Goal: Transaction & Acquisition: Purchase product/service

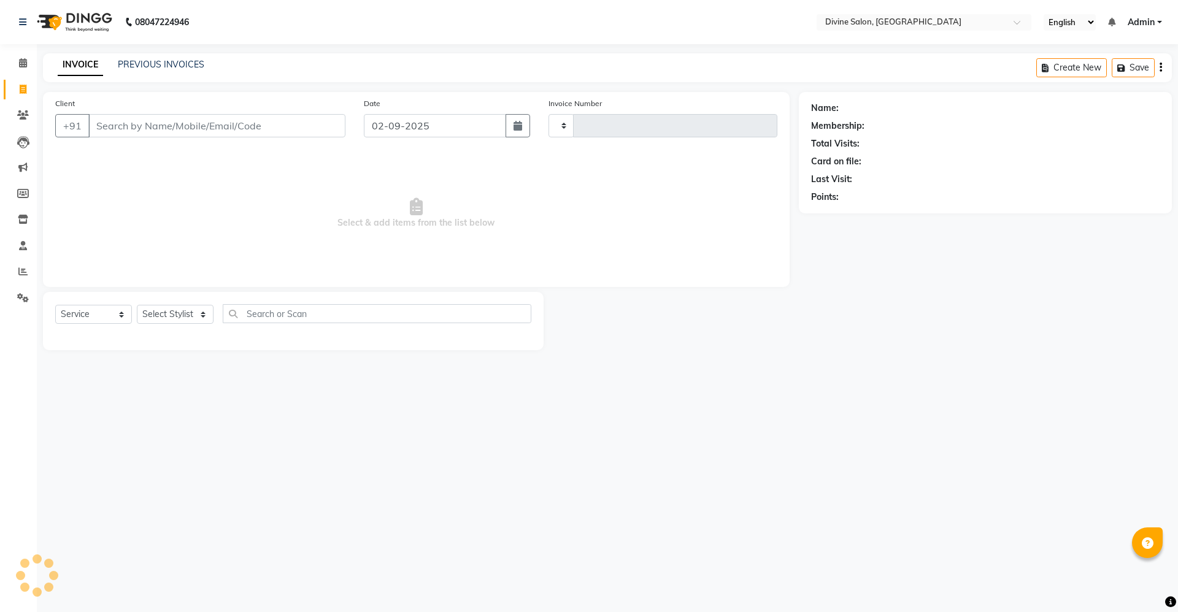
select select "service"
type input "1497"
select select "745"
click at [195, 314] on select "Select Stylist [PERSON_NAME] Pooja [PERSON_NAME] pooja [PERSON_NAME] [PERSON_NA…" at bounding box center [175, 314] width 77 height 19
select select "11821"
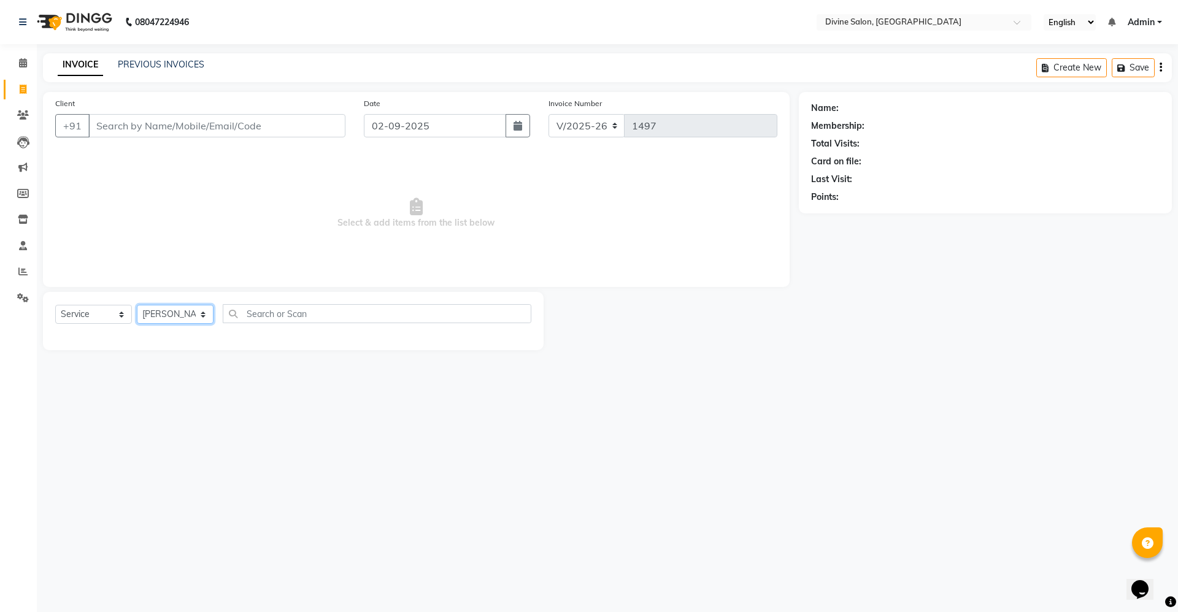
click at [137, 305] on select "Select Stylist [PERSON_NAME] Pooja [PERSON_NAME] pooja [PERSON_NAME] [PERSON_NA…" at bounding box center [175, 314] width 77 height 19
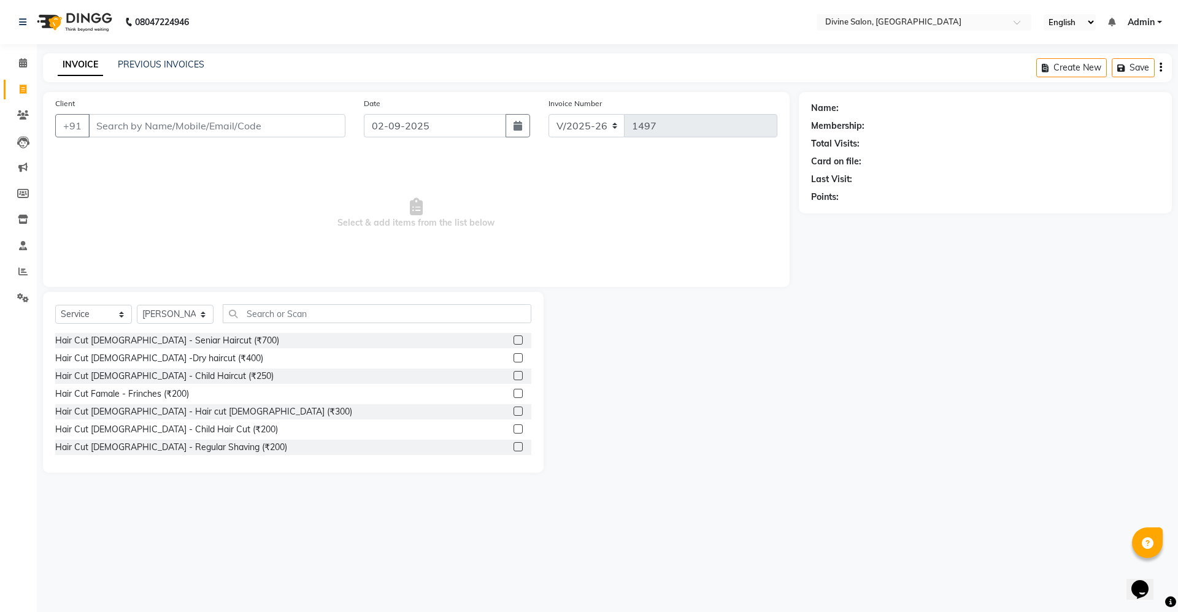
click at [514, 411] on label at bounding box center [518, 411] width 9 height 9
click at [514, 411] on input "checkbox" at bounding box center [518, 412] width 8 height 8
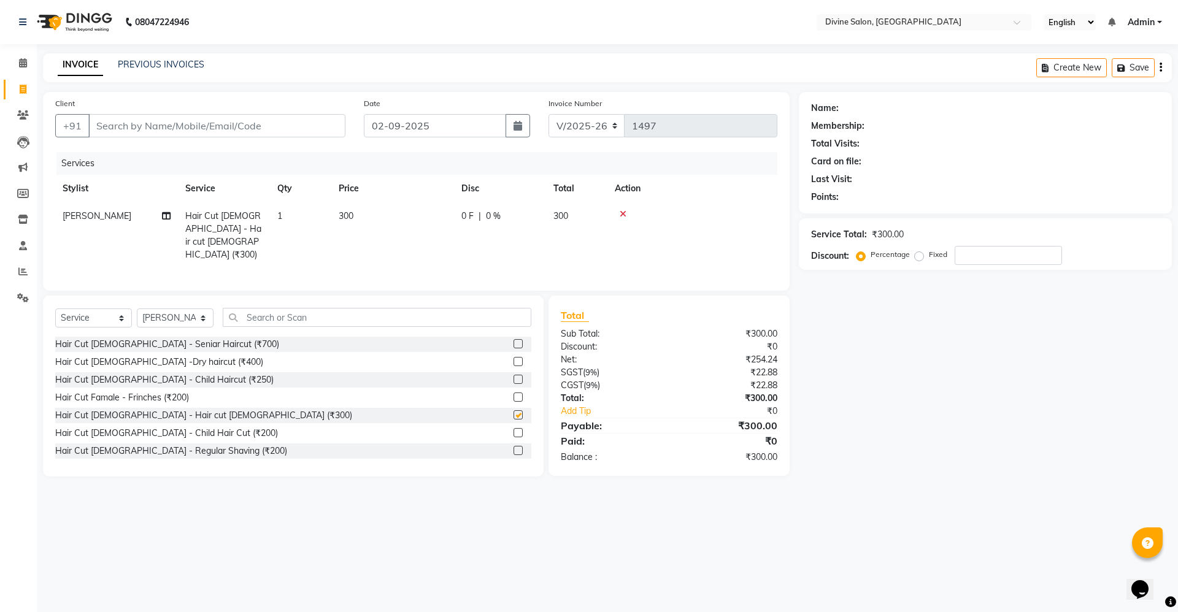
checkbox input "false"
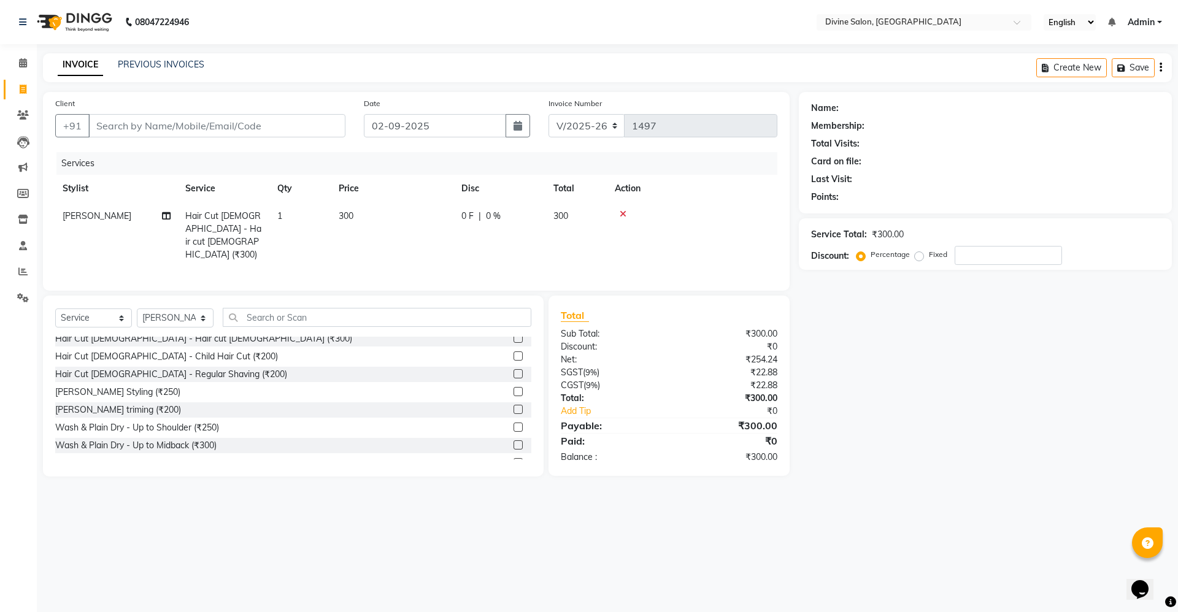
click at [501, 403] on div "[PERSON_NAME] triming (₹200)" at bounding box center [293, 410] width 476 height 15
click at [514, 403] on div at bounding box center [523, 410] width 18 height 15
click at [514, 406] on label at bounding box center [518, 409] width 9 height 9
click at [514, 406] on input "checkbox" at bounding box center [518, 410] width 8 height 8
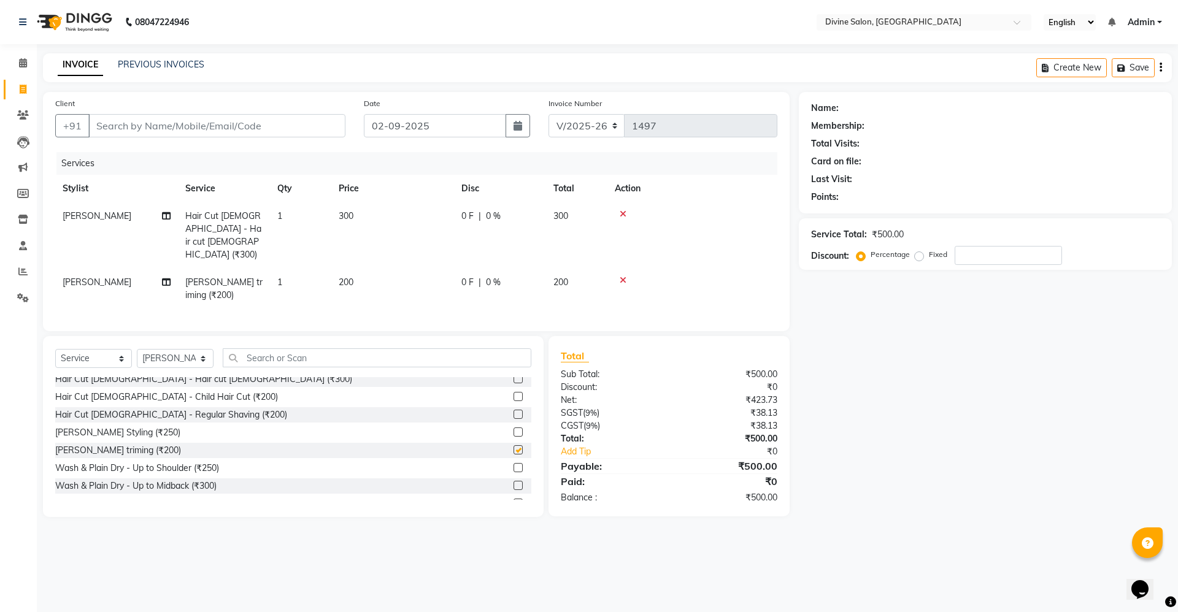
checkbox input "false"
click at [156, 349] on select "Select Stylist [PERSON_NAME] Pooja [PERSON_NAME] pooja [PERSON_NAME] [PERSON_NA…" at bounding box center [175, 358] width 77 height 19
select select "11820"
click at [137, 349] on select "Select Stylist [PERSON_NAME] Pooja [PERSON_NAME] pooja [PERSON_NAME] [PERSON_NA…" at bounding box center [175, 358] width 77 height 19
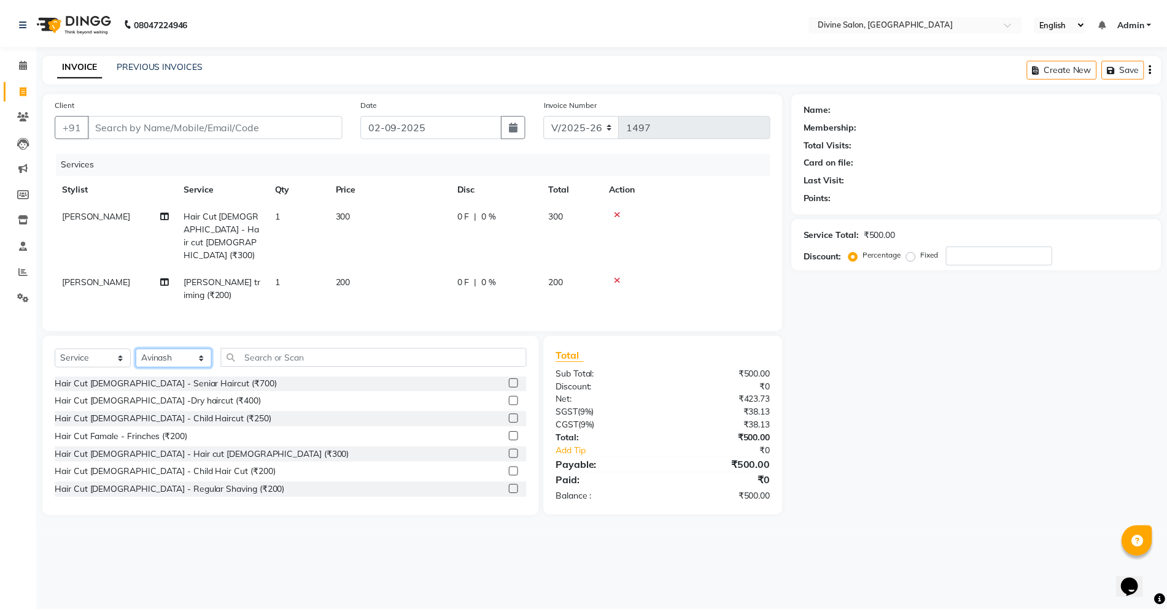
scroll to position [0, 0]
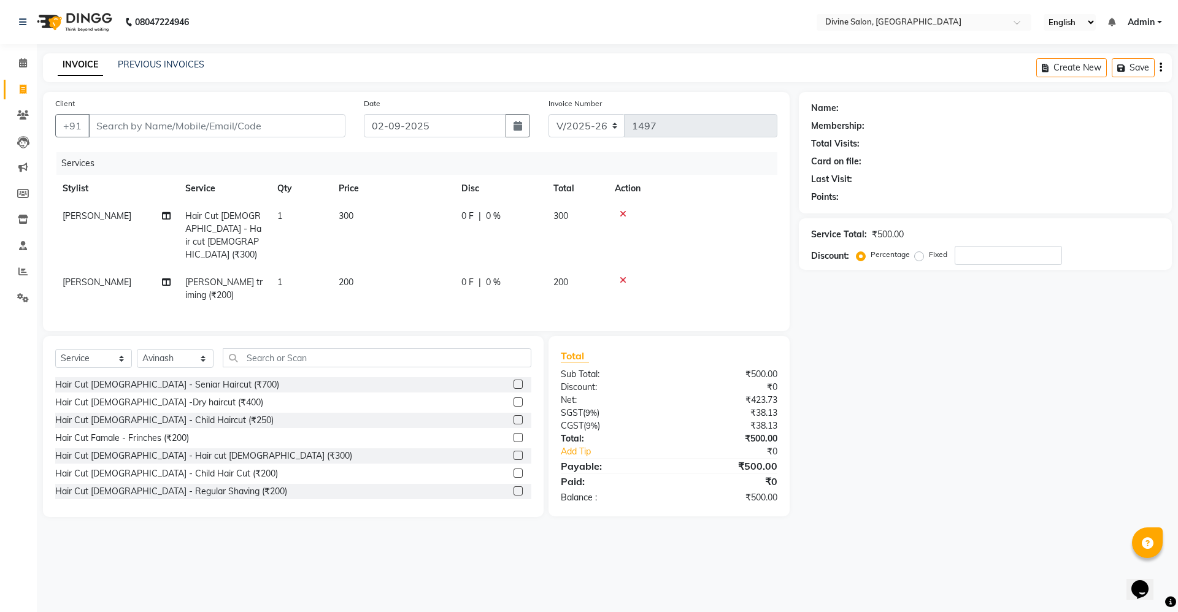
click at [514, 451] on label at bounding box center [518, 455] width 9 height 9
click at [514, 452] on input "checkbox" at bounding box center [518, 456] width 8 height 8
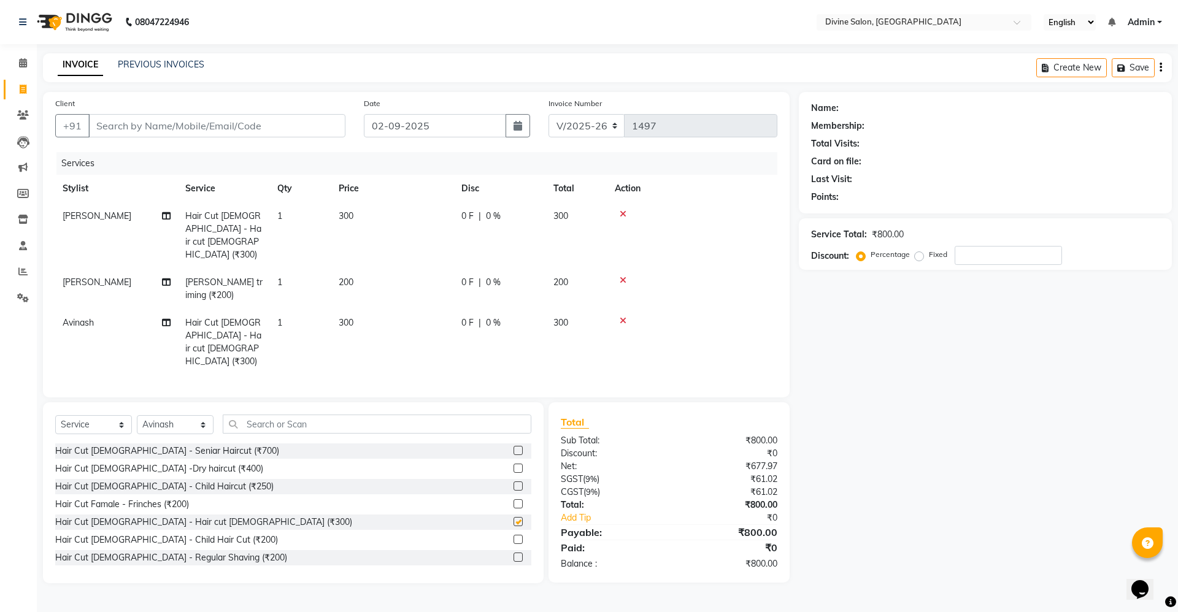
checkbox input "false"
click at [285, 133] on input "Client" at bounding box center [216, 125] width 257 height 23
click at [316, 118] on input "Client" at bounding box center [216, 125] width 257 height 23
click at [315, 128] on input "Client" at bounding box center [216, 125] width 257 height 23
click at [316, 134] on input "Client" at bounding box center [216, 125] width 257 height 23
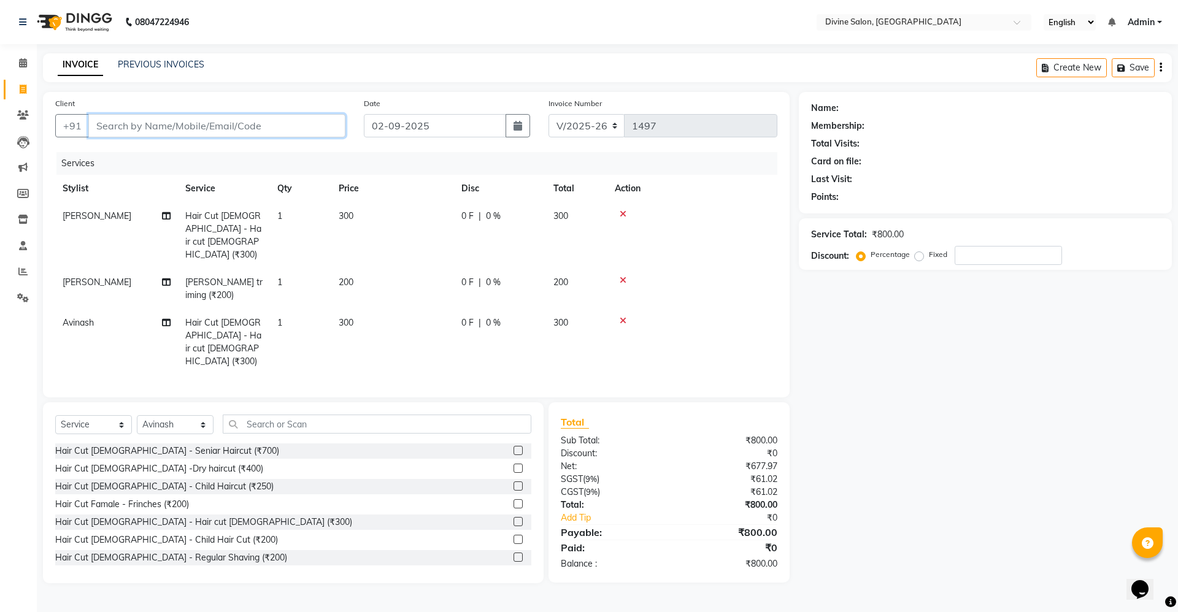
click at [267, 127] on input "Client" at bounding box center [216, 125] width 257 height 23
click at [264, 126] on input "Client" at bounding box center [216, 125] width 257 height 23
click at [266, 125] on input "Client" at bounding box center [216, 125] width 257 height 23
click at [322, 124] on input "Client" at bounding box center [216, 125] width 257 height 23
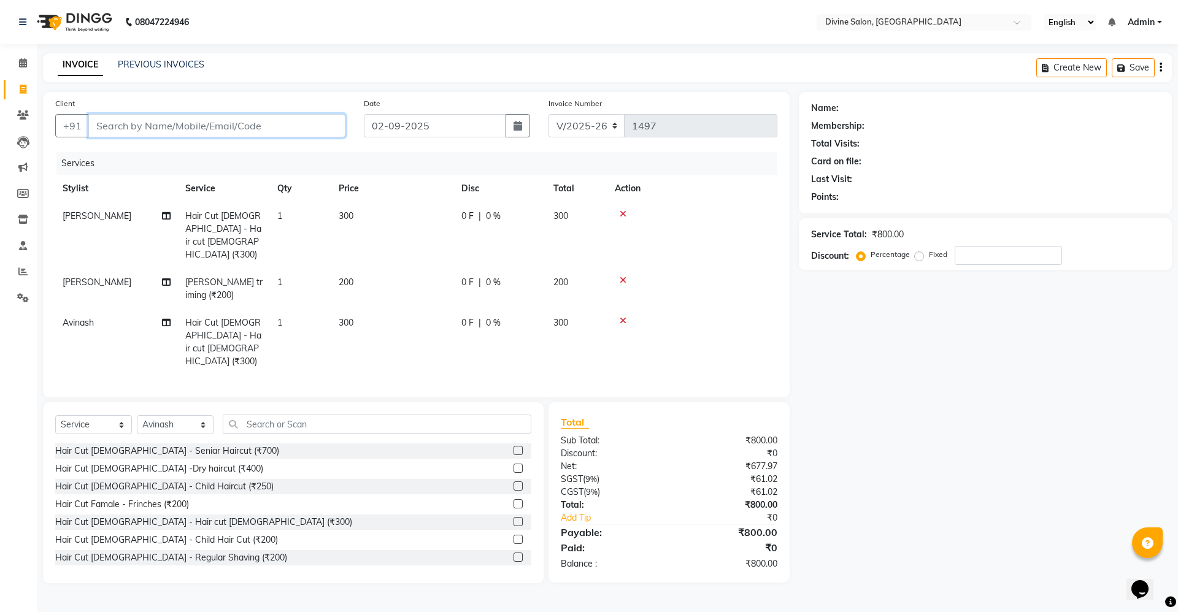
click at [265, 126] on input "Client" at bounding box center [216, 125] width 257 height 23
type input "p"
type input "0"
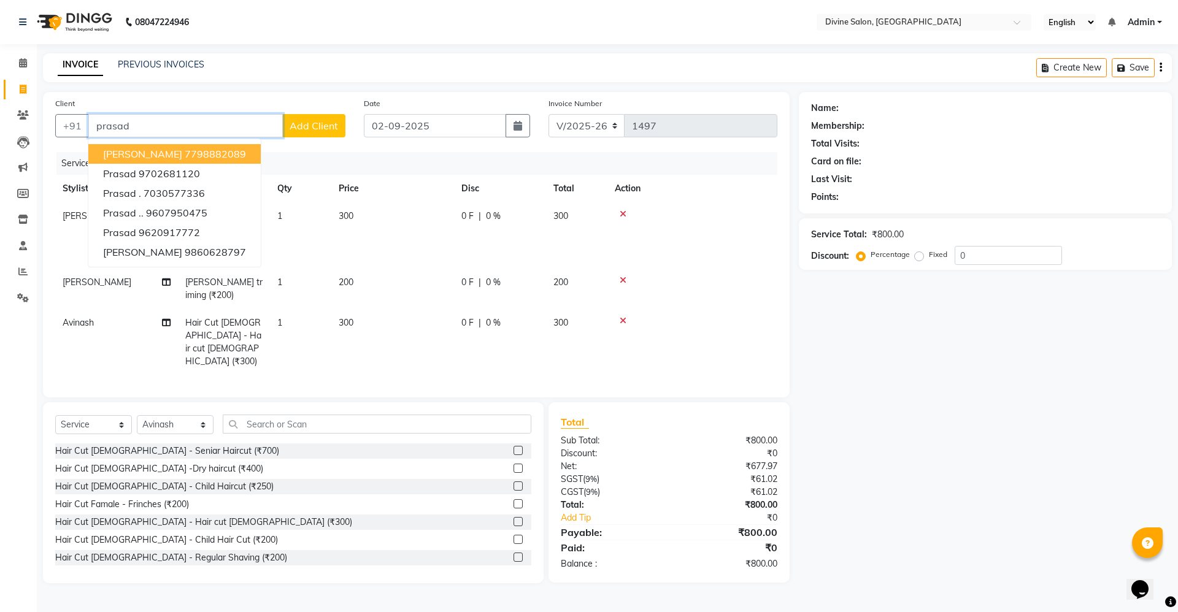
click at [210, 152] on ngb-highlight "7798882089" at bounding box center [215, 154] width 61 height 12
type input "7798882089"
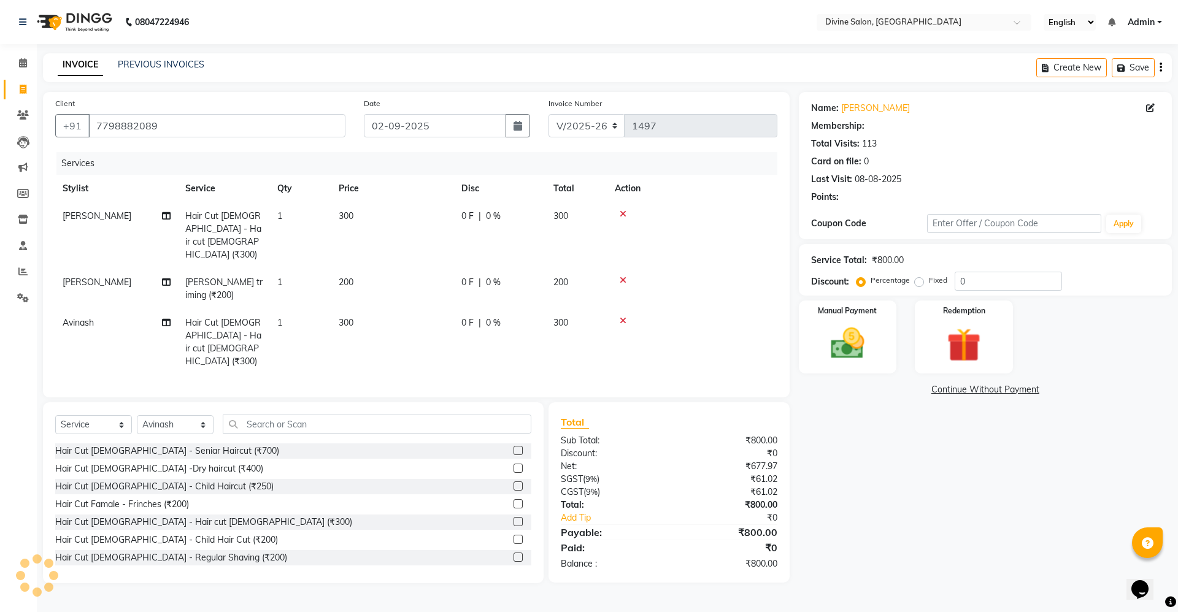
type input "25"
select select "2: Object"
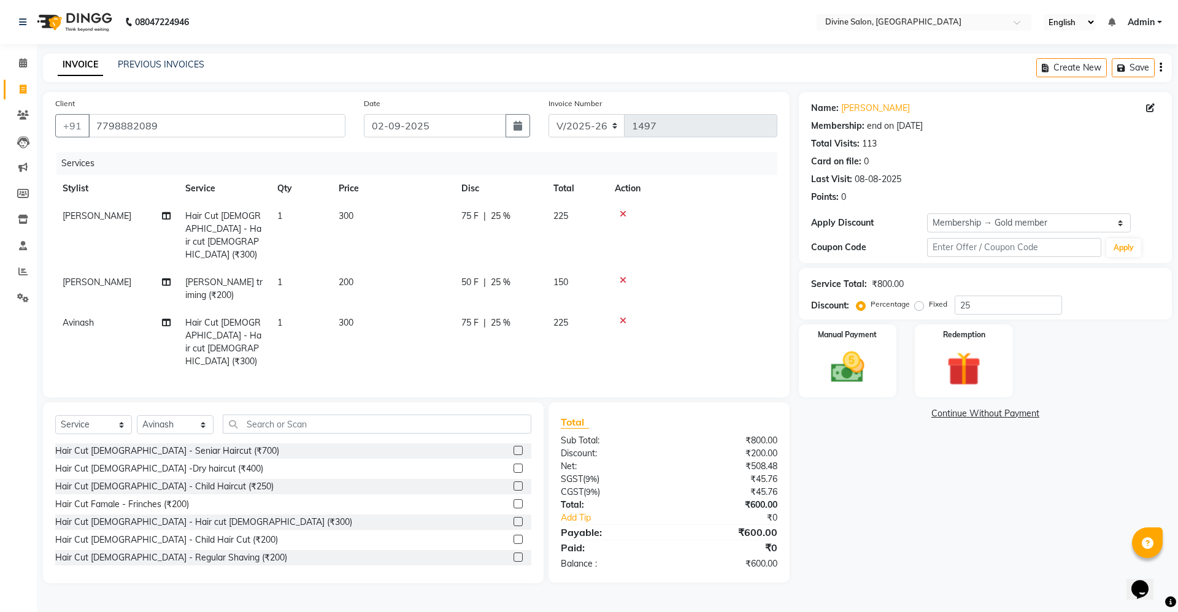
click at [339, 206] on td "300" at bounding box center [392, 236] width 123 height 66
select select "11821"
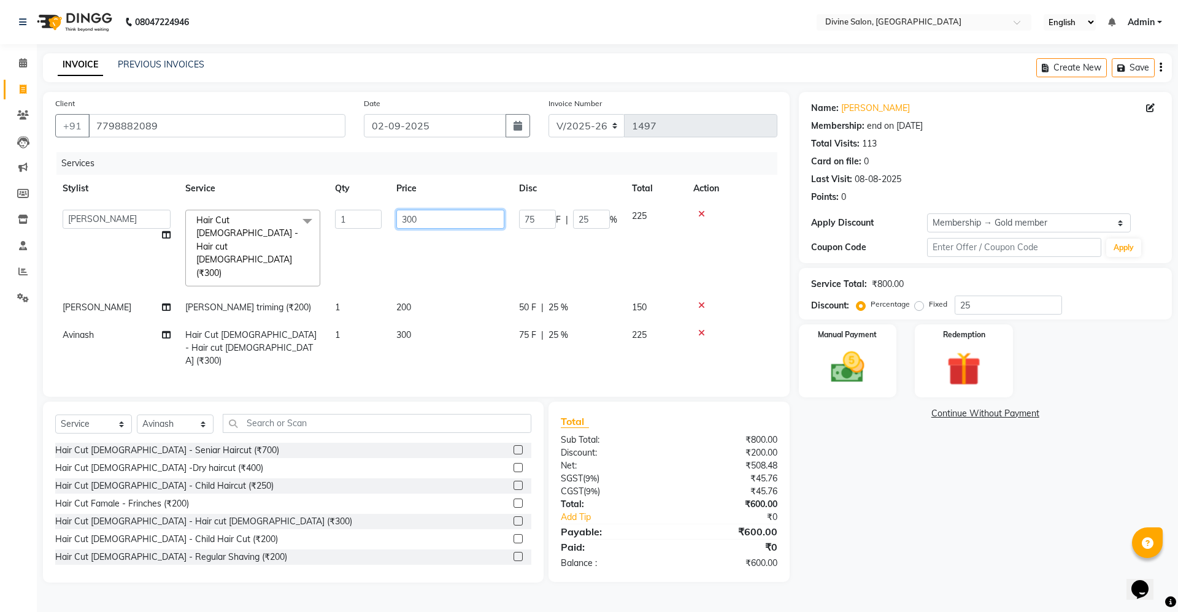
click at [452, 210] on input "300" at bounding box center [450, 219] width 108 height 19
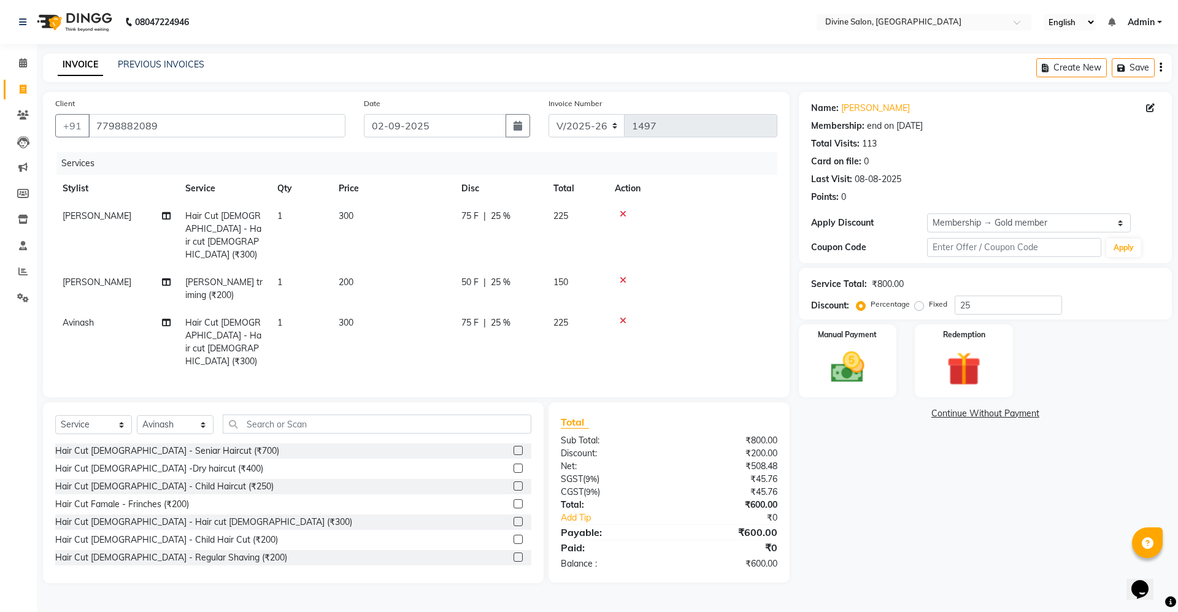
click at [437, 309] on td "300" at bounding box center [392, 342] width 123 height 66
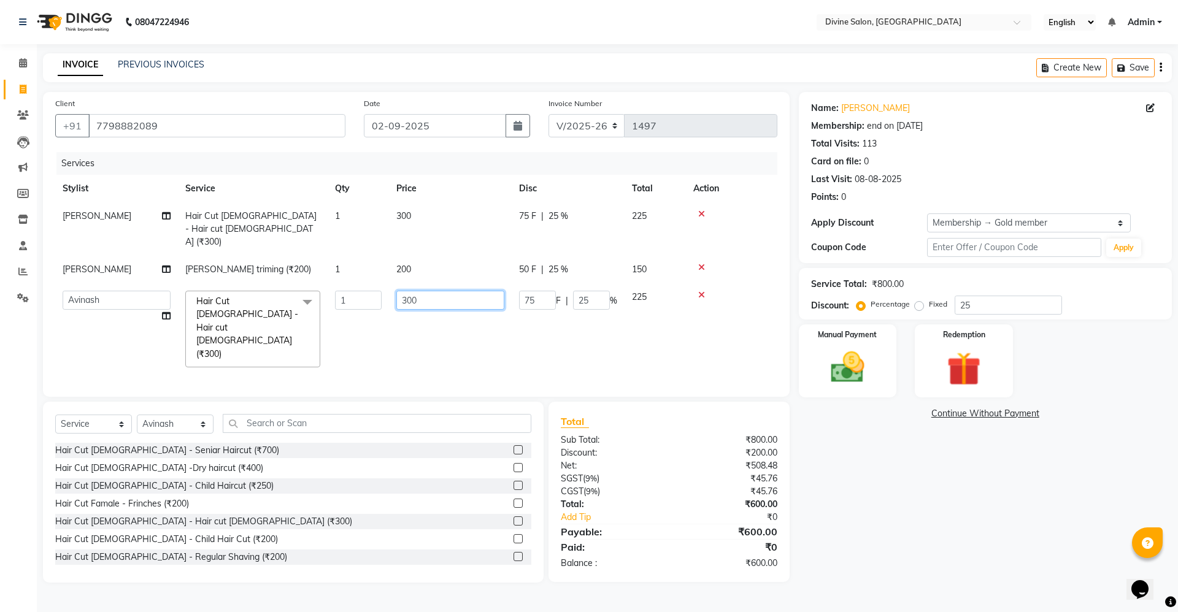
click at [437, 293] on input "300" at bounding box center [450, 300] width 108 height 19
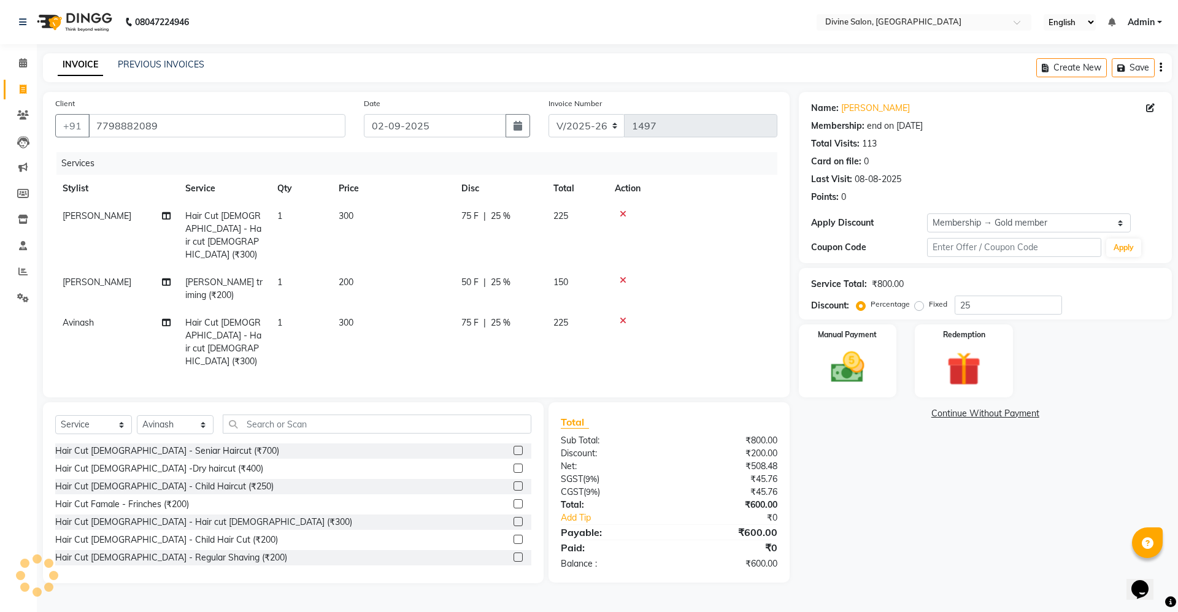
drag, startPoint x: 590, startPoint y: 285, endPoint x: 590, endPoint y: 293, distance: 7.4
click at [505, 317] on span "25 %" at bounding box center [501, 323] width 20 height 13
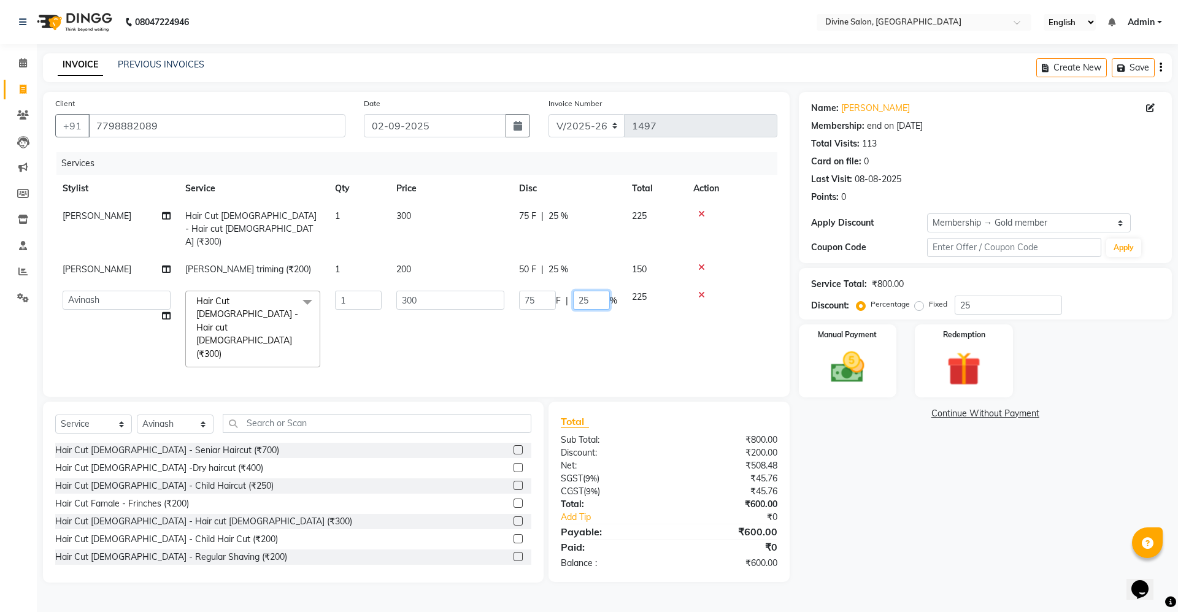
click at [599, 291] on input "25" at bounding box center [591, 300] width 37 height 19
type input "2"
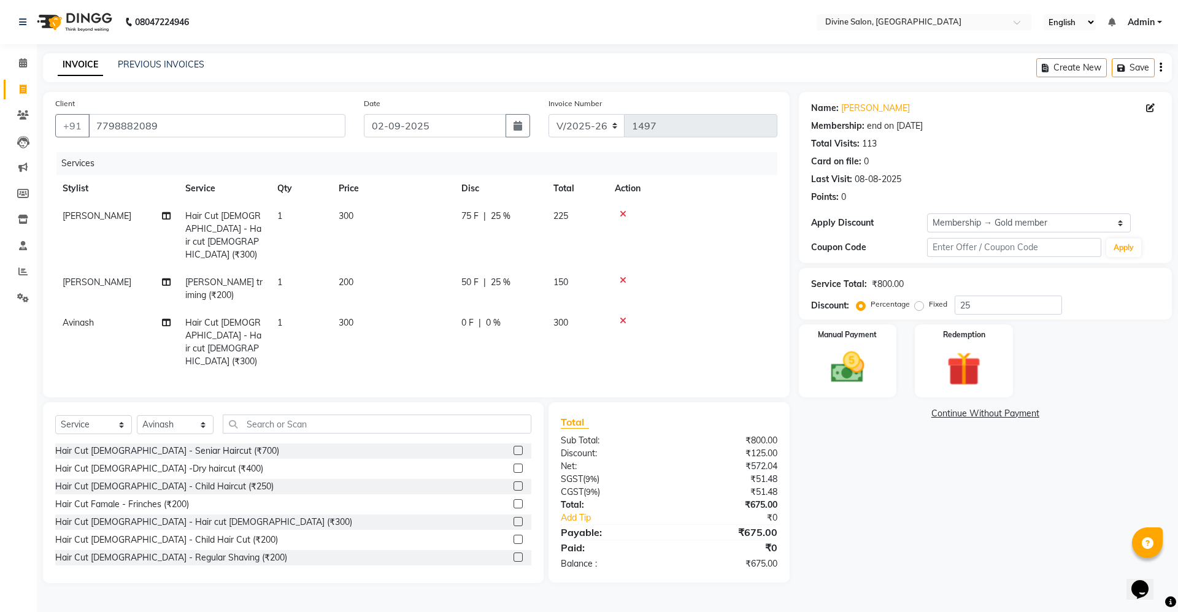
click at [412, 309] on td "300" at bounding box center [392, 342] width 123 height 66
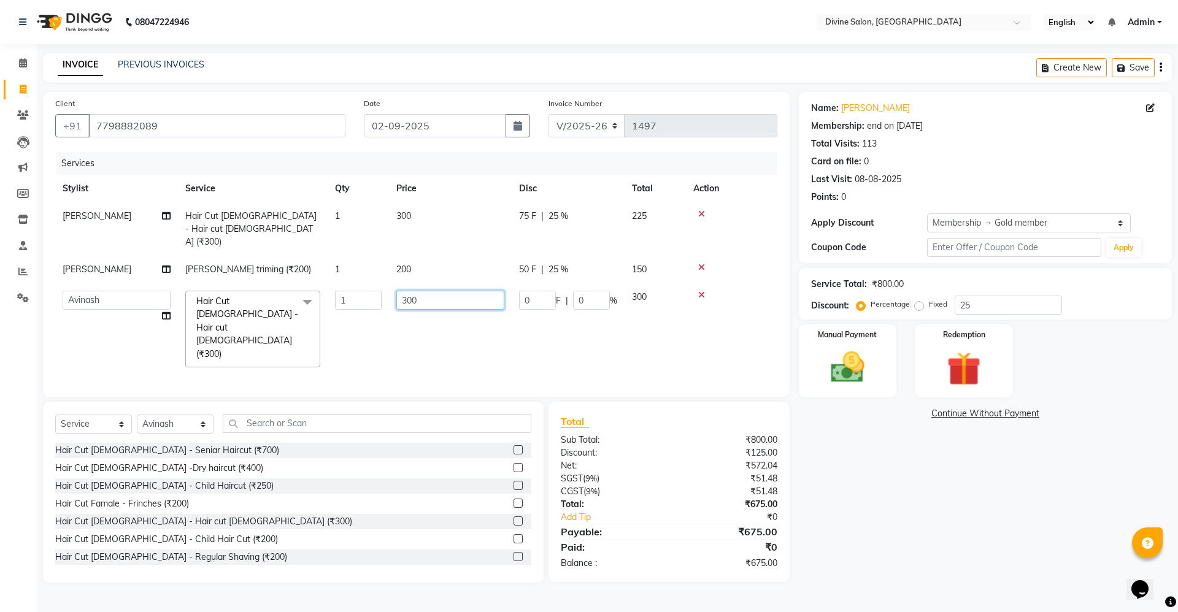
click at [434, 291] on input "300" at bounding box center [450, 300] width 108 height 19
type input "3"
type input "200"
click at [714, 50] on div "08047224946 Select Location × Divine Salon, Wakad English ENGLISH Español العرب…" at bounding box center [589, 306] width 1178 height 612
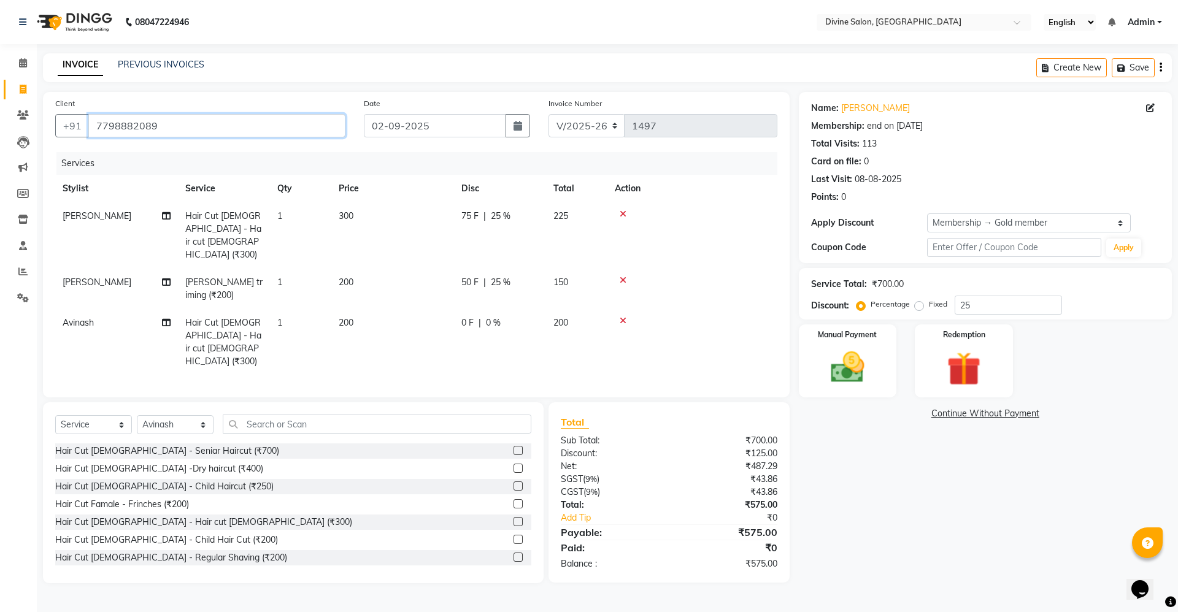
click at [271, 118] on input "7798882089" at bounding box center [216, 125] width 257 height 23
click at [838, 376] on img at bounding box center [847, 367] width 57 height 41
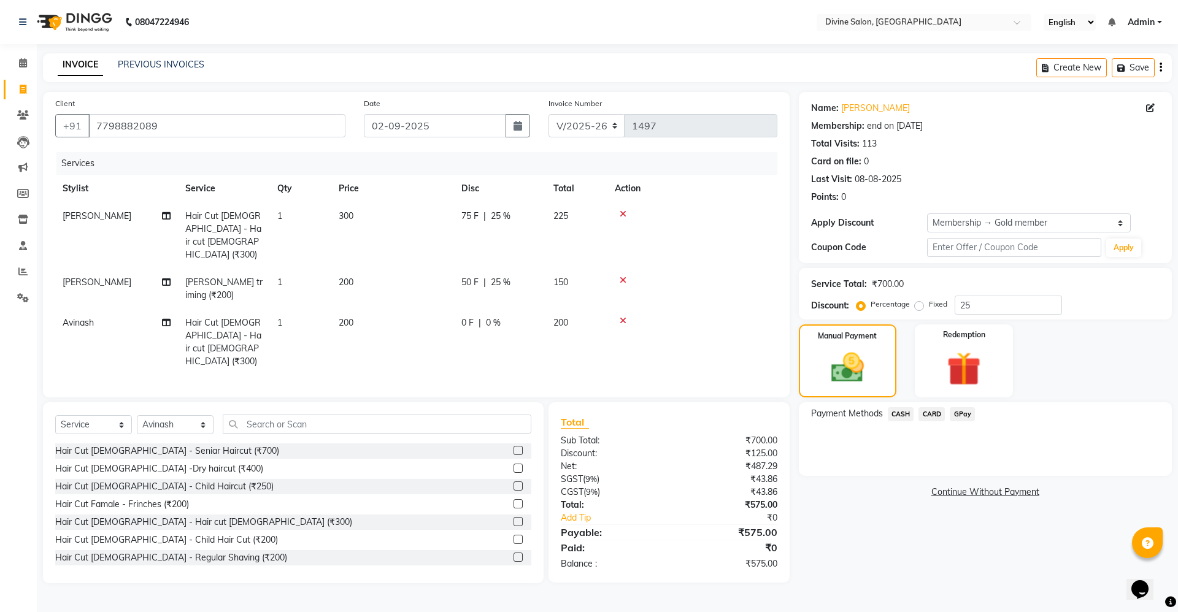
click at [967, 413] on span "GPay" at bounding box center [962, 414] width 25 height 14
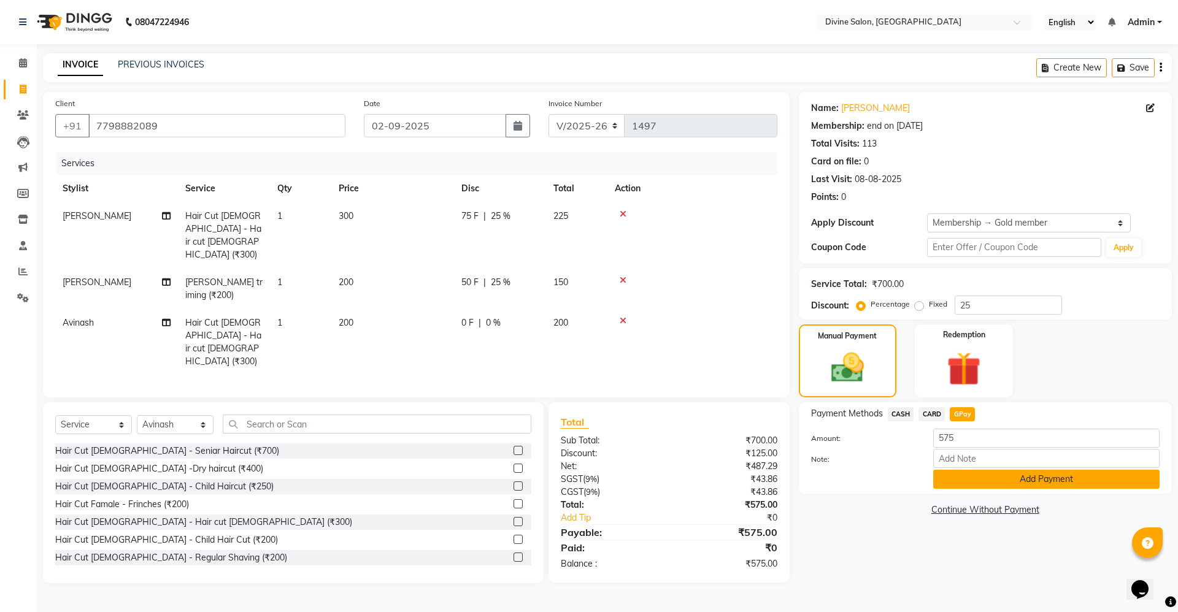
click at [1044, 478] on button "Add Payment" at bounding box center [1046, 479] width 226 height 19
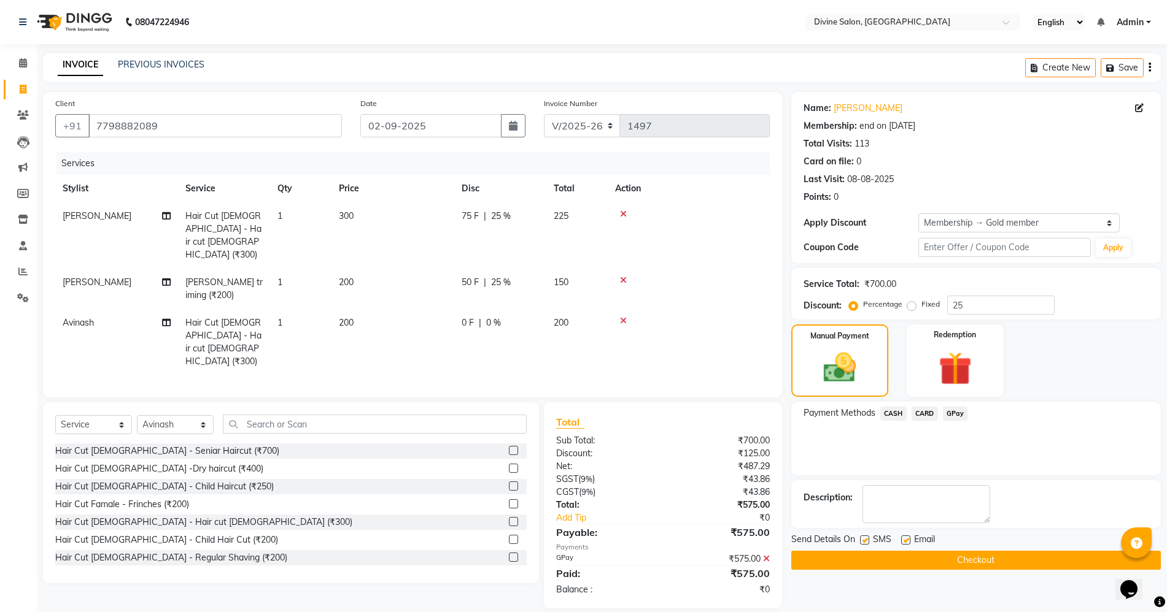
click at [986, 552] on button "Checkout" at bounding box center [975, 560] width 369 height 19
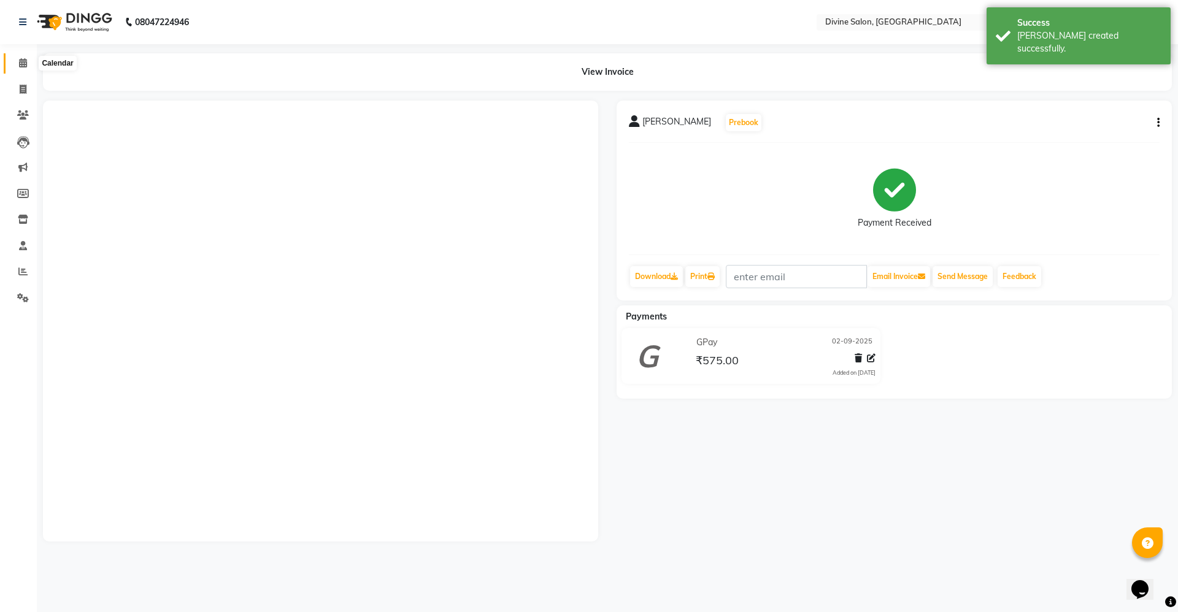
click at [23, 60] on icon at bounding box center [23, 62] width 8 height 9
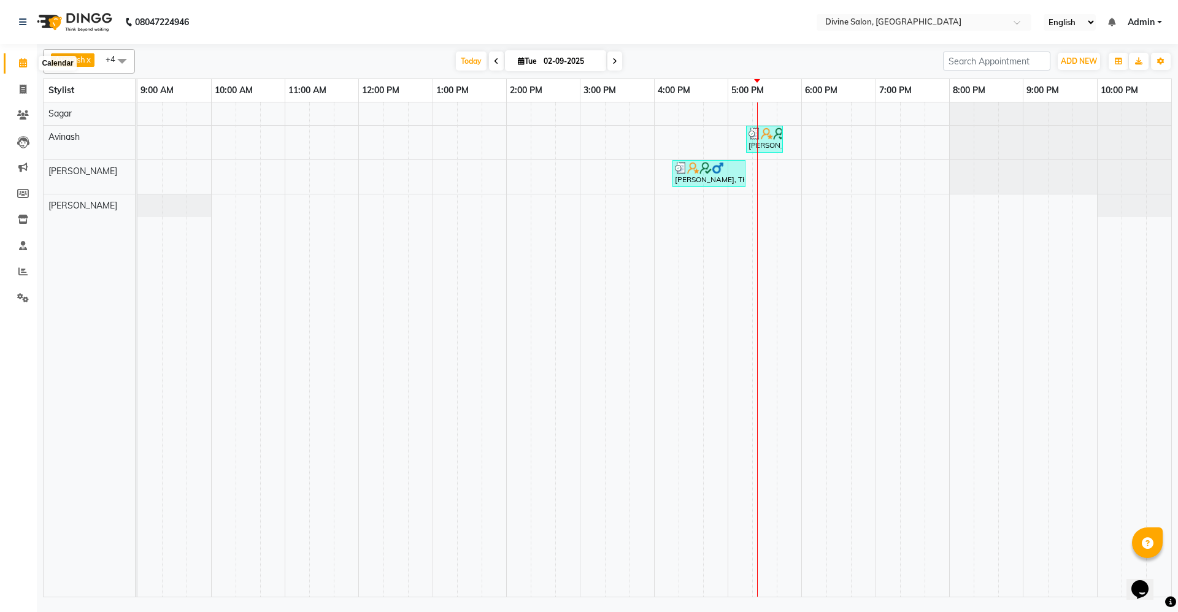
click at [23, 64] on icon at bounding box center [23, 62] width 8 height 9
click at [21, 96] on span at bounding box center [22, 90] width 21 height 14
select select "service"
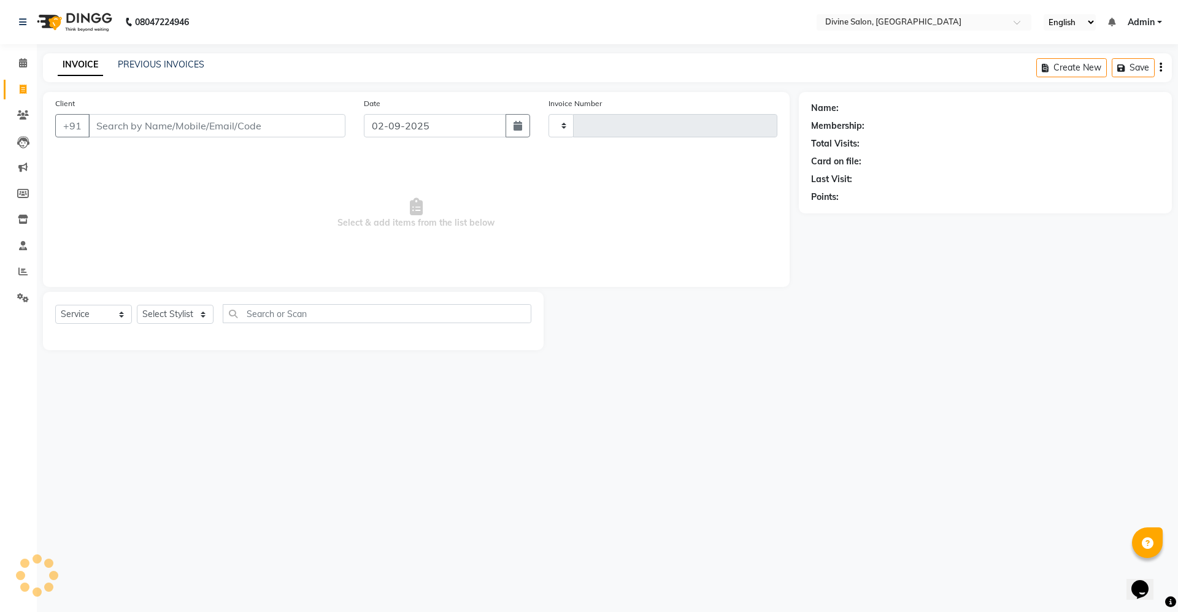
type input "1498"
select select "745"
click at [187, 311] on select "Select Stylist [PERSON_NAME] Pooja [PERSON_NAME] pooja [PERSON_NAME] [PERSON_NA…" at bounding box center [175, 314] width 77 height 19
select select "11820"
click at [137, 305] on select "Select Stylist [PERSON_NAME] Pooja [PERSON_NAME] pooja [PERSON_NAME] [PERSON_NA…" at bounding box center [175, 314] width 77 height 19
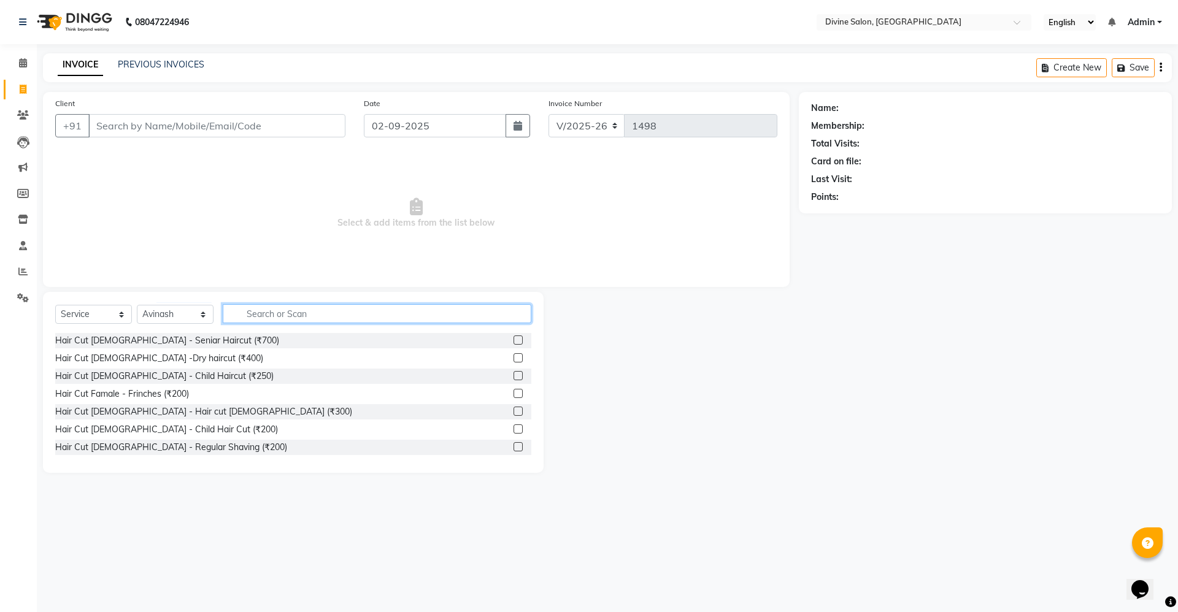
click at [318, 317] on input "text" at bounding box center [377, 313] width 309 height 19
click at [21, 62] on icon at bounding box center [23, 62] width 8 height 9
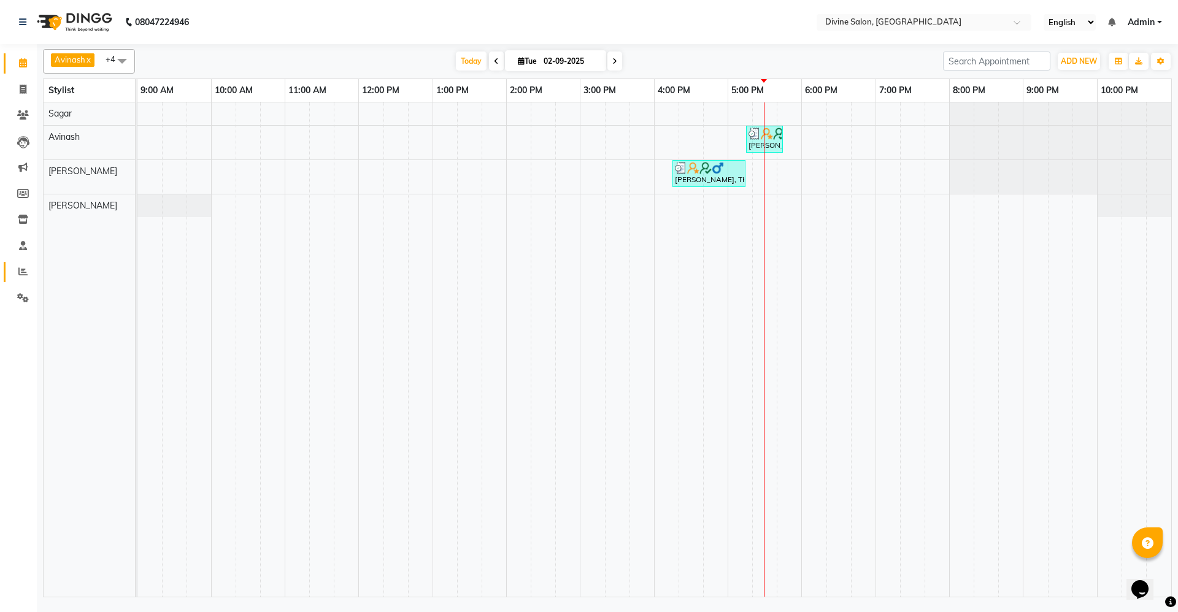
click at [11, 269] on link "Reports" at bounding box center [18, 272] width 29 height 20
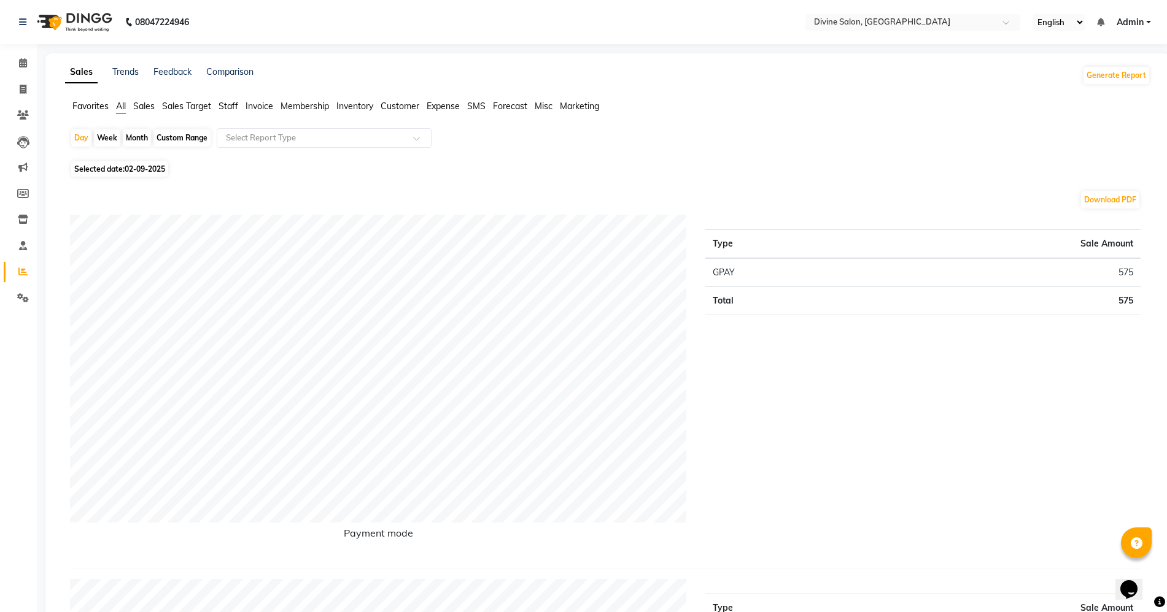
click at [183, 147] on div "Day Week Month Custom Range Select Report Type" at bounding box center [607, 142] width 1075 height 29
click at [183, 136] on div "Custom Range" at bounding box center [181, 137] width 57 height 17
select select "9"
select select "2025"
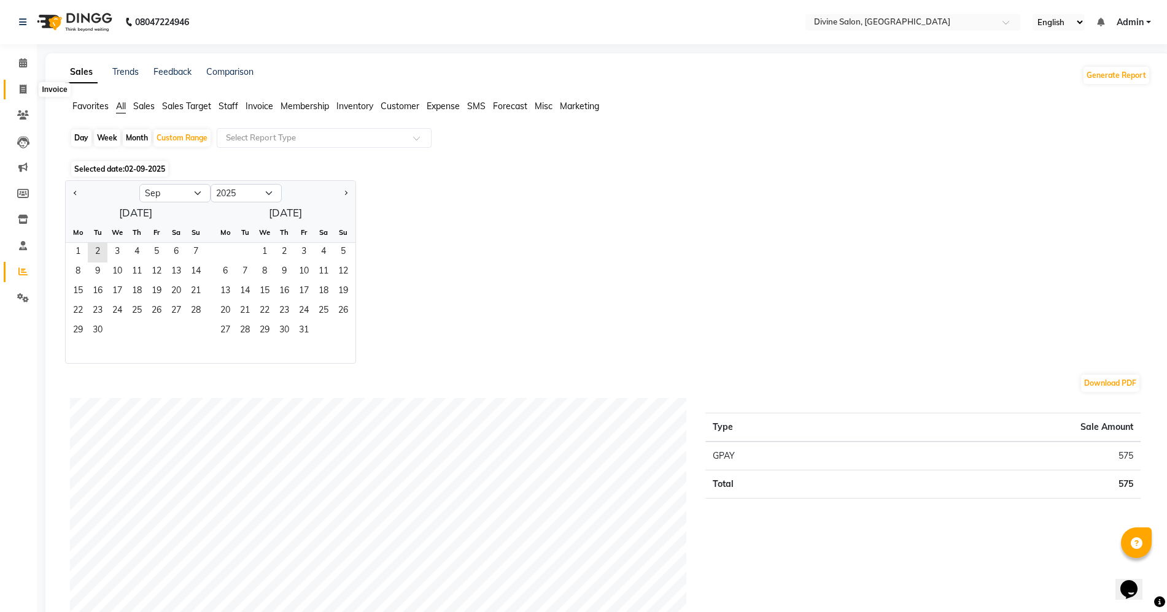
click at [18, 88] on span at bounding box center [22, 90] width 21 height 14
select select "745"
select select "service"
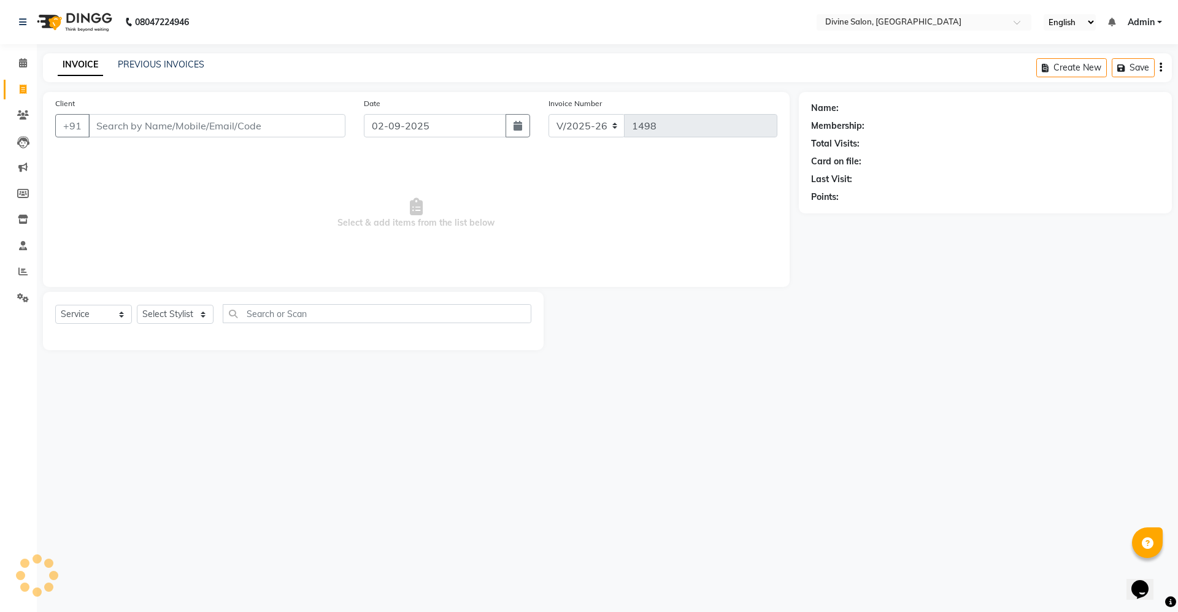
click at [23, 48] on div "Calendar Invoice Clients Leads Marketing Members Inventory Staff Reports Settin…" at bounding box center [83, 314] width 166 height 559
click at [23, 61] on icon at bounding box center [23, 62] width 8 height 9
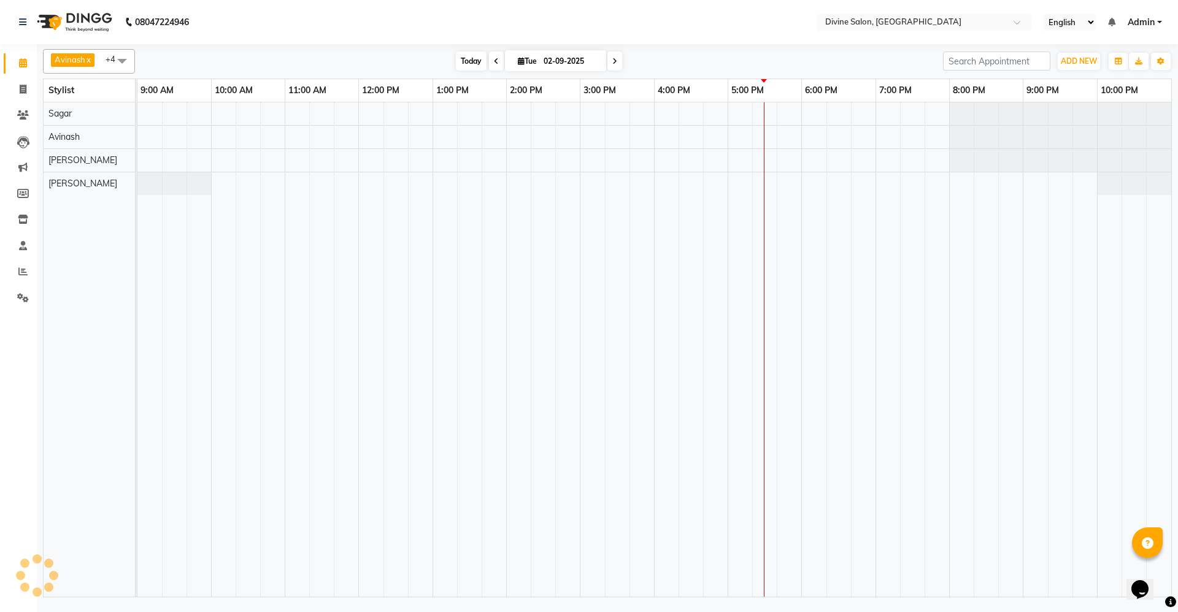
click at [482, 53] on span "Today" at bounding box center [471, 61] width 31 height 19
click at [471, 53] on span "Today" at bounding box center [471, 61] width 31 height 19
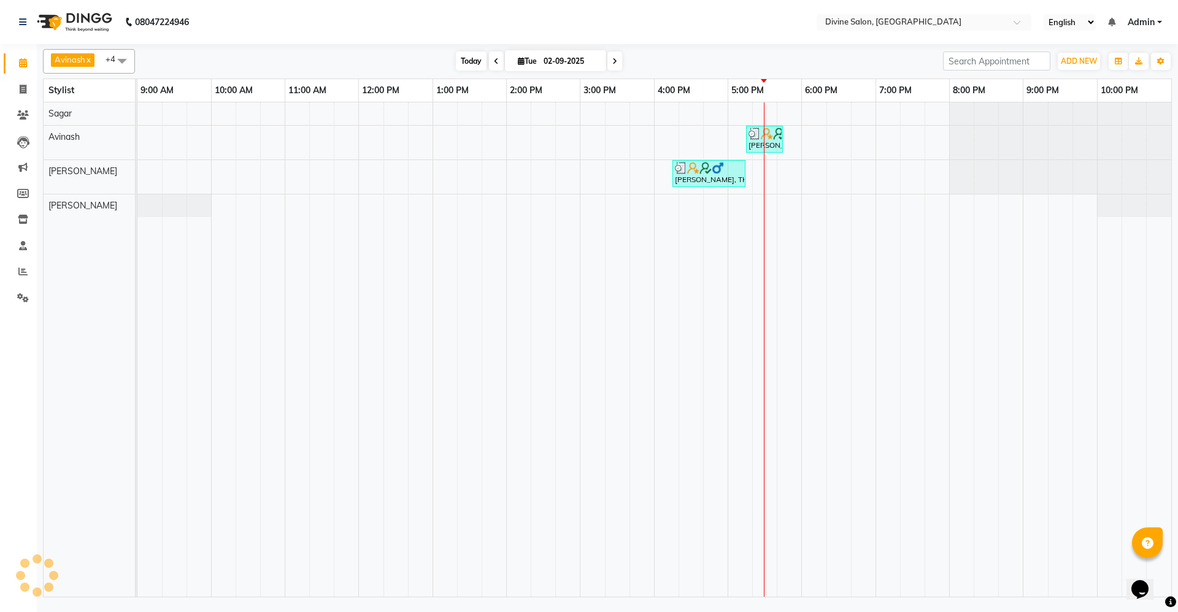
click at [465, 58] on span "Today" at bounding box center [471, 61] width 31 height 19
click at [519, 65] on span "Tue" at bounding box center [527, 60] width 25 height 9
select select "9"
click at [561, 104] on select "2015 2016 2017 2018 2019 2020 2021 2022 2023 2024 2025 2026 2027 2028 2029 2030…" at bounding box center [569, 99] width 47 height 18
select select "2024"
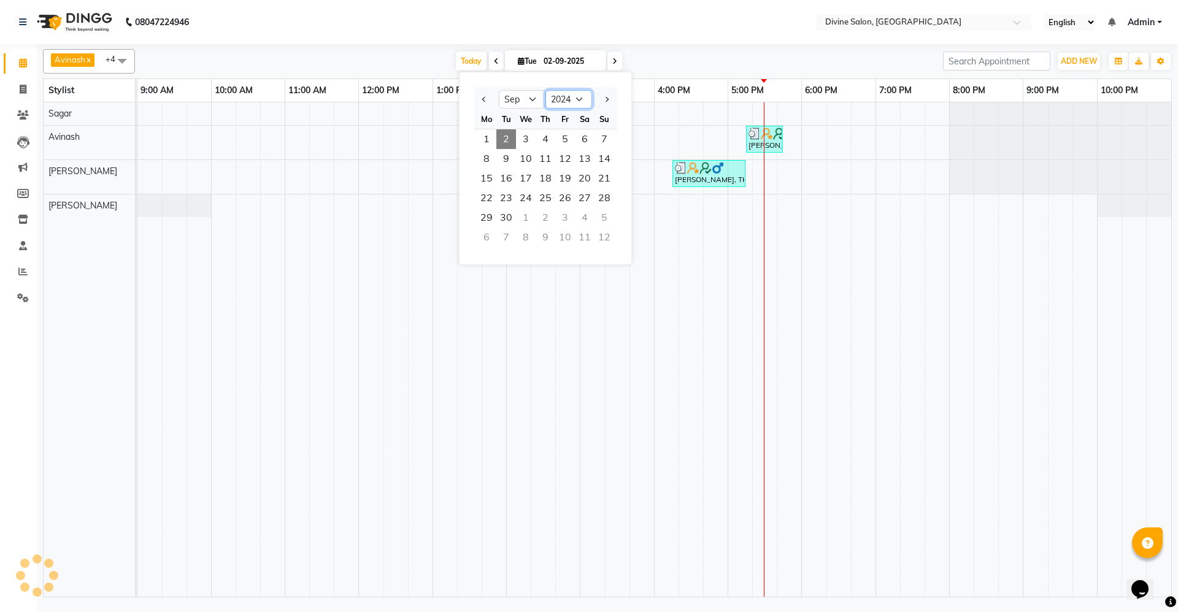
click at [546, 90] on select "2015 2016 2017 2018 2019 2020 2021 2022 2023 2024 2025 2026 2027 2028 2029 2030…" at bounding box center [569, 99] width 47 height 18
click at [576, 162] on span "7" at bounding box center [585, 159] width 20 height 20
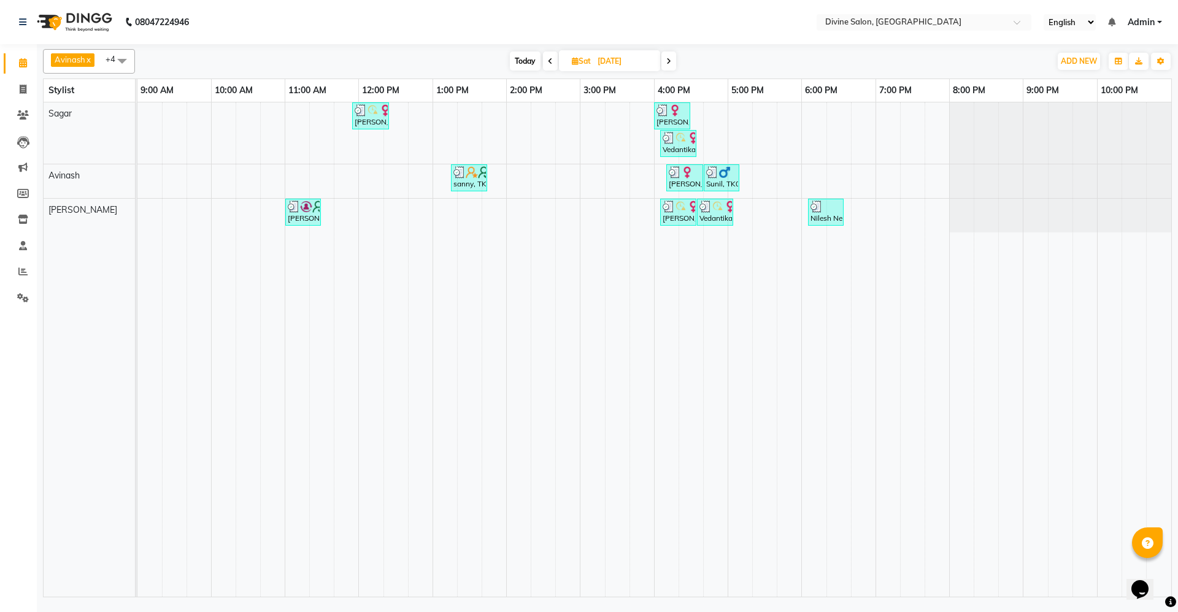
click at [662, 60] on div "[DATE] [DATE]" at bounding box center [593, 61] width 169 height 18
click at [669, 60] on icon at bounding box center [668, 61] width 5 height 7
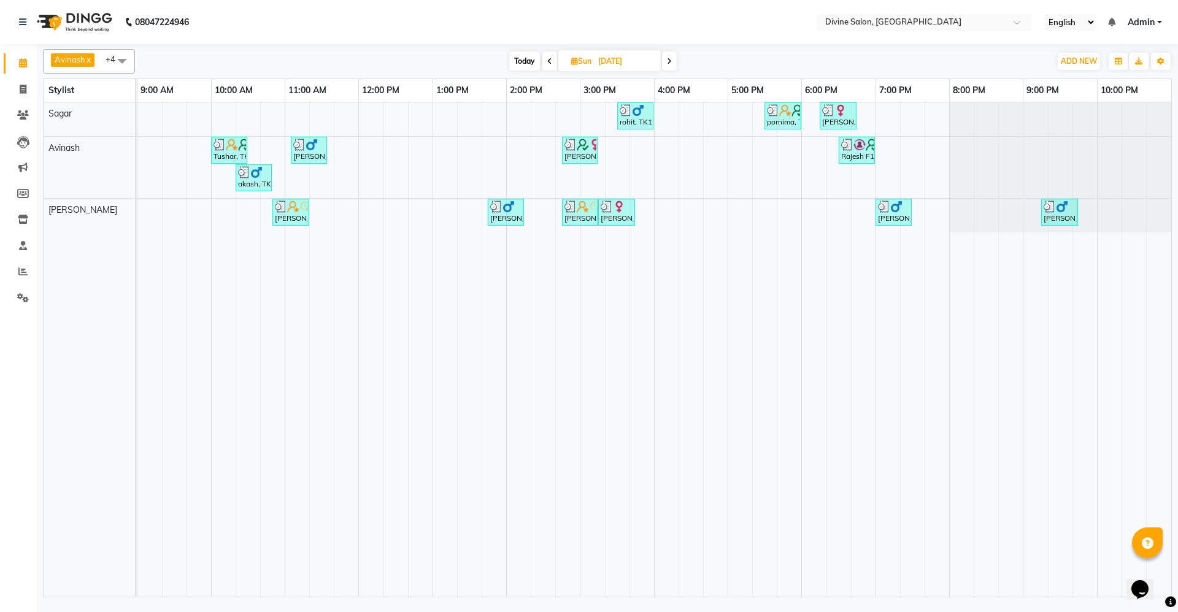
click at [669, 60] on icon at bounding box center [669, 61] width 5 height 7
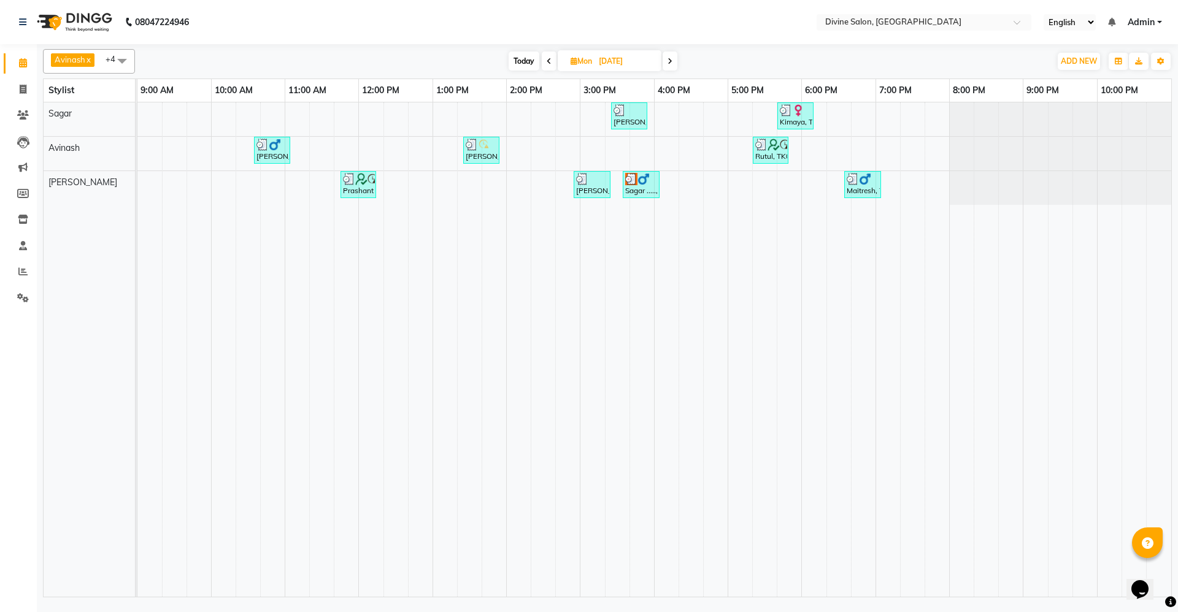
click at [669, 60] on icon at bounding box center [670, 61] width 5 height 7
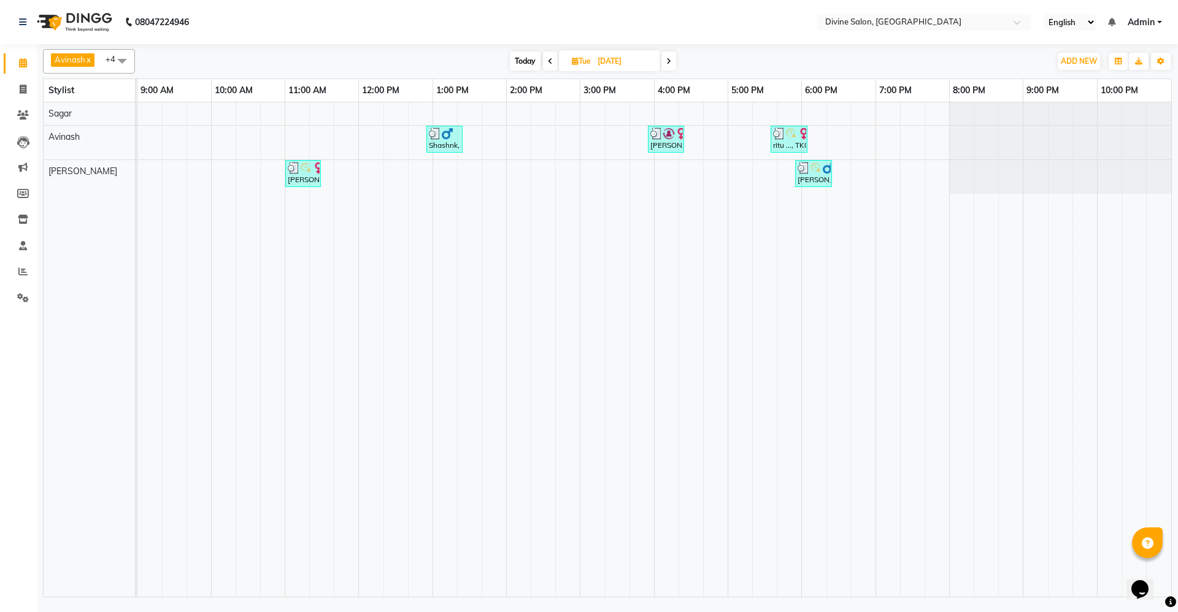
click at [668, 59] on icon at bounding box center [668, 61] width 5 height 7
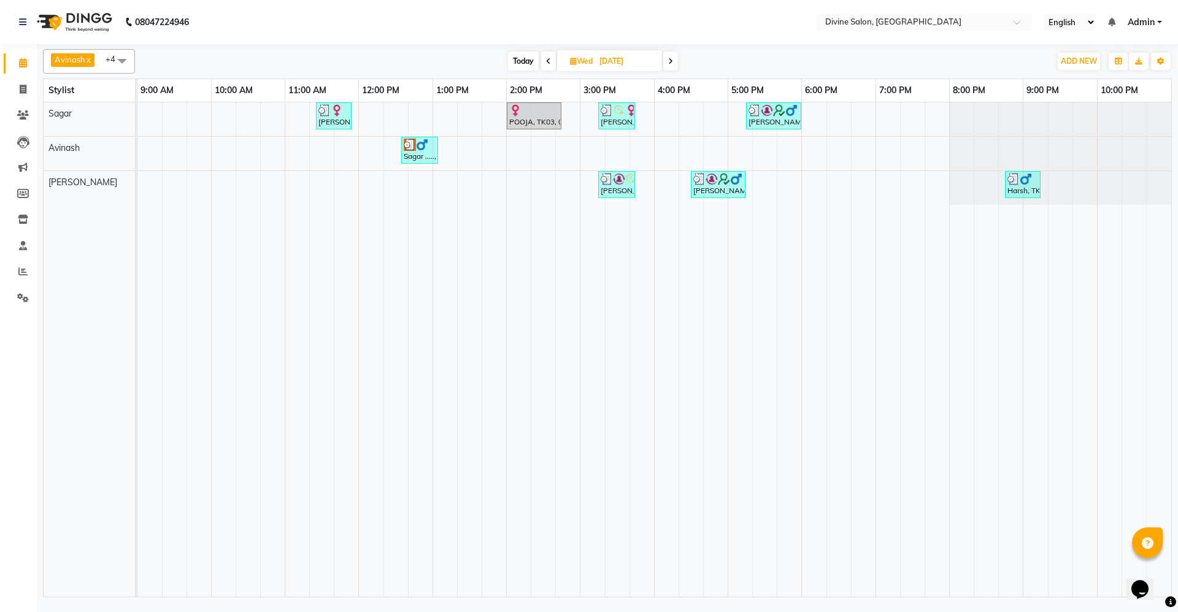
click at [668, 59] on span at bounding box center [670, 61] width 15 height 19
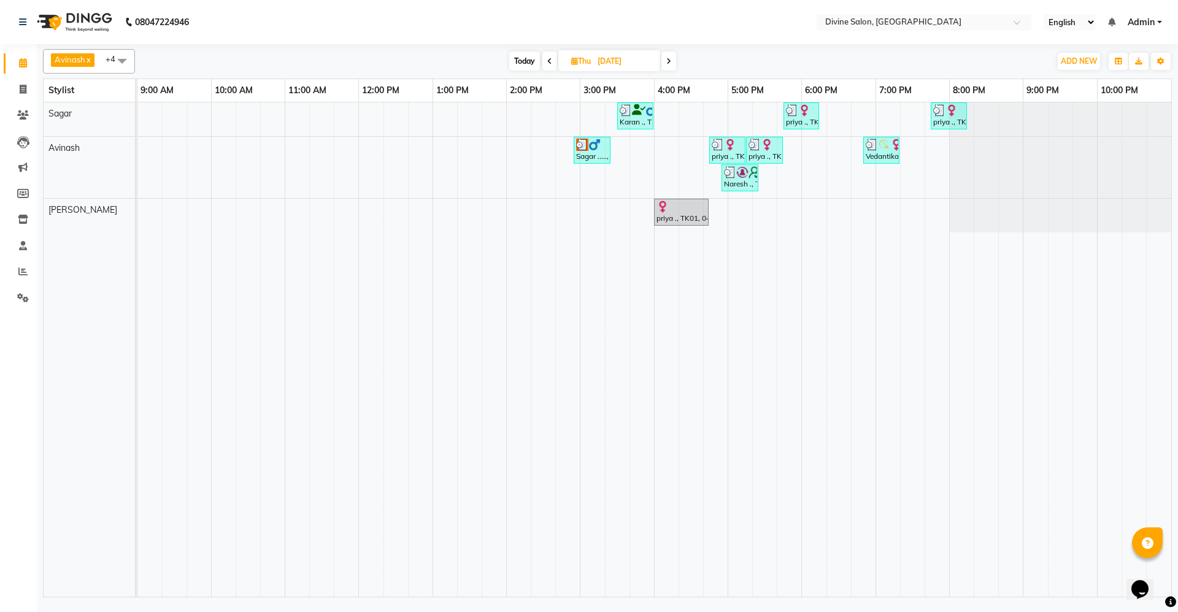
click at [668, 59] on icon at bounding box center [668, 61] width 5 height 7
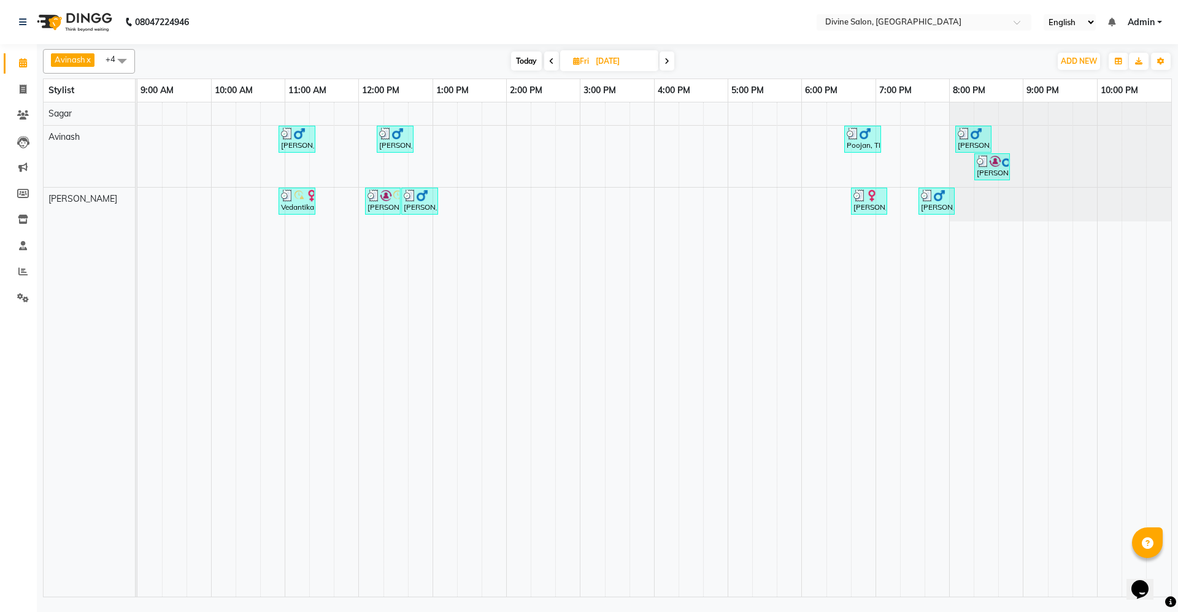
click at [668, 59] on icon at bounding box center [667, 61] width 5 height 7
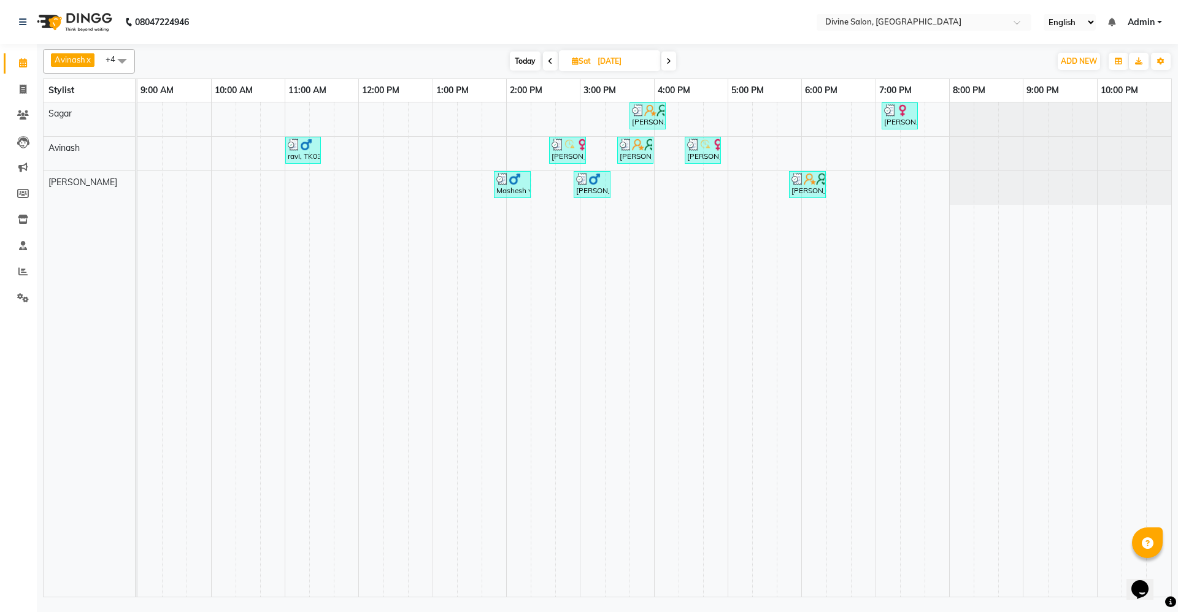
click at [668, 59] on icon at bounding box center [668, 61] width 5 height 7
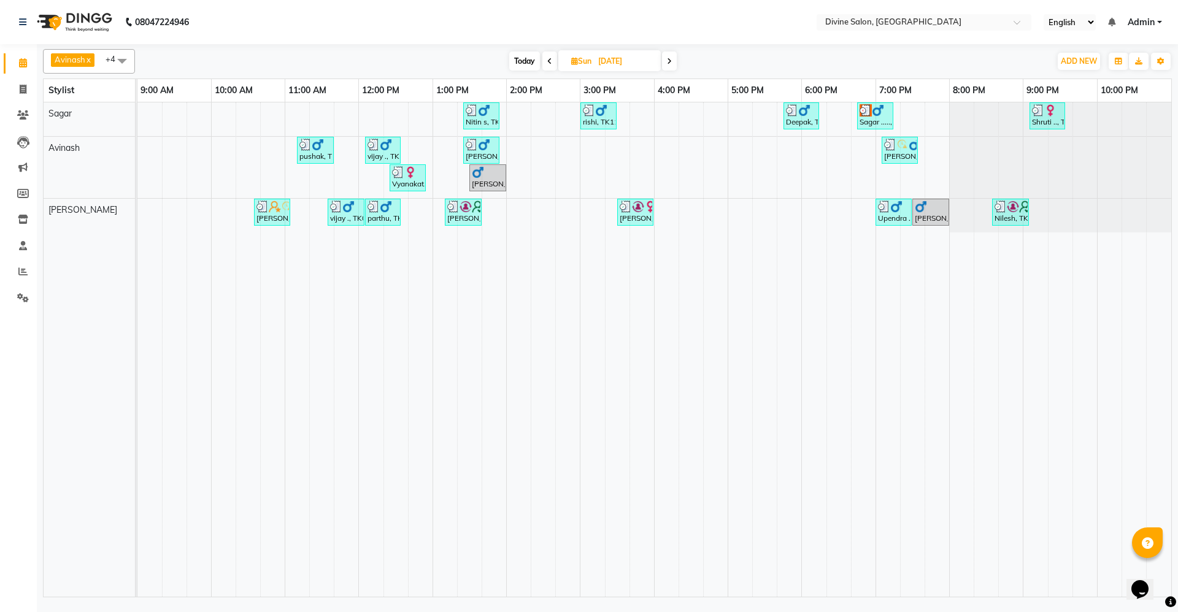
click at [668, 59] on icon at bounding box center [669, 61] width 5 height 7
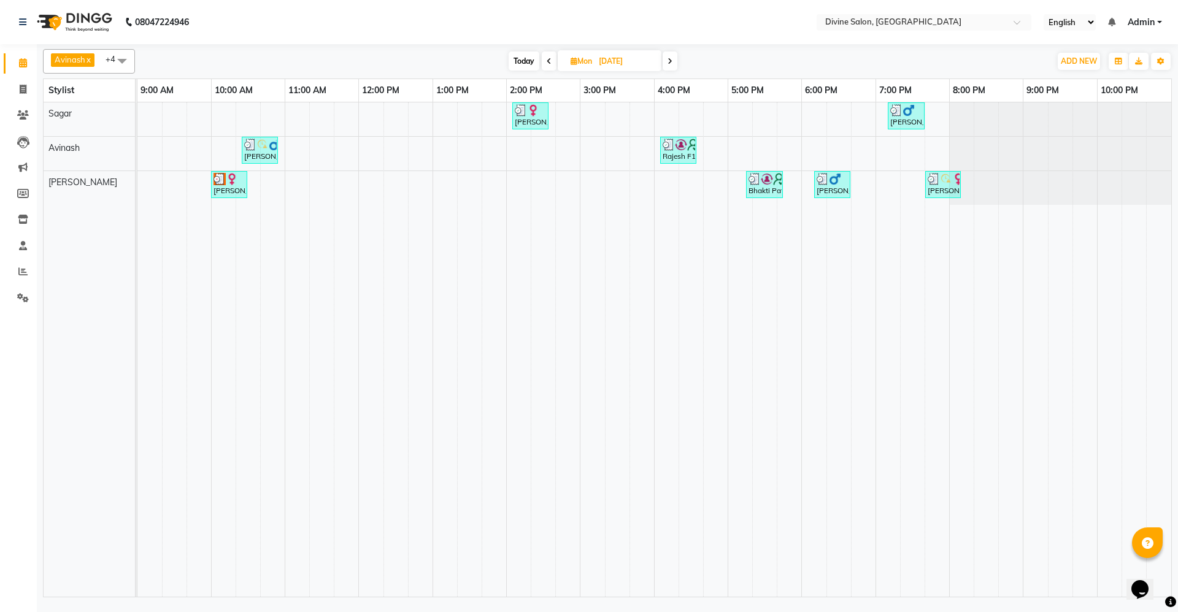
click at [668, 59] on icon at bounding box center [670, 61] width 5 height 7
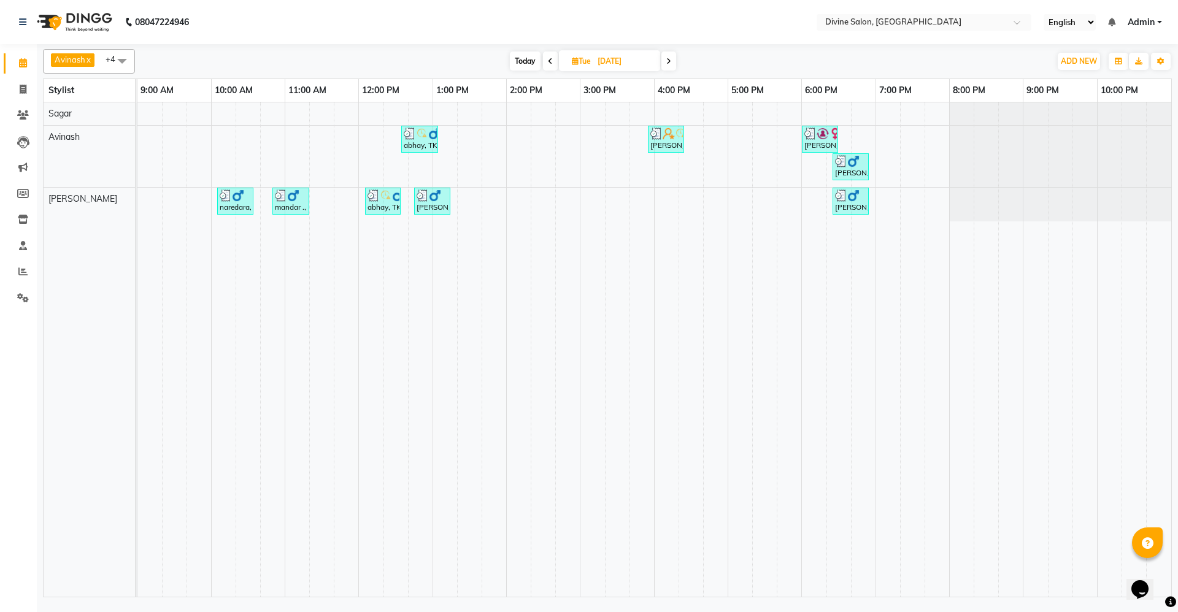
click at [668, 59] on icon at bounding box center [668, 61] width 5 height 7
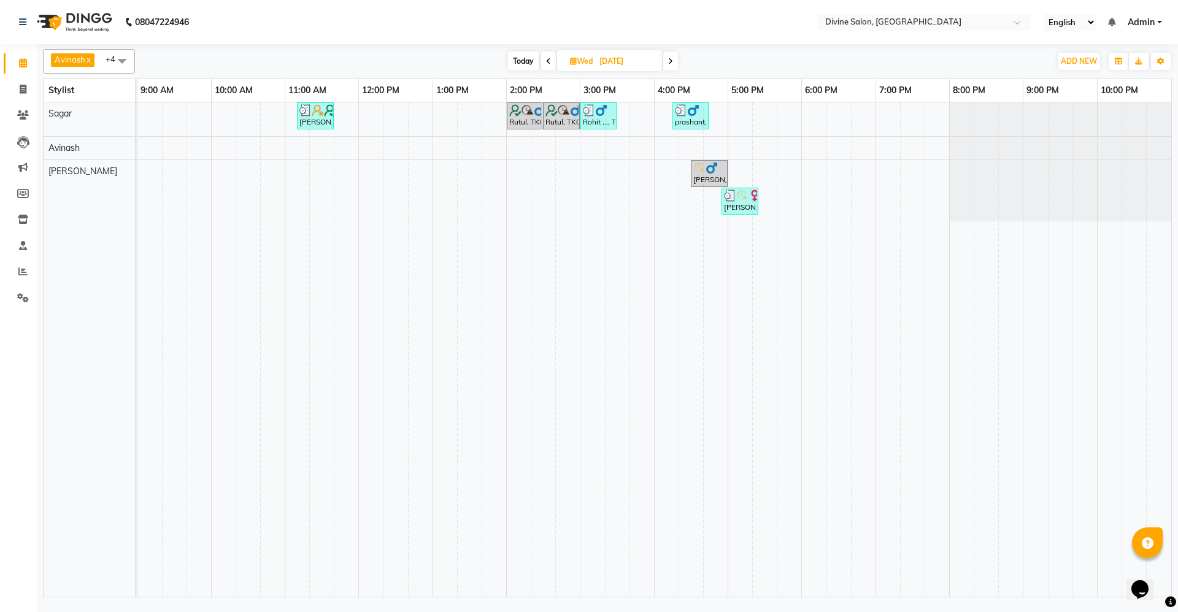
click at [668, 59] on span at bounding box center [670, 61] width 15 height 19
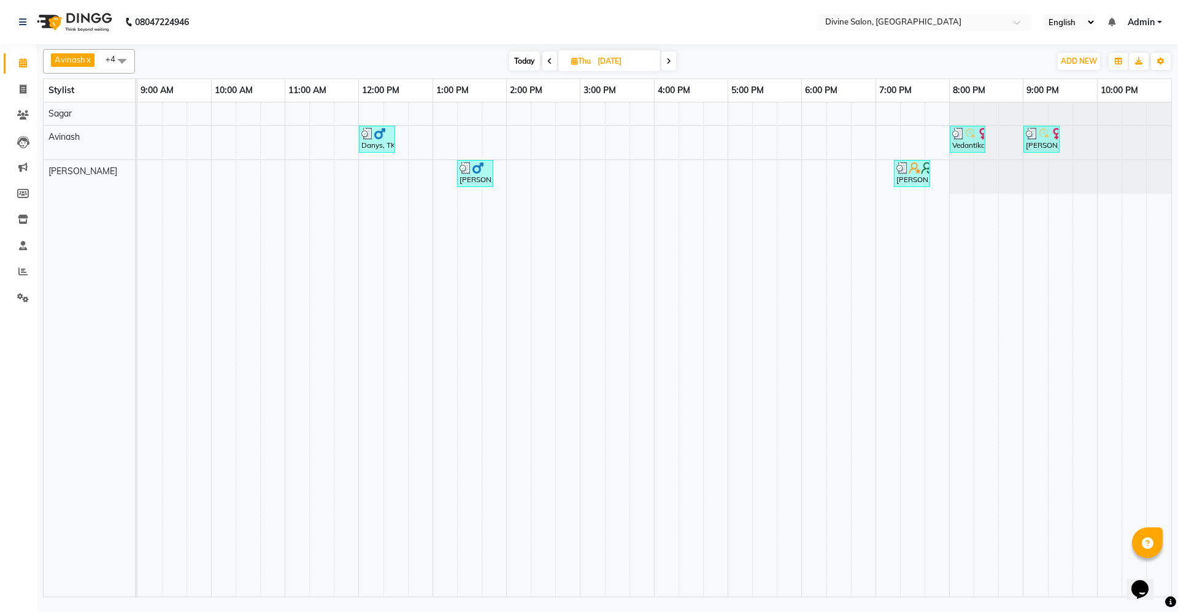
click at [668, 59] on icon at bounding box center [668, 61] width 5 height 7
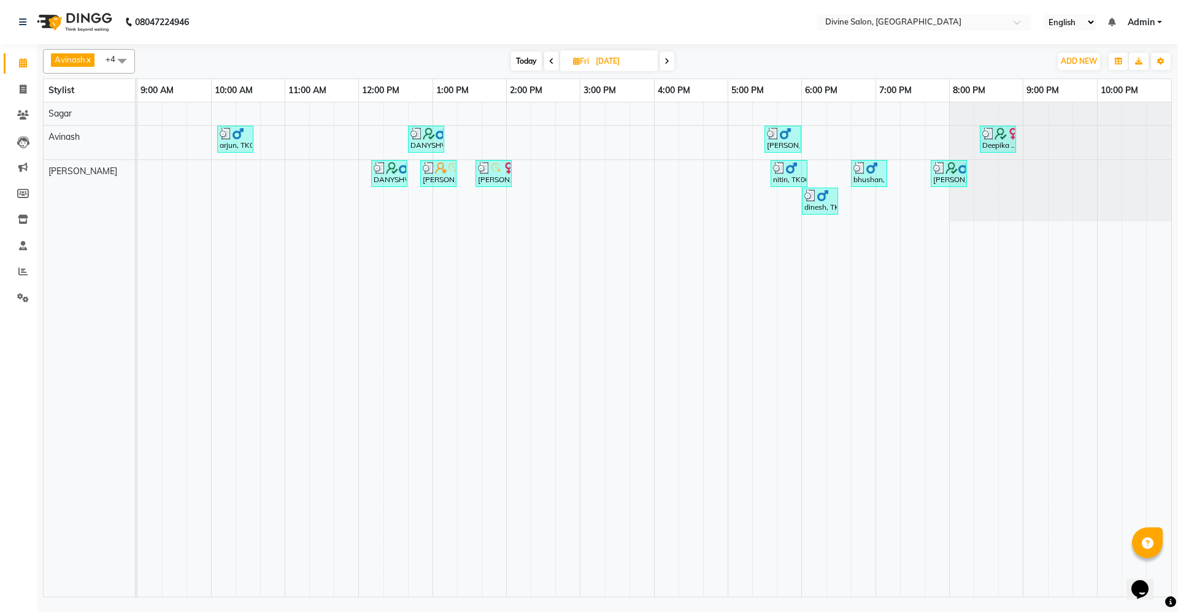
click at [668, 59] on icon at bounding box center [667, 61] width 5 height 7
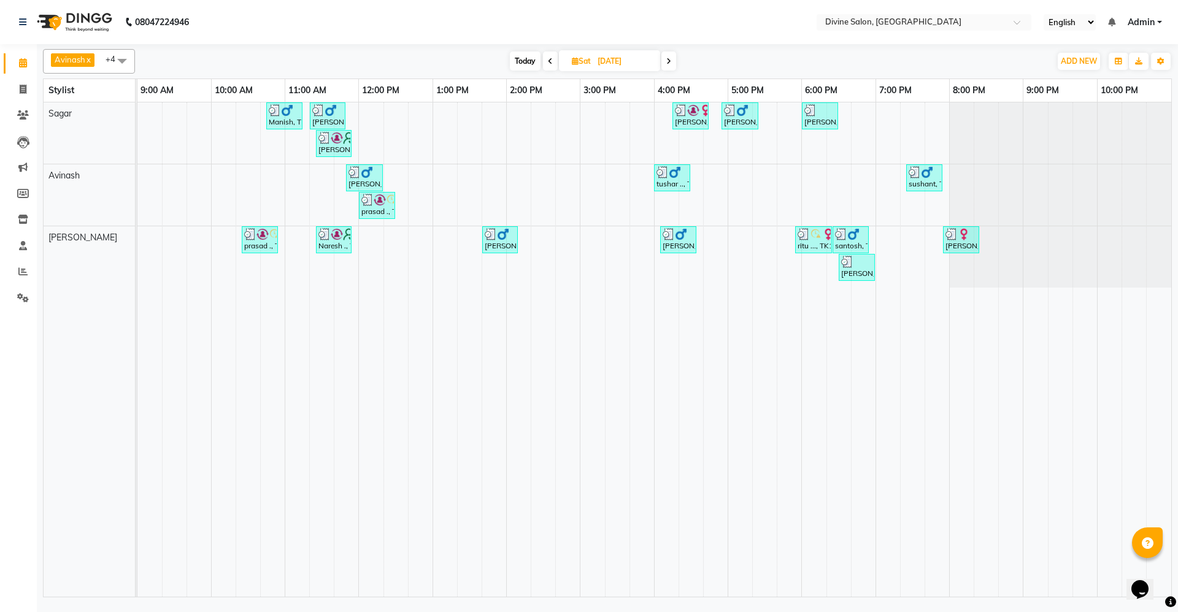
click at [668, 59] on icon at bounding box center [668, 61] width 5 height 7
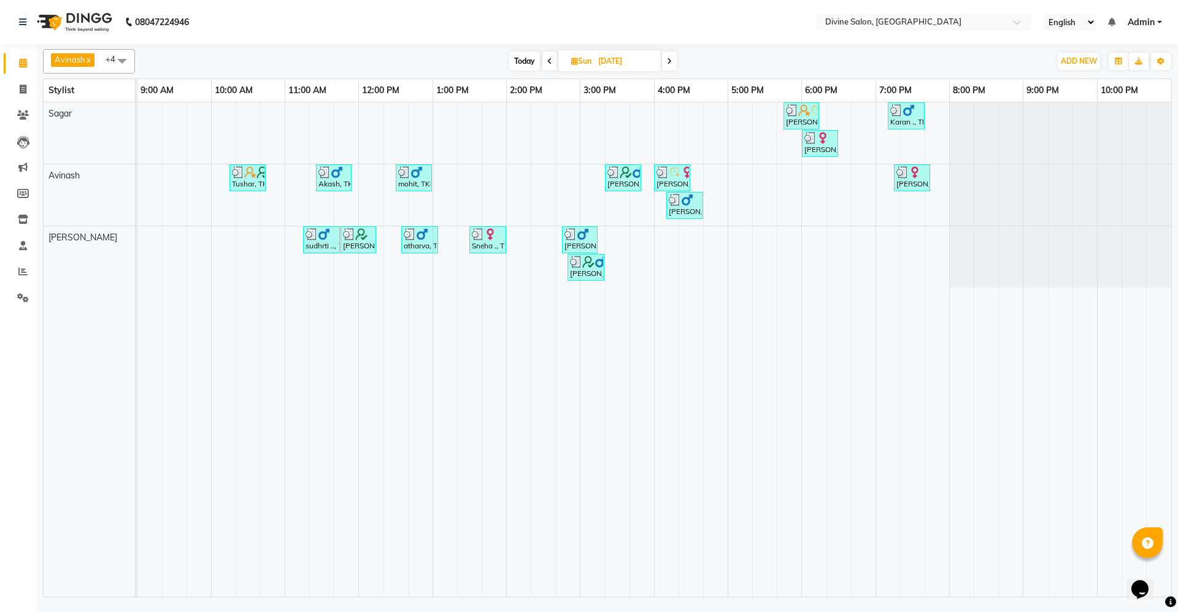
click at [668, 59] on icon at bounding box center [669, 61] width 5 height 7
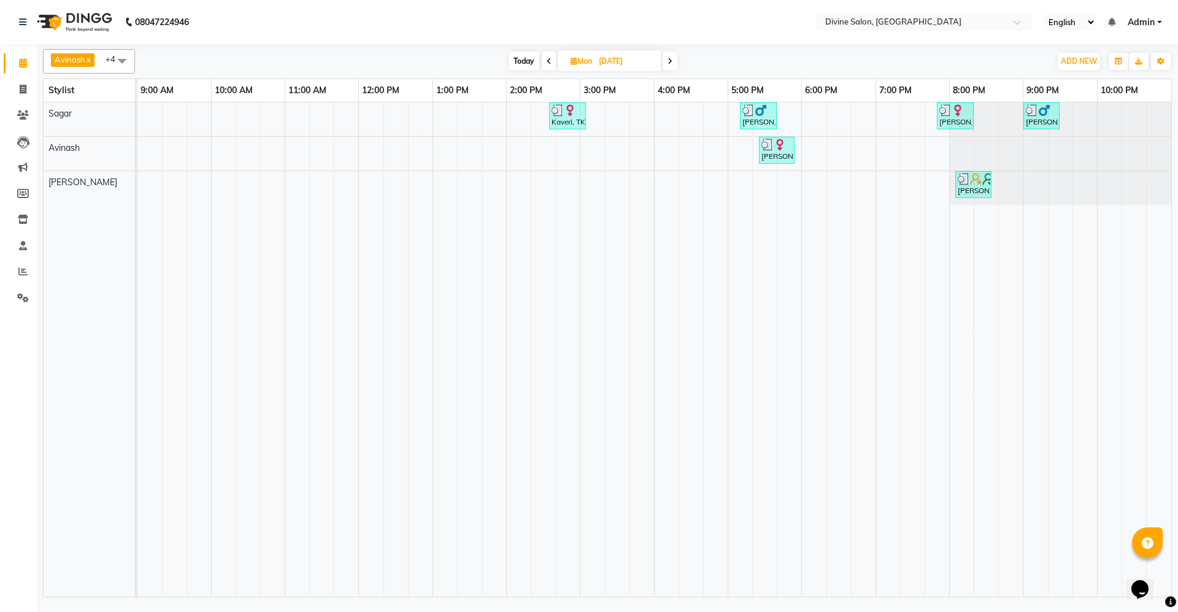
click at [668, 59] on icon at bounding box center [670, 61] width 5 height 7
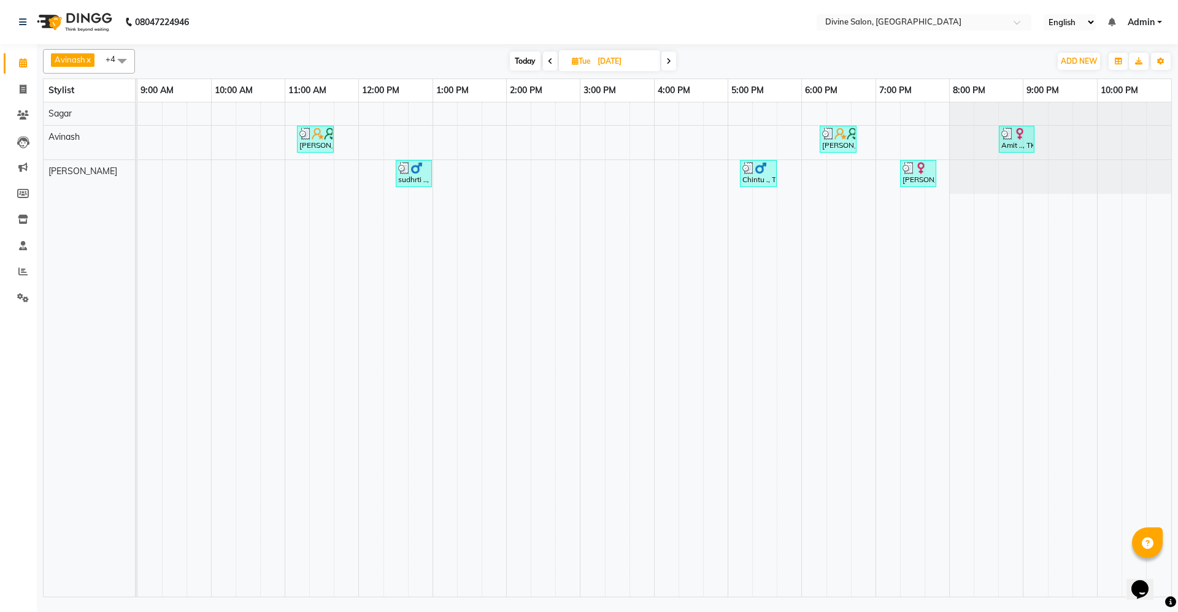
click at [668, 59] on icon at bounding box center [668, 61] width 5 height 7
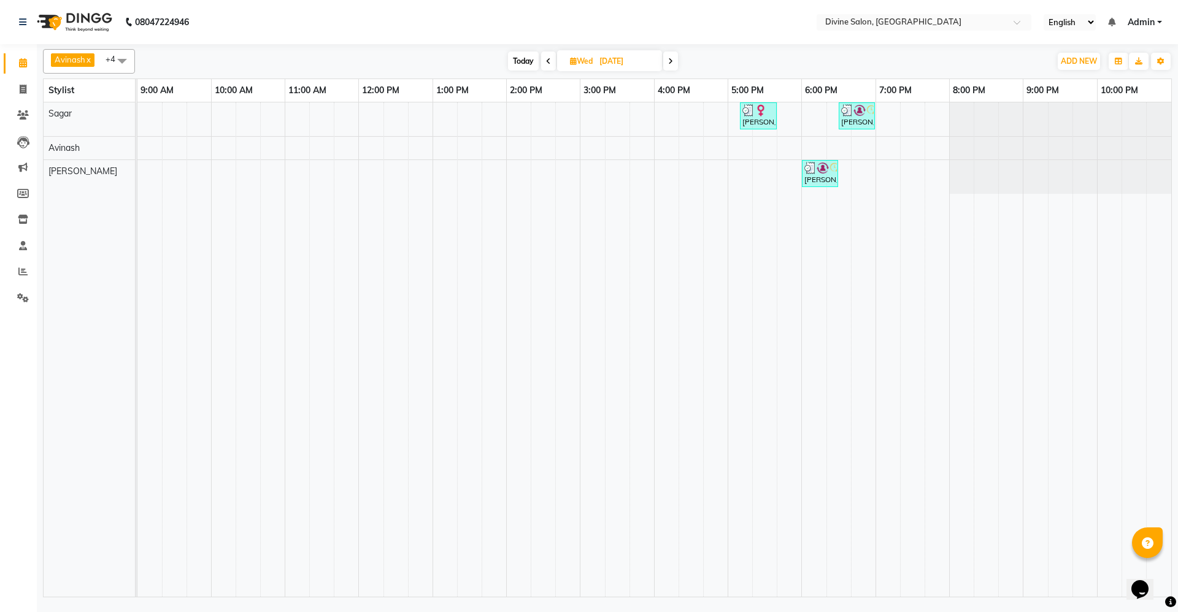
click at [668, 59] on span at bounding box center [670, 61] width 15 height 19
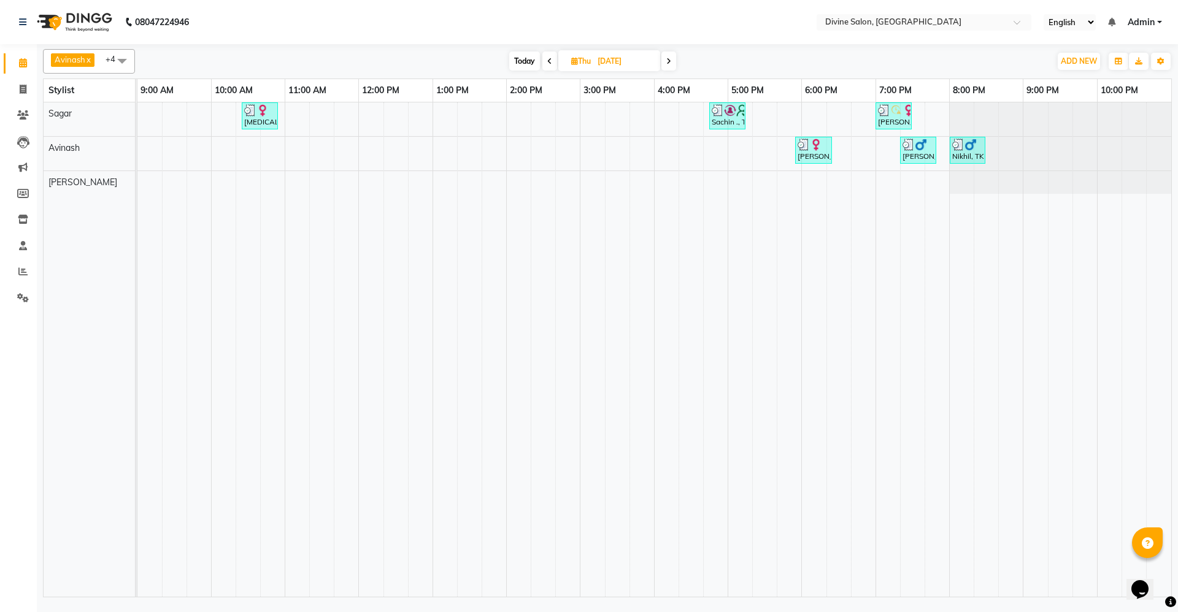
click at [668, 59] on icon at bounding box center [668, 61] width 5 height 7
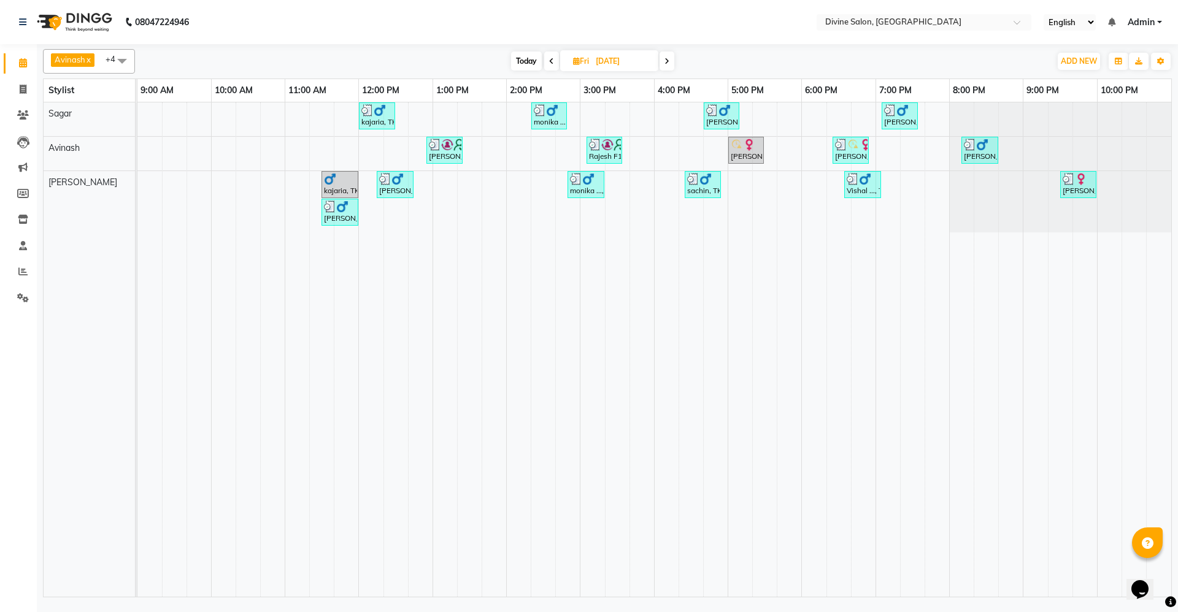
click at [668, 59] on icon at bounding box center [667, 61] width 5 height 7
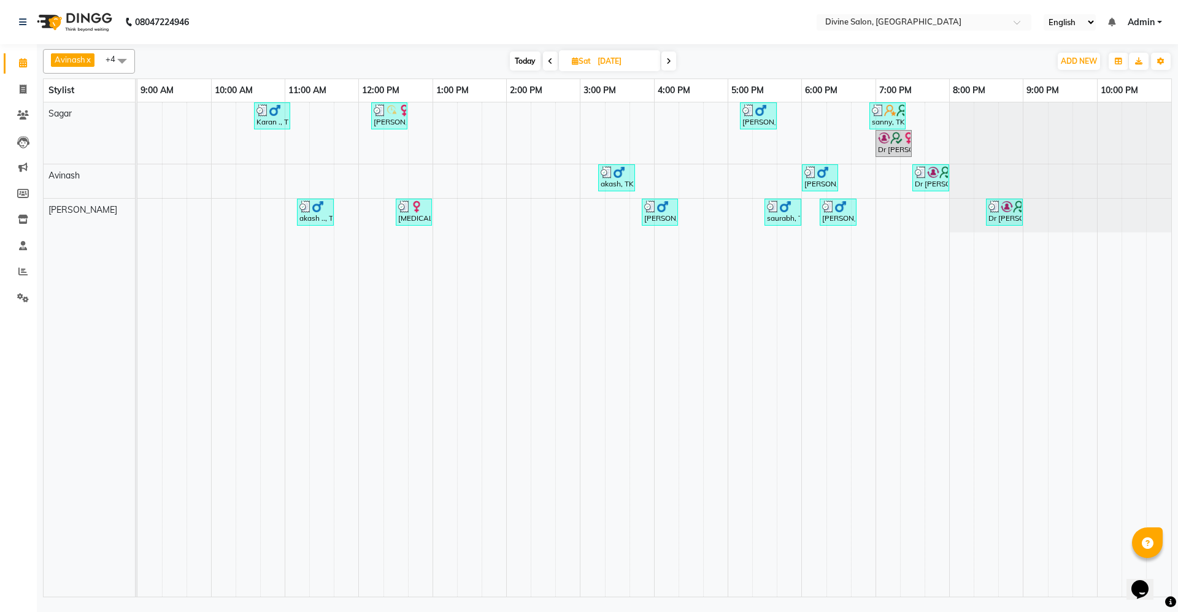
click at [668, 59] on icon at bounding box center [668, 61] width 5 height 7
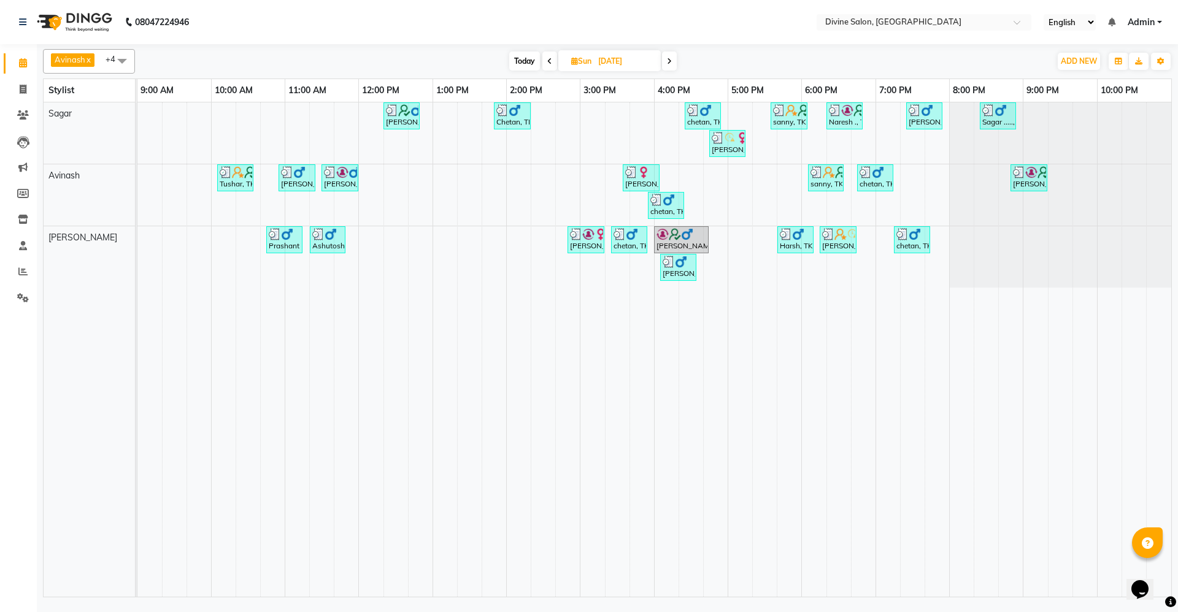
click at [668, 59] on icon at bounding box center [669, 61] width 5 height 7
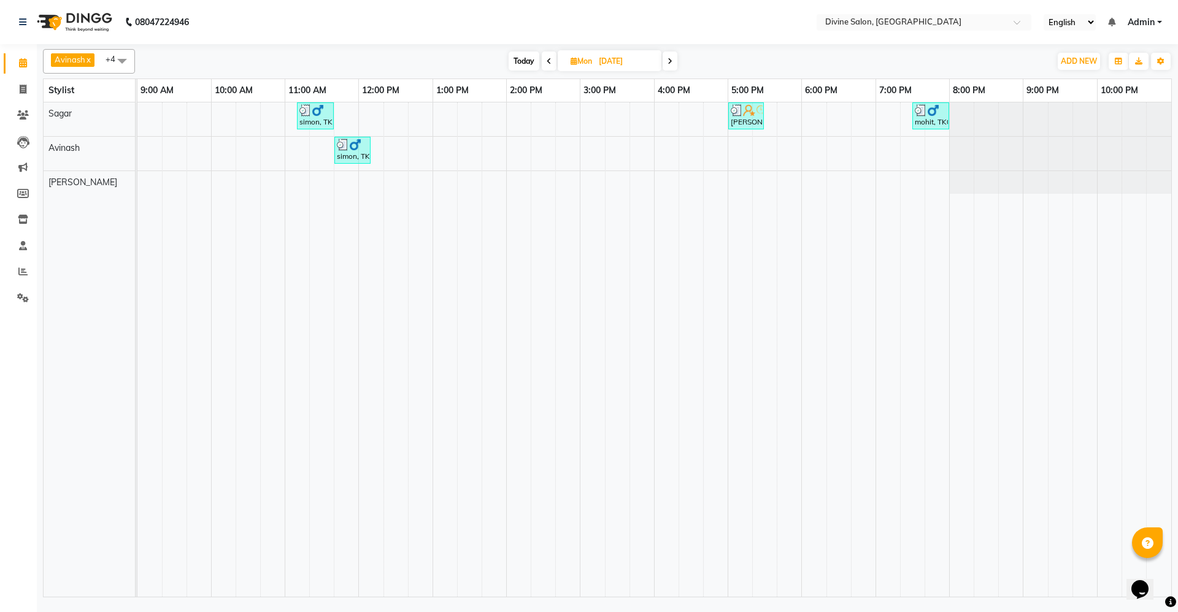
click at [668, 59] on icon at bounding box center [670, 61] width 5 height 7
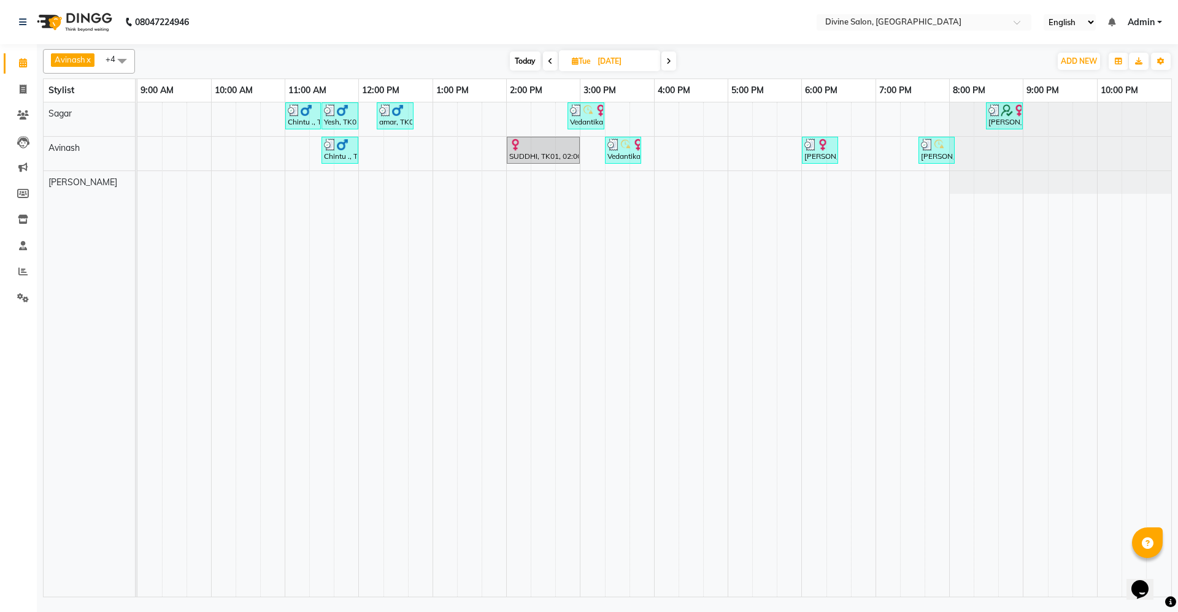
click at [668, 59] on icon at bounding box center [668, 61] width 5 height 7
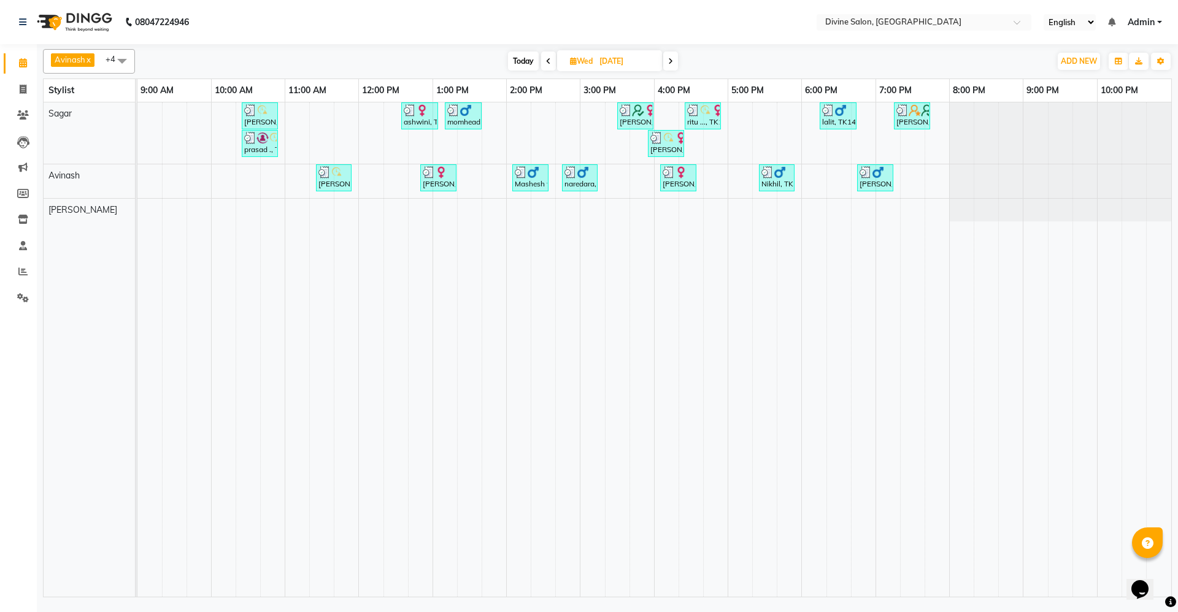
click at [668, 59] on span at bounding box center [670, 61] width 15 height 19
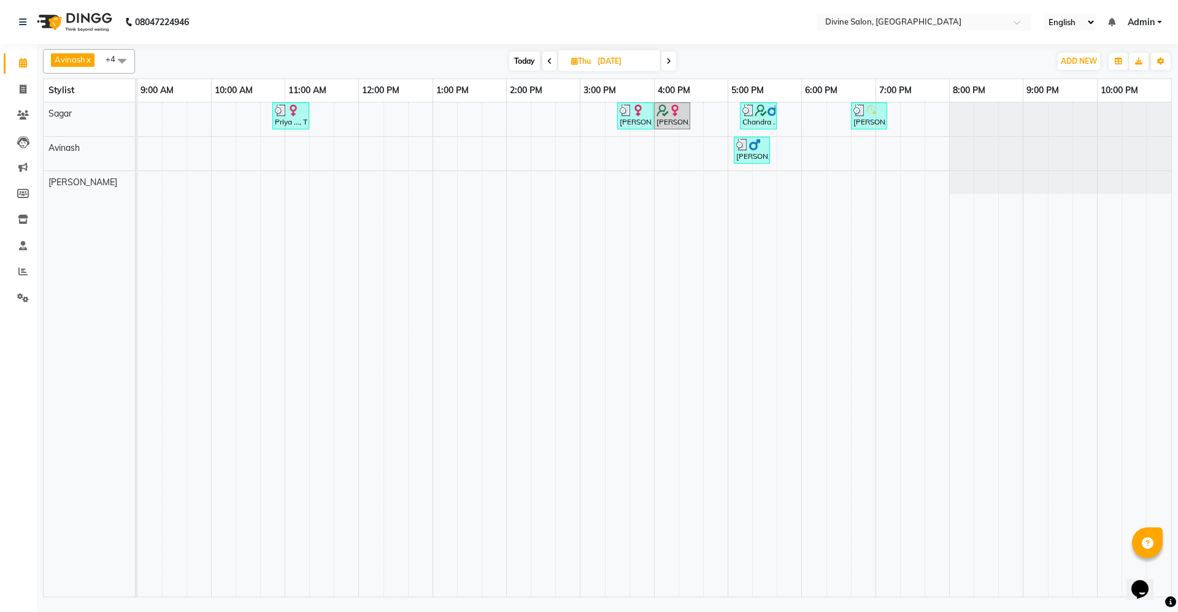
click at [668, 59] on icon at bounding box center [668, 61] width 5 height 7
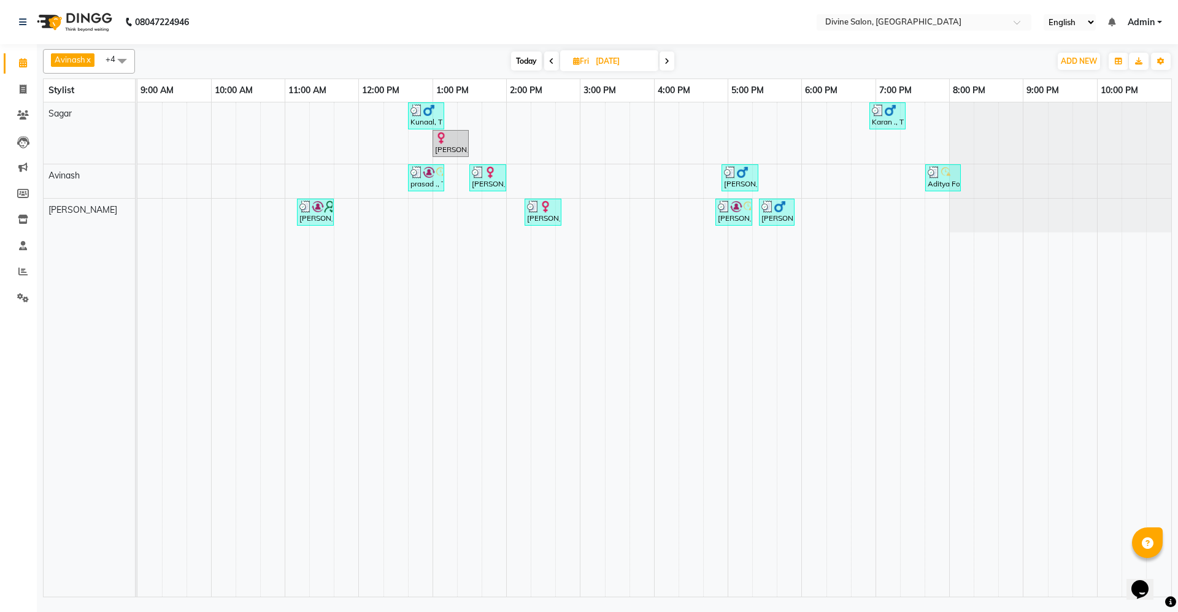
click at [668, 59] on icon at bounding box center [667, 61] width 5 height 7
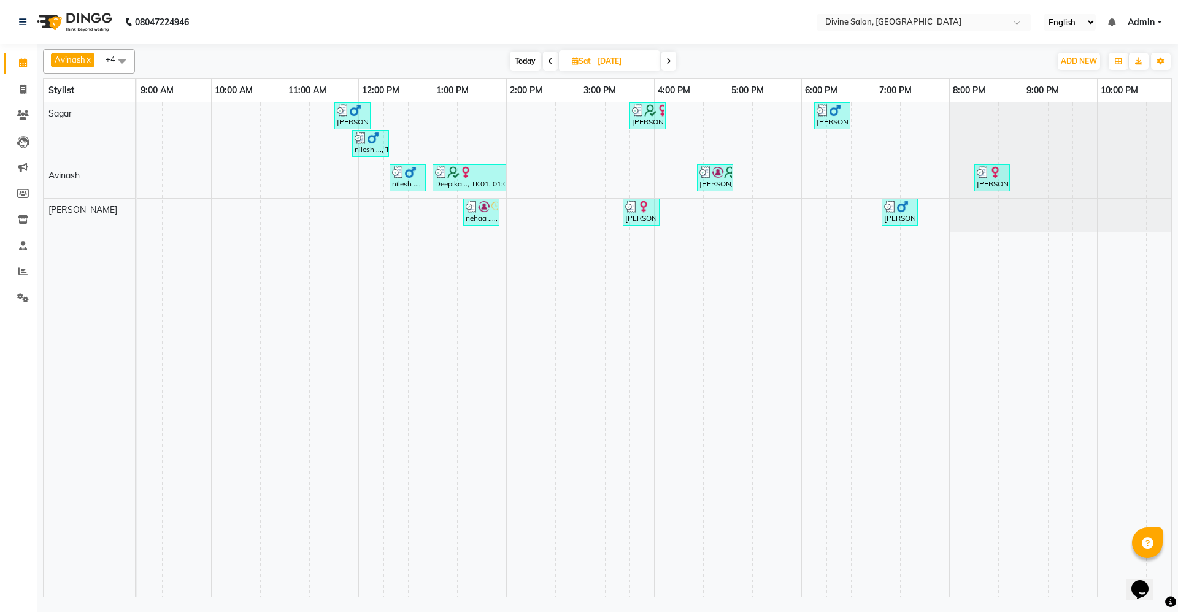
click at [668, 59] on icon at bounding box center [668, 61] width 5 height 7
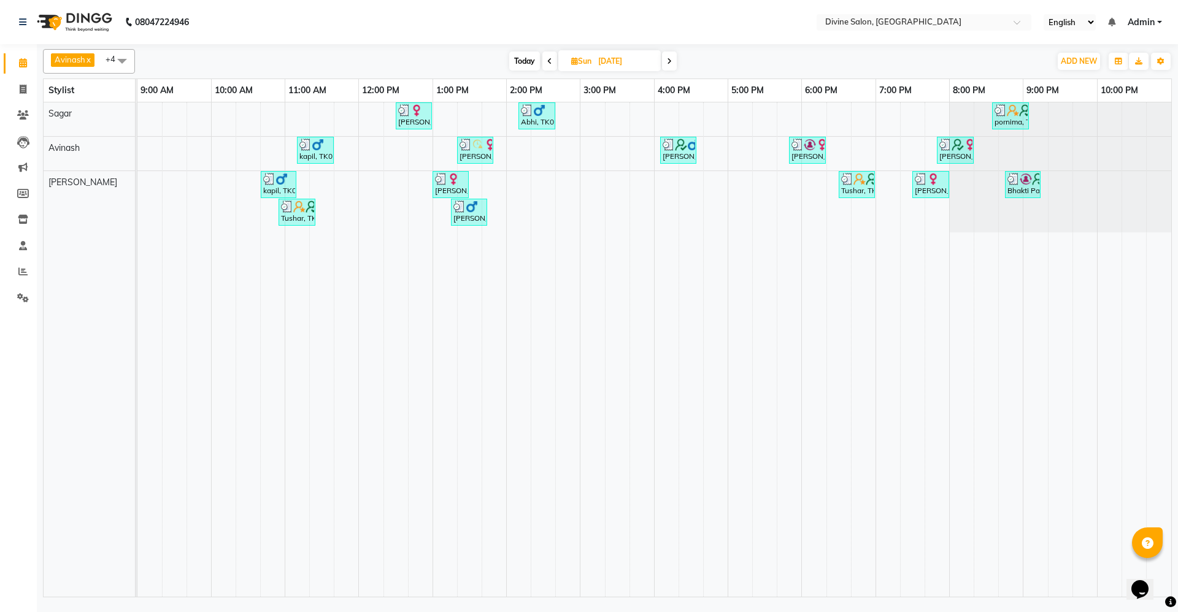
click at [668, 59] on icon at bounding box center [669, 61] width 5 height 7
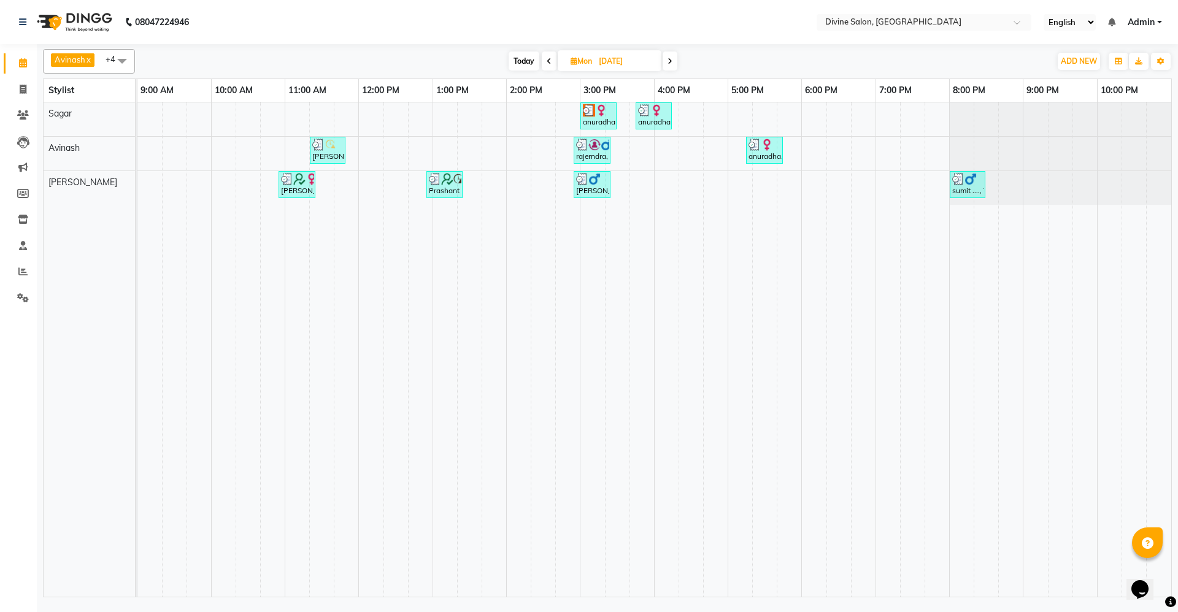
click at [668, 59] on icon at bounding box center [670, 61] width 5 height 7
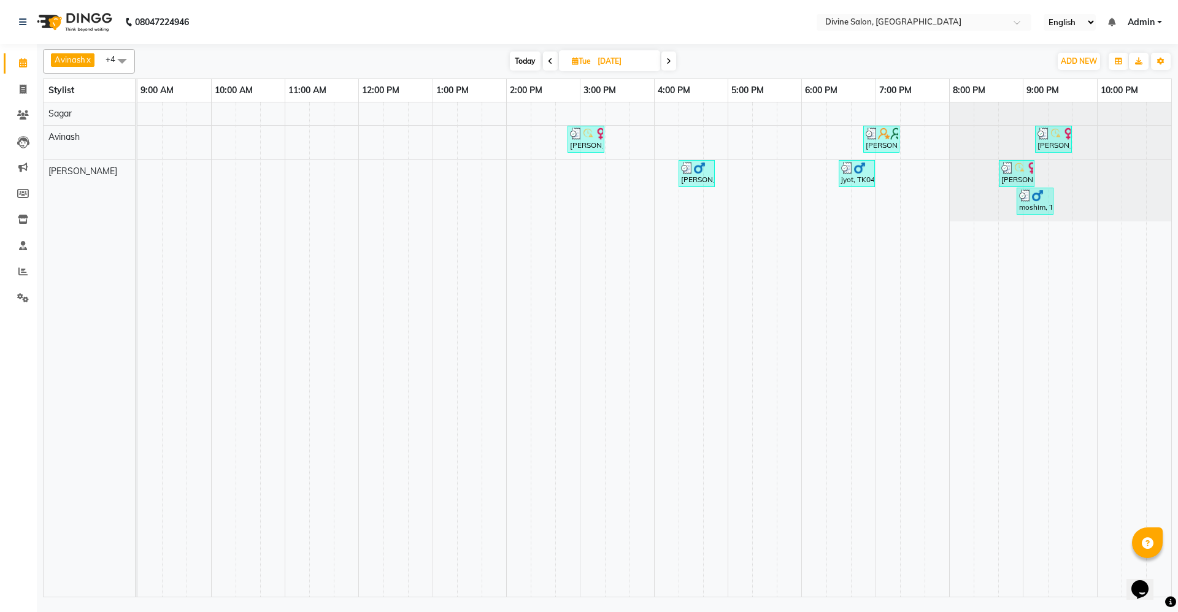
click at [668, 59] on icon at bounding box center [668, 61] width 5 height 7
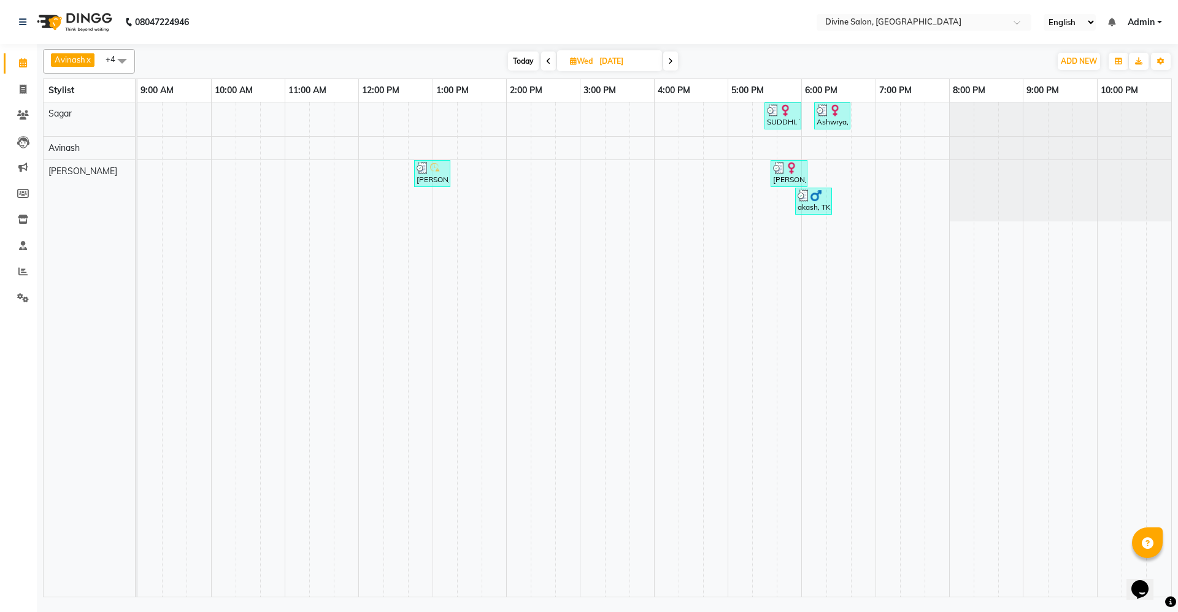
click at [668, 59] on span at bounding box center [670, 61] width 15 height 19
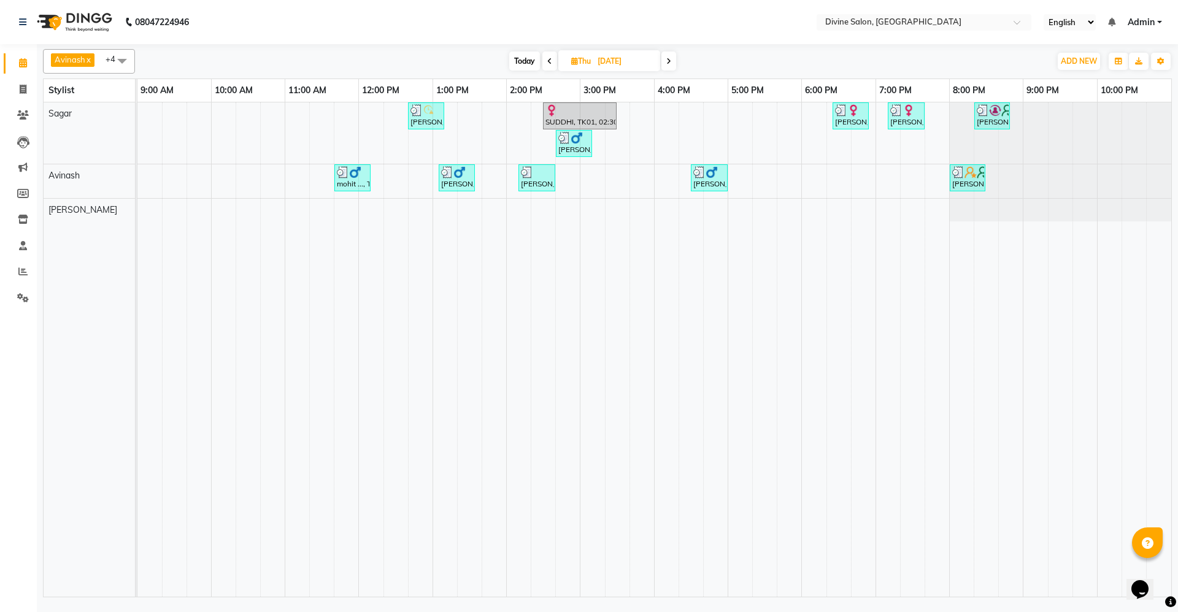
click at [668, 59] on icon at bounding box center [668, 61] width 5 height 7
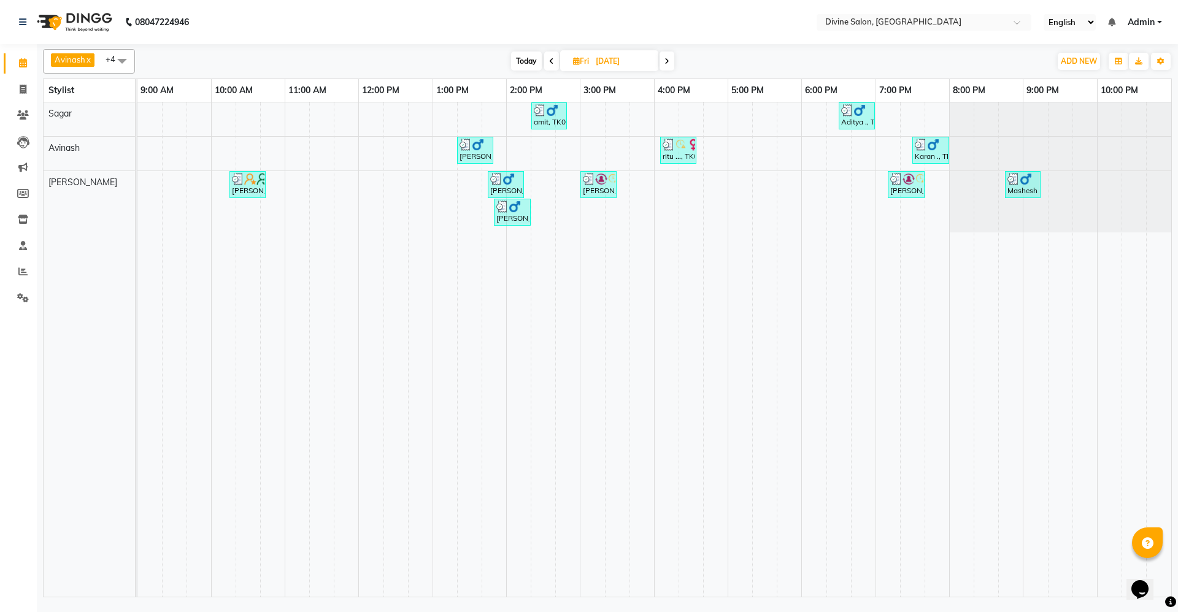
click at [668, 59] on icon at bounding box center [667, 61] width 5 height 7
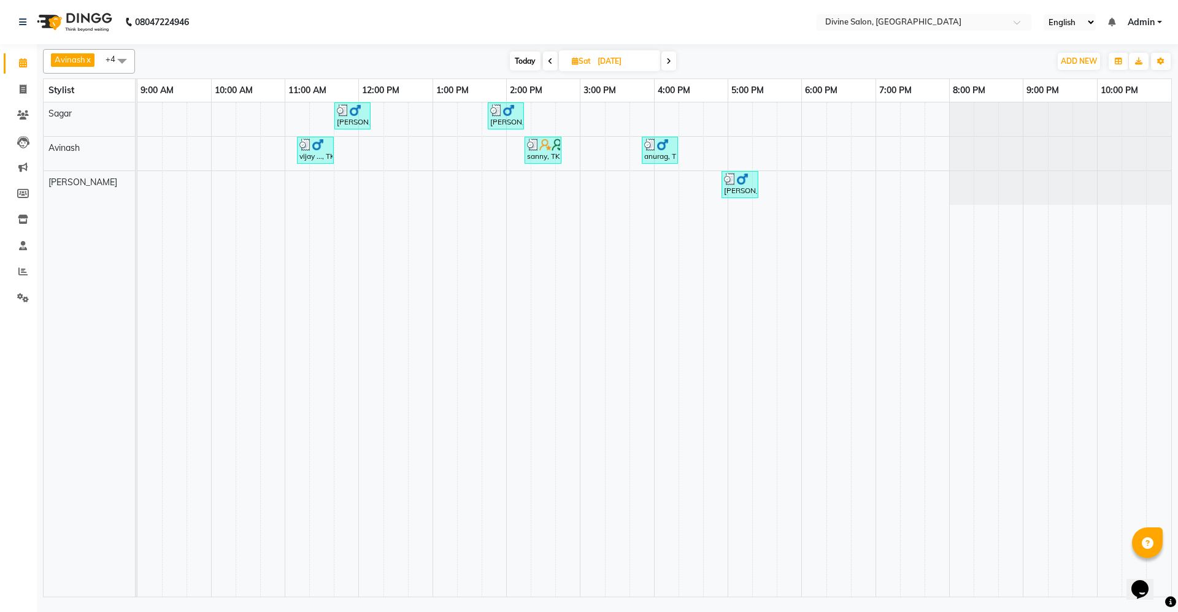
click at [668, 59] on icon at bounding box center [668, 61] width 5 height 7
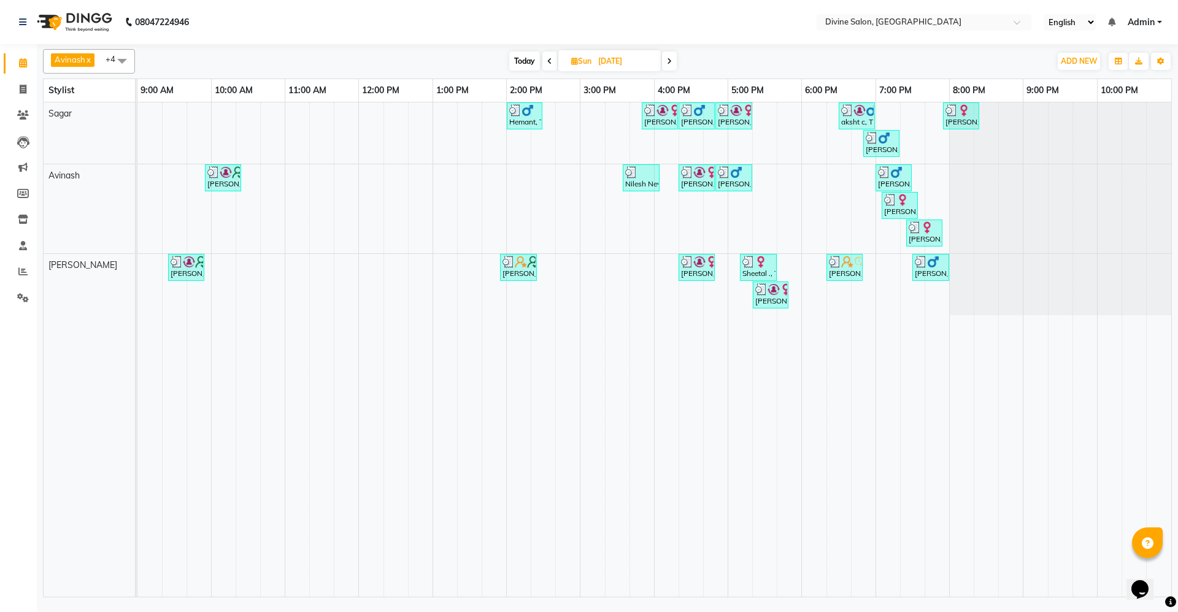
click at [668, 59] on icon at bounding box center [669, 61] width 5 height 7
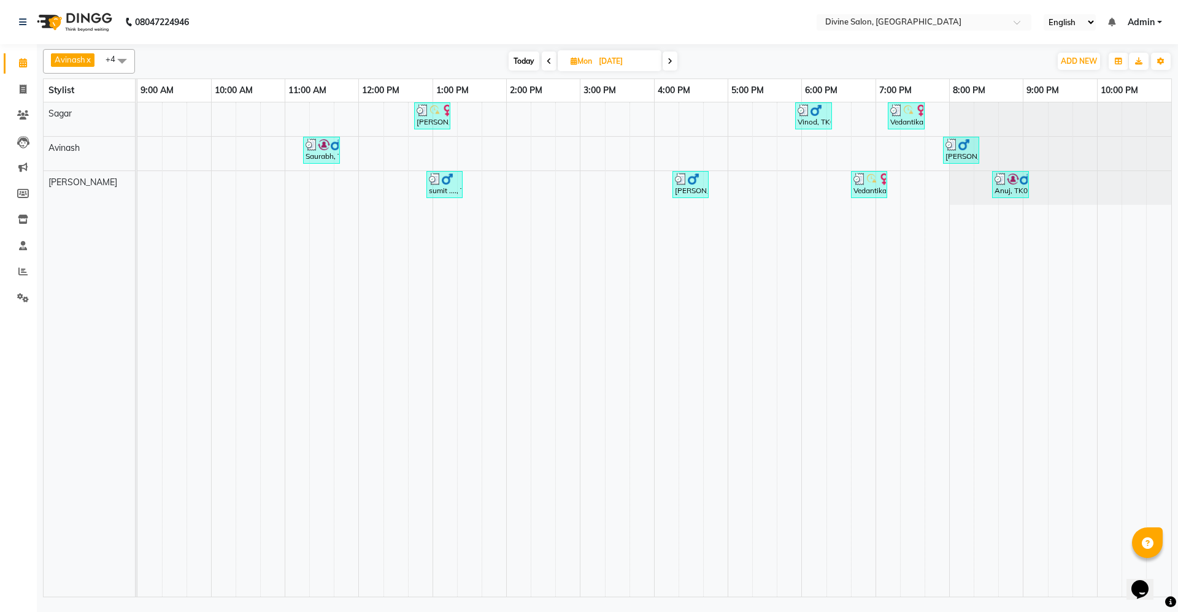
click at [668, 59] on icon at bounding box center [670, 61] width 5 height 7
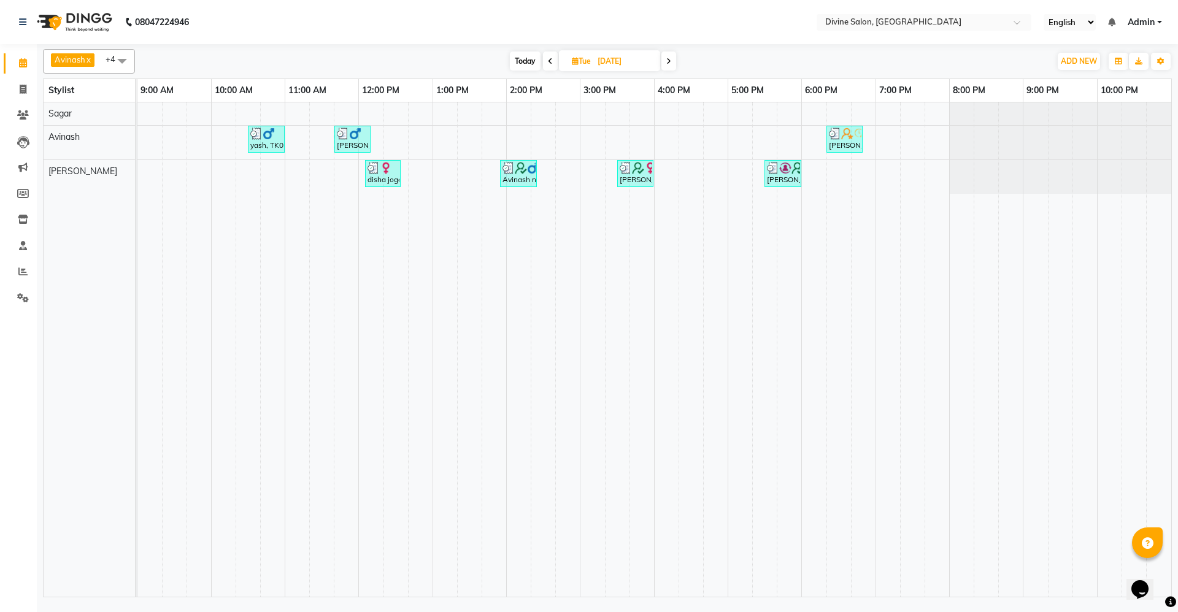
click at [668, 59] on icon at bounding box center [668, 61] width 5 height 7
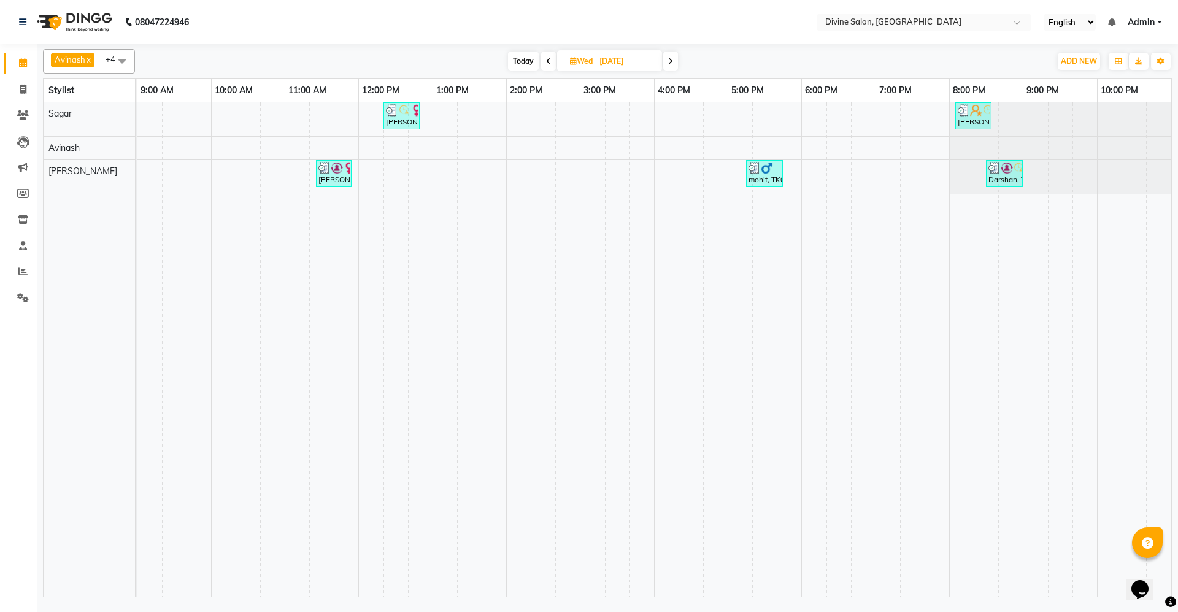
click at [668, 59] on span at bounding box center [670, 61] width 15 height 19
type input "[DATE]"
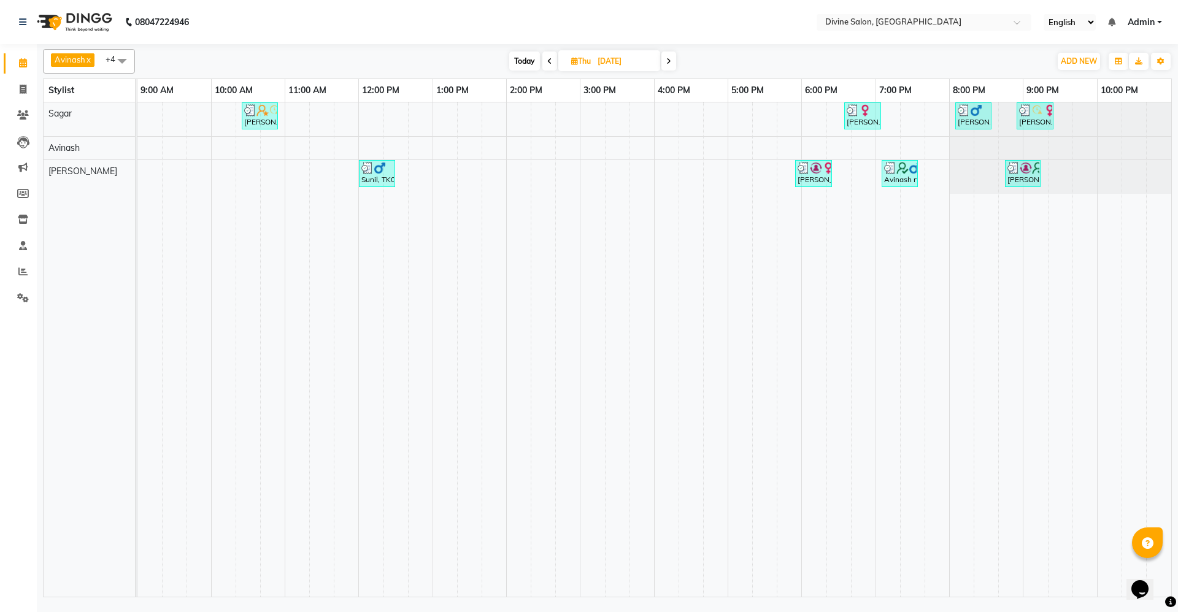
click at [655, 64] on input "[DATE]" at bounding box center [624, 61] width 61 height 18
select select "10"
select select "2024"
click at [665, 60] on span at bounding box center [669, 61] width 15 height 19
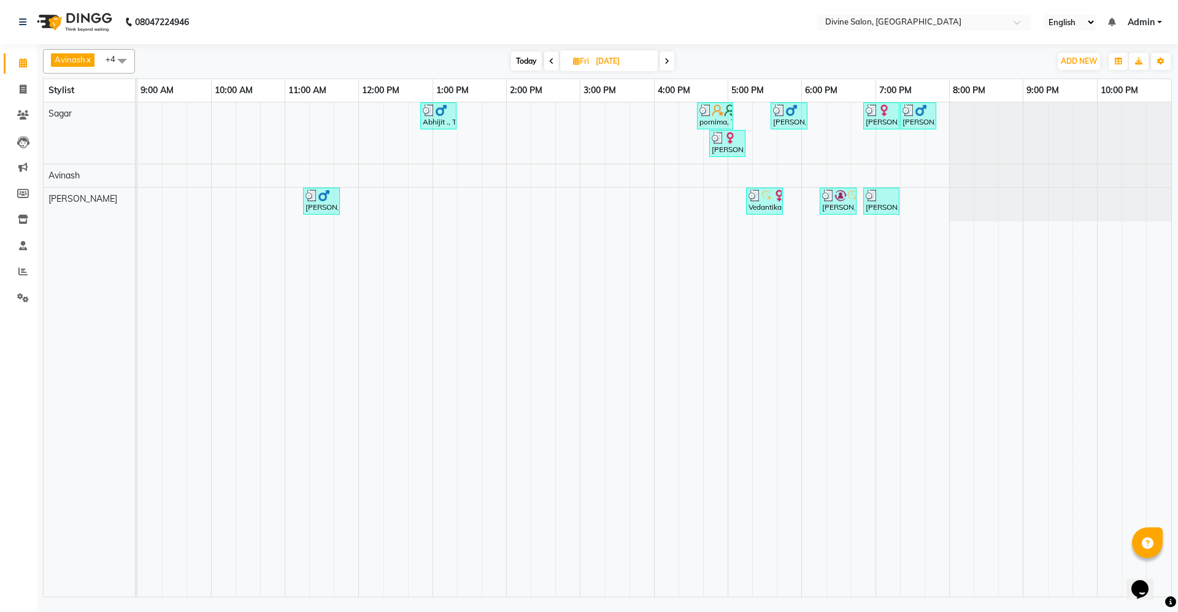
click at [665, 60] on span at bounding box center [667, 61] width 15 height 19
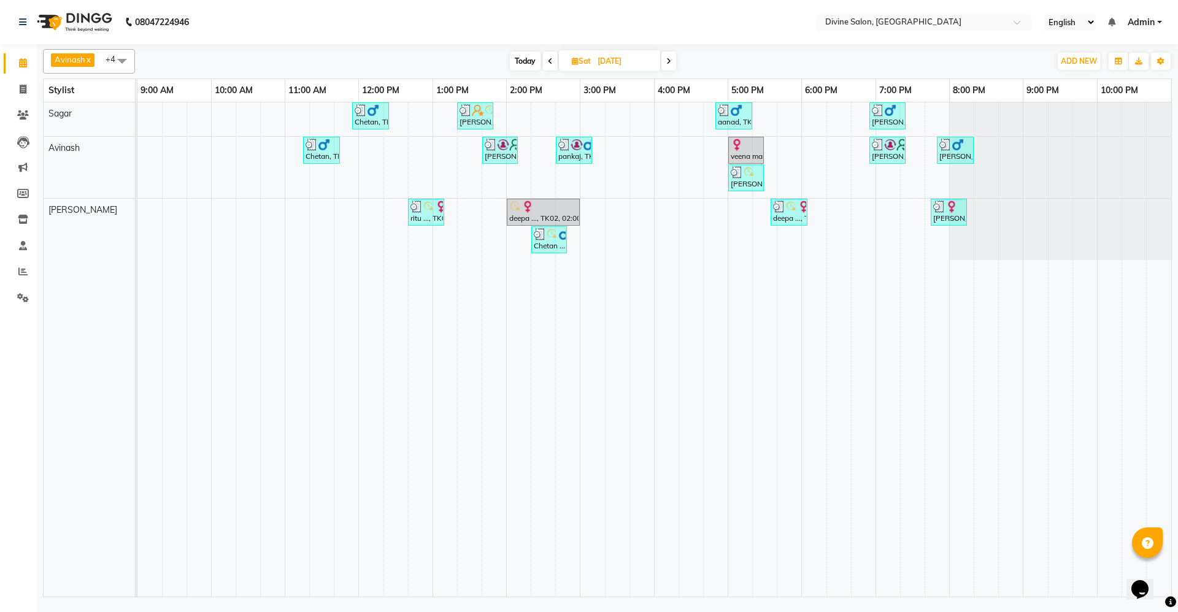
click at [673, 57] on span at bounding box center [669, 61] width 15 height 19
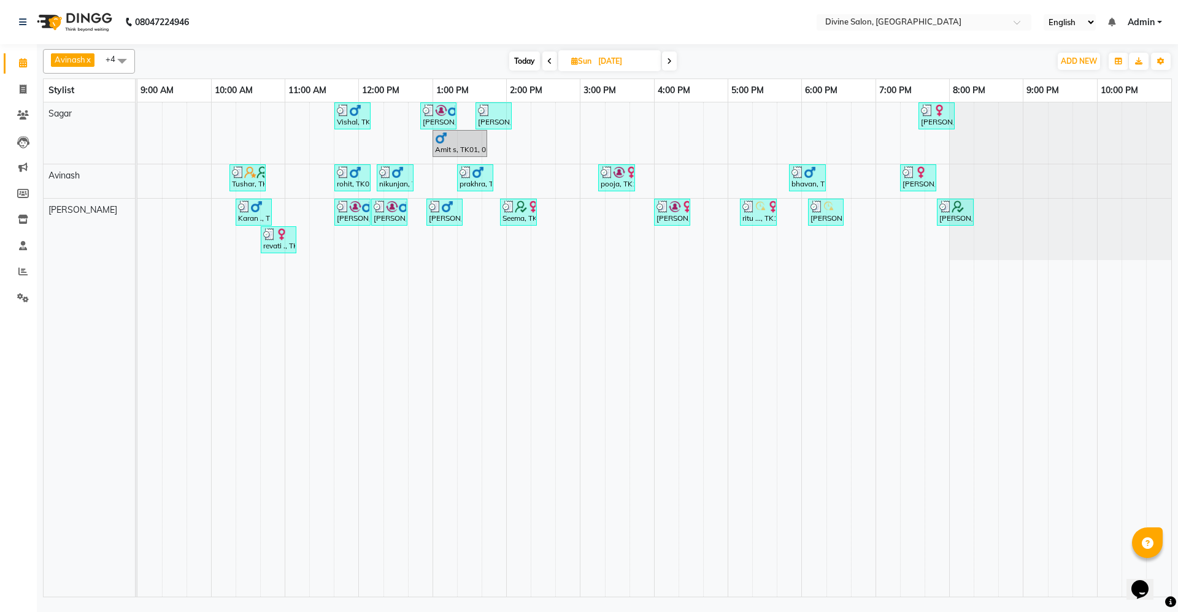
click at [673, 57] on span at bounding box center [669, 61] width 15 height 19
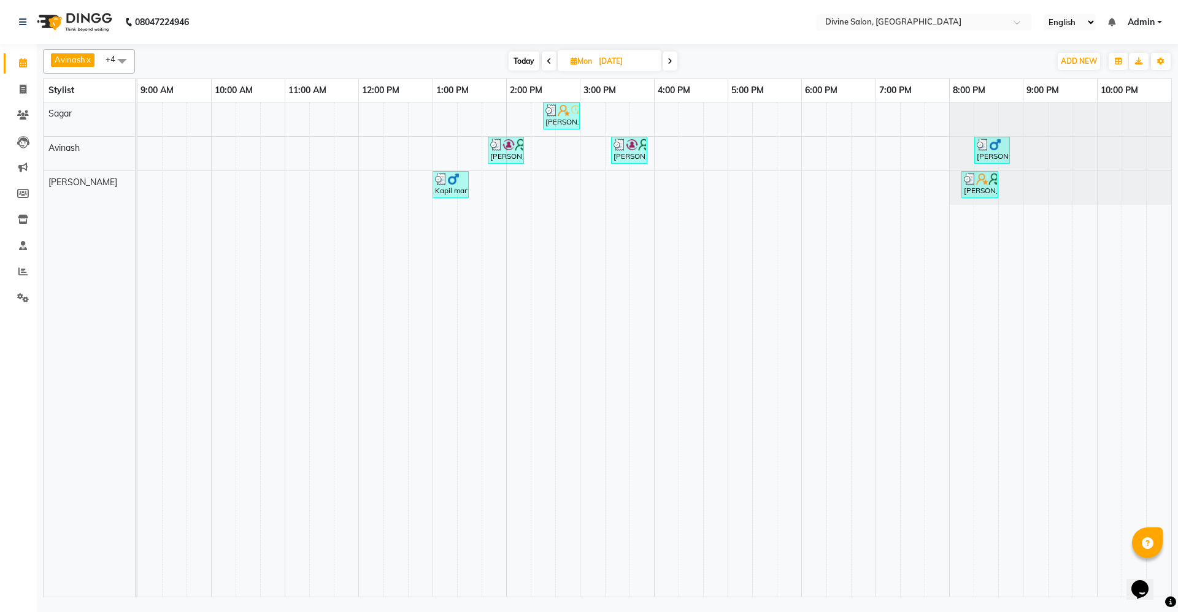
click at [673, 57] on span at bounding box center [670, 61] width 15 height 19
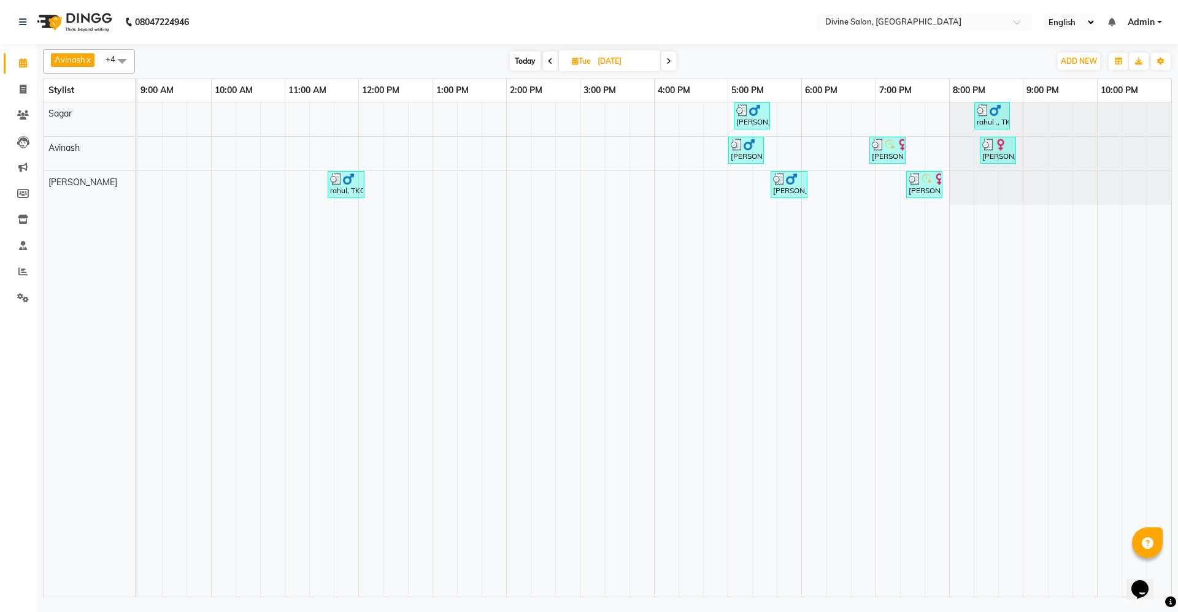
click at [548, 58] on icon at bounding box center [550, 61] width 5 height 7
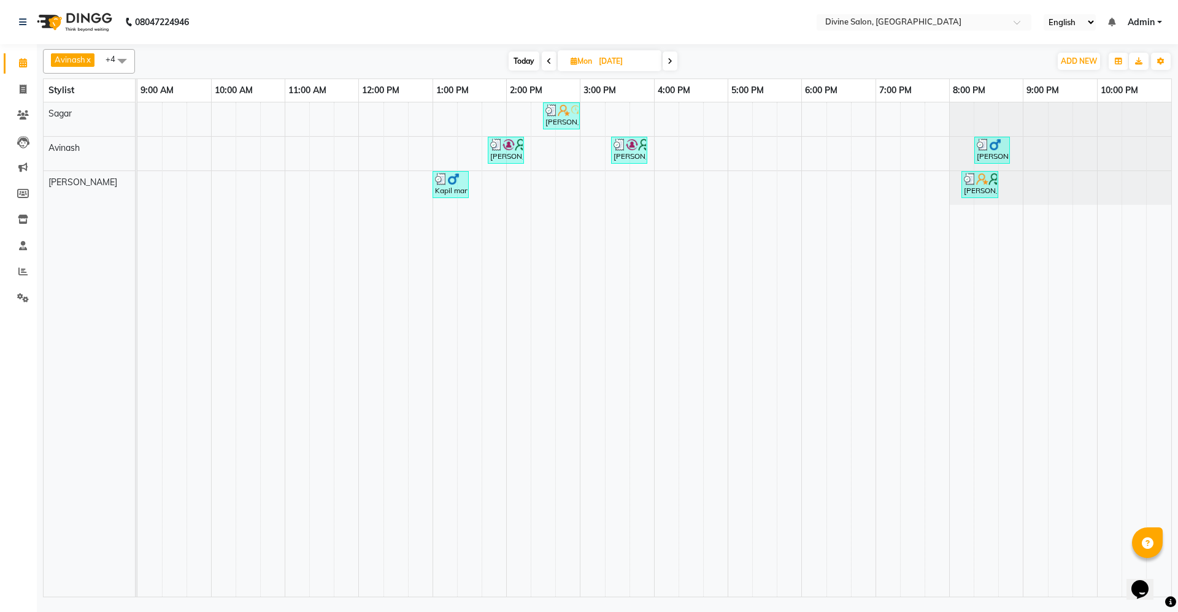
click at [547, 58] on icon at bounding box center [549, 61] width 5 height 7
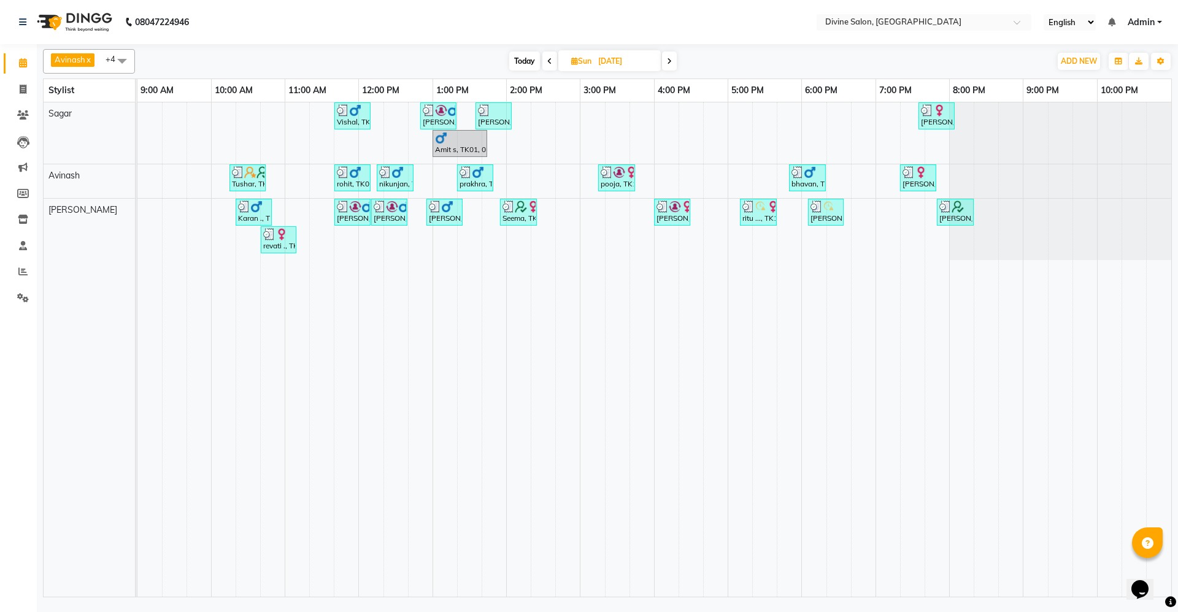
click at [554, 63] on span at bounding box center [549, 61] width 15 height 19
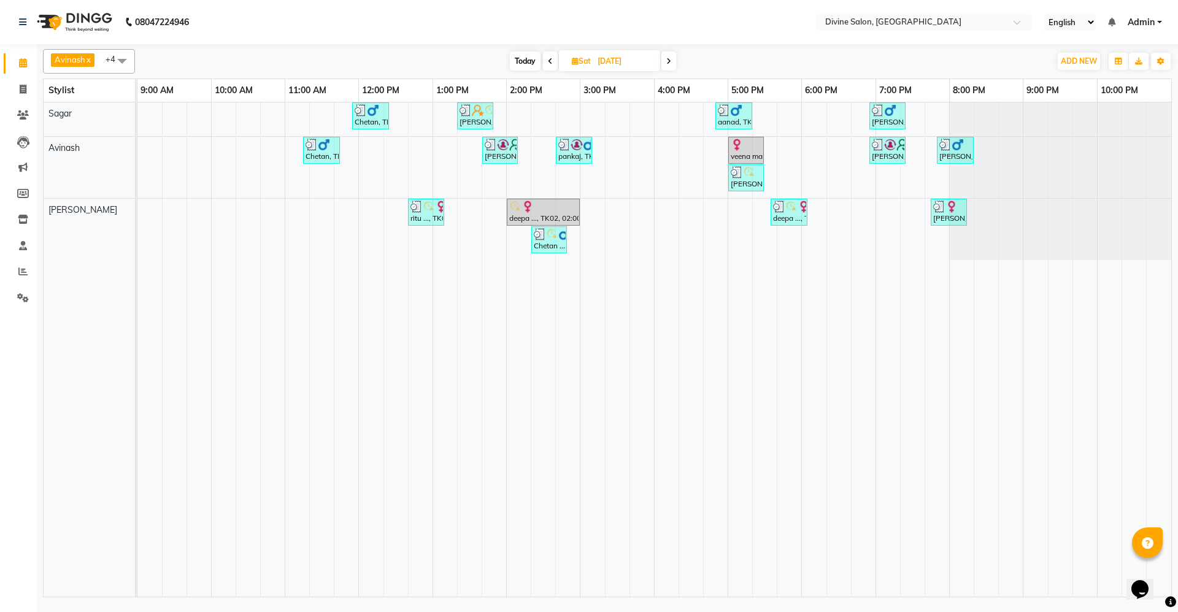
click at [668, 60] on icon at bounding box center [668, 61] width 5 height 7
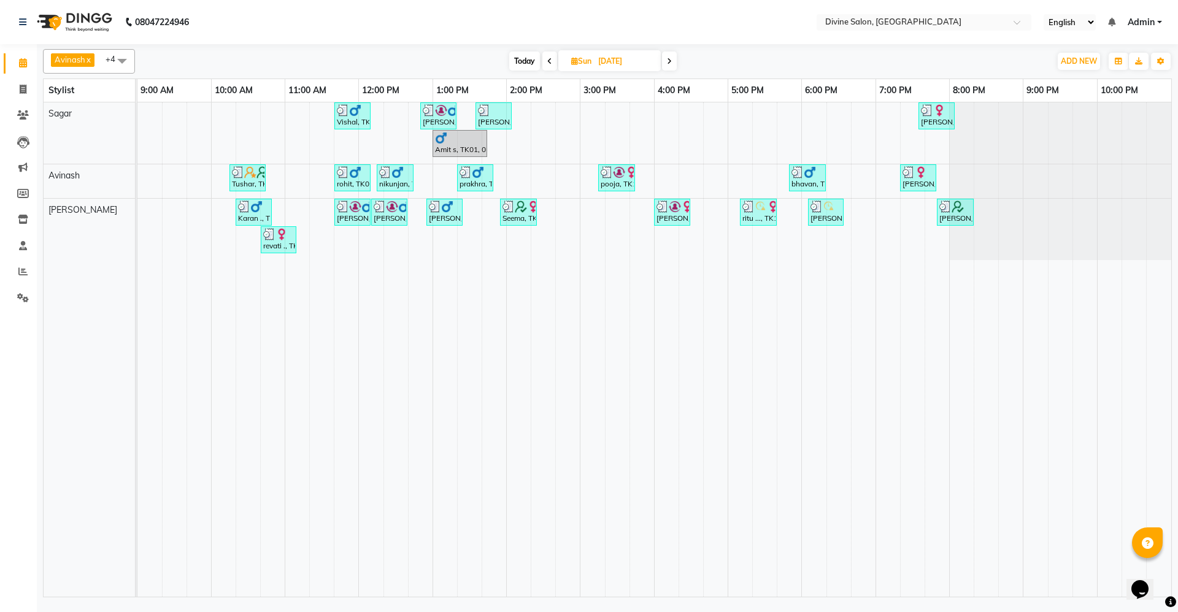
click at [668, 60] on icon at bounding box center [669, 61] width 5 height 7
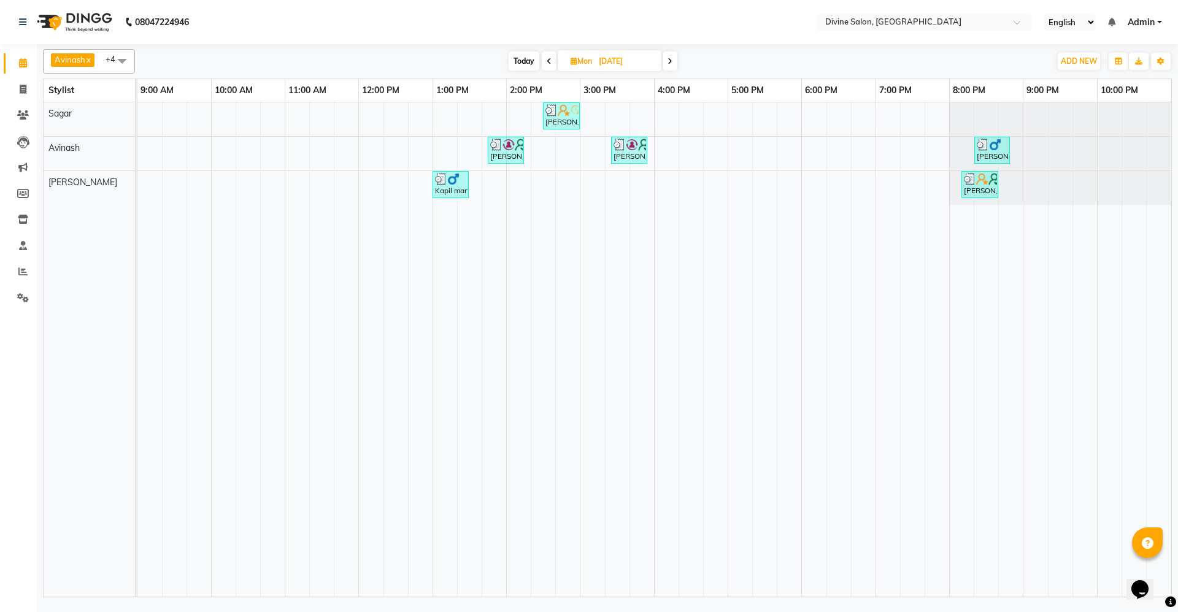
click at [668, 60] on icon at bounding box center [670, 61] width 5 height 7
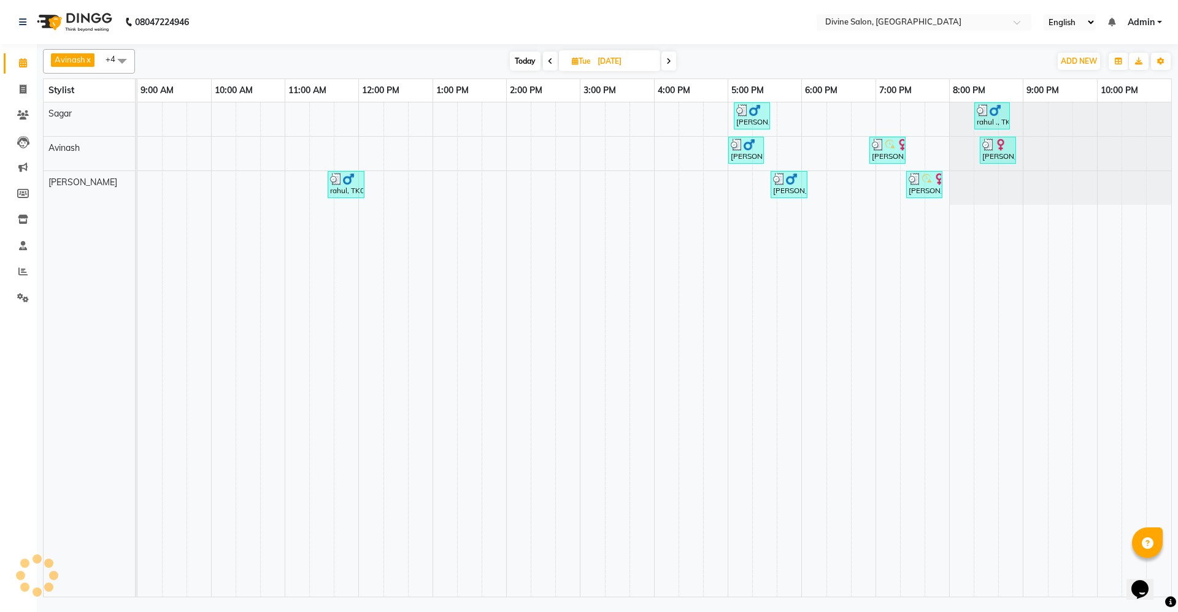
click at [668, 60] on icon at bounding box center [668, 61] width 5 height 7
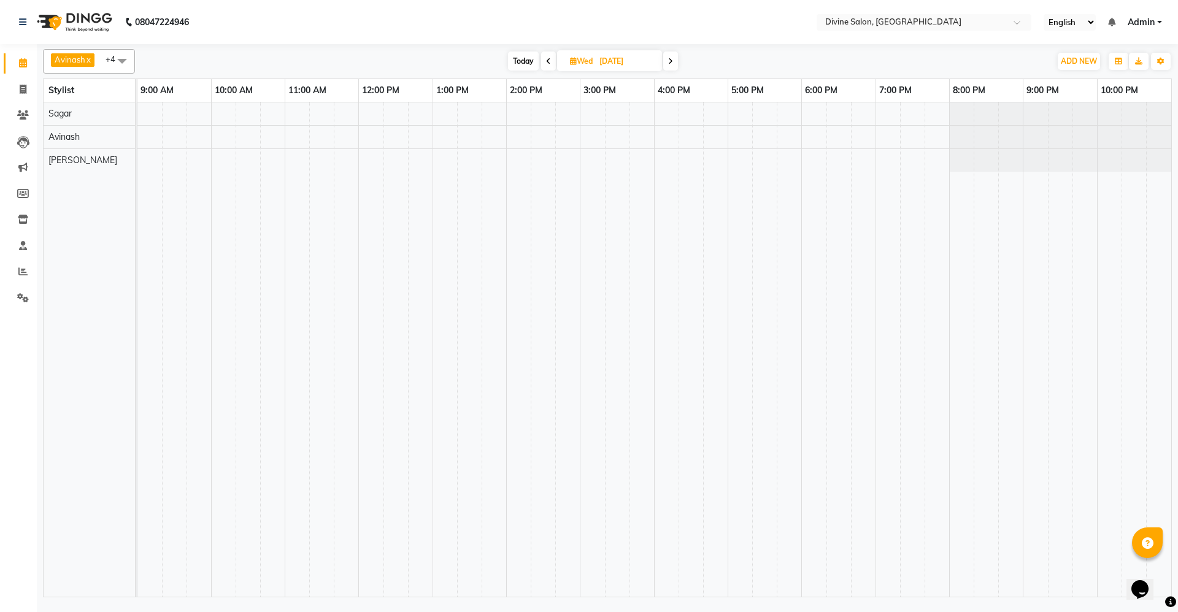
click at [668, 60] on span at bounding box center [670, 61] width 15 height 19
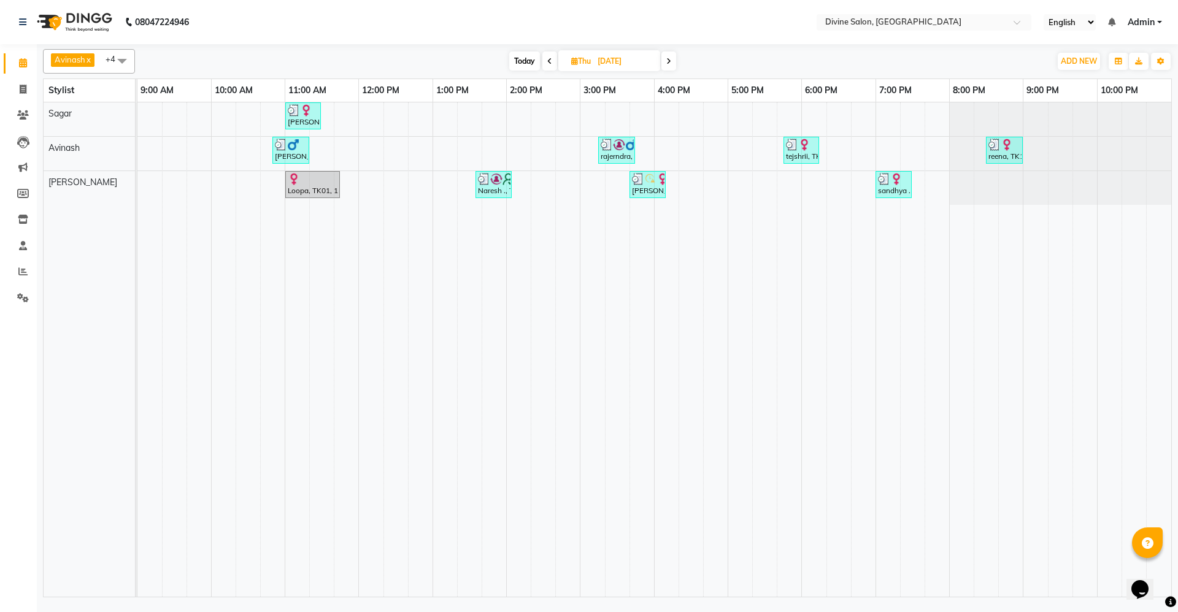
click at [668, 60] on icon at bounding box center [668, 61] width 5 height 7
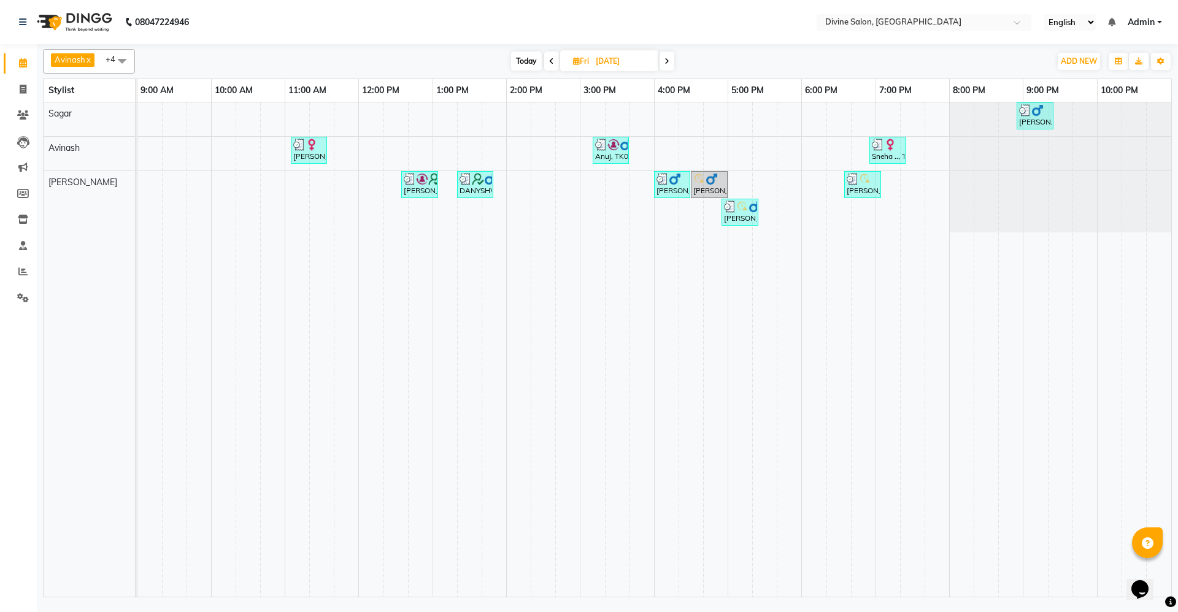
click at [668, 60] on icon at bounding box center [667, 61] width 5 height 7
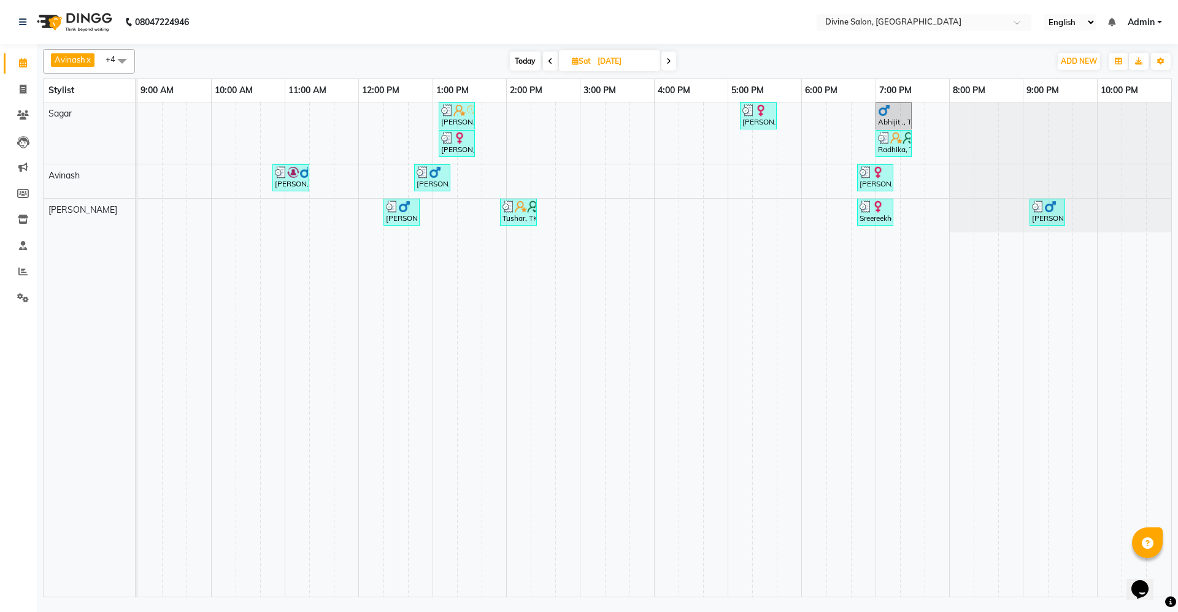
click at [668, 60] on icon at bounding box center [668, 61] width 5 height 7
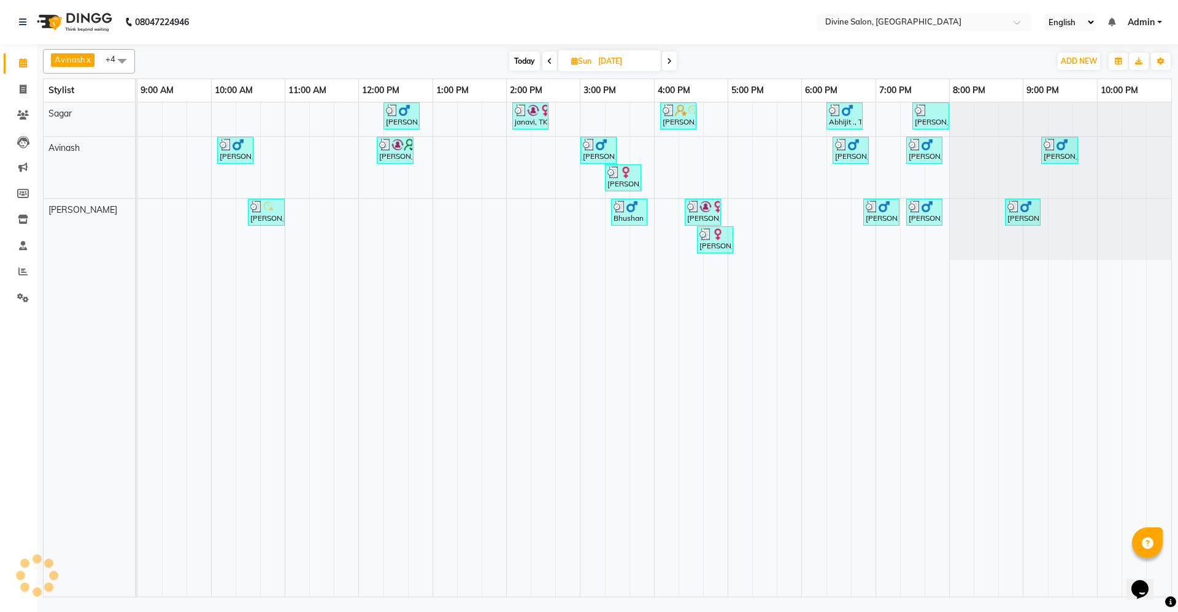
click at [668, 60] on icon at bounding box center [669, 61] width 5 height 7
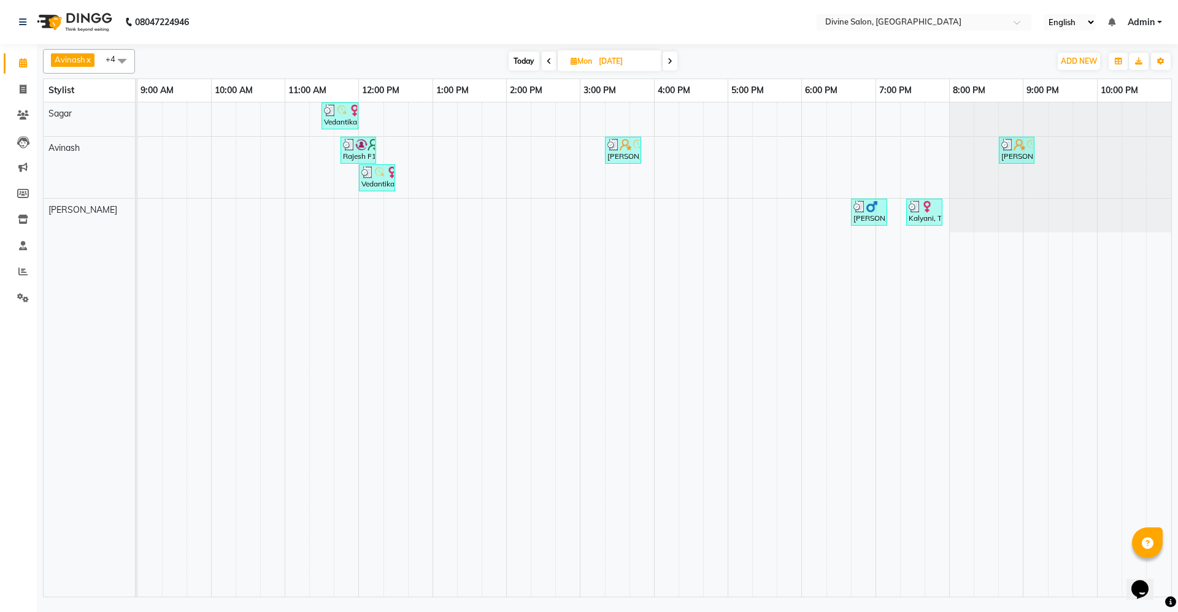
click at [668, 60] on icon at bounding box center [670, 61] width 5 height 7
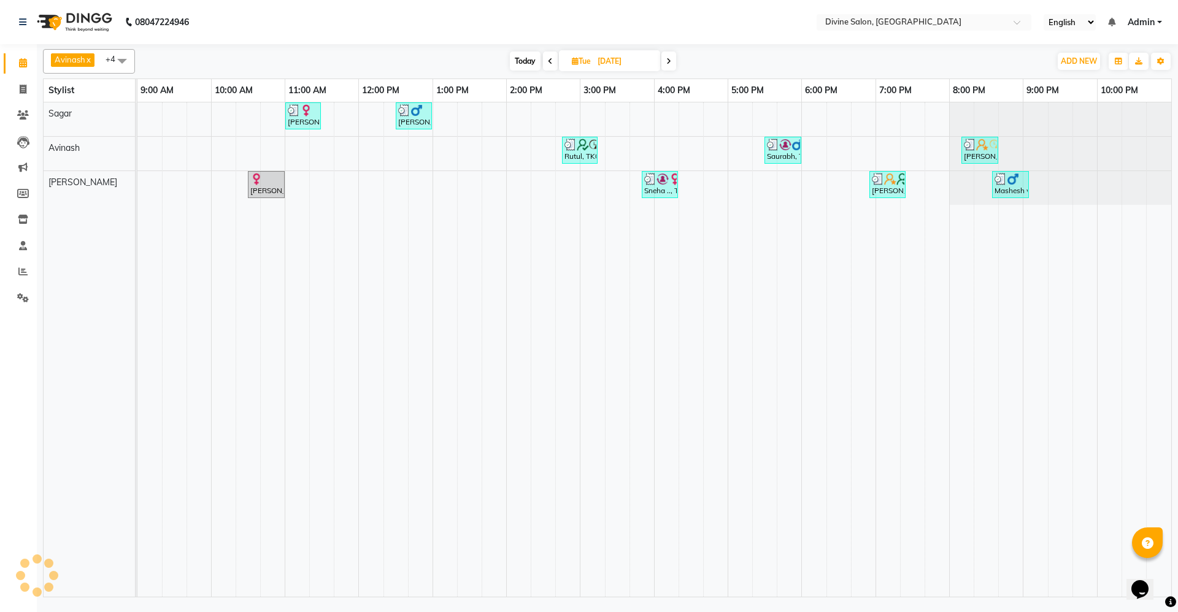
click at [668, 60] on icon at bounding box center [668, 61] width 5 height 7
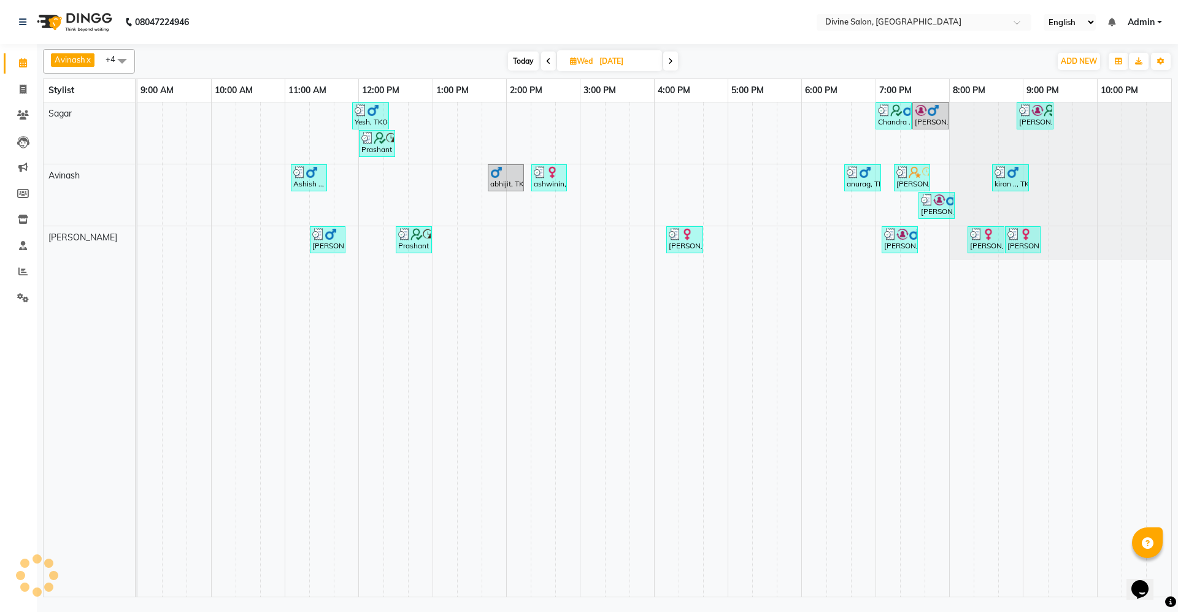
click at [668, 60] on span at bounding box center [670, 61] width 15 height 19
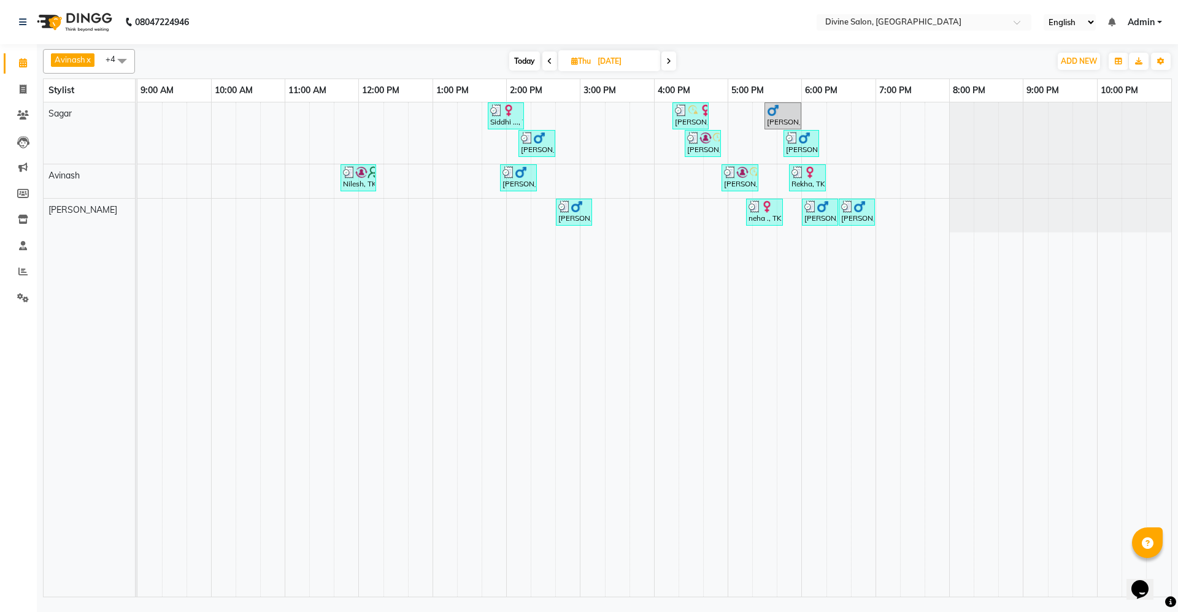
click at [668, 60] on icon at bounding box center [668, 61] width 5 height 7
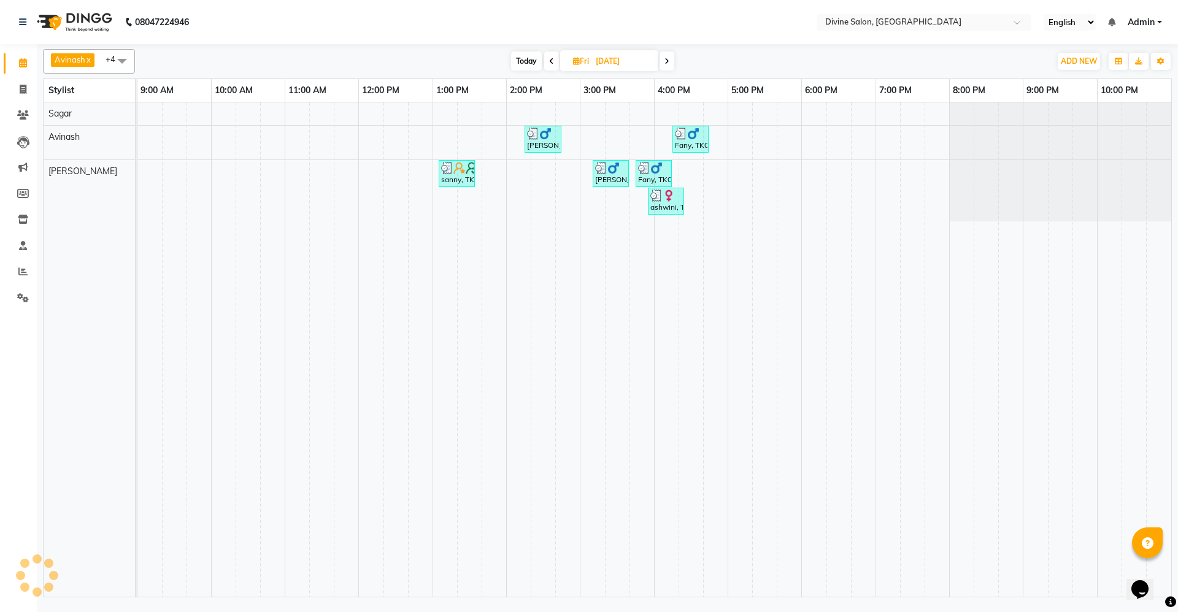
click at [668, 60] on icon at bounding box center [667, 61] width 5 height 7
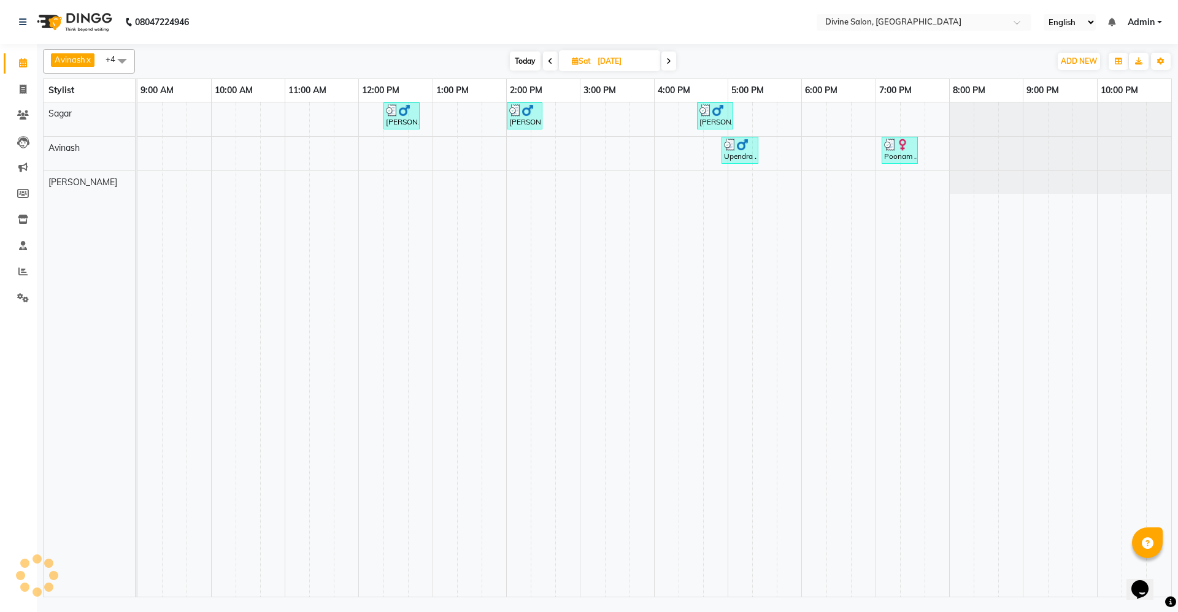
click at [668, 60] on icon at bounding box center [668, 61] width 5 height 7
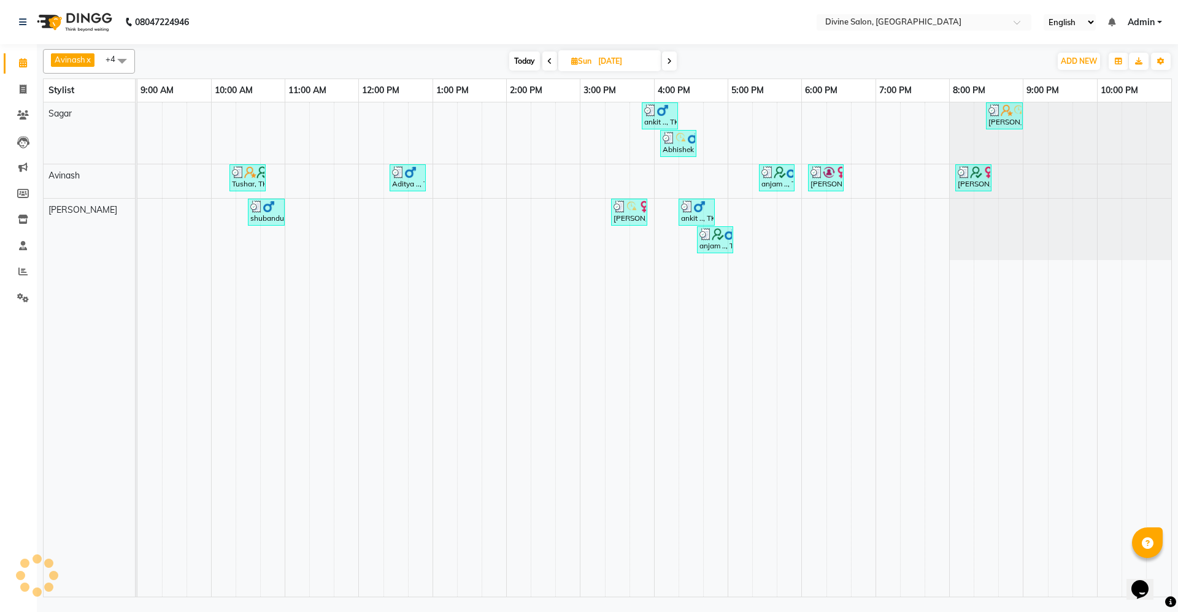
click at [668, 60] on icon at bounding box center [669, 61] width 5 height 7
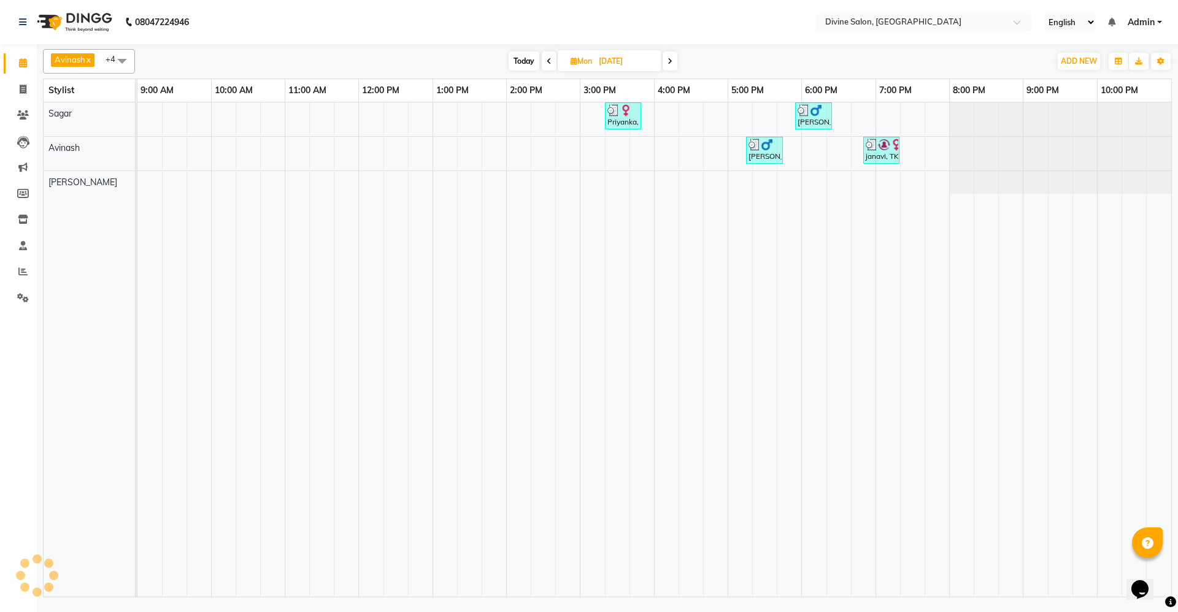
click at [668, 60] on icon at bounding box center [670, 61] width 5 height 7
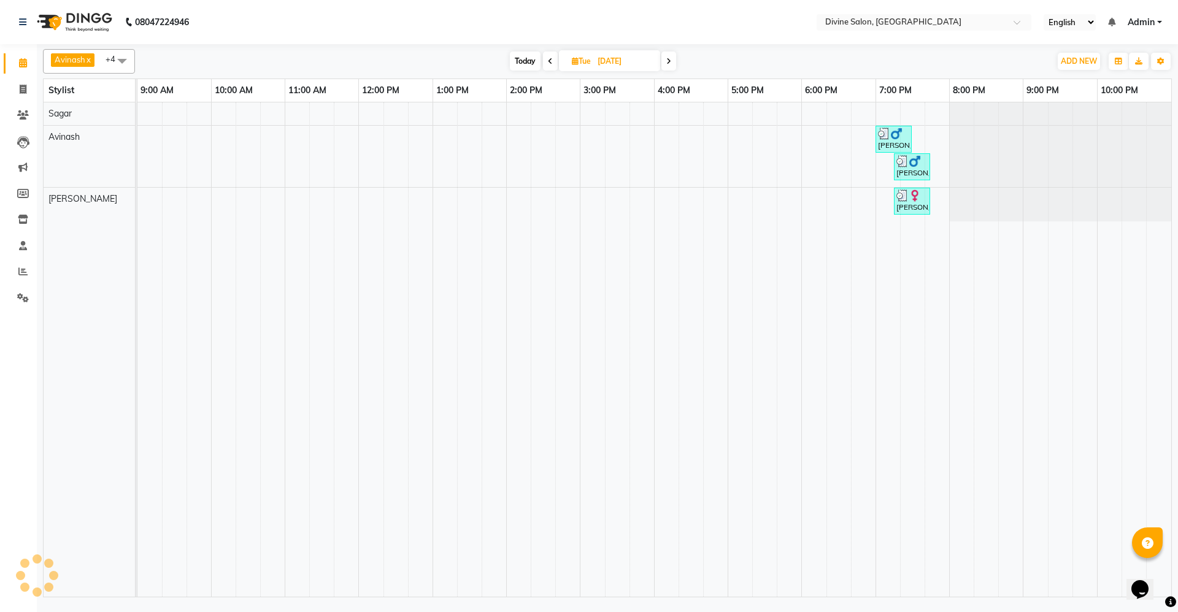
click at [668, 60] on icon at bounding box center [668, 61] width 5 height 7
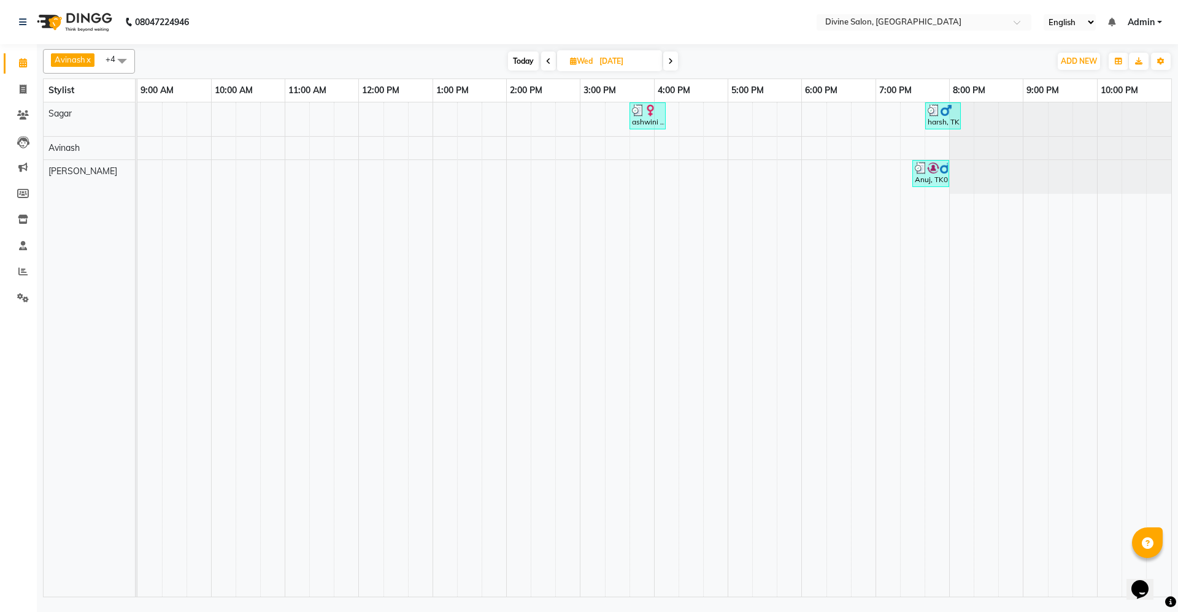
click at [668, 60] on span at bounding box center [670, 61] width 15 height 19
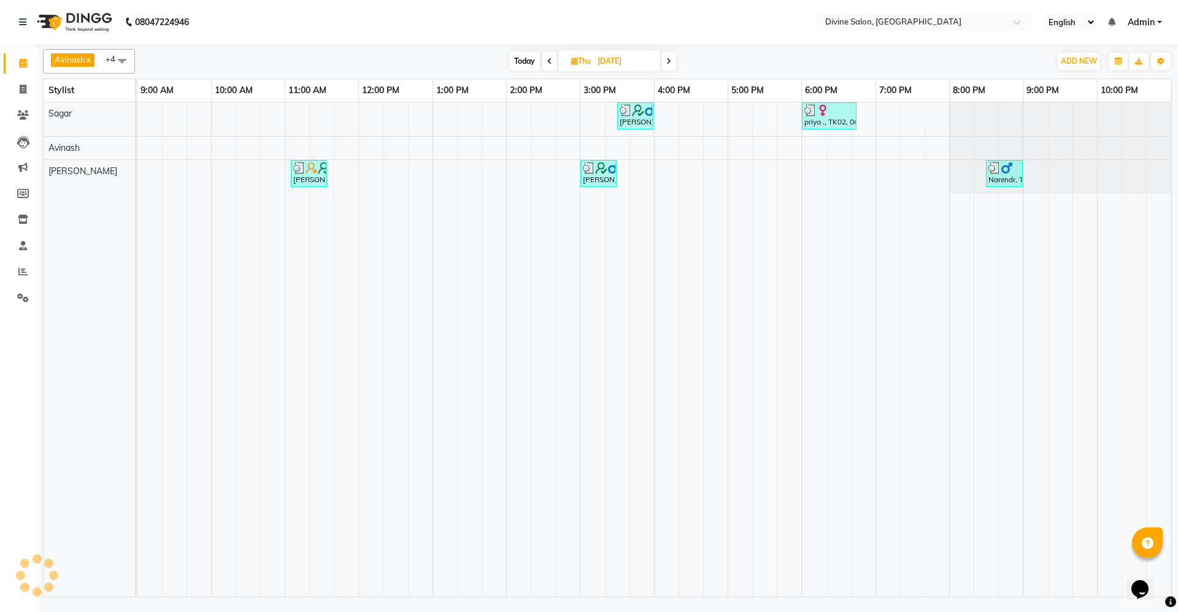
click at [668, 60] on icon at bounding box center [668, 61] width 5 height 7
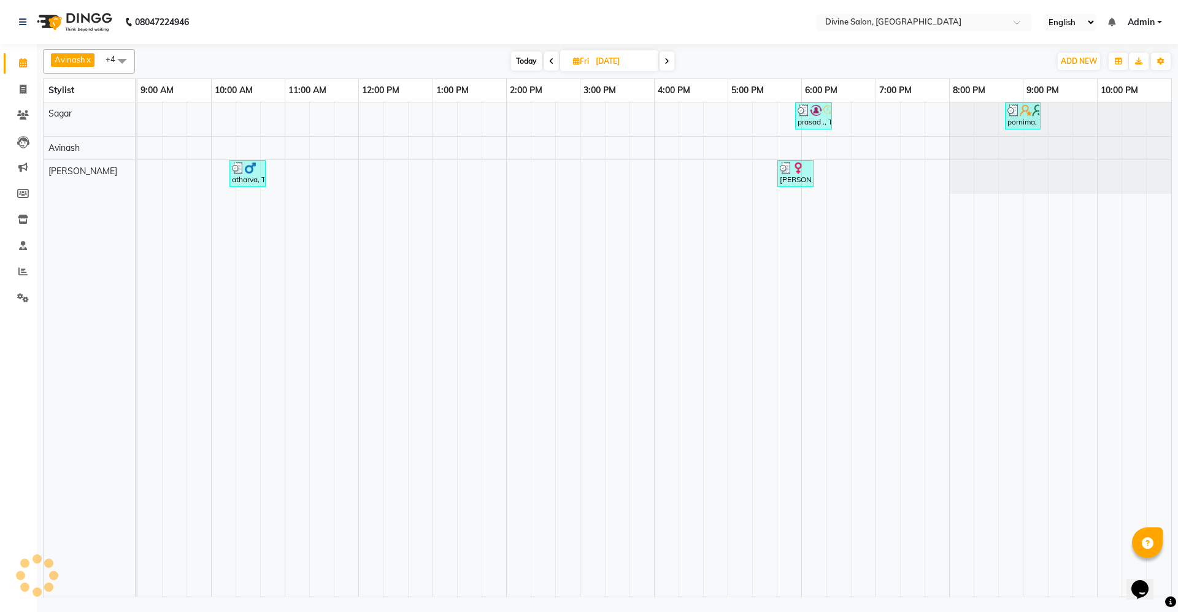
click at [668, 60] on icon at bounding box center [667, 61] width 5 height 7
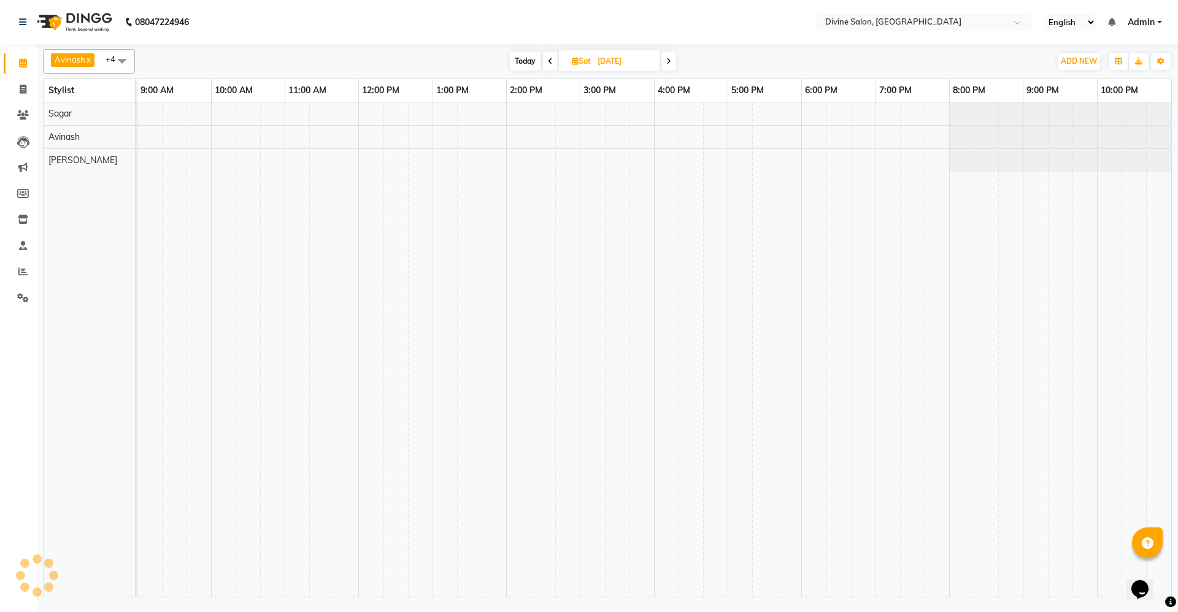
click at [668, 60] on icon at bounding box center [668, 61] width 5 height 7
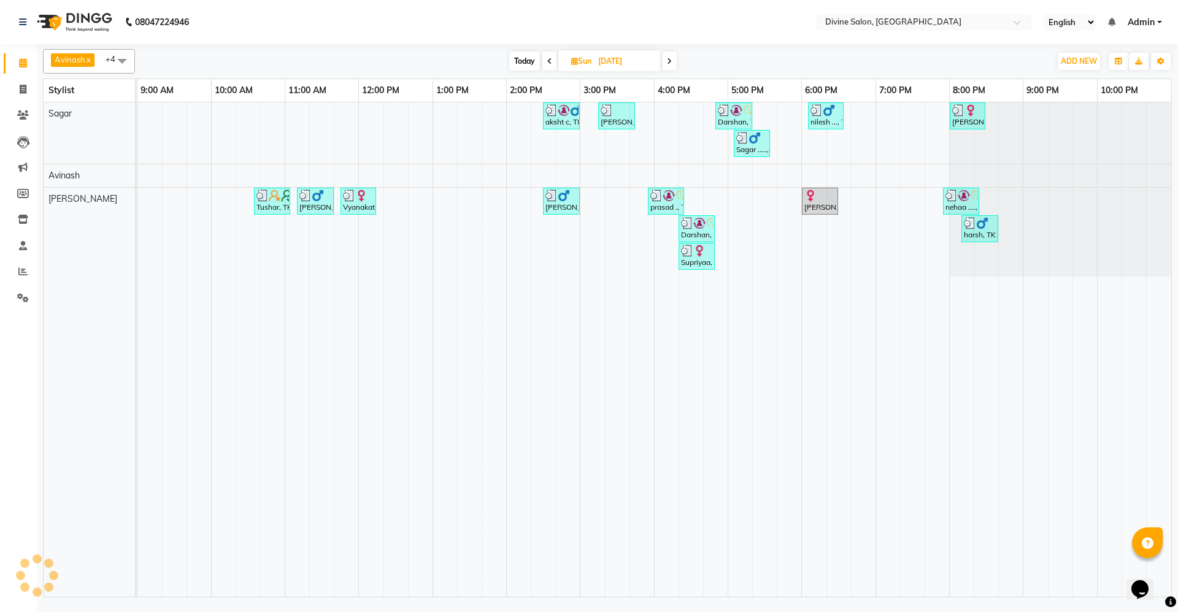
click at [668, 60] on icon at bounding box center [669, 61] width 5 height 7
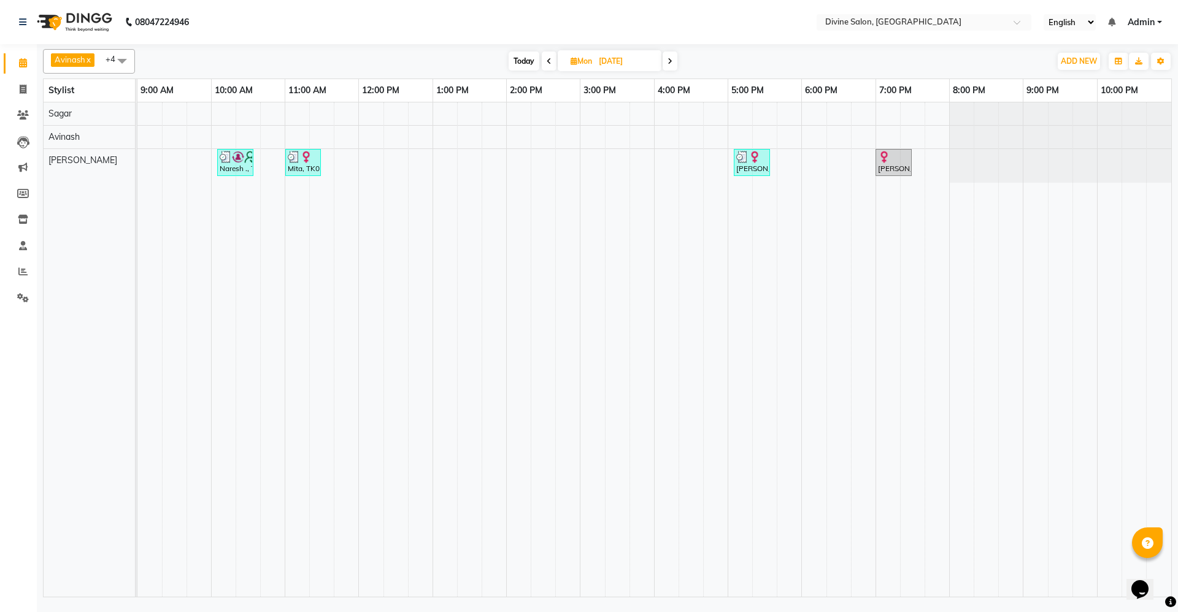
click at [668, 60] on icon at bounding box center [670, 61] width 5 height 7
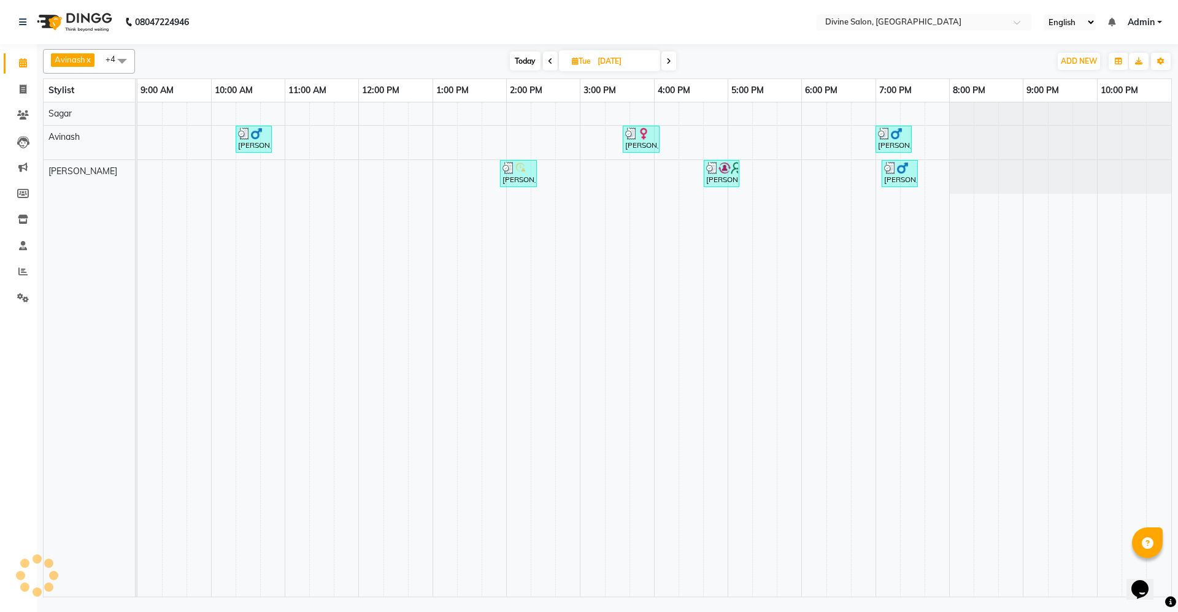
click at [668, 60] on icon at bounding box center [668, 61] width 5 height 7
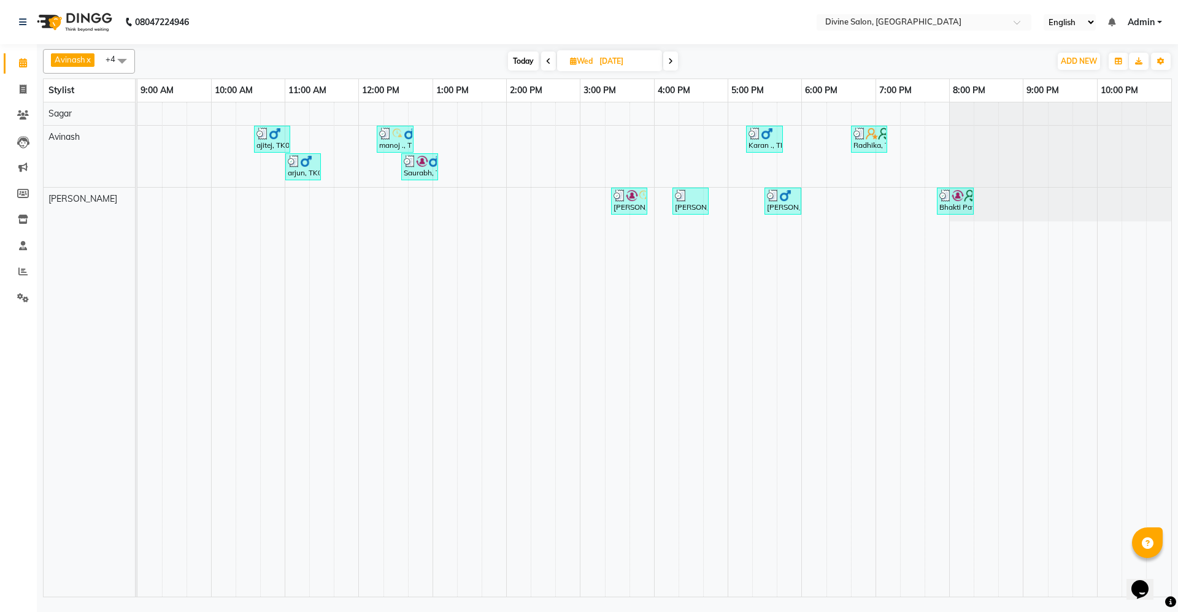
click at [668, 60] on span at bounding box center [670, 61] width 15 height 19
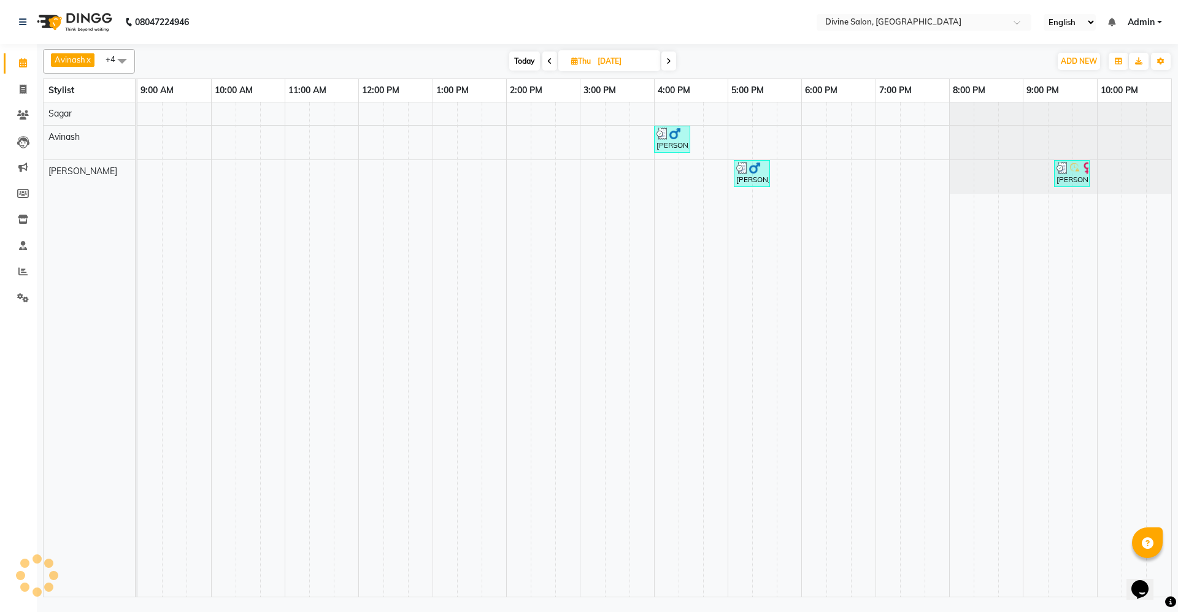
click at [668, 60] on icon at bounding box center [668, 61] width 5 height 7
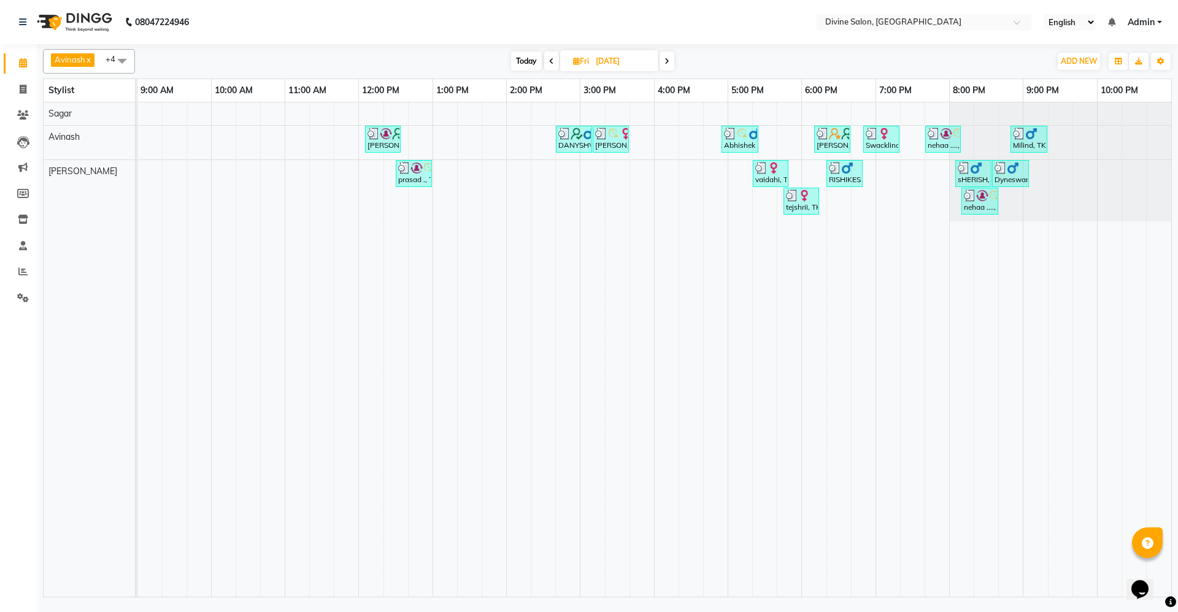
click at [668, 60] on icon at bounding box center [667, 61] width 5 height 7
type input "[DATE]"
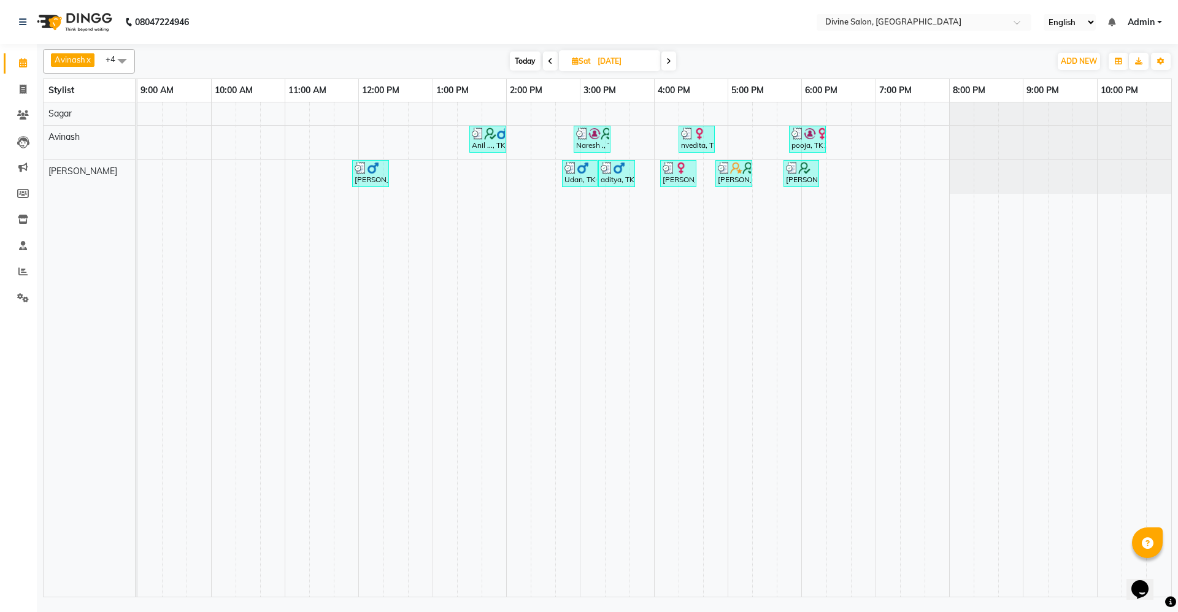
click at [597, 50] on span "[DATE]" at bounding box center [609, 60] width 101 height 21
click at [581, 61] on span "Sat" at bounding box center [581, 60] width 25 height 9
select select "11"
select select "2024"
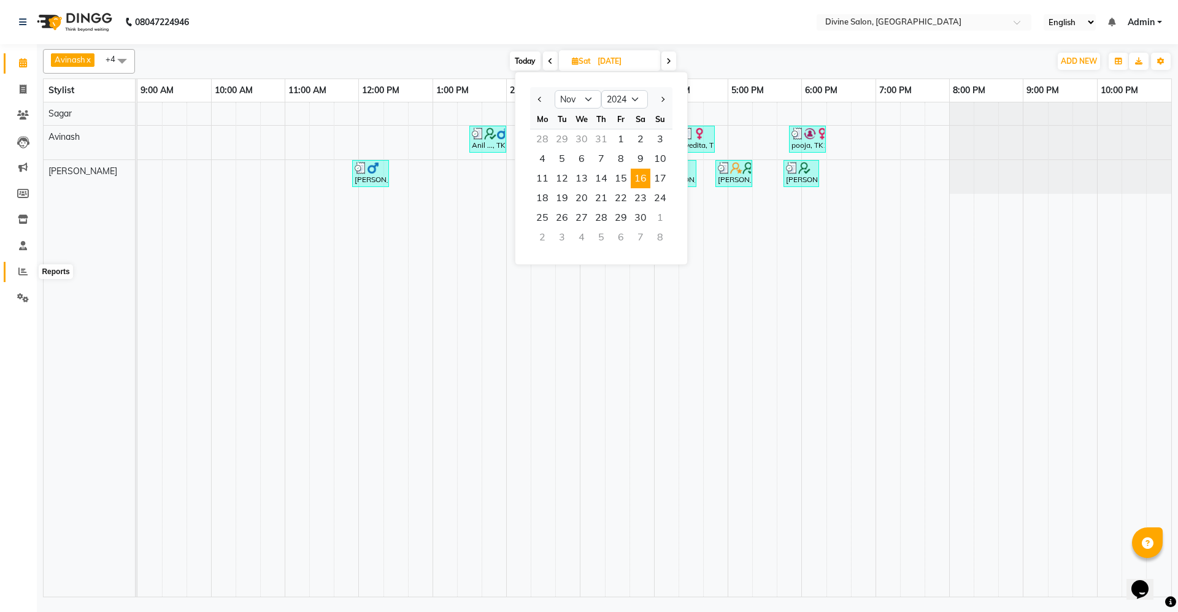
click at [18, 277] on span at bounding box center [22, 272] width 21 height 14
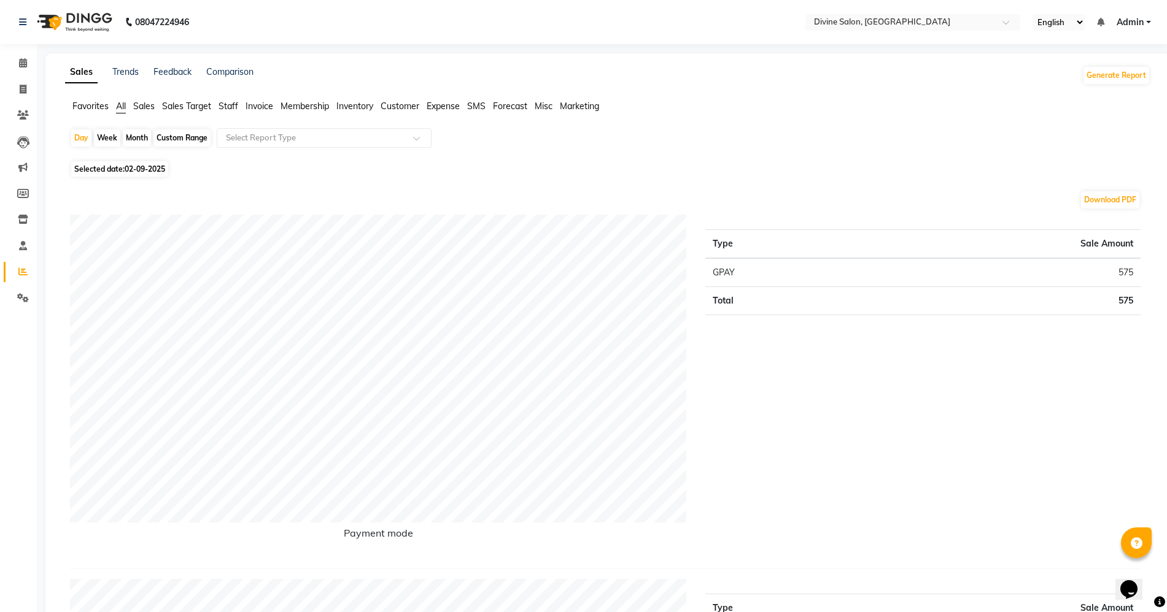
click at [141, 133] on div "Month" at bounding box center [137, 137] width 28 height 17
select select "9"
select select "2025"
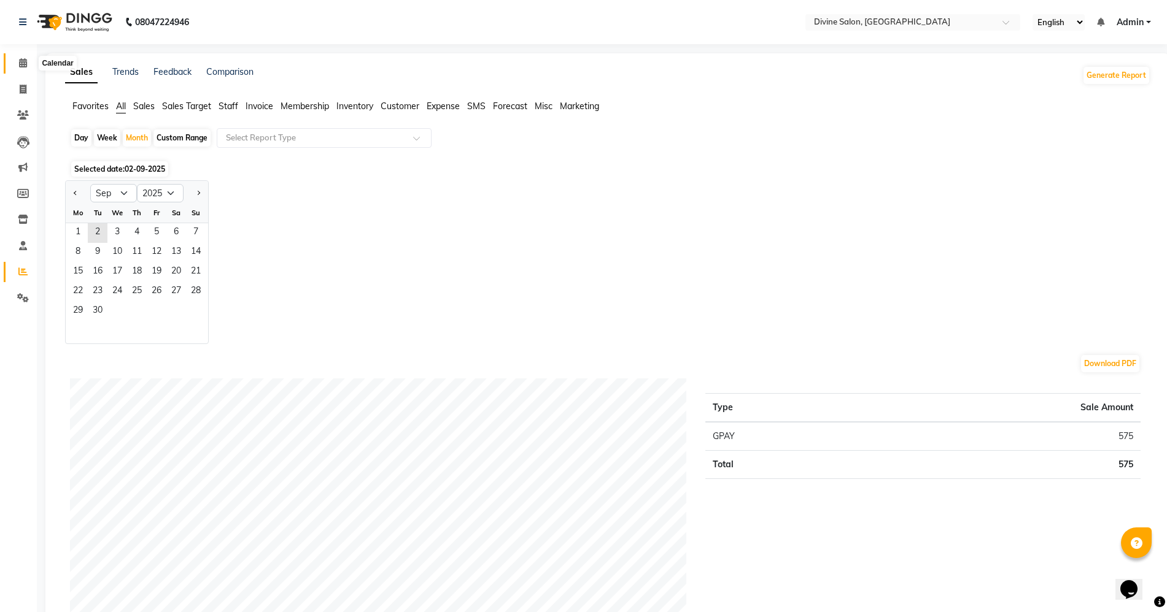
click at [22, 56] on span at bounding box center [22, 63] width 21 height 14
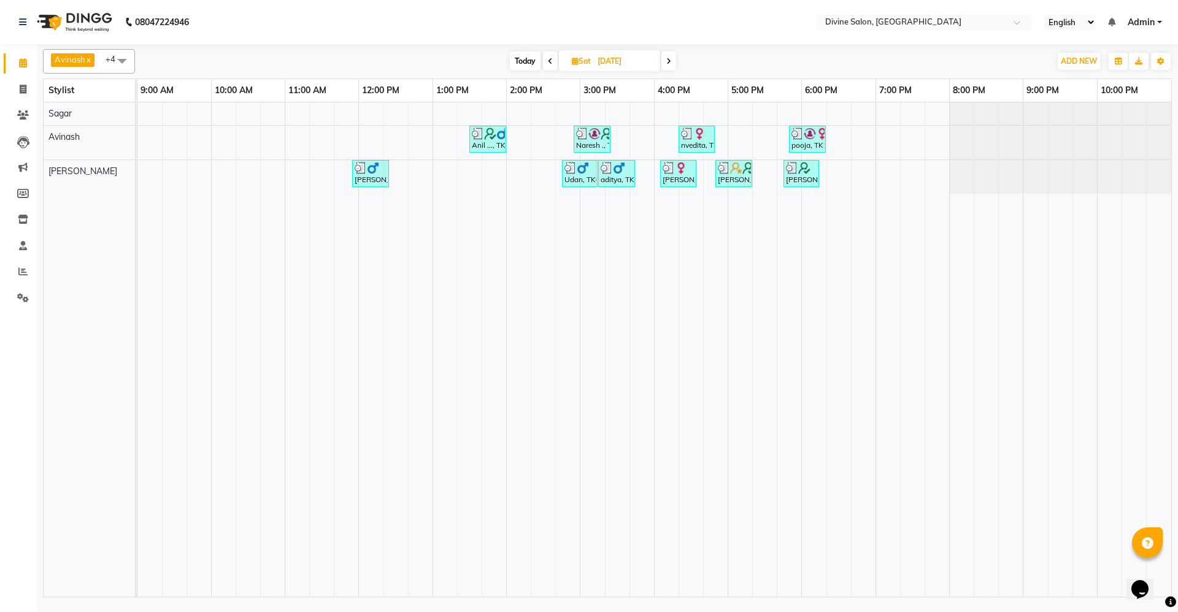
click at [581, 63] on span "Sat" at bounding box center [581, 60] width 25 height 9
select select "11"
select select "2024"
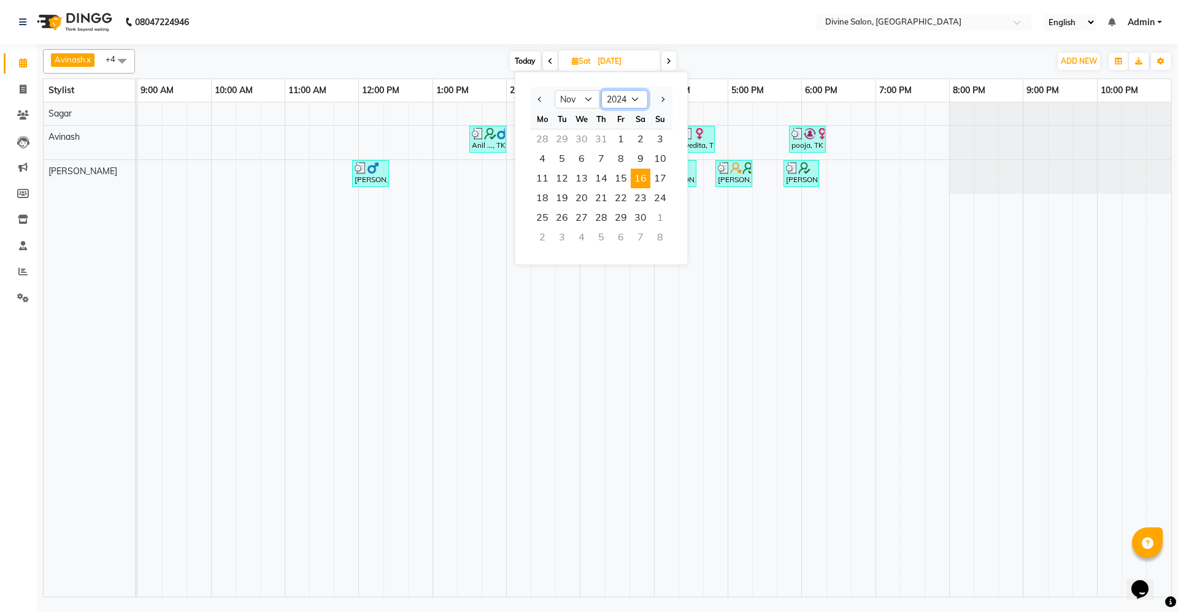
click at [636, 99] on select "2014 2015 2016 2017 2018 2019 2020 2021 2022 2023 2024 2025 2026 2027 2028 2029…" at bounding box center [624, 99] width 47 height 18
click at [557, 169] on span "12" at bounding box center [562, 179] width 20 height 20
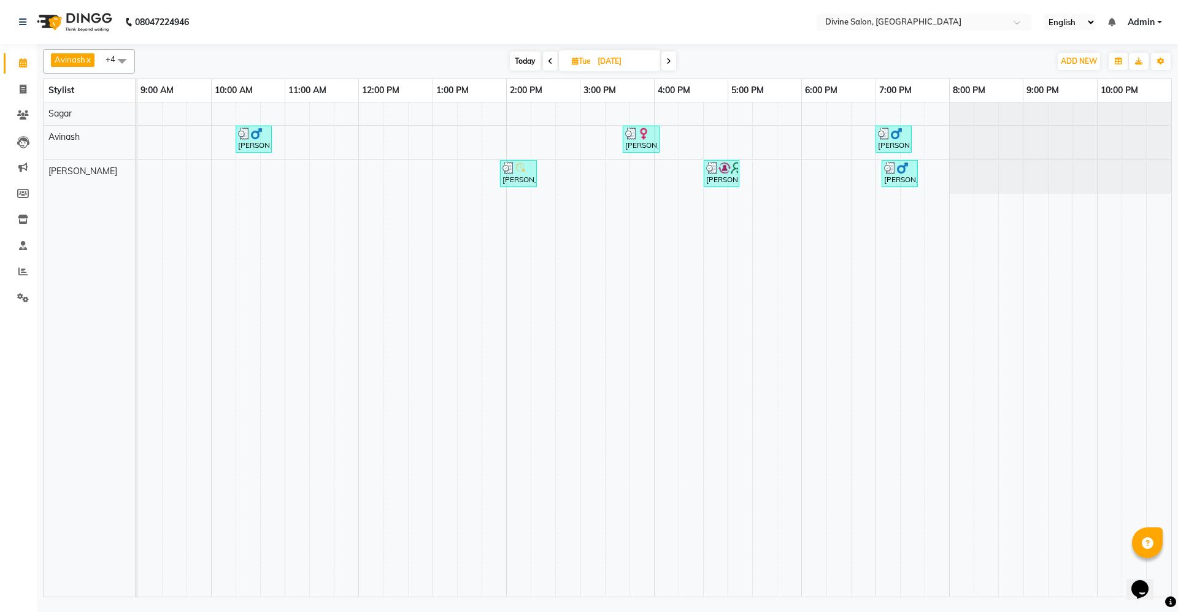
click at [665, 69] on span at bounding box center [669, 61] width 15 height 19
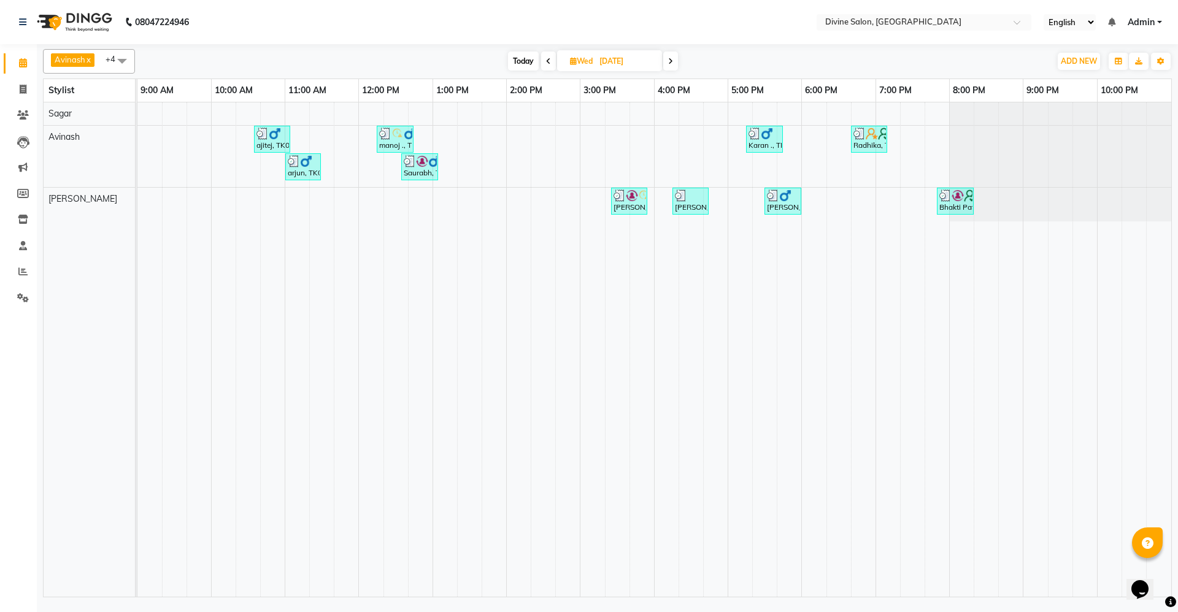
click at [668, 66] on span at bounding box center [670, 61] width 15 height 19
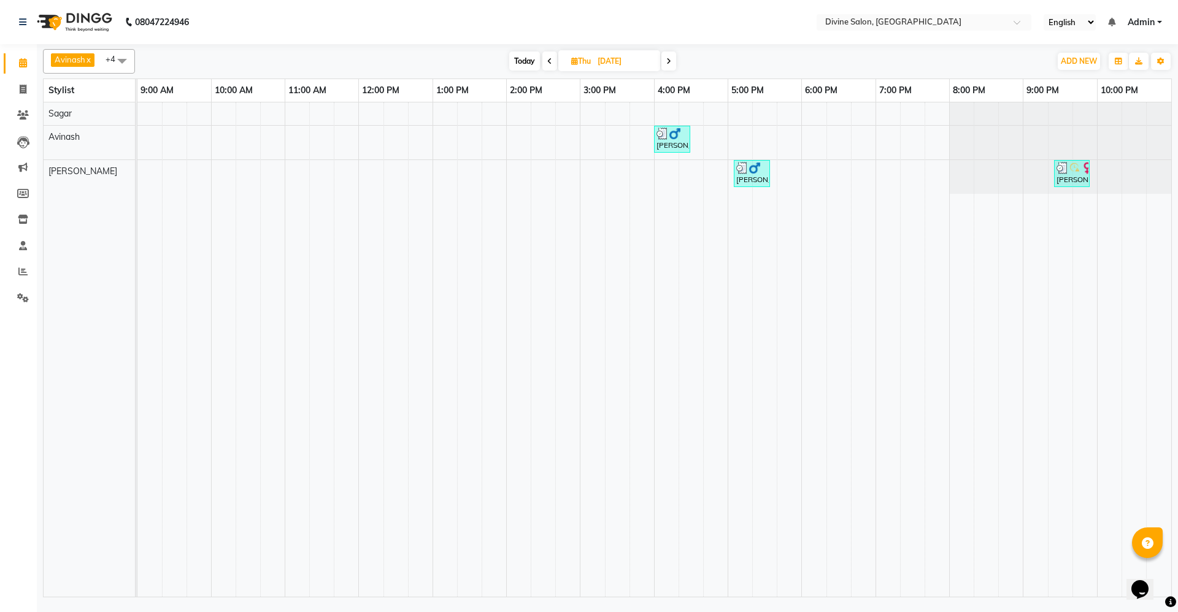
click at [673, 64] on span at bounding box center [669, 61] width 15 height 19
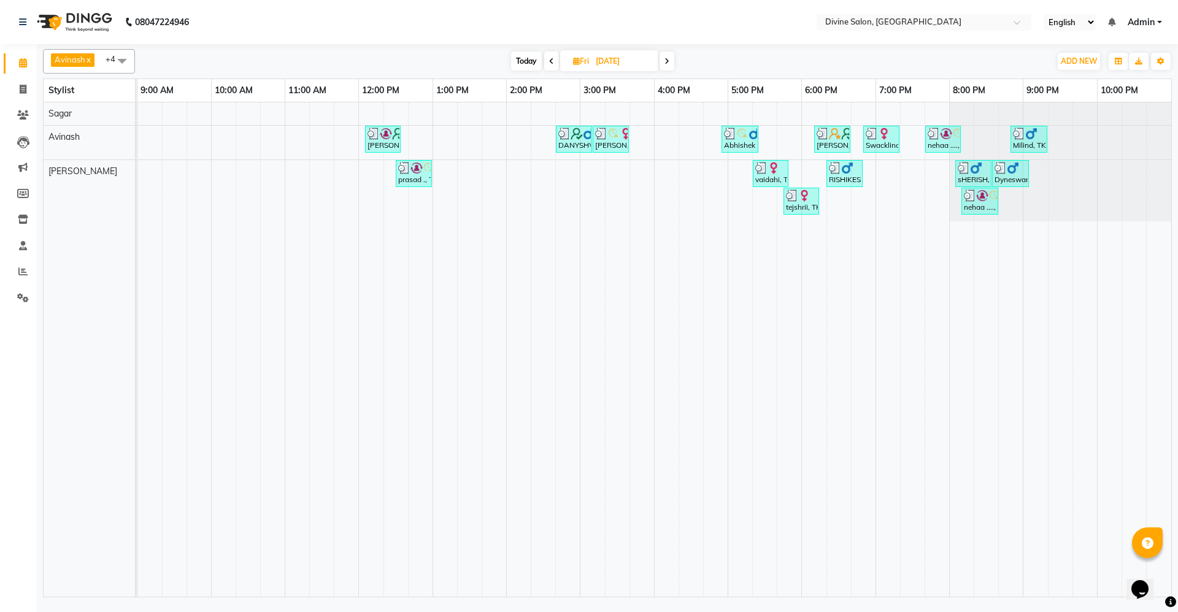
click at [667, 58] on icon at bounding box center [667, 61] width 5 height 7
type input "[DATE]"
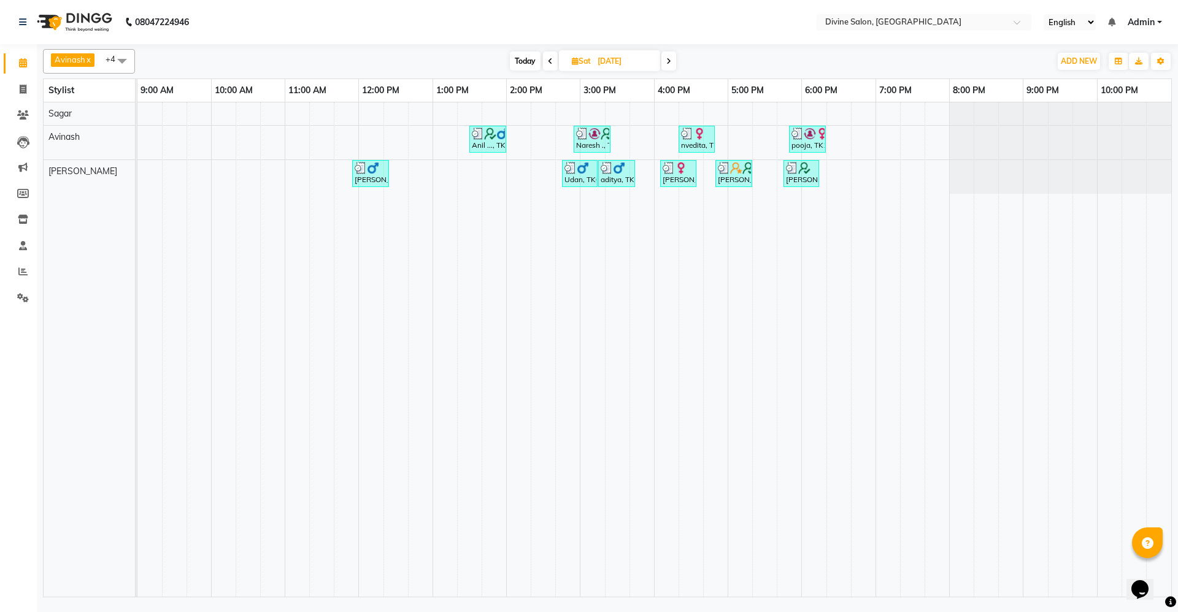
click at [587, 62] on span "Sat" at bounding box center [581, 60] width 25 height 9
select select "11"
select select "2024"
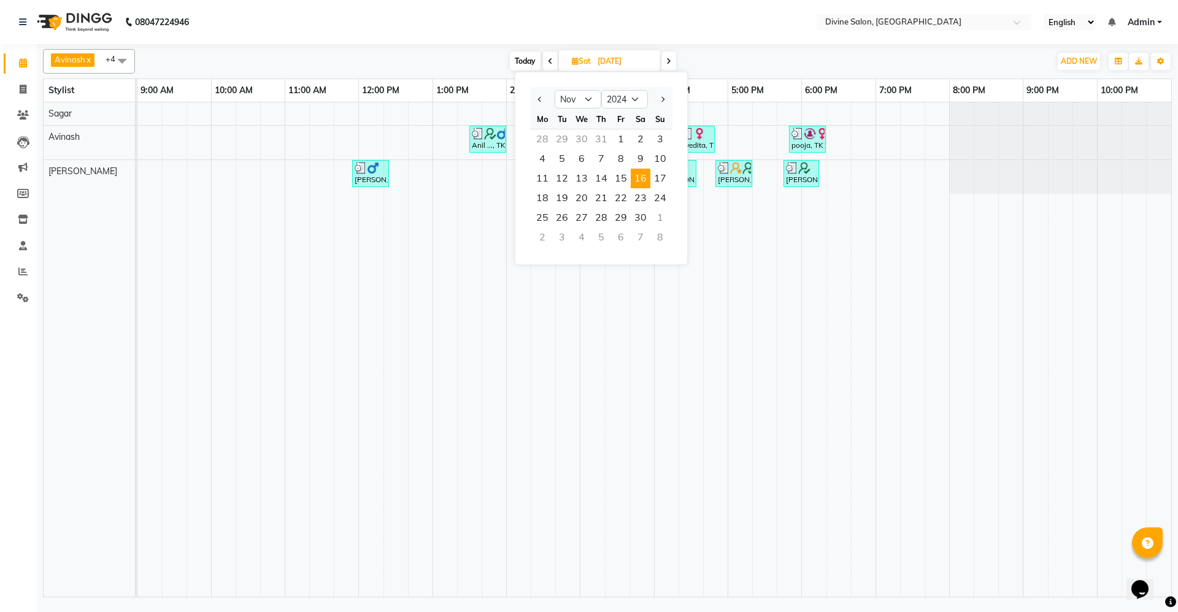
click at [531, 98] on div at bounding box center [542, 100] width 25 height 20
click at [539, 100] on span "Previous month" at bounding box center [540, 99] width 5 height 5
select select "10"
click at [558, 143] on span "1" at bounding box center [562, 139] width 20 height 20
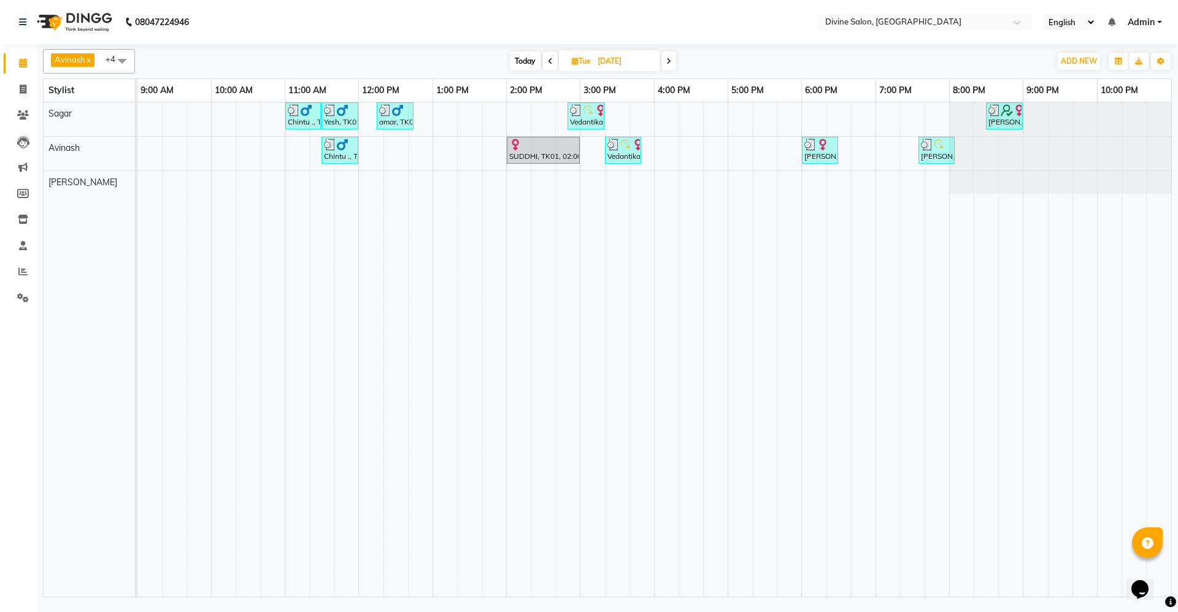
click at [669, 58] on icon at bounding box center [668, 61] width 5 height 7
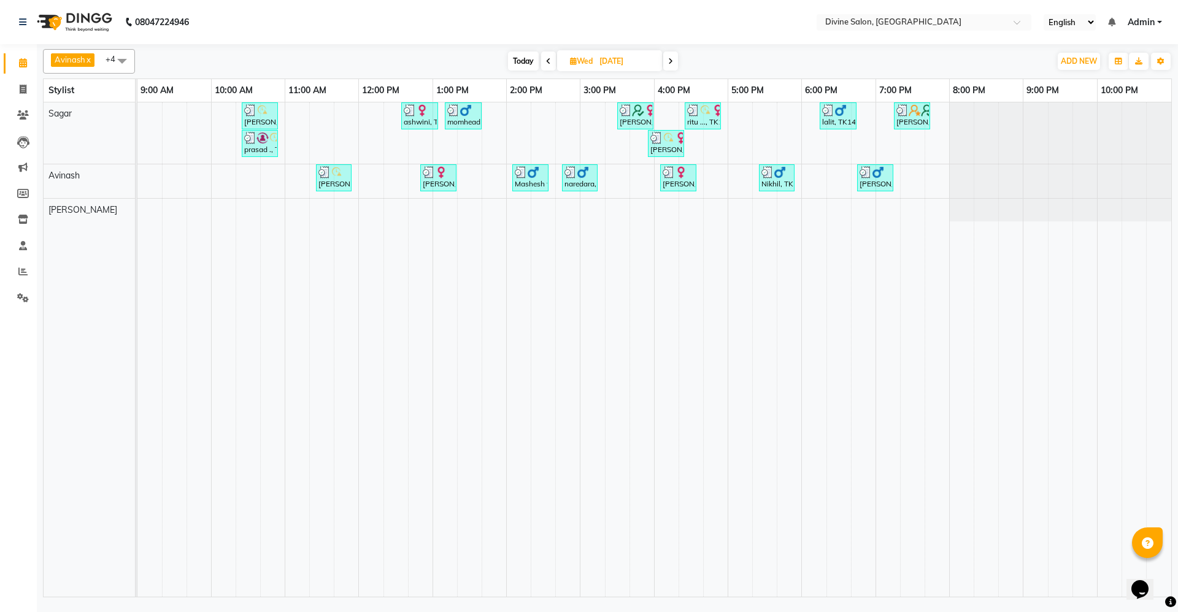
click at [669, 58] on icon at bounding box center [670, 61] width 5 height 7
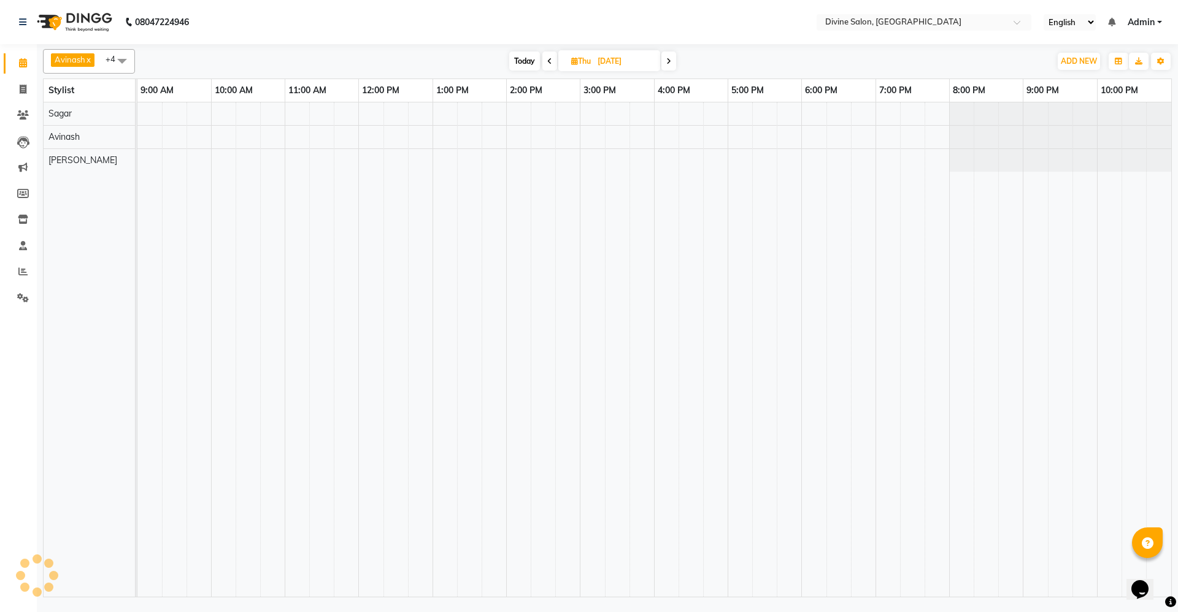
click at [669, 58] on icon at bounding box center [668, 61] width 5 height 7
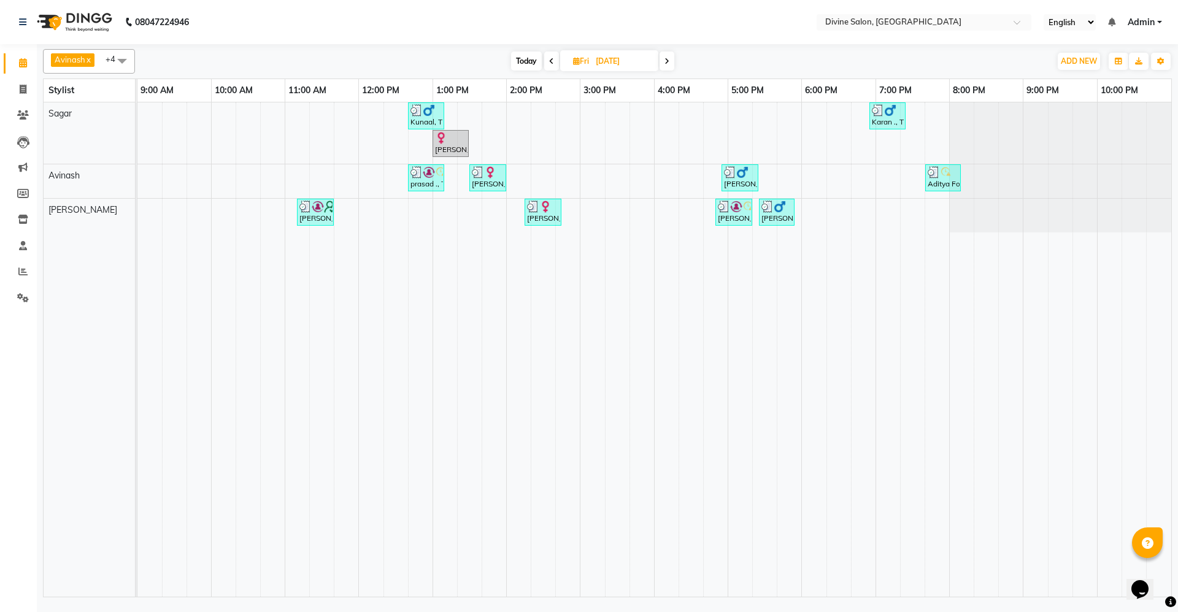
click at [669, 58] on icon at bounding box center [667, 61] width 5 height 7
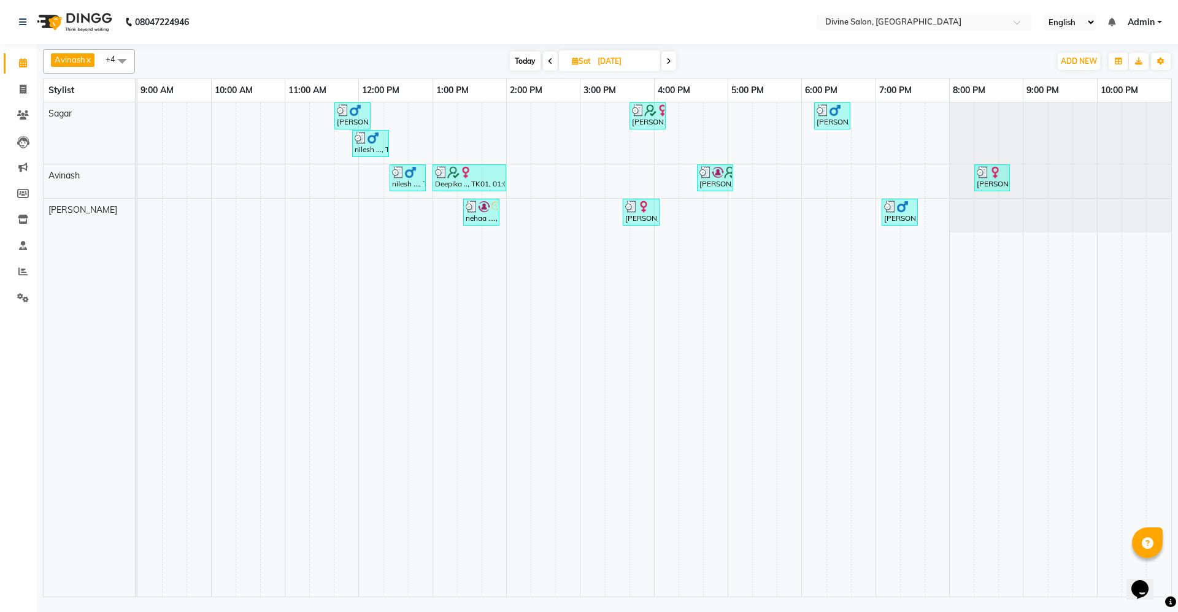
click at [669, 58] on icon at bounding box center [668, 61] width 5 height 7
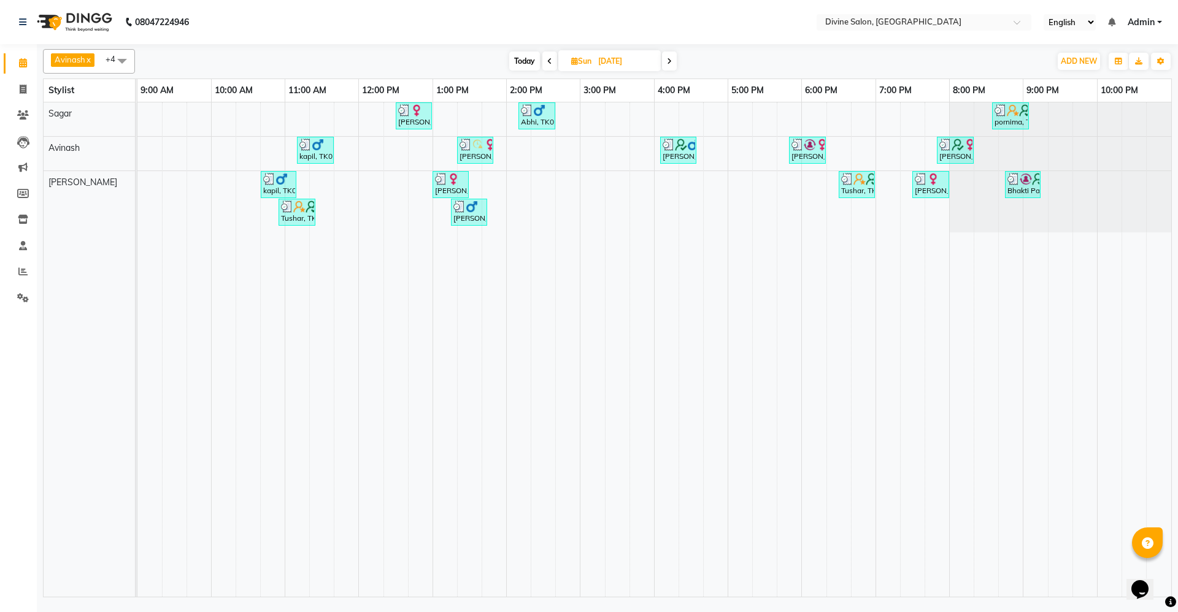
click at [669, 58] on icon at bounding box center [669, 61] width 5 height 7
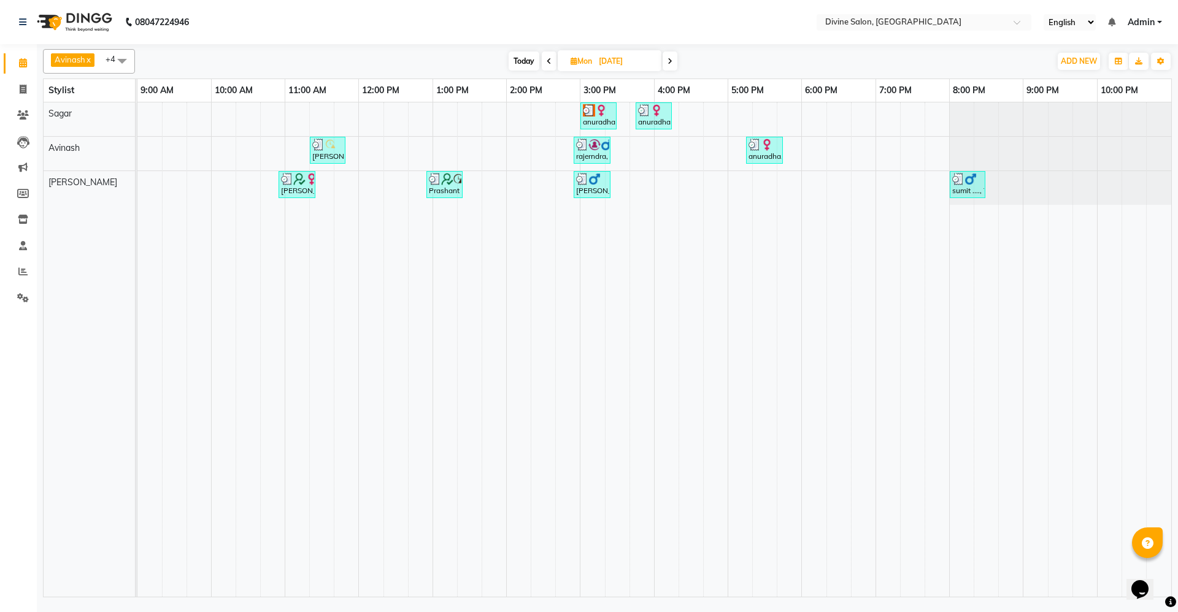
click at [669, 58] on icon at bounding box center [670, 61] width 5 height 7
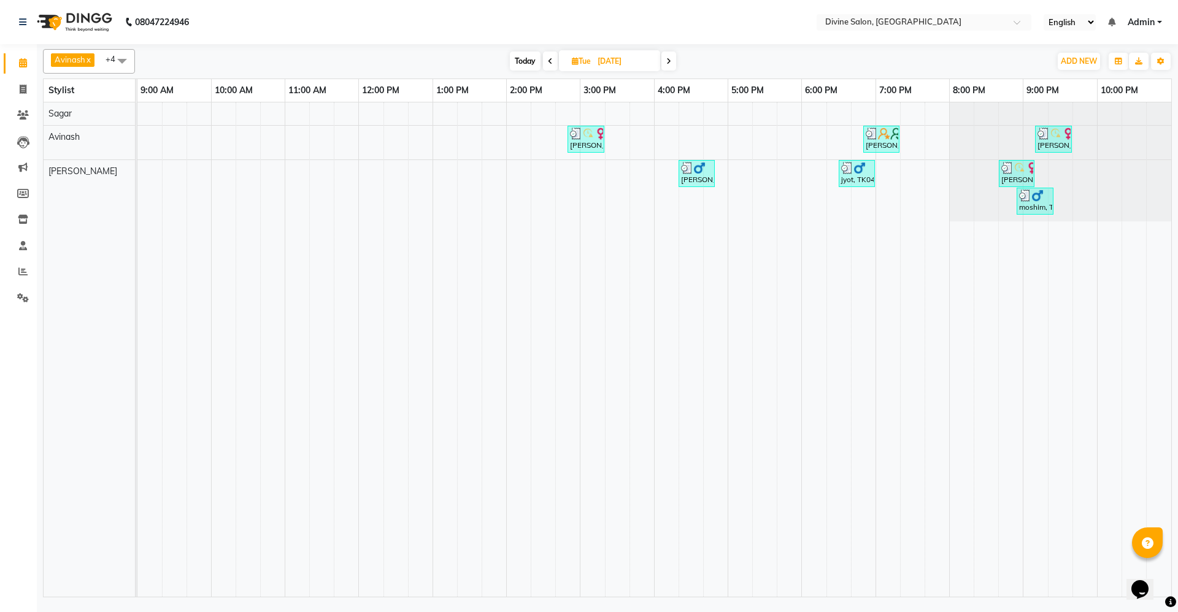
click at [669, 58] on icon at bounding box center [668, 61] width 5 height 7
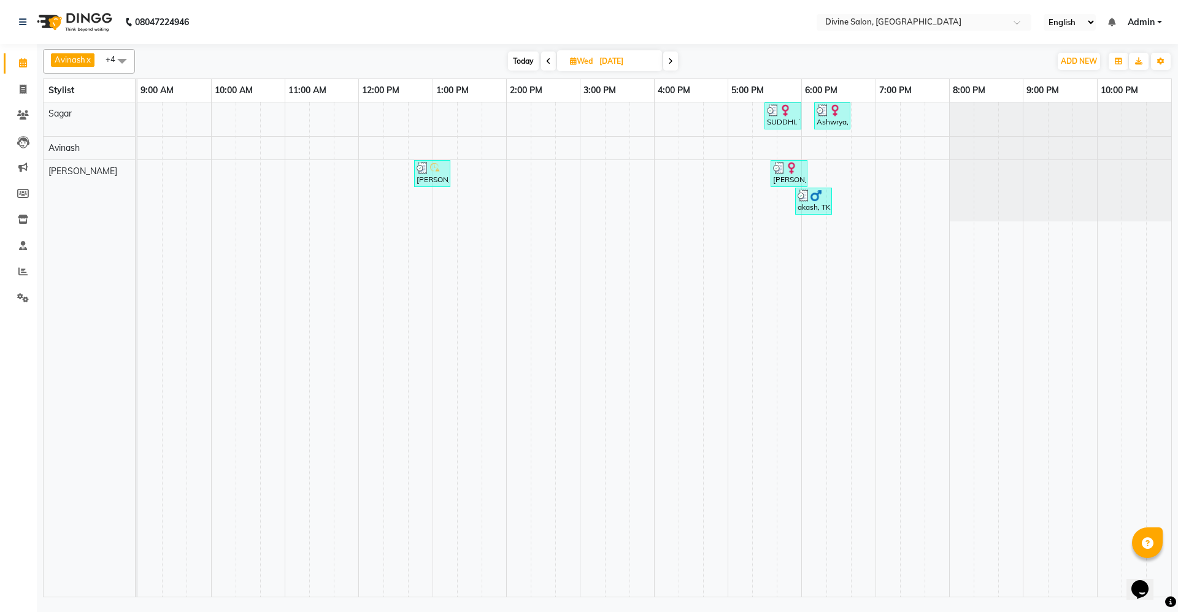
click at [669, 58] on icon at bounding box center [670, 61] width 5 height 7
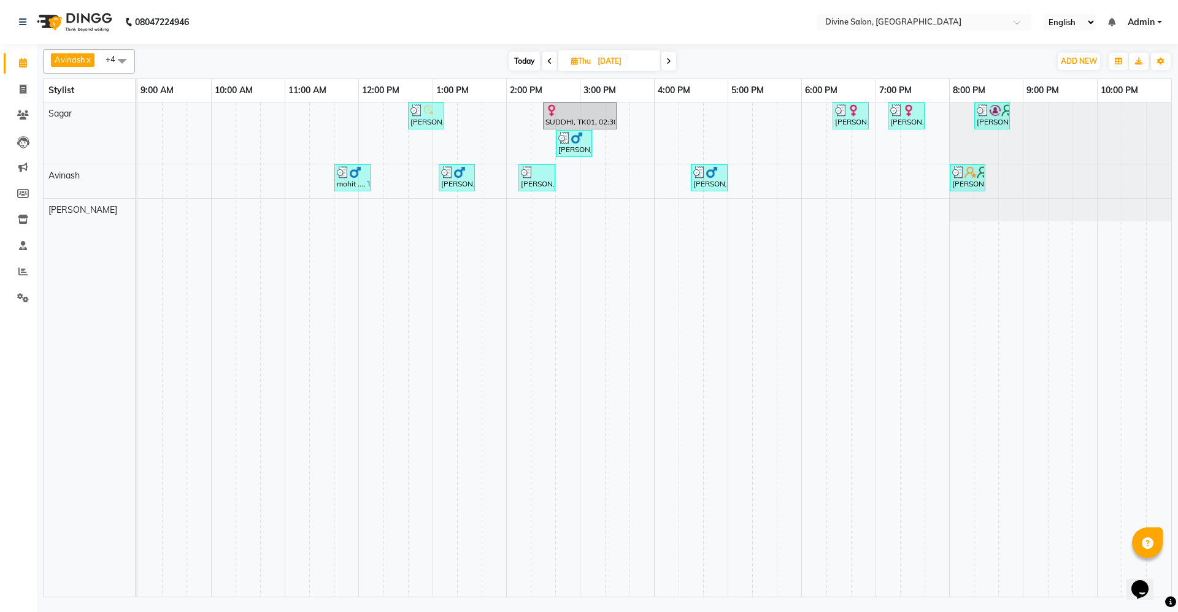
click at [669, 58] on icon at bounding box center [668, 61] width 5 height 7
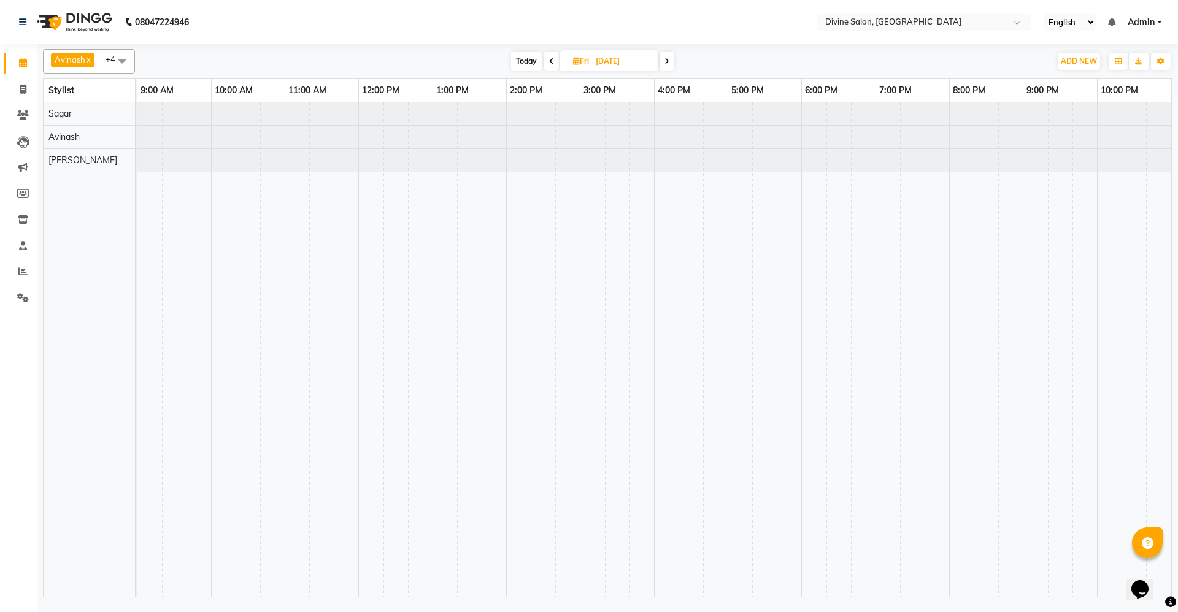
click at [669, 58] on icon at bounding box center [667, 61] width 5 height 7
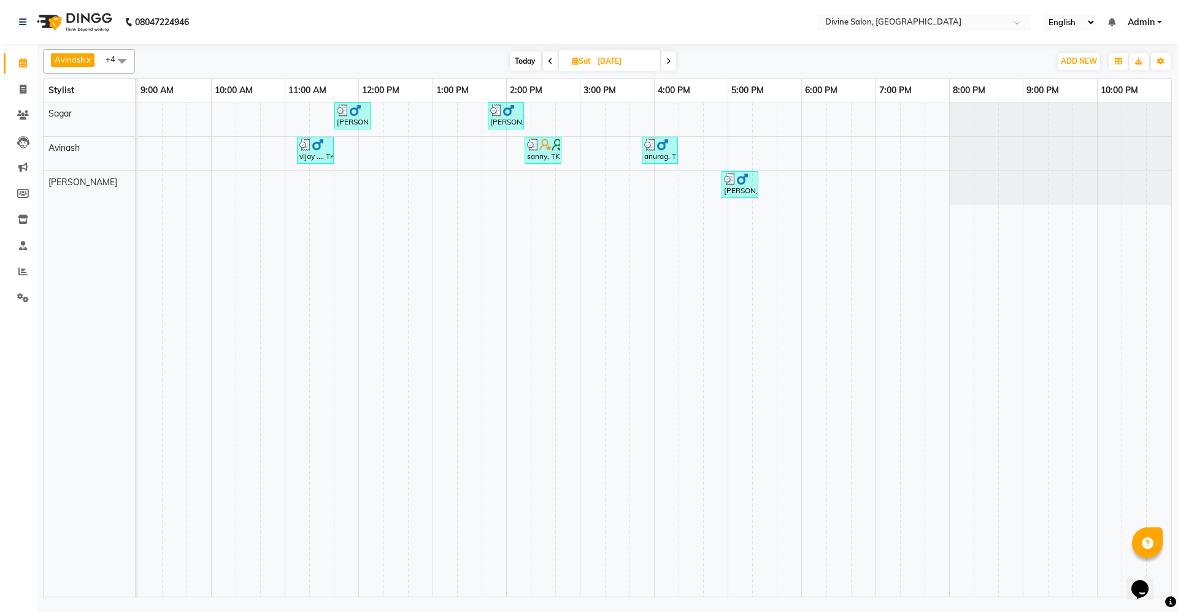
click at [669, 58] on icon at bounding box center [668, 61] width 5 height 7
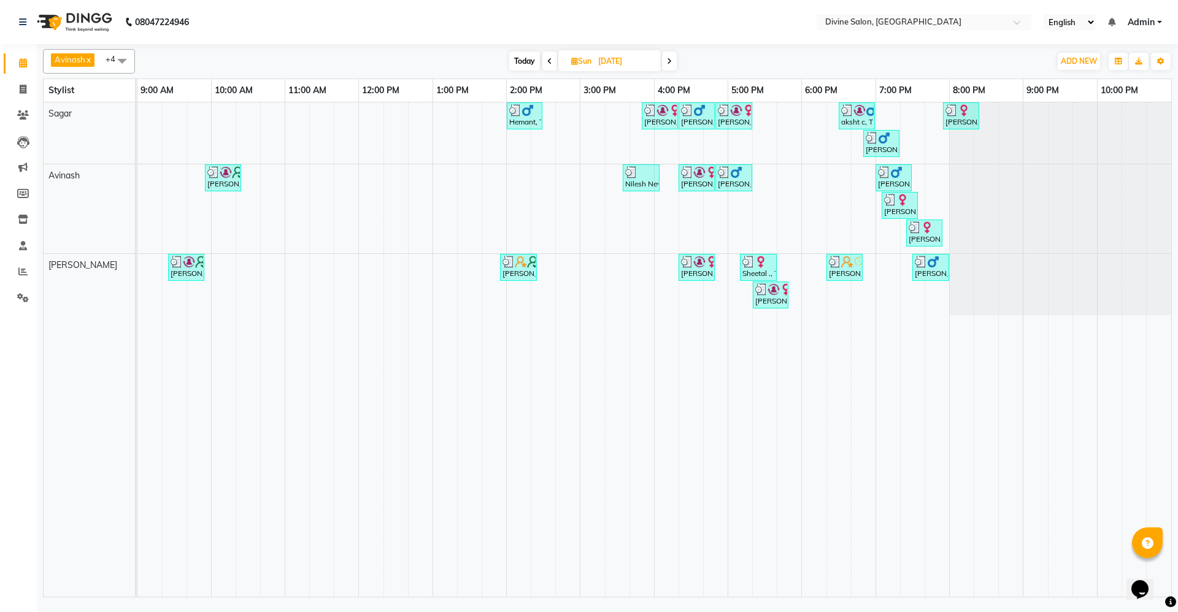
click at [669, 58] on icon at bounding box center [669, 61] width 5 height 7
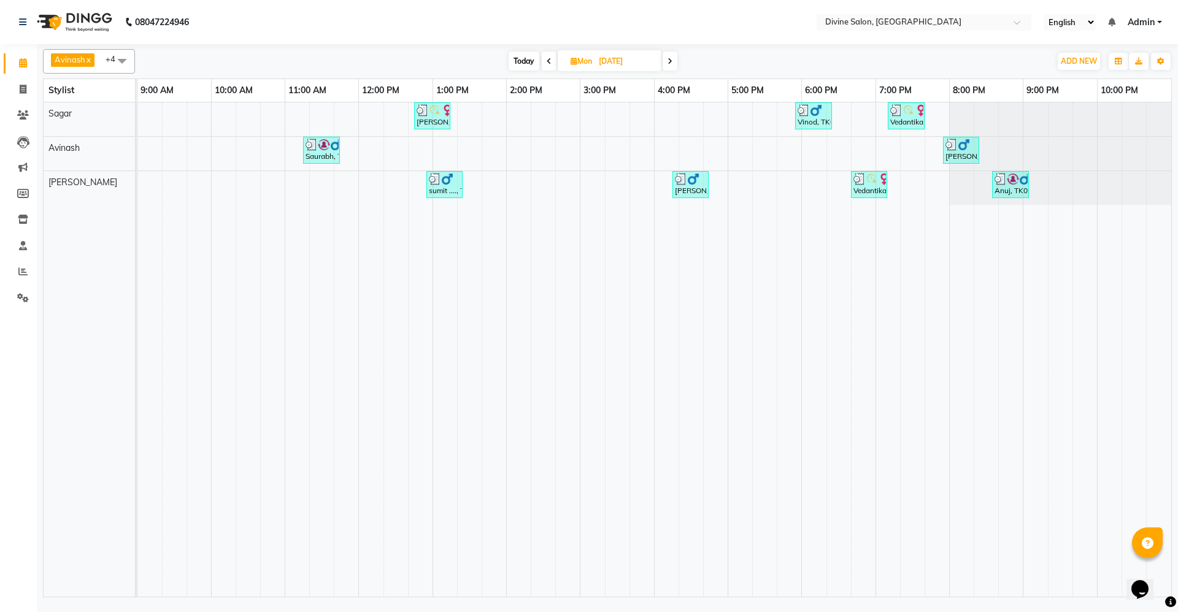
click at [669, 58] on icon at bounding box center [670, 61] width 5 height 7
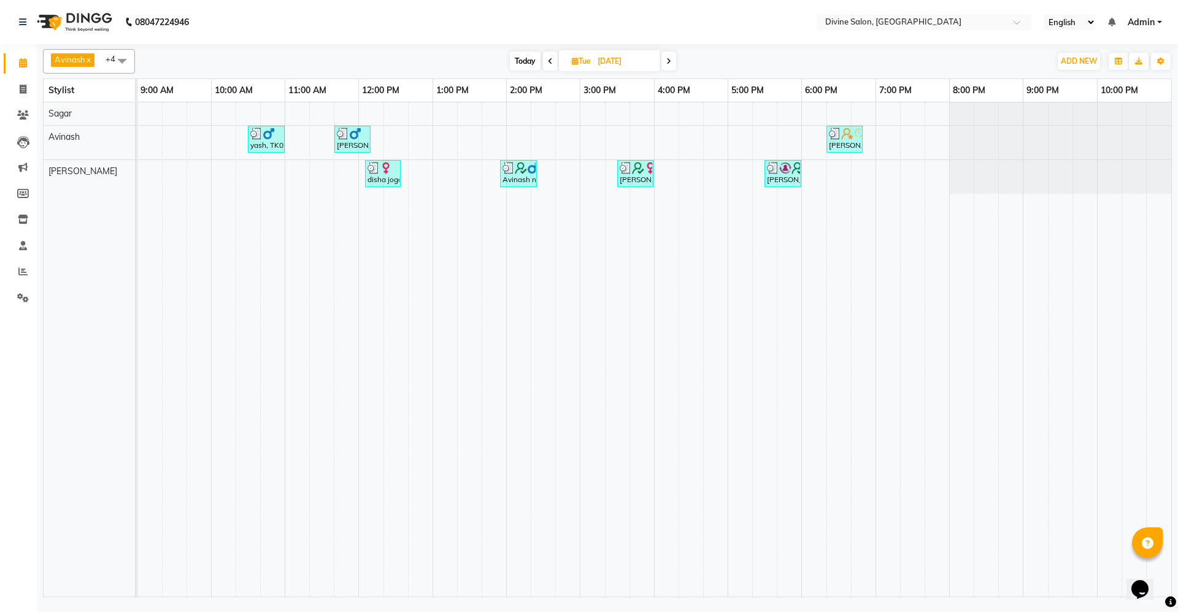
click at [669, 58] on icon at bounding box center [668, 61] width 5 height 7
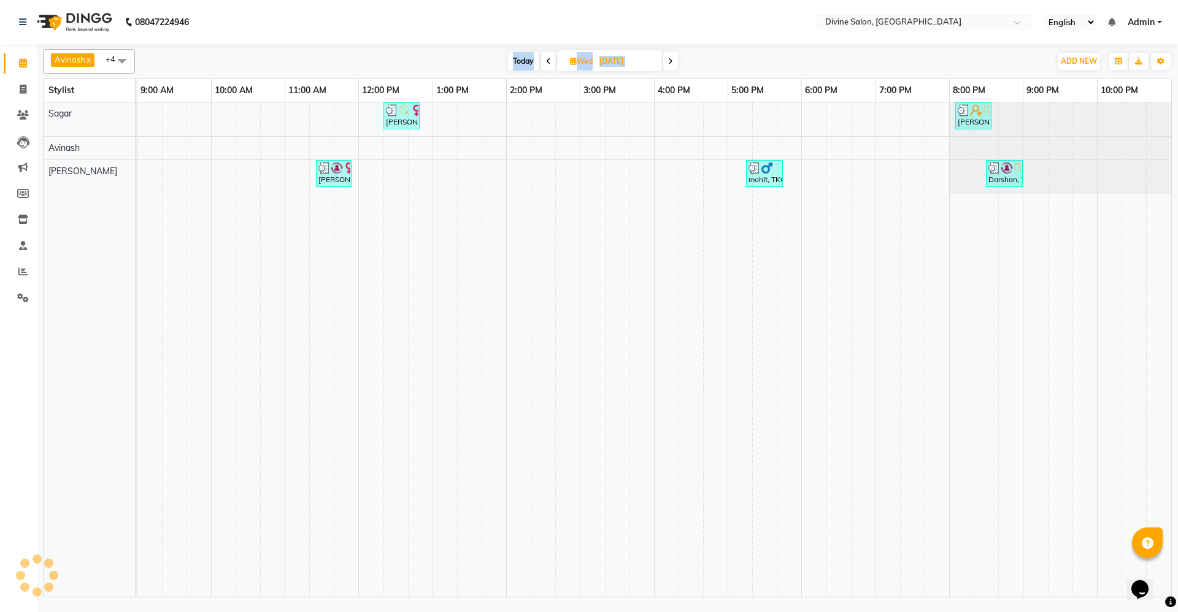
click at [669, 58] on icon at bounding box center [670, 61] width 5 height 7
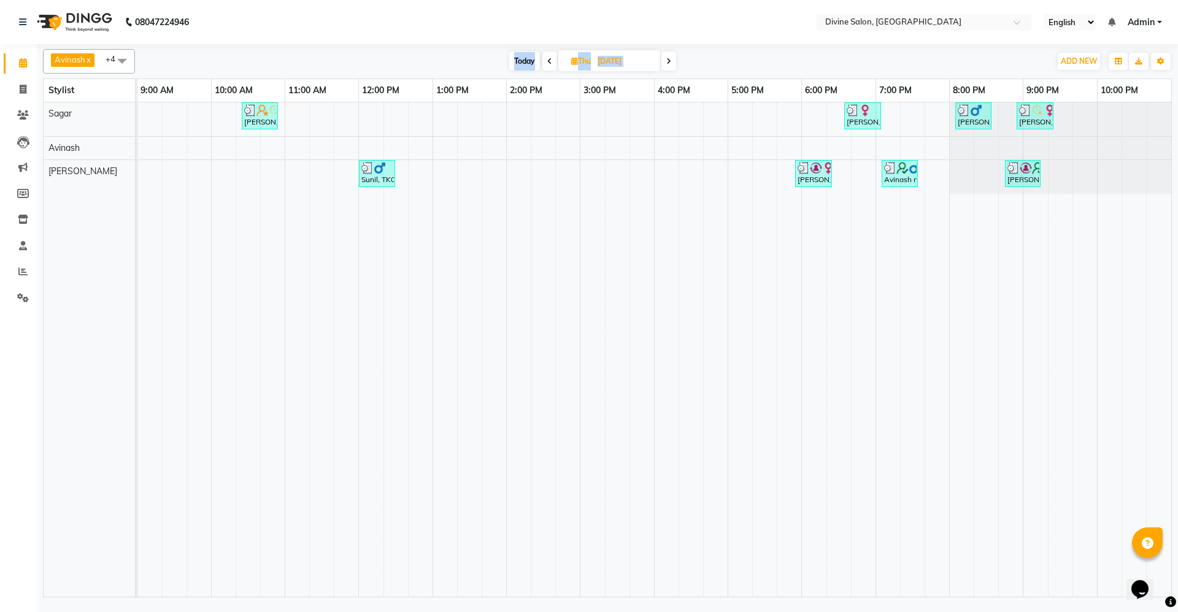
click at [669, 58] on icon at bounding box center [668, 61] width 5 height 7
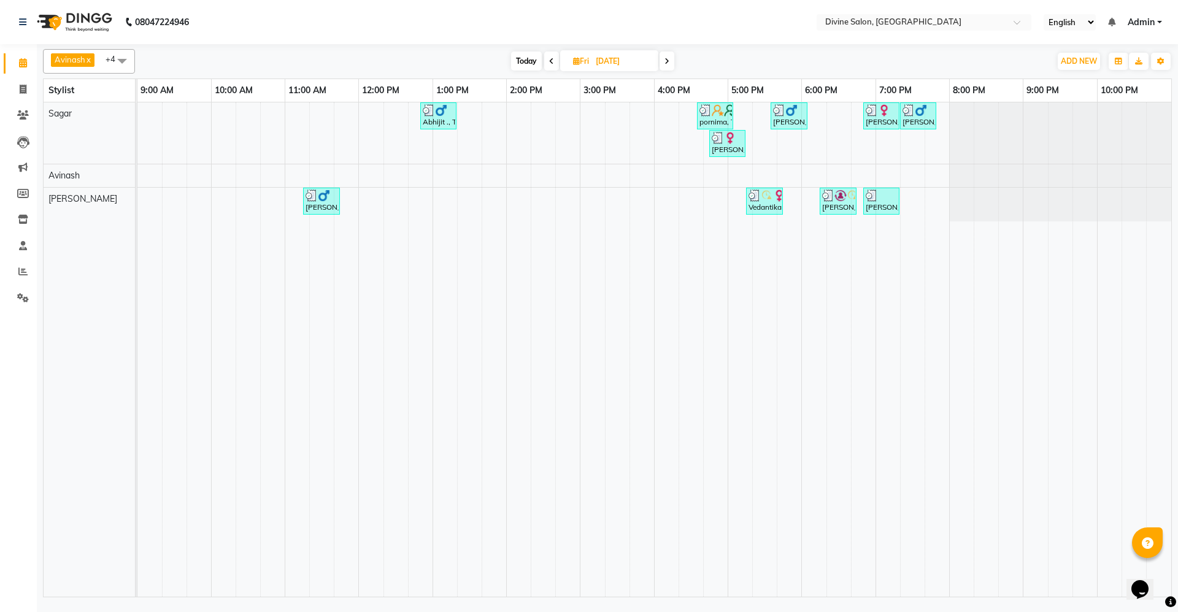
click at [669, 58] on icon at bounding box center [667, 61] width 5 height 7
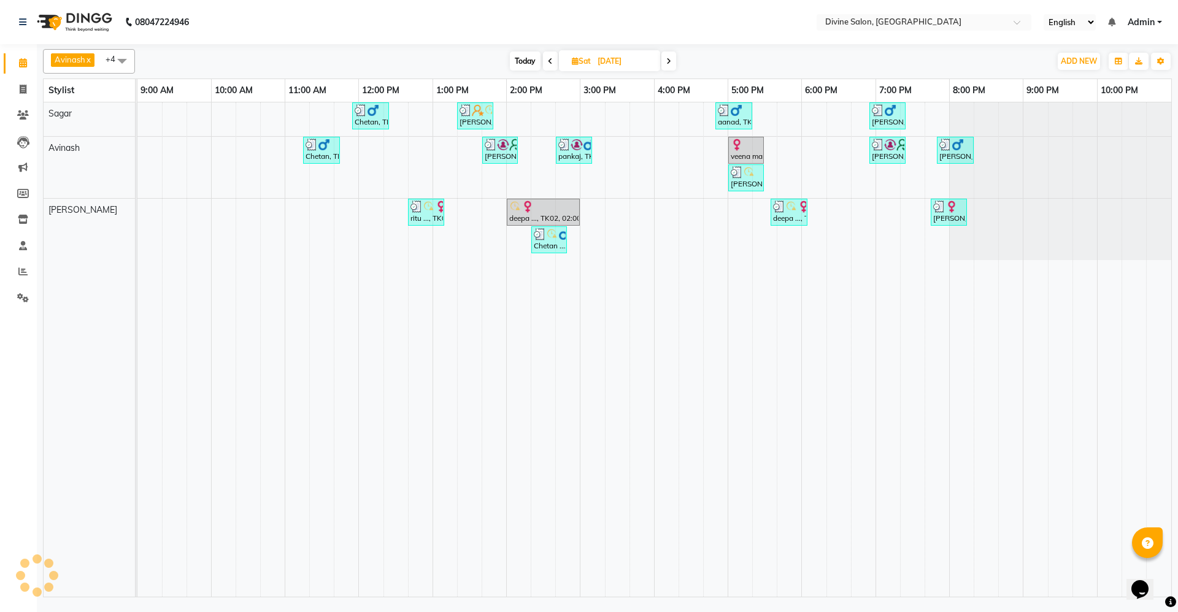
click at [669, 58] on icon at bounding box center [668, 61] width 5 height 7
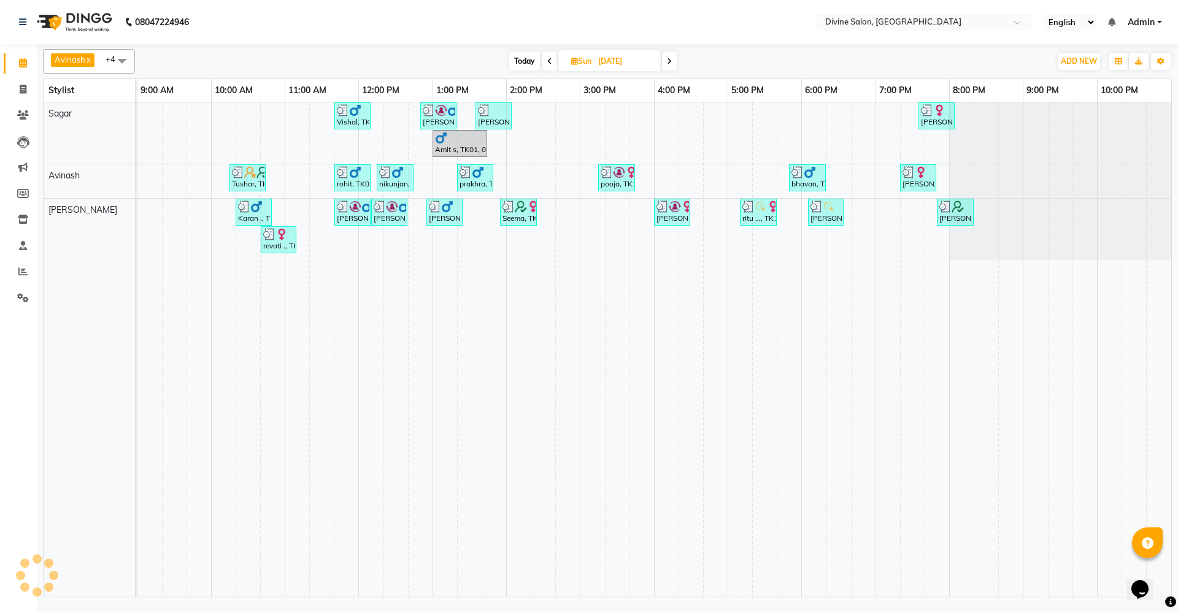
click at [669, 58] on icon at bounding box center [669, 61] width 5 height 7
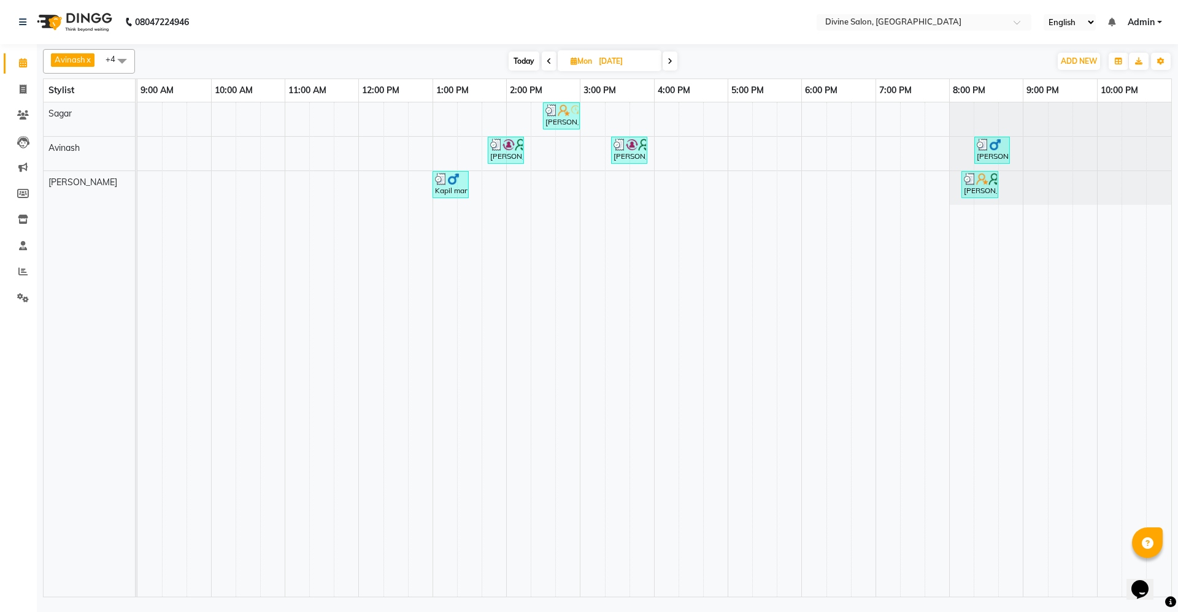
click at [669, 58] on icon at bounding box center [670, 61] width 5 height 7
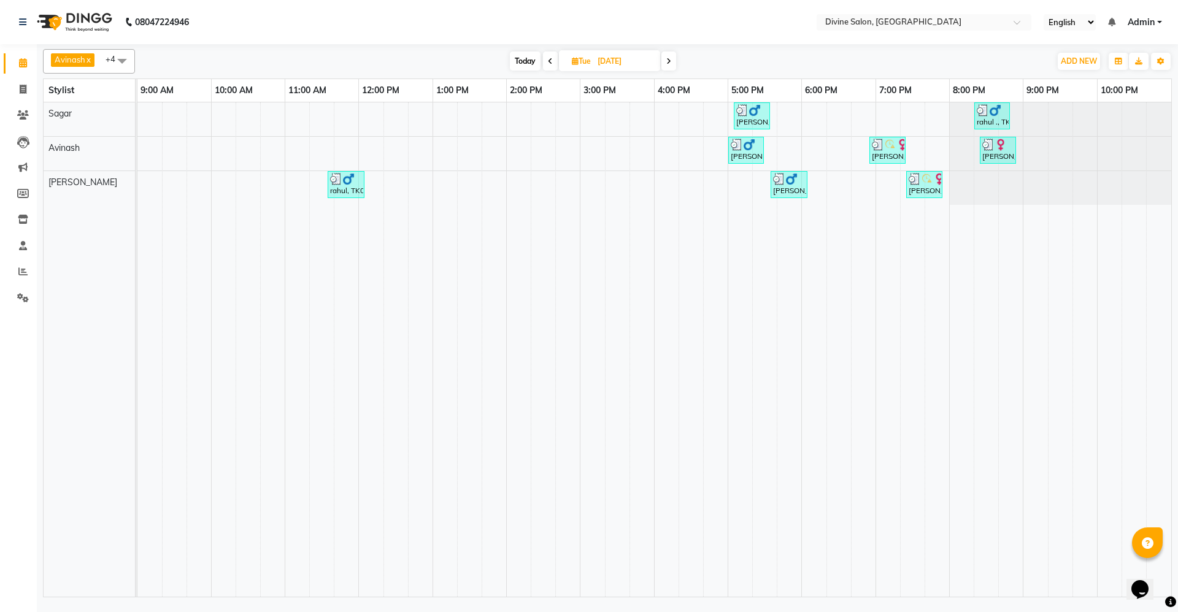
click at [669, 58] on icon at bounding box center [668, 61] width 5 height 7
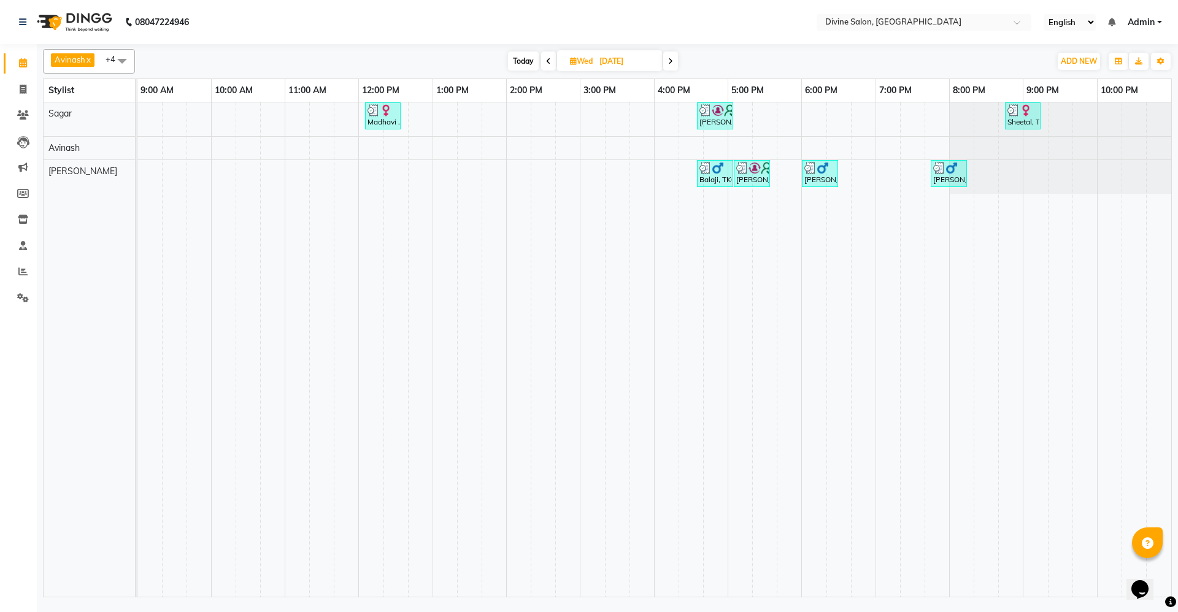
click at [669, 58] on icon at bounding box center [670, 61] width 5 height 7
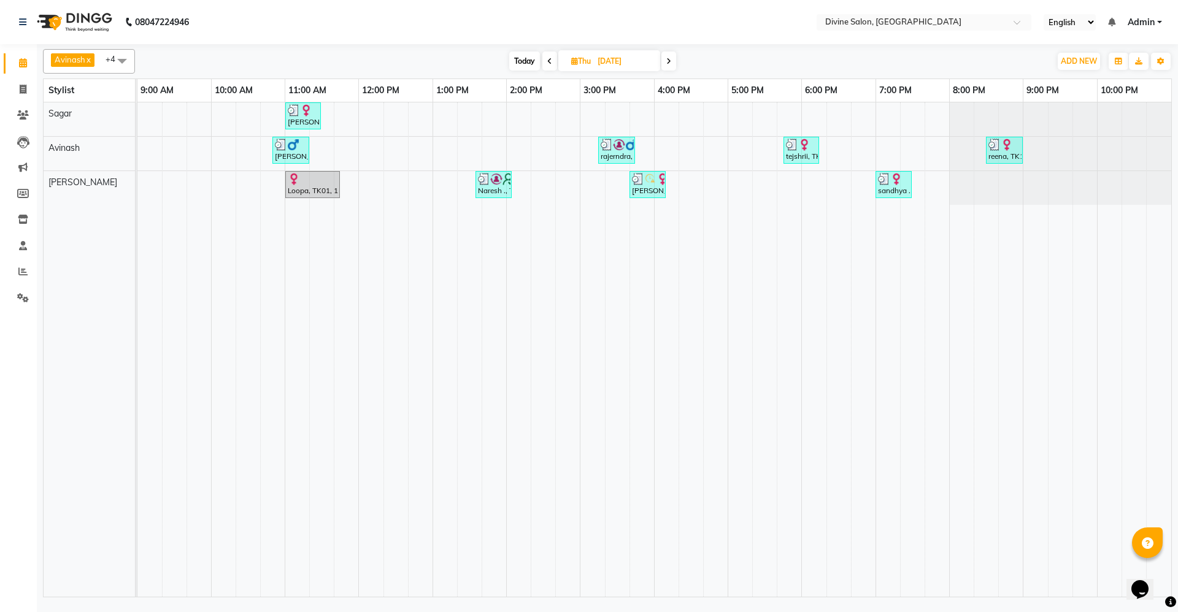
click at [669, 58] on icon at bounding box center [668, 61] width 5 height 7
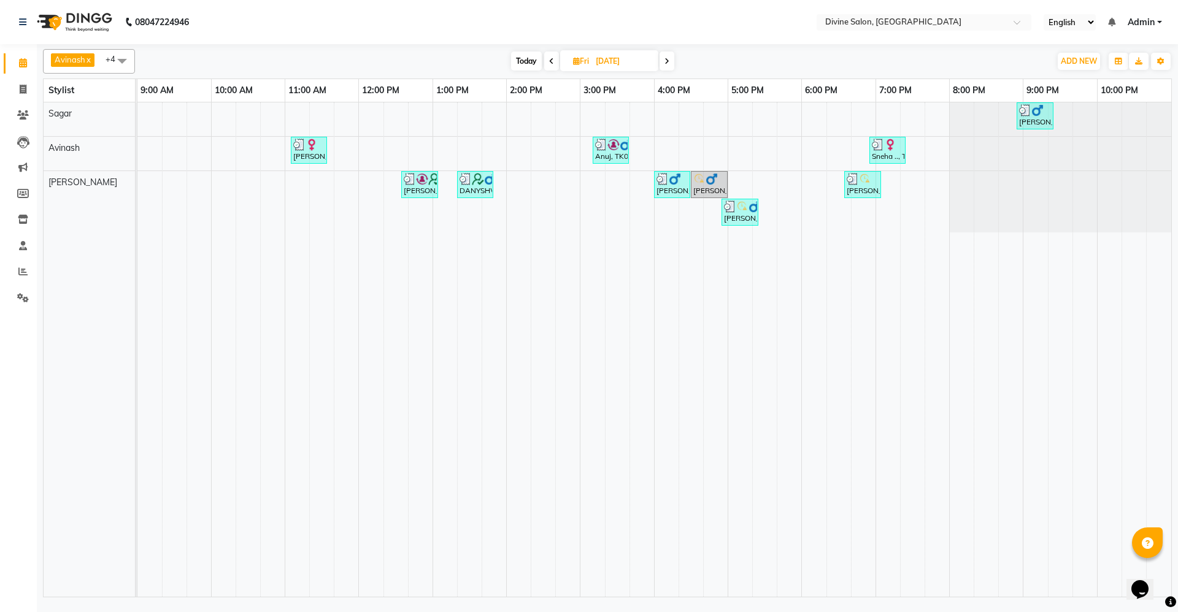
click at [669, 58] on icon at bounding box center [667, 61] width 5 height 7
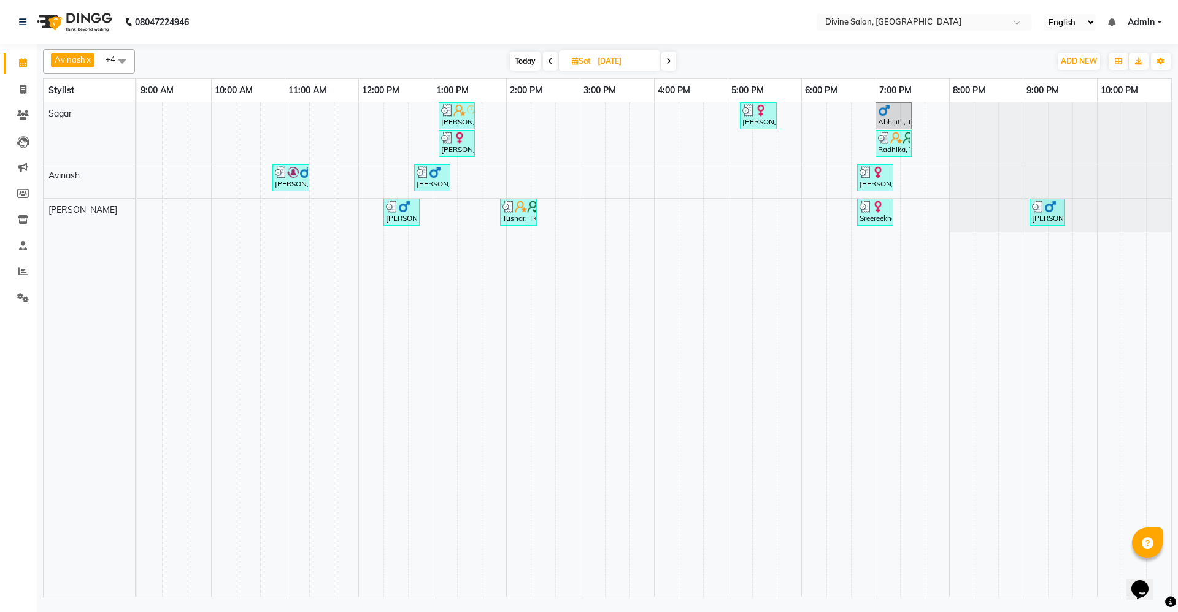
click at [669, 58] on icon at bounding box center [668, 61] width 5 height 7
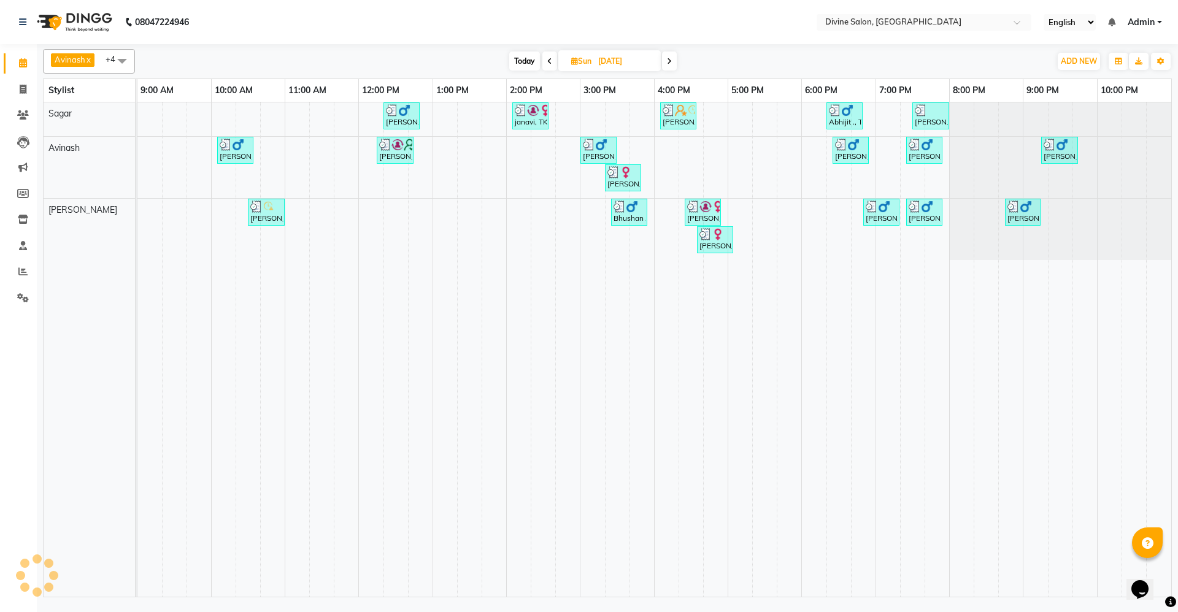
click at [669, 58] on icon at bounding box center [669, 61] width 5 height 7
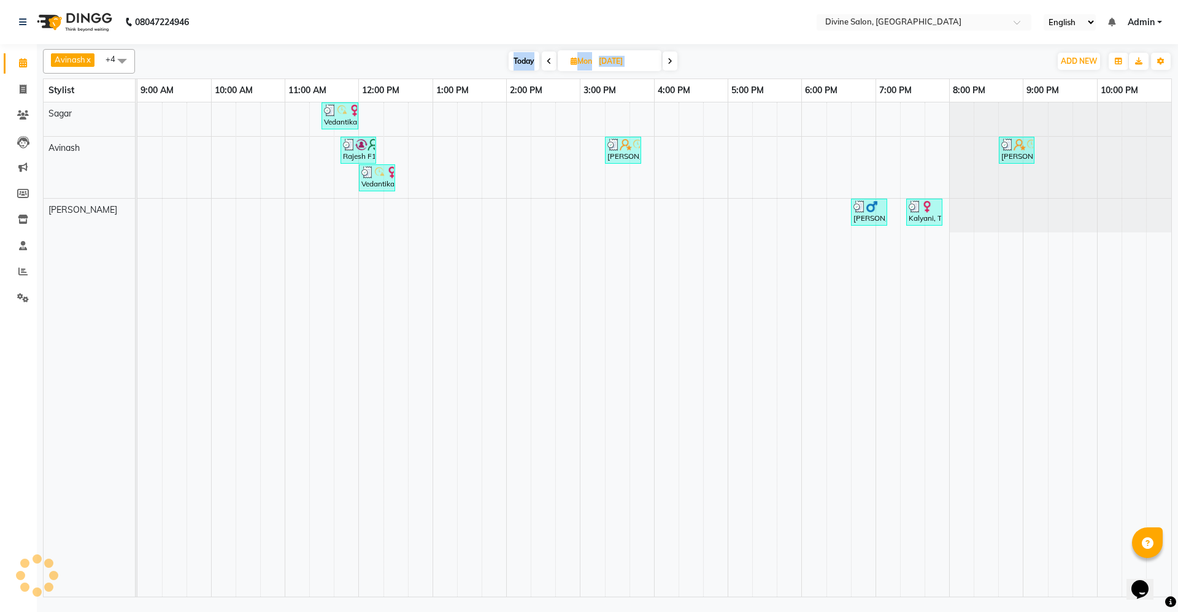
click at [669, 58] on icon at bounding box center [670, 61] width 5 height 7
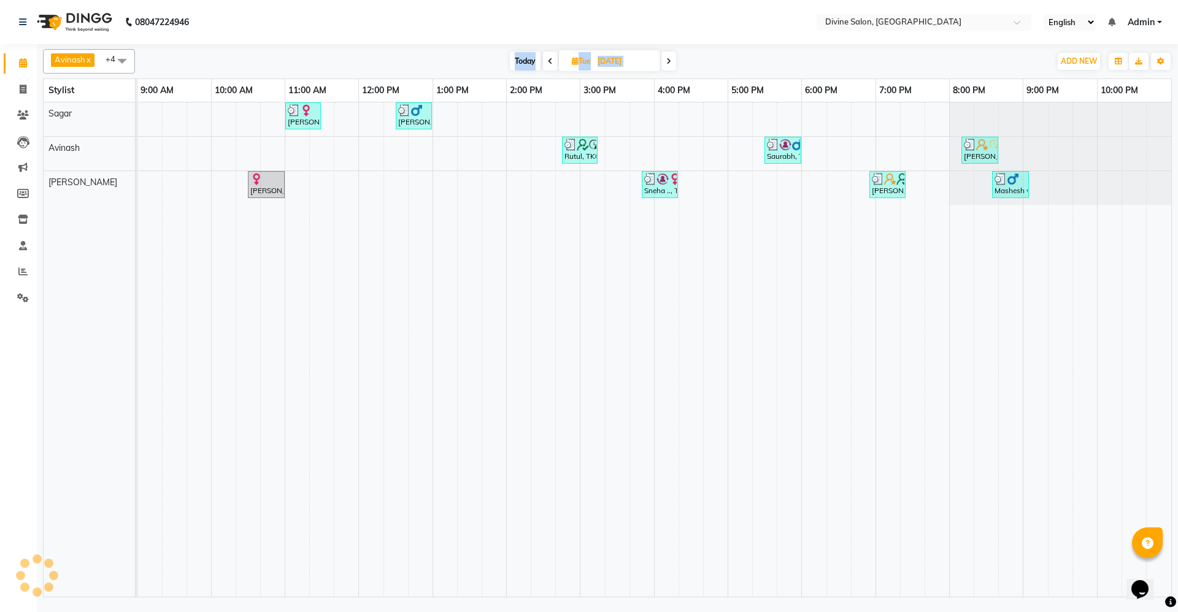
click at [669, 58] on icon at bounding box center [668, 61] width 5 height 7
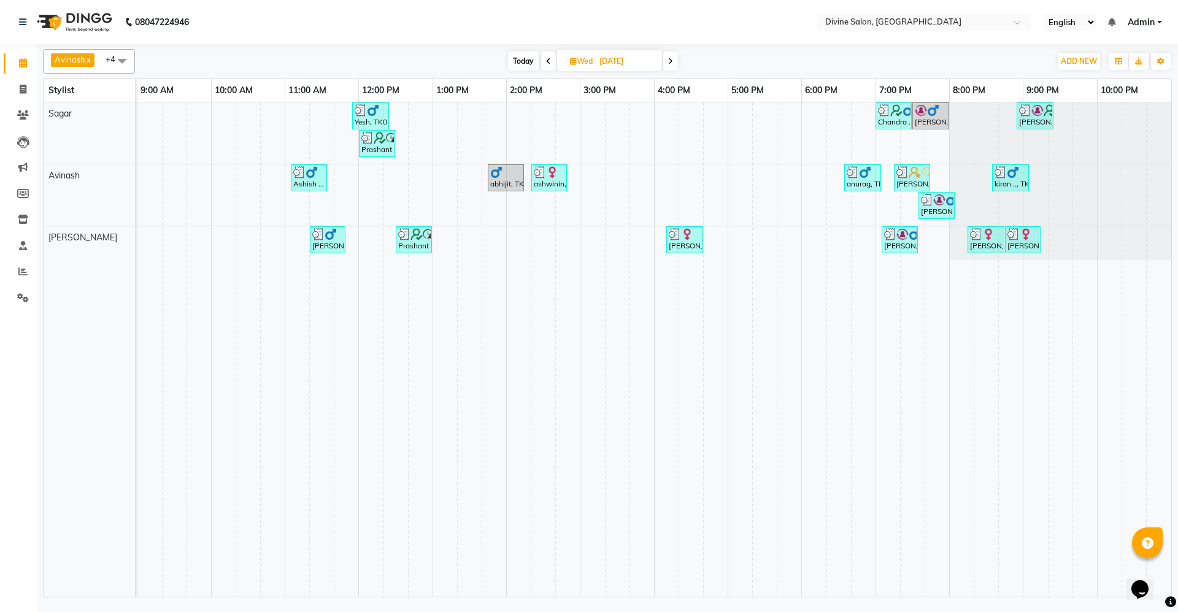
click at [669, 58] on icon at bounding box center [670, 61] width 5 height 7
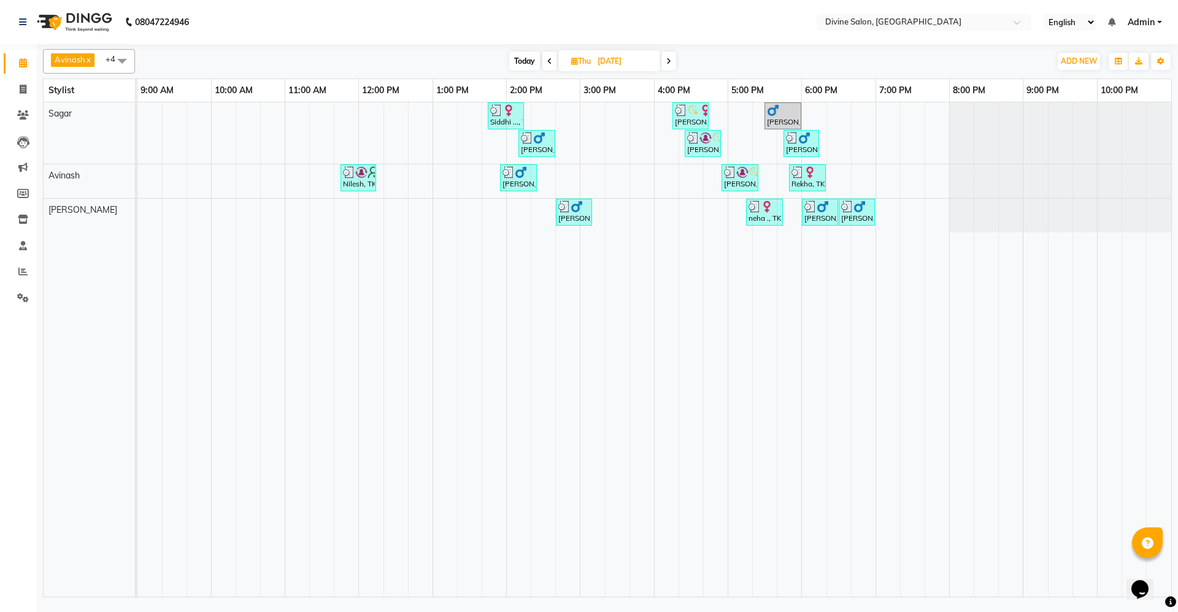
click at [669, 58] on icon at bounding box center [668, 61] width 5 height 7
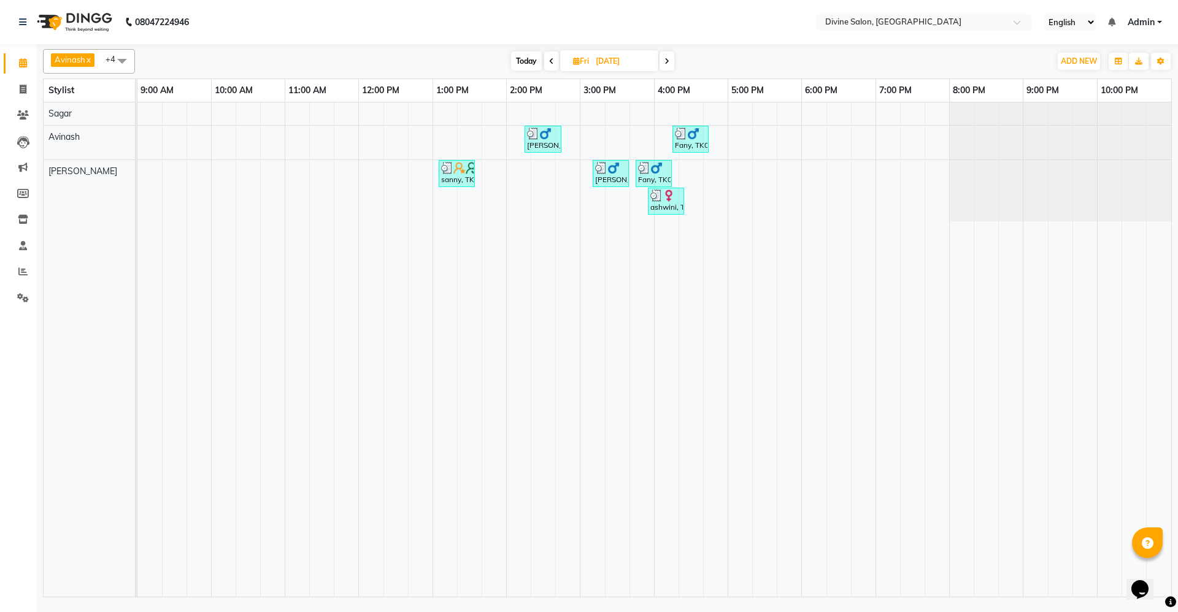
click at [669, 58] on icon at bounding box center [667, 61] width 5 height 7
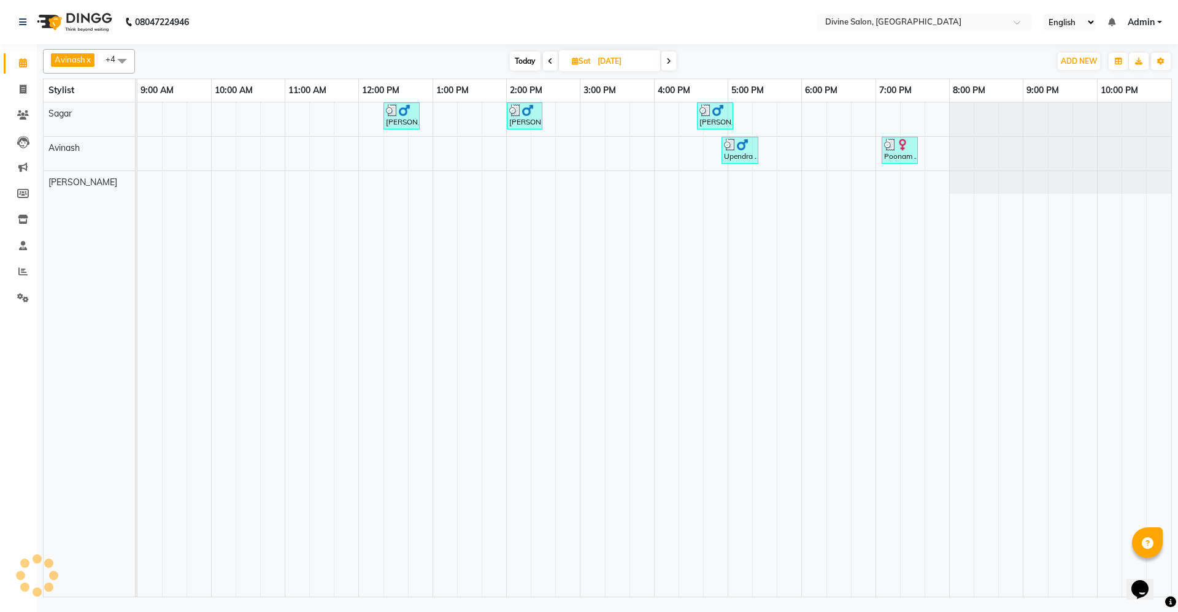
click at [669, 58] on icon at bounding box center [668, 61] width 5 height 7
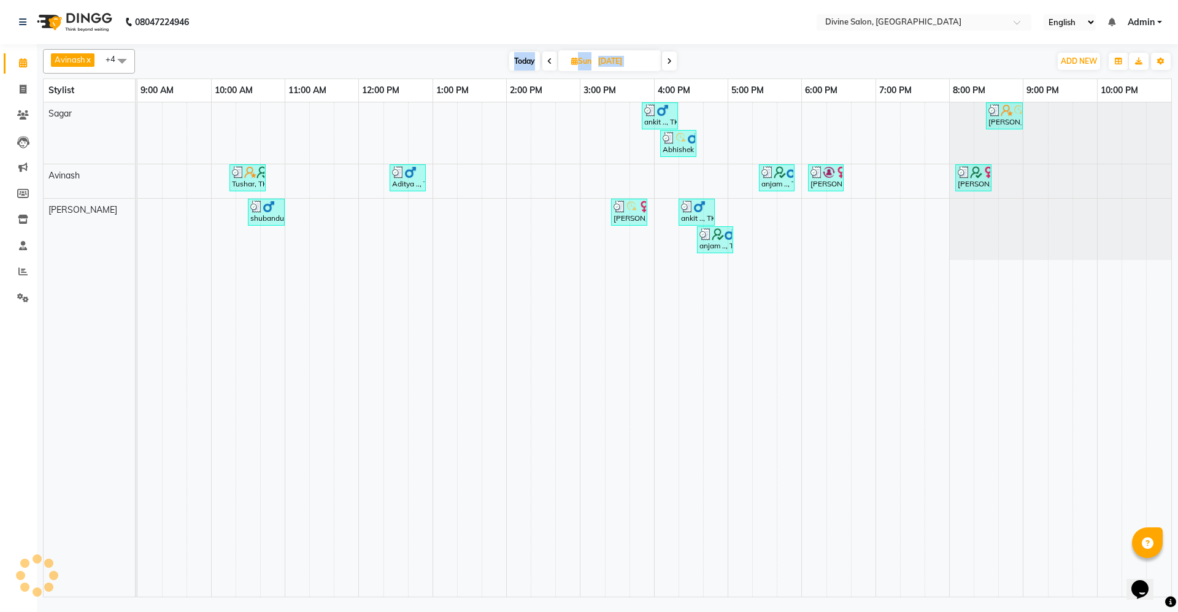
click at [669, 58] on icon at bounding box center [669, 61] width 5 height 7
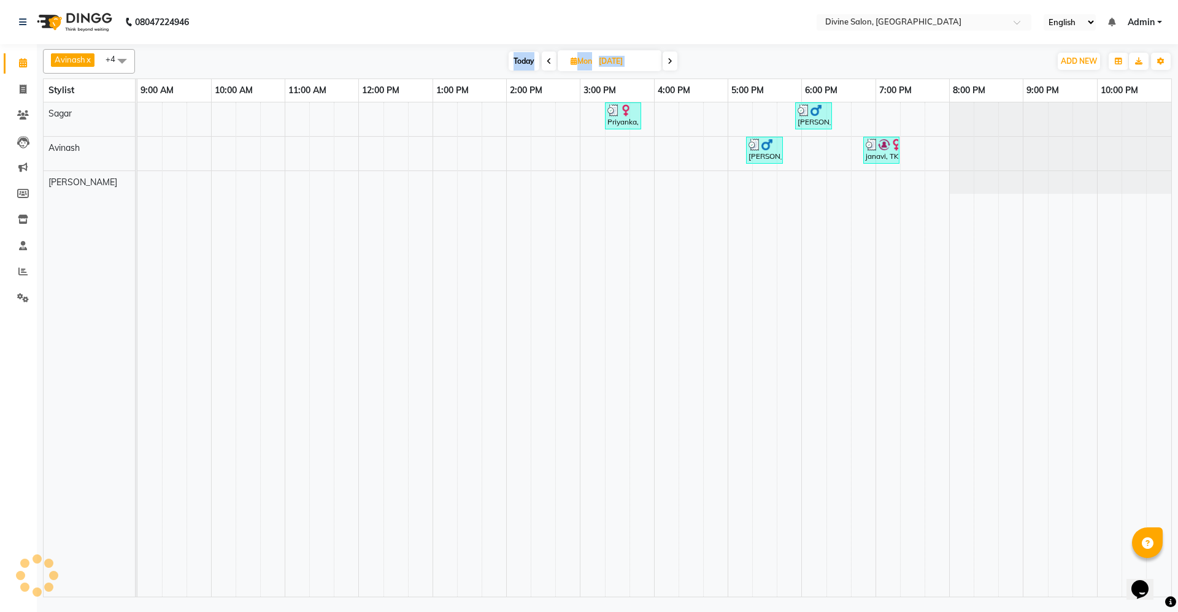
click at [669, 58] on icon at bounding box center [670, 61] width 5 height 7
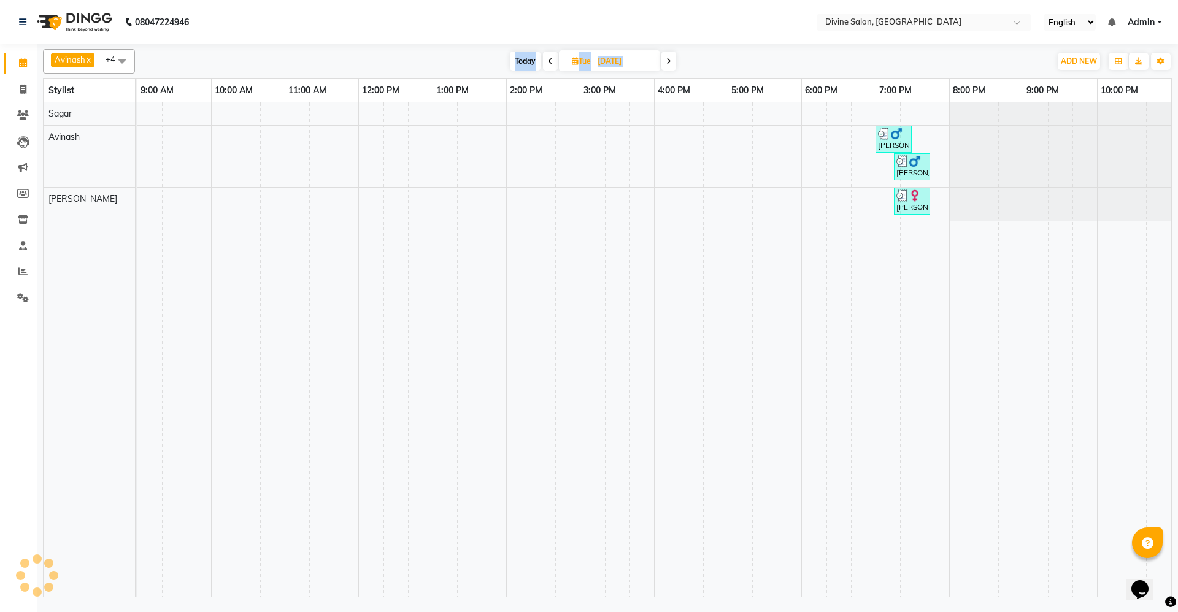
click at [669, 58] on icon at bounding box center [668, 61] width 5 height 7
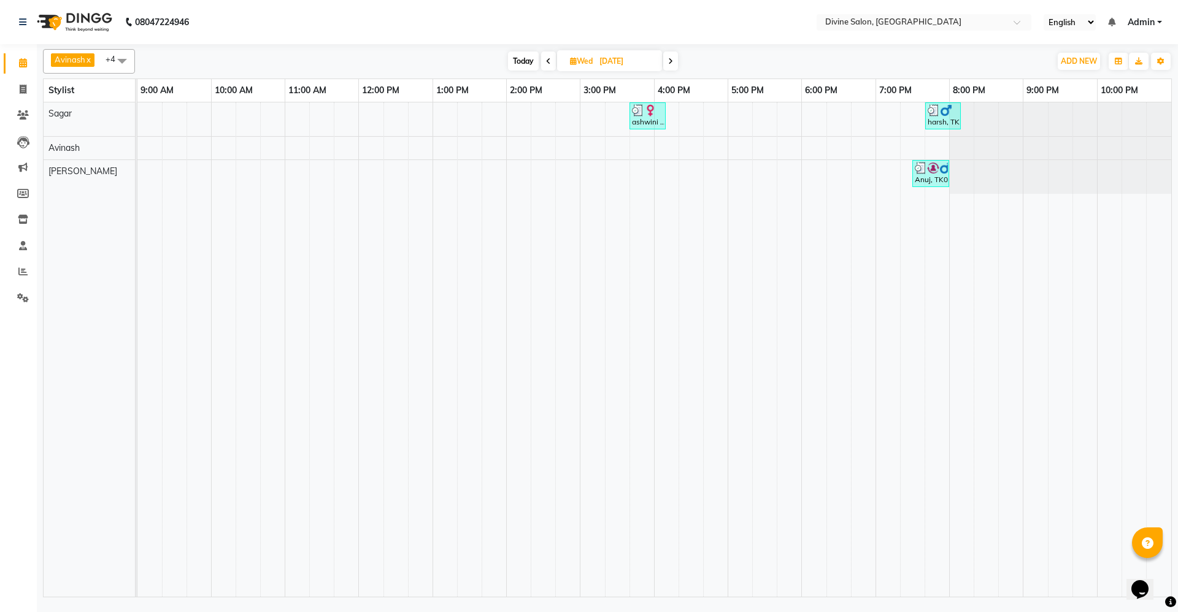
click at [669, 58] on icon at bounding box center [670, 61] width 5 height 7
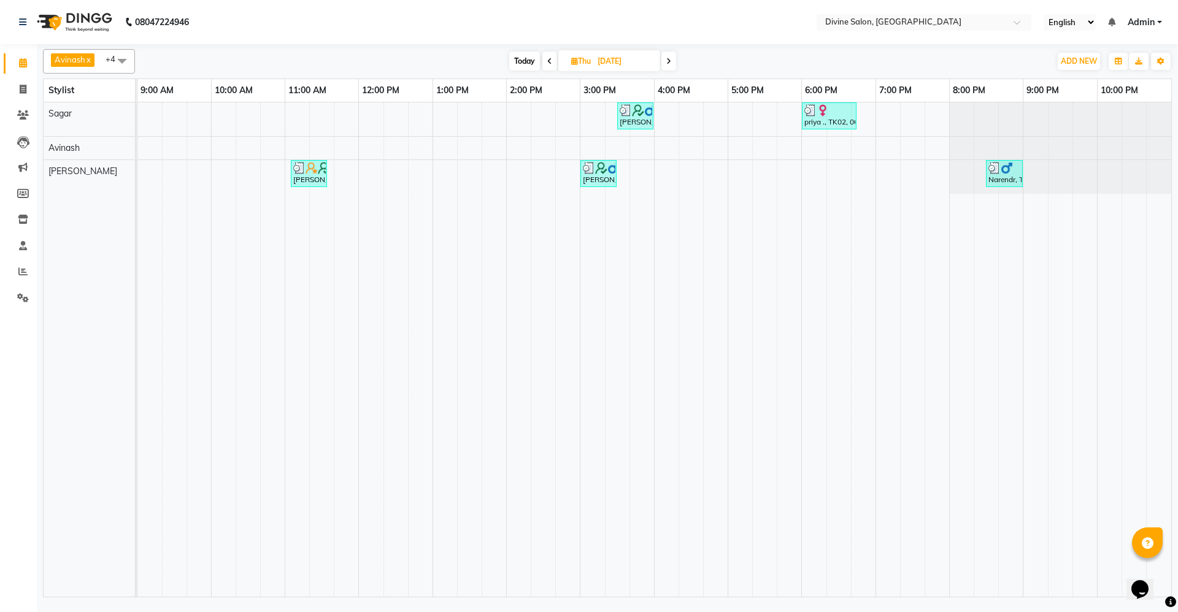
click at [519, 58] on span "Today" at bounding box center [524, 61] width 31 height 19
type input "02-09-2025"
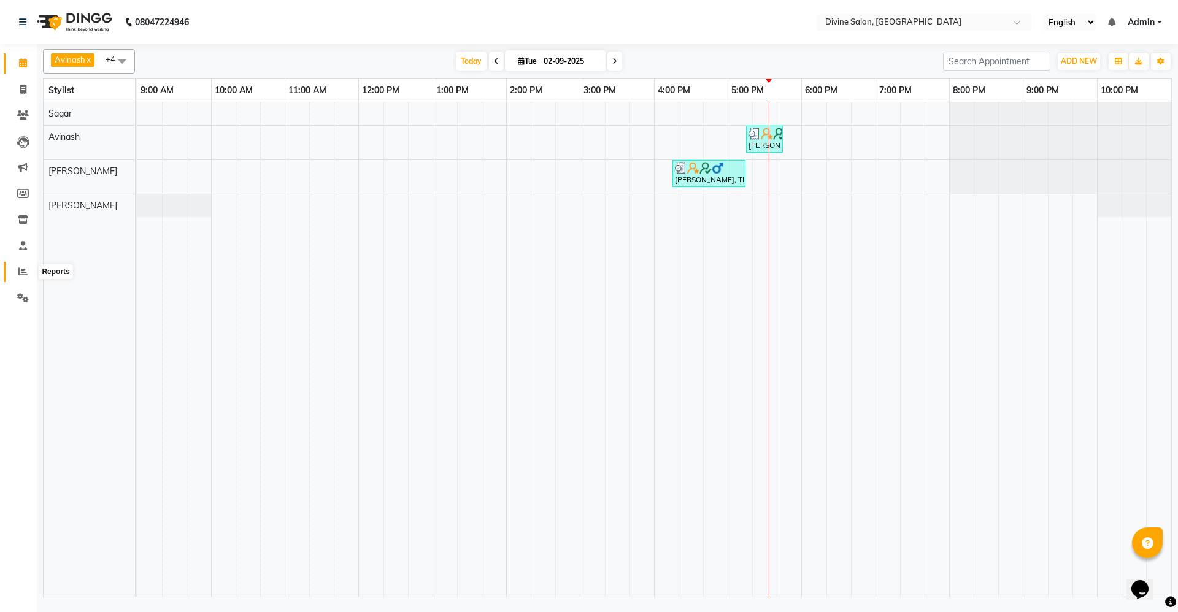
click at [26, 271] on icon at bounding box center [22, 271] width 9 height 9
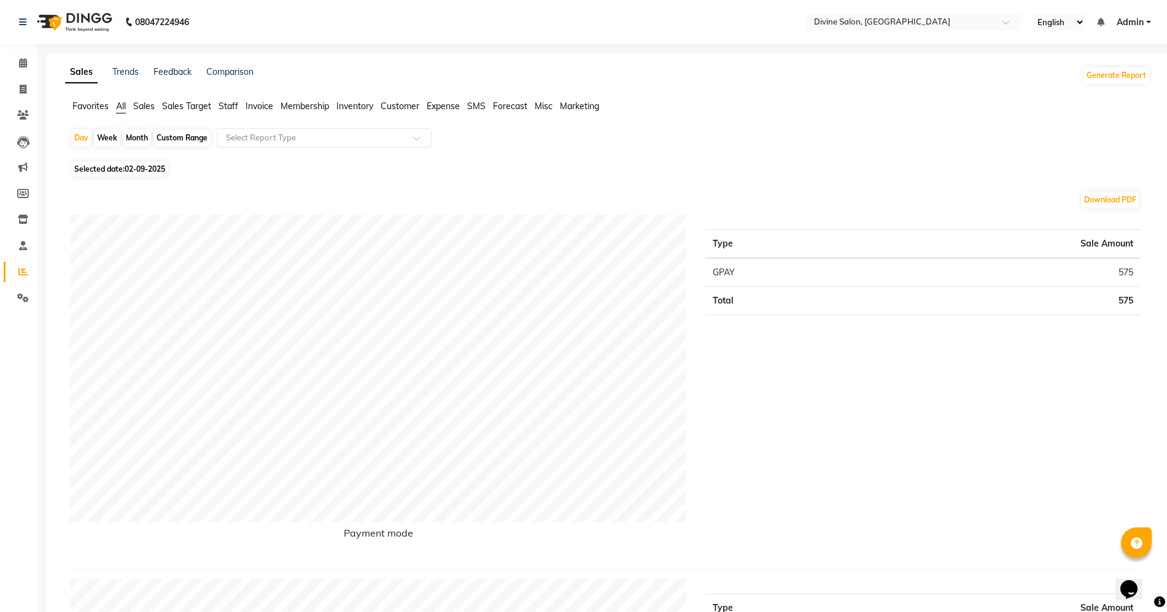
click at [174, 136] on div "Custom Range" at bounding box center [181, 137] width 57 height 17
select select "9"
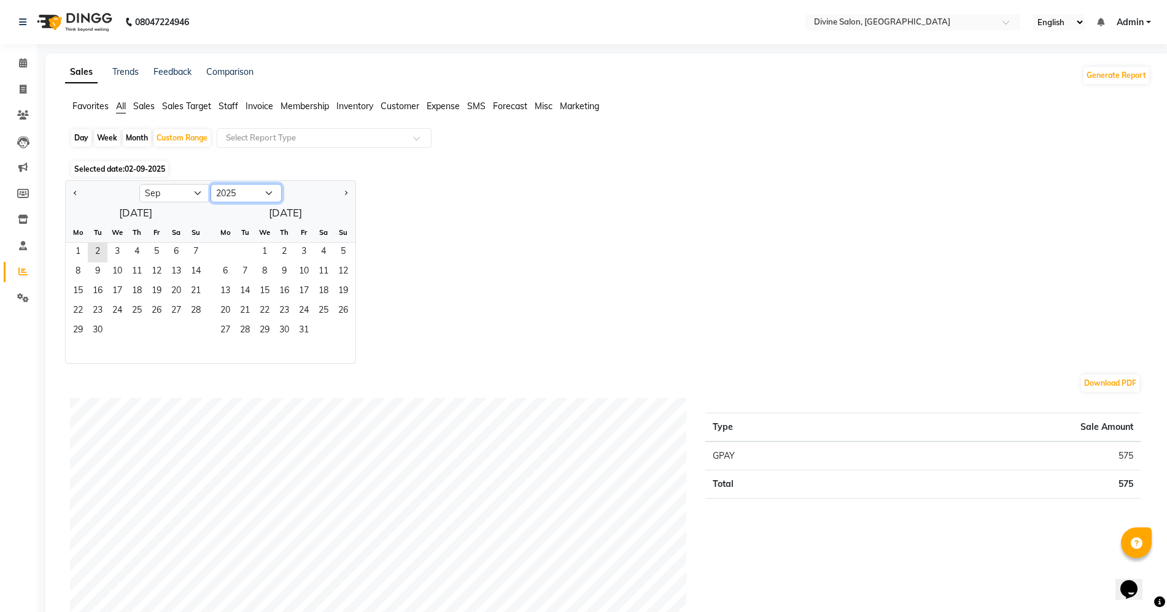
click at [274, 193] on select "2015 2016 2017 2018 2019 2020 2021 2022 2023 2024 2025 2026 2027 2028 2029 2030…" at bounding box center [245, 193] width 71 height 18
select select "2024"
click at [210, 184] on select "2015 2016 2017 2018 2019 2020 2021 2022 2023 2024 2025 2026 2027 2028 2029 2030…" at bounding box center [245, 193] width 71 height 18
click at [192, 252] on span "1" at bounding box center [196, 253] width 20 height 20
click at [76, 360] on span "30" at bounding box center [78, 351] width 20 height 20
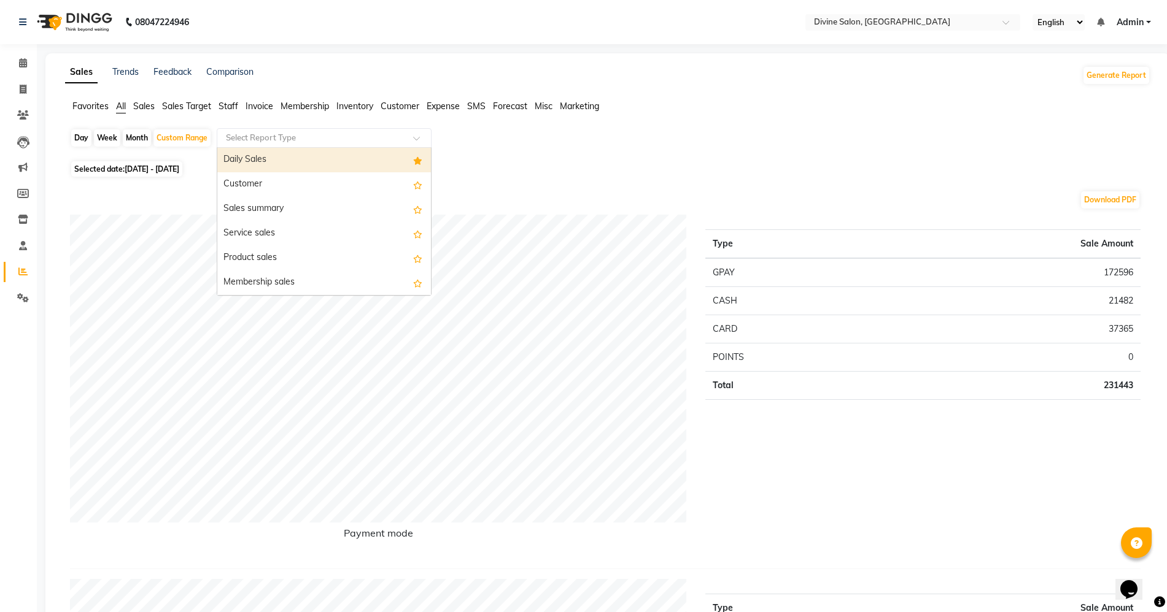
click at [247, 139] on input "text" at bounding box center [311, 138] width 177 height 12
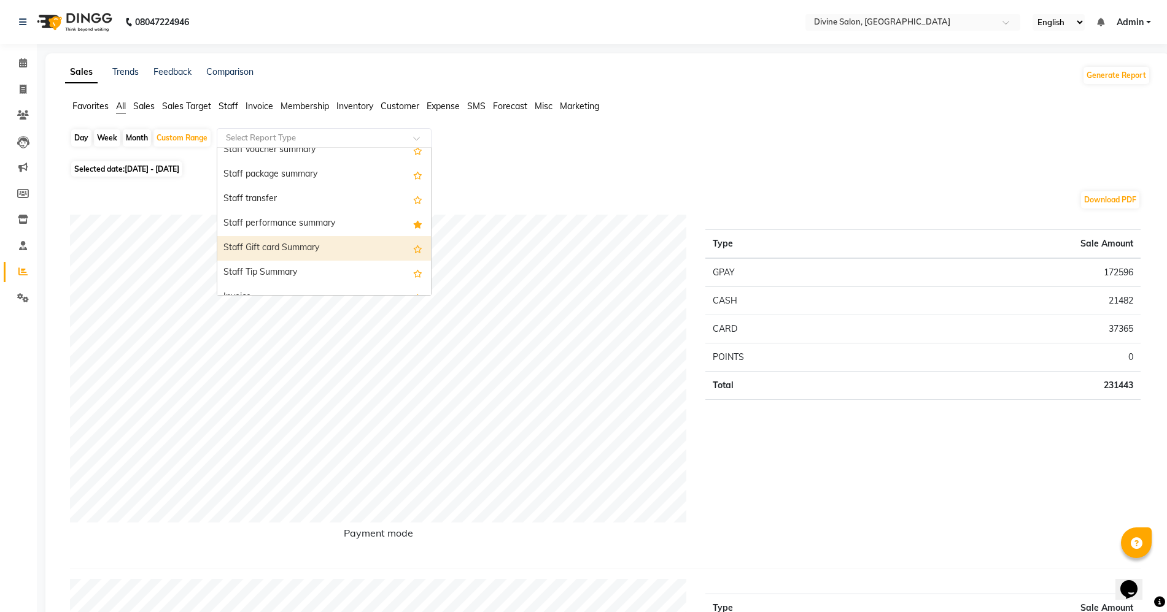
scroll to position [844, 0]
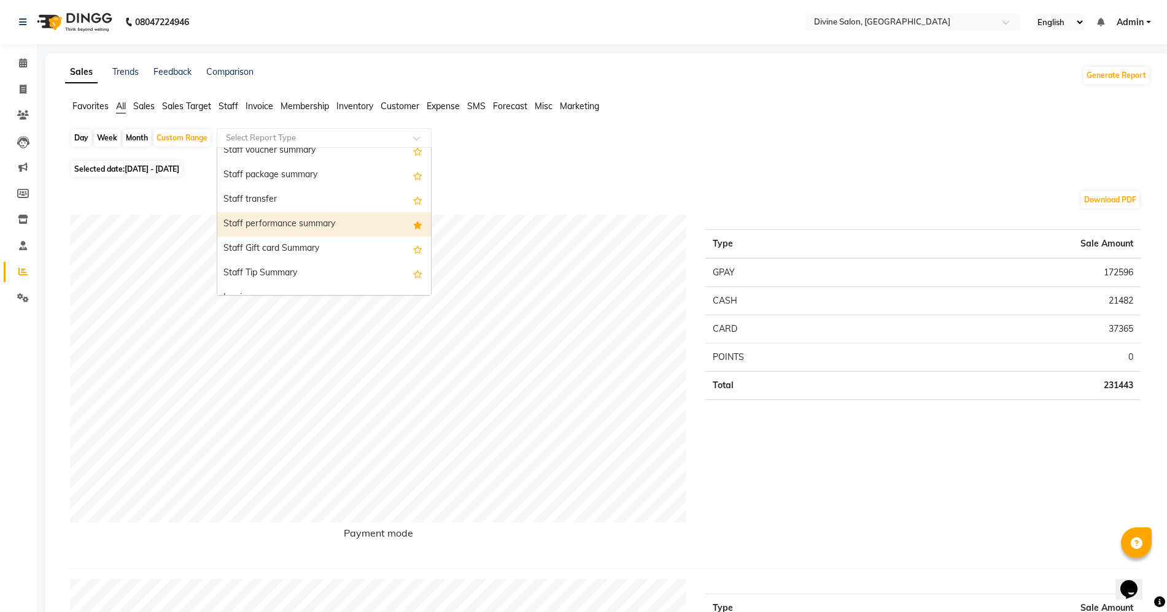
click at [287, 224] on div "Staff performance summary" at bounding box center [324, 224] width 214 height 25
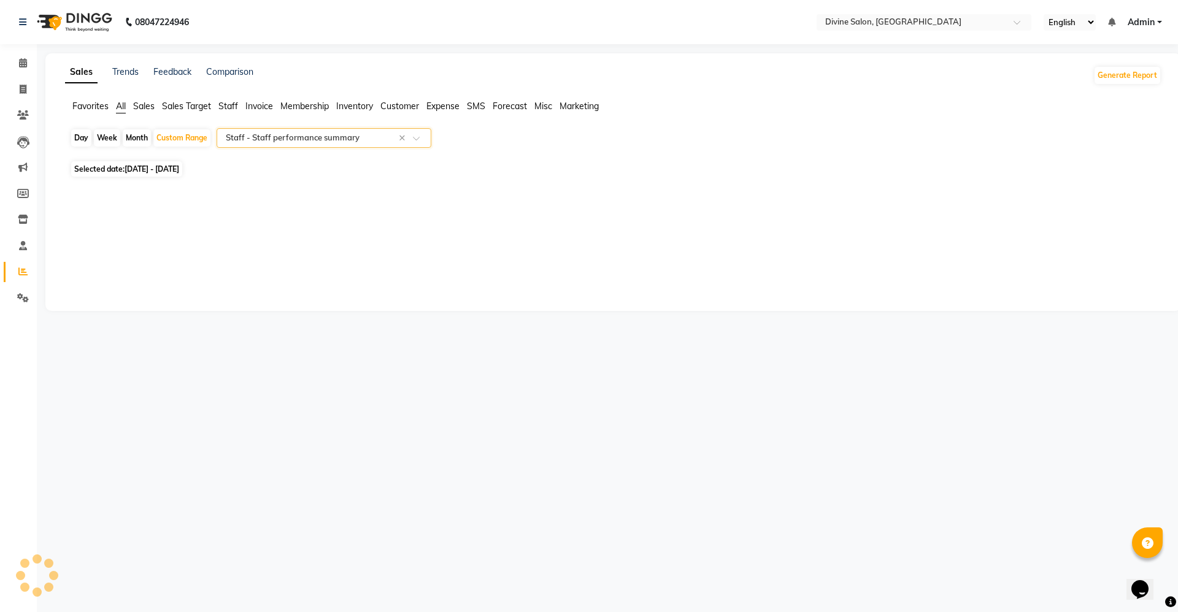
select select "full_report"
select select "pdf"
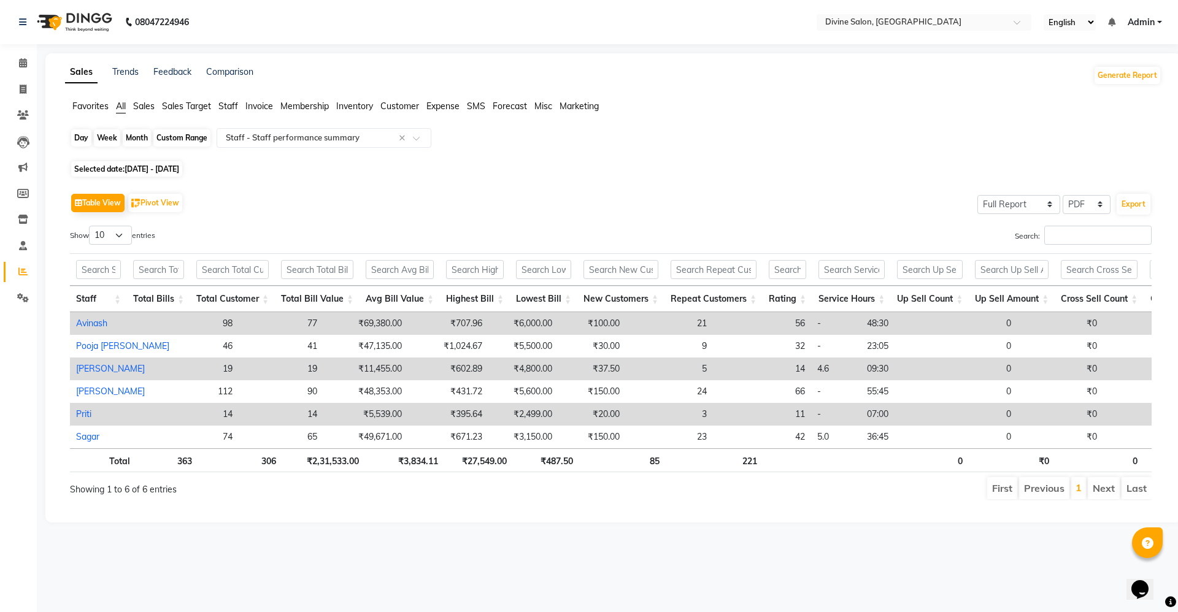
click at [180, 134] on div "Custom Range" at bounding box center [181, 137] width 57 height 17
select select "9"
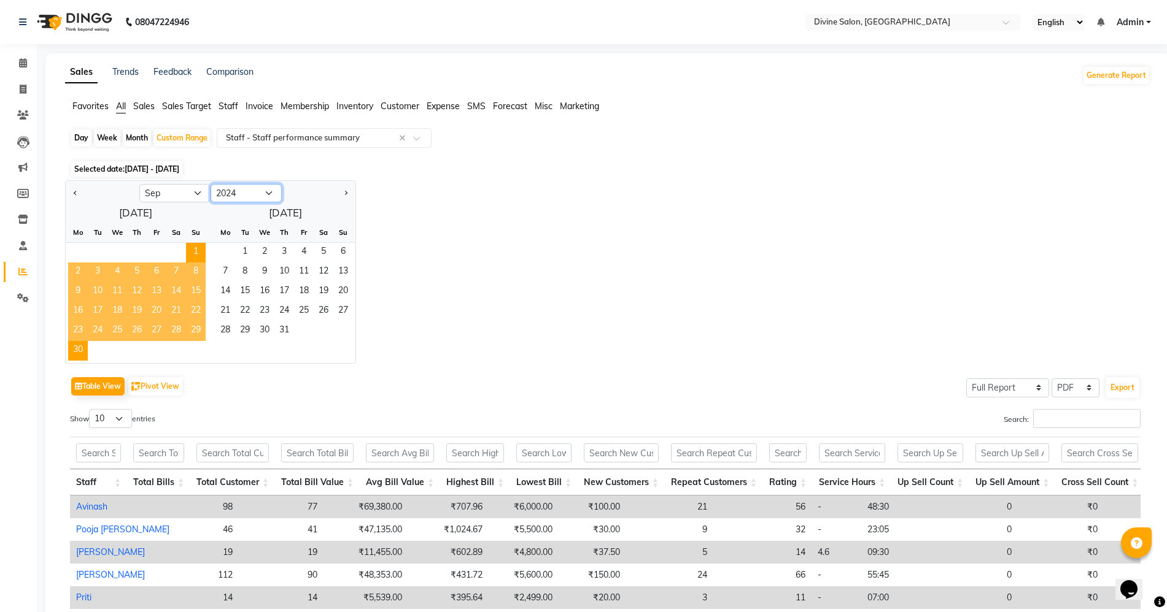
click at [228, 191] on select "2014 2015 2016 2017 2018 2019 2020 2021 2022 2023 2024 2025 2026 2027 2028 2029…" at bounding box center [245, 193] width 71 height 18
select select "2023"
click at [210, 184] on select "2014 2015 2016 2017 2018 2019 2020 2021 2022 2023 2024 2025 2026 2027 2028 2029…" at bounding box center [245, 193] width 71 height 18
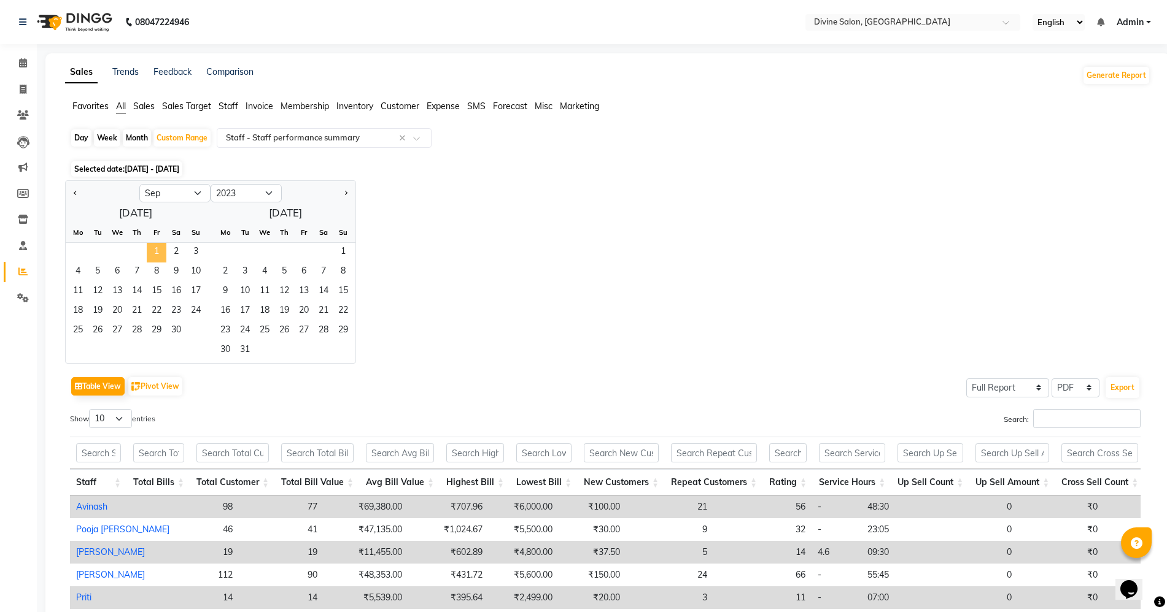
click at [160, 253] on span "1" at bounding box center [157, 253] width 20 height 20
click at [174, 329] on span "30" at bounding box center [176, 332] width 20 height 20
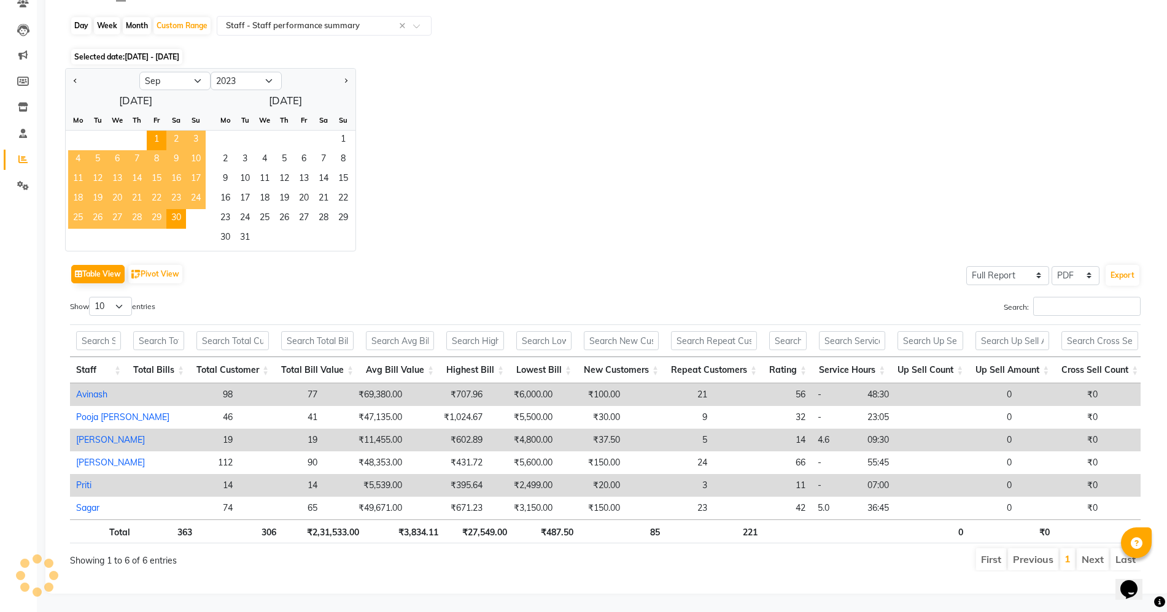
scroll to position [0, 0]
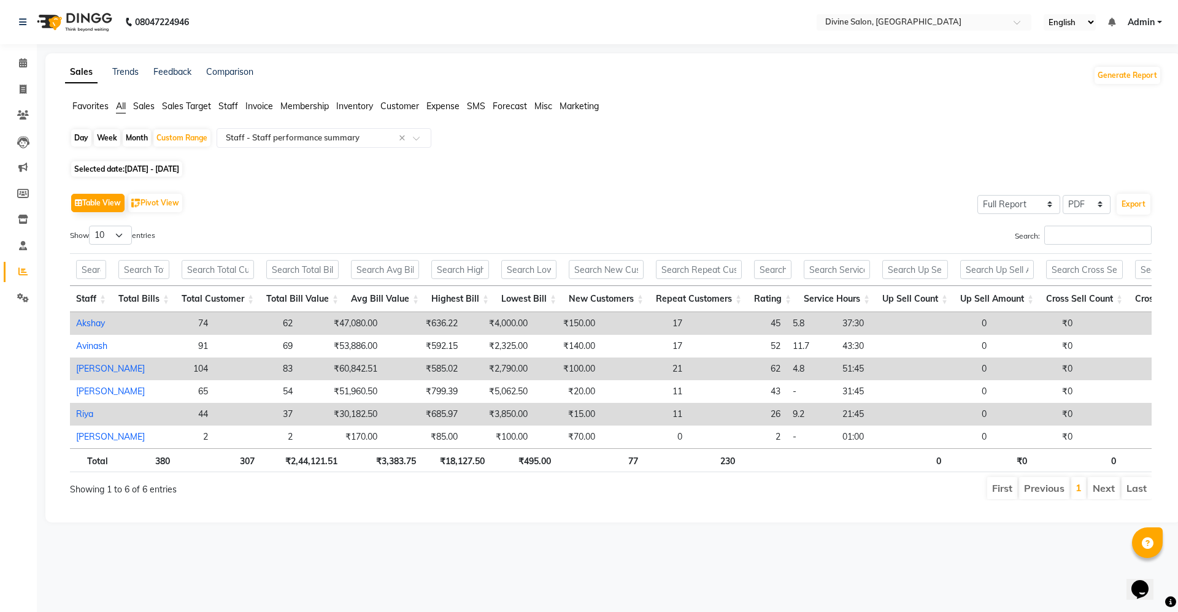
click at [173, 128] on div "Day Week Month Custom Range Select Report Type × Staff - Staff performance summ…" at bounding box center [613, 142] width 1087 height 29
click at [176, 141] on div "Custom Range" at bounding box center [181, 137] width 57 height 17
select select "9"
select select "2023"
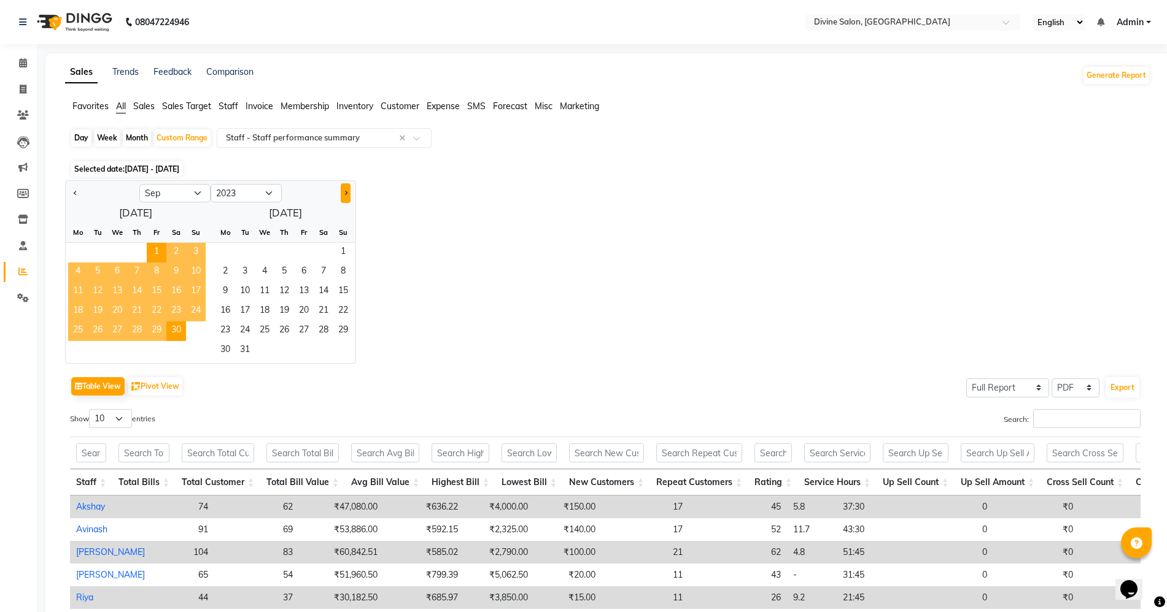
click at [345, 188] on button "Next month" at bounding box center [346, 193] width 10 height 20
select select "10"
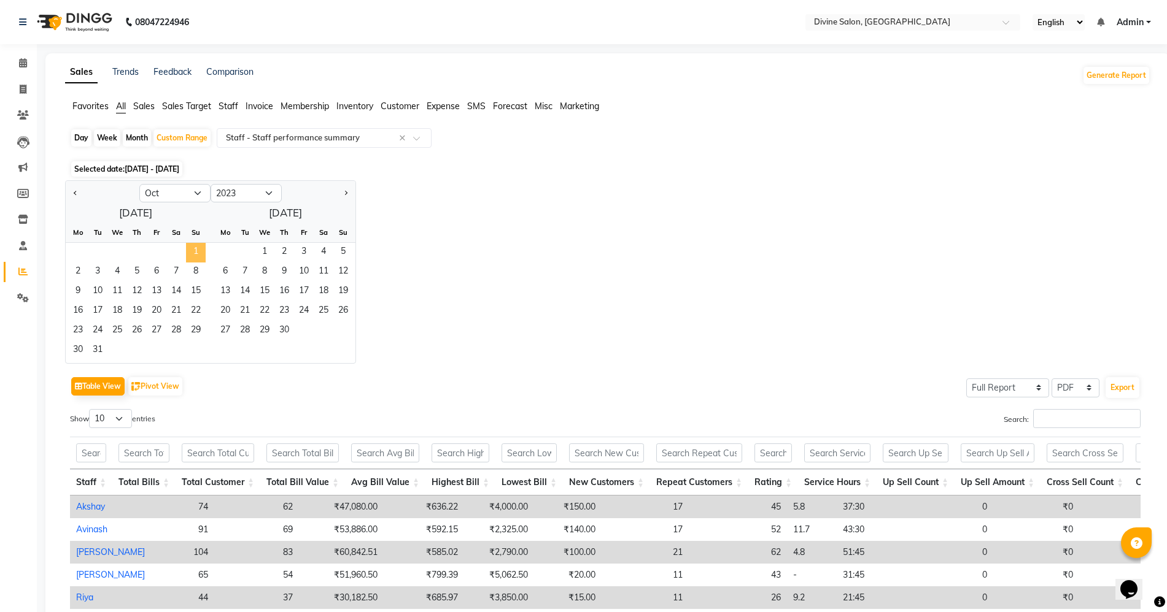
click at [197, 257] on span "1" at bounding box center [196, 253] width 20 height 20
click at [104, 352] on span "31" at bounding box center [98, 351] width 20 height 20
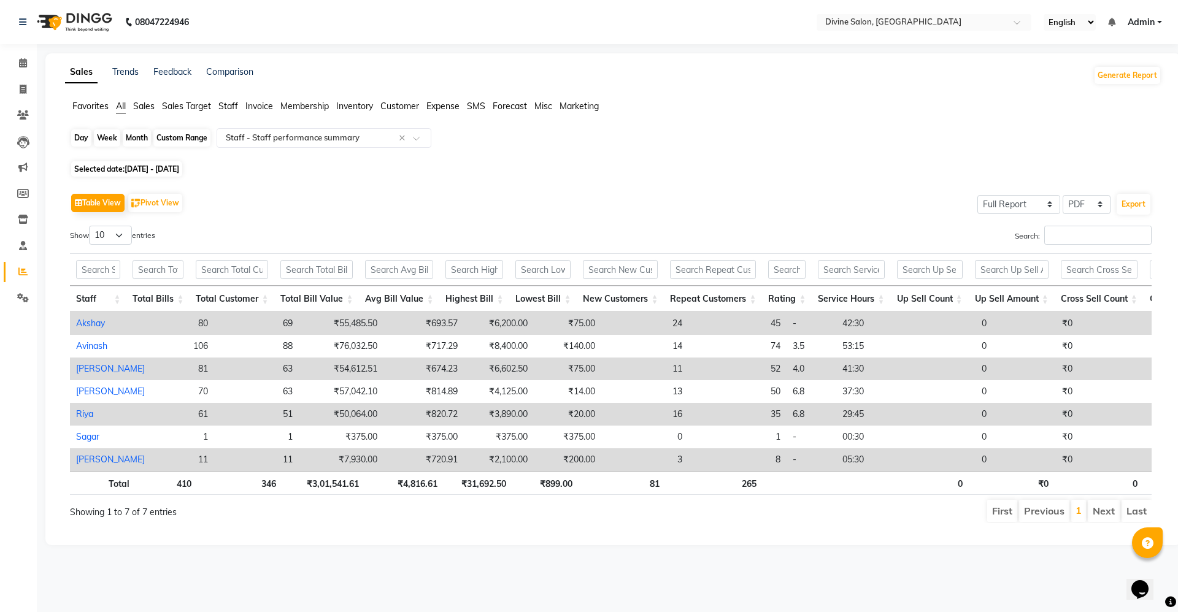
click at [177, 138] on div "Custom Range" at bounding box center [181, 137] width 57 height 17
select select "10"
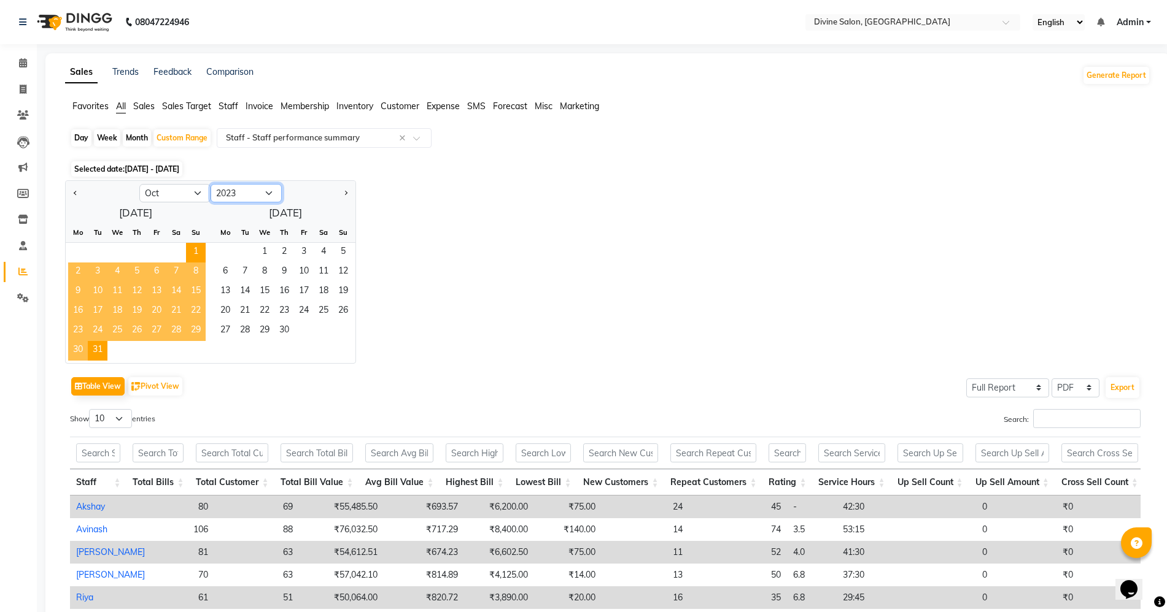
click at [274, 194] on select "2013 2014 2015 2016 2017 2018 2019 2020 2021 2022 2023 2024 2025 2026 2027 2028…" at bounding box center [245, 193] width 71 height 18
select select "2024"
click at [210, 184] on select "2013 2014 2015 2016 2017 2018 2019 2020 2021 2022 2023 2024 2025 2026 2027 2028…" at bounding box center [245, 193] width 71 height 18
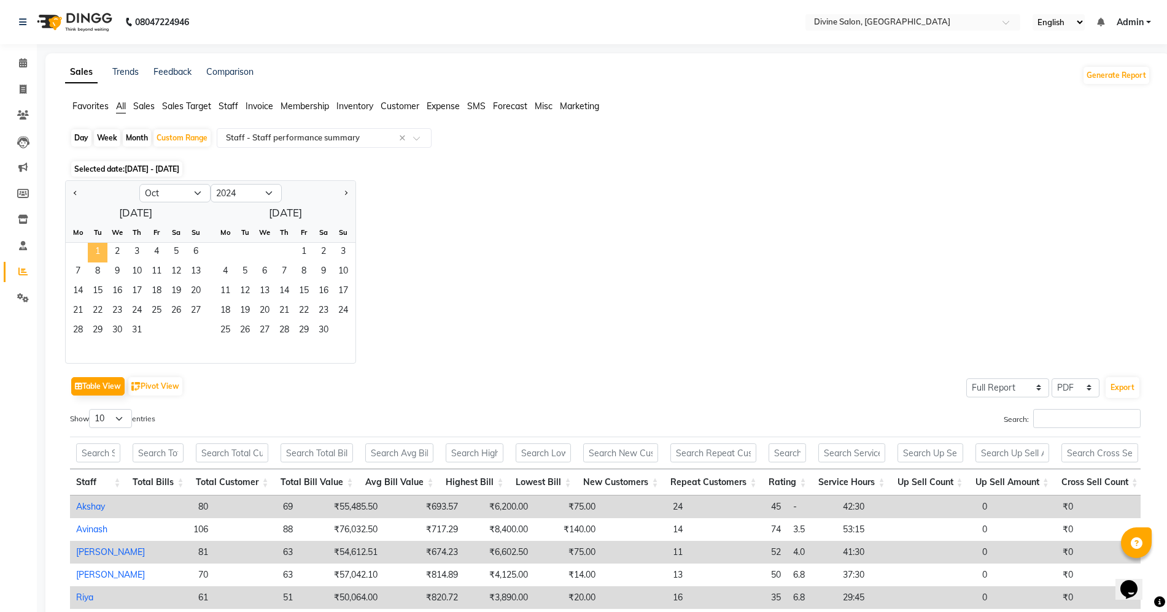
click at [101, 257] on span "1" at bounding box center [98, 253] width 20 height 20
click at [141, 330] on span "31" at bounding box center [137, 332] width 20 height 20
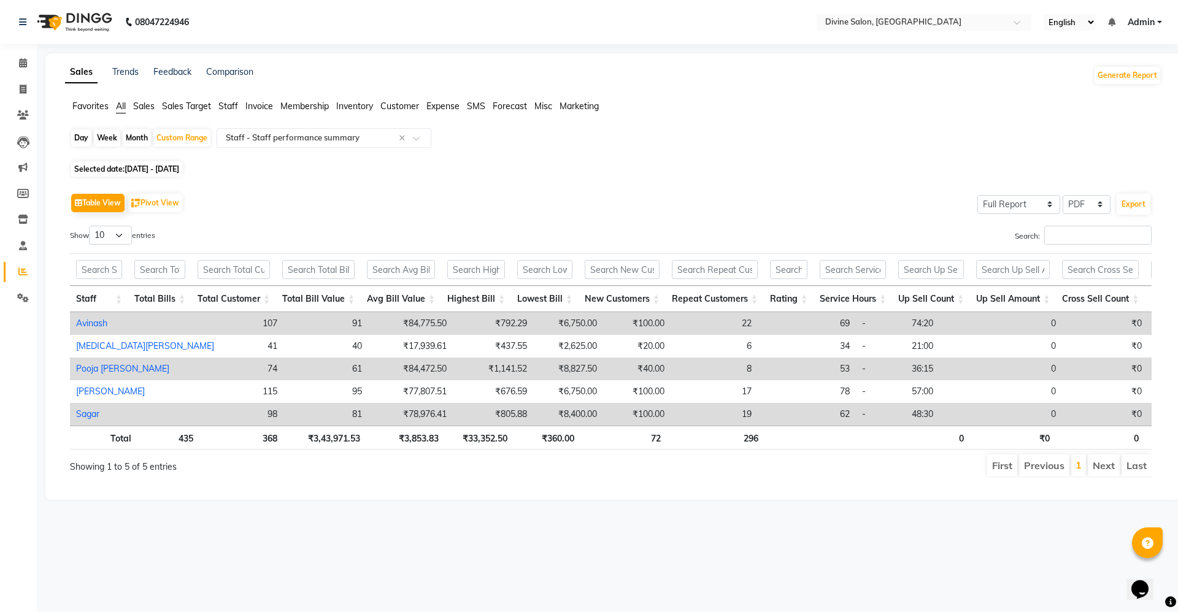
click at [294, 445] on th "₹3,43,971.53" at bounding box center [325, 438] width 83 height 24
click at [309, 474] on div "Showing 1 to 5 of 5 entries" at bounding box center [290, 463] width 440 height 20
click at [604, 477] on ul "First Previous 1 Next Last" at bounding box center [839, 466] width 623 height 22
click at [285, 466] on div "Showing 1 to 5 of 5 entries" at bounding box center [290, 463] width 440 height 20
click at [176, 146] on div "Custom Range" at bounding box center [181, 137] width 57 height 17
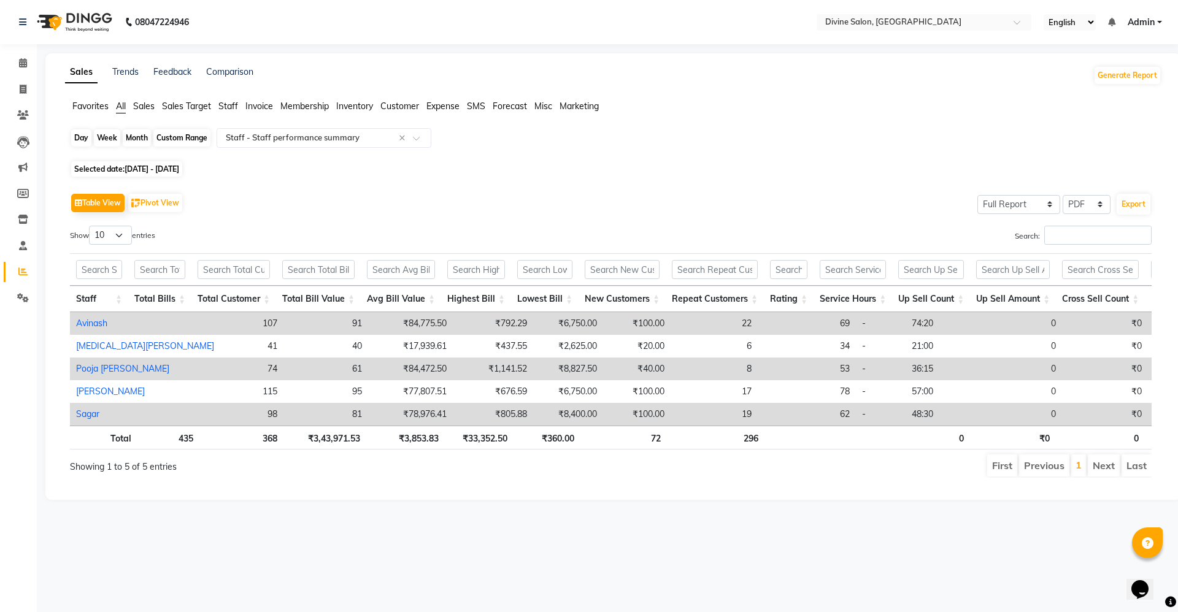
select select "10"
select select "2024"
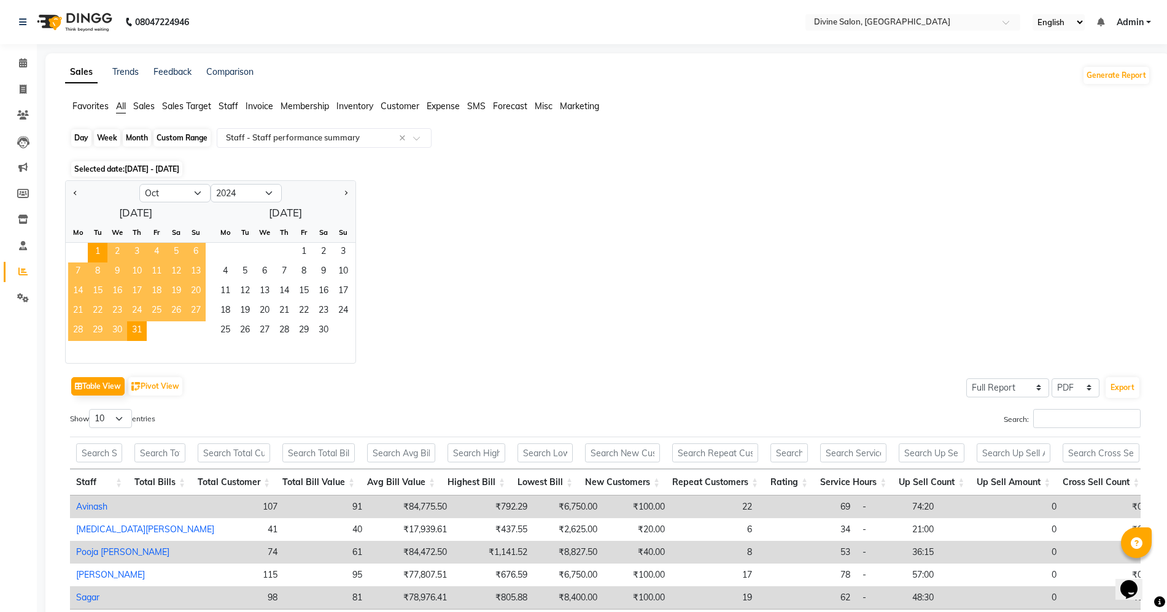
click at [182, 142] on div "Custom Range" at bounding box center [181, 137] width 57 height 17
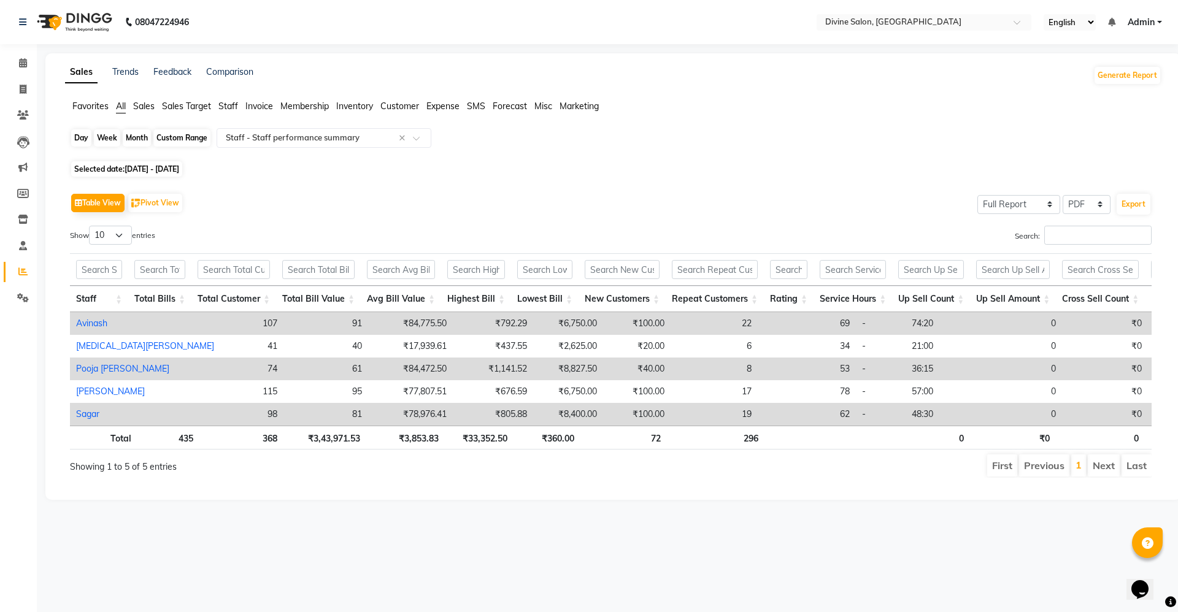
click at [163, 136] on div "Custom Range" at bounding box center [181, 137] width 57 height 17
select select "10"
select select "2024"
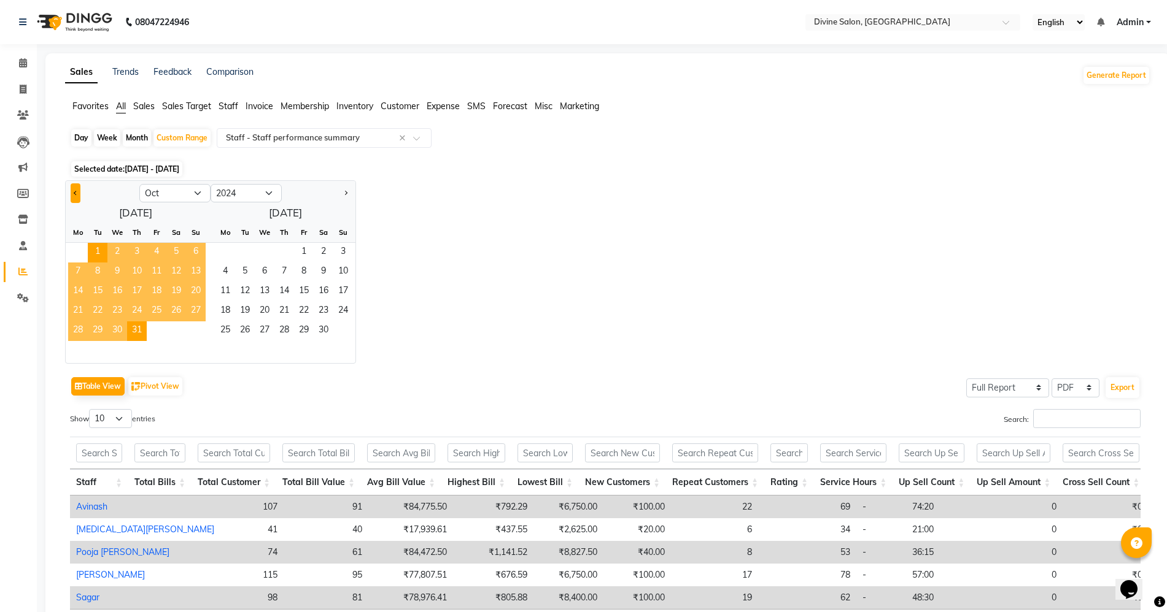
click at [74, 197] on button "Previous month" at bounding box center [76, 193] width 10 height 20
select select "9"
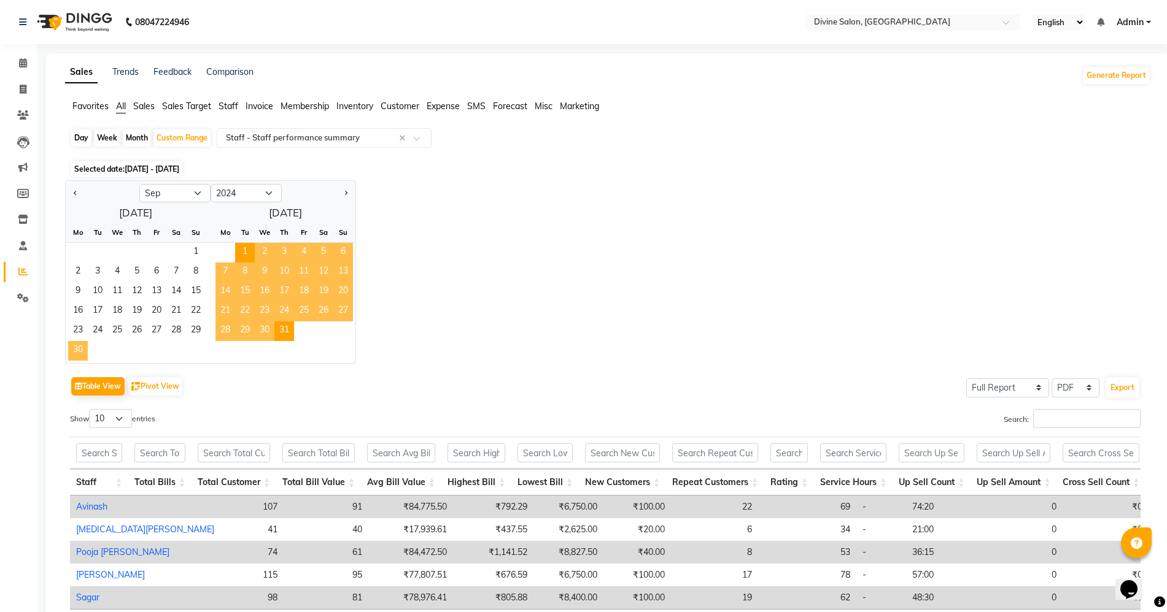
click at [82, 358] on span "30" at bounding box center [78, 351] width 20 height 20
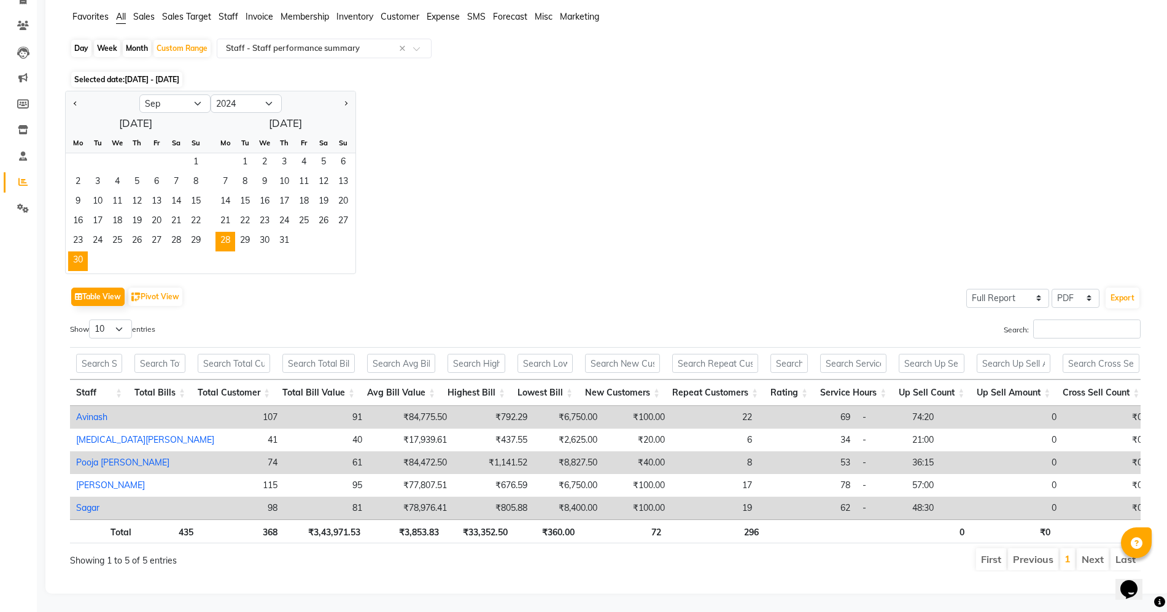
scroll to position [113, 0]
click at [193, 153] on span "1" at bounding box center [196, 163] width 20 height 20
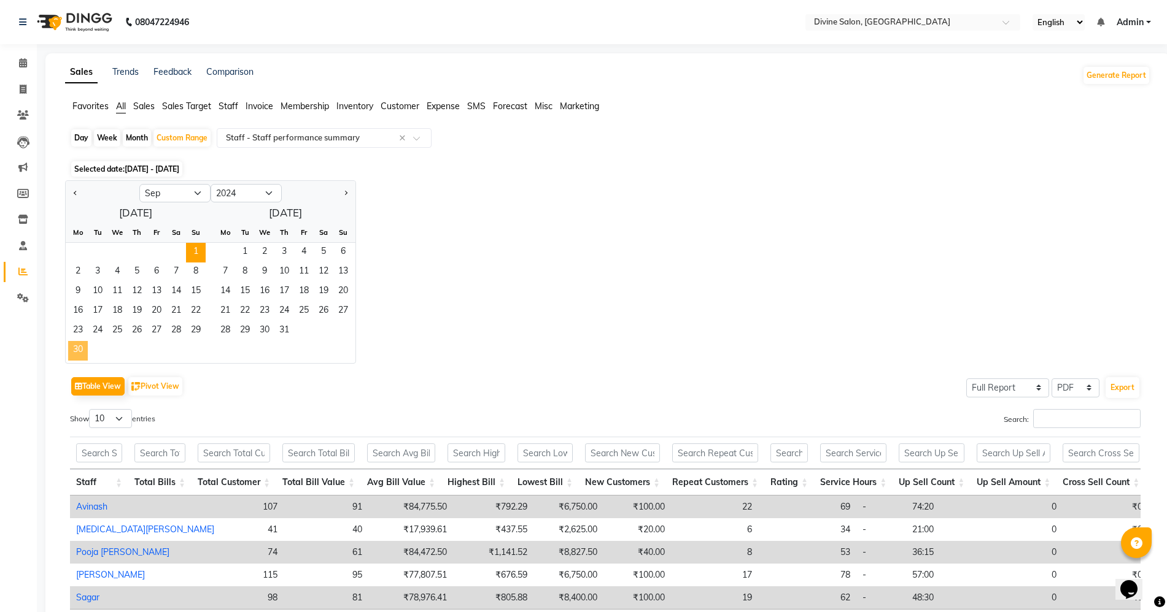
click at [85, 348] on span "30" at bounding box center [78, 351] width 20 height 20
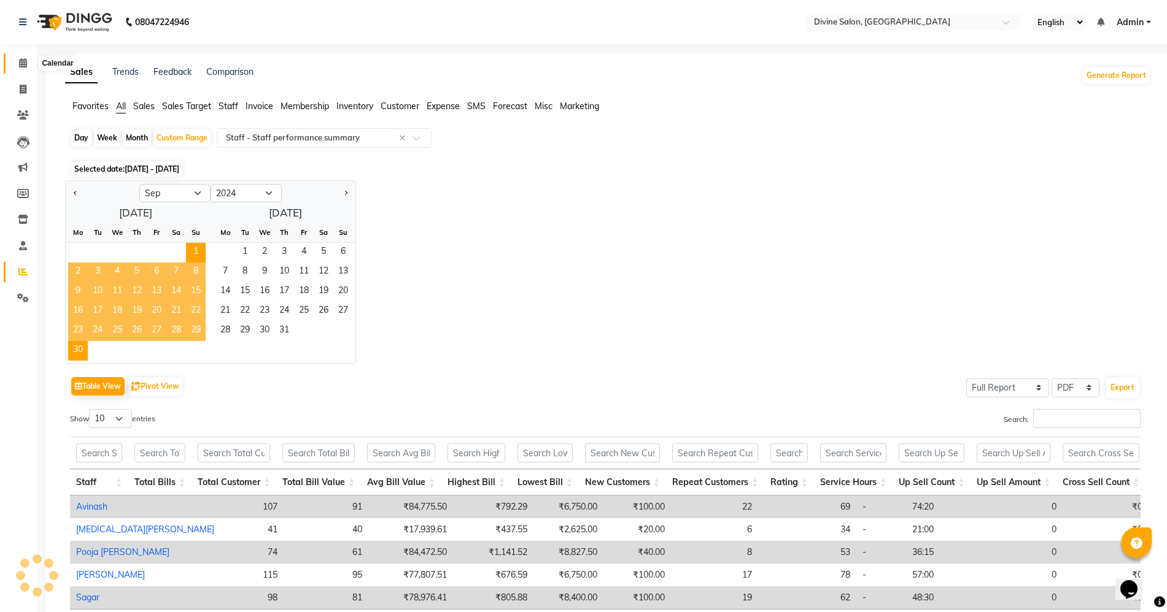
click at [21, 60] on icon at bounding box center [23, 62] width 8 height 9
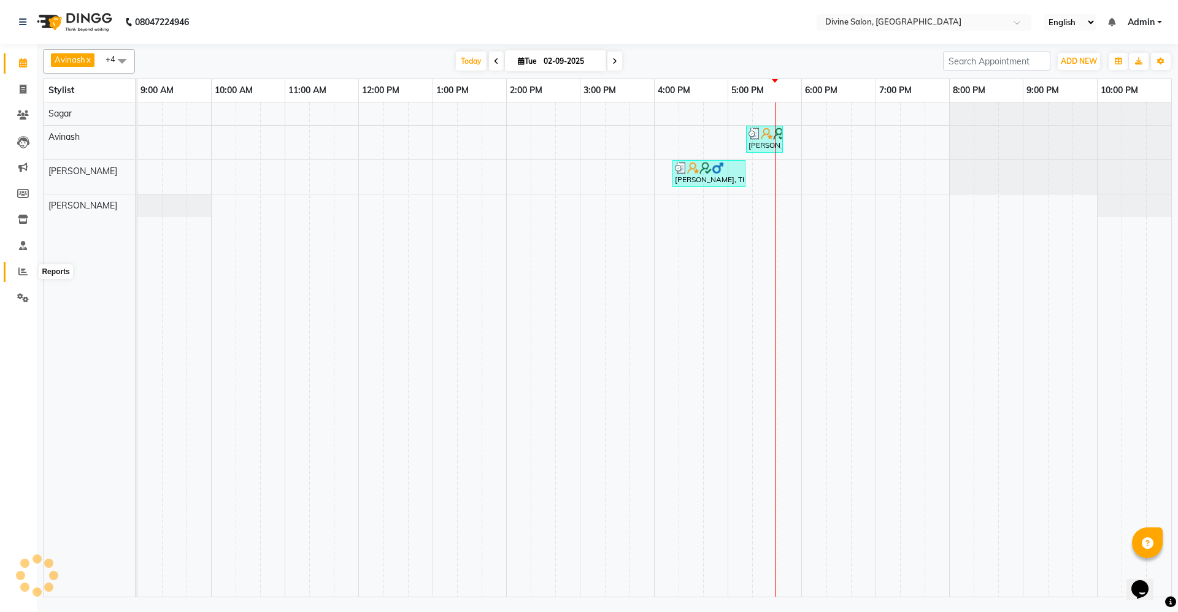
click at [20, 278] on span at bounding box center [22, 272] width 21 height 14
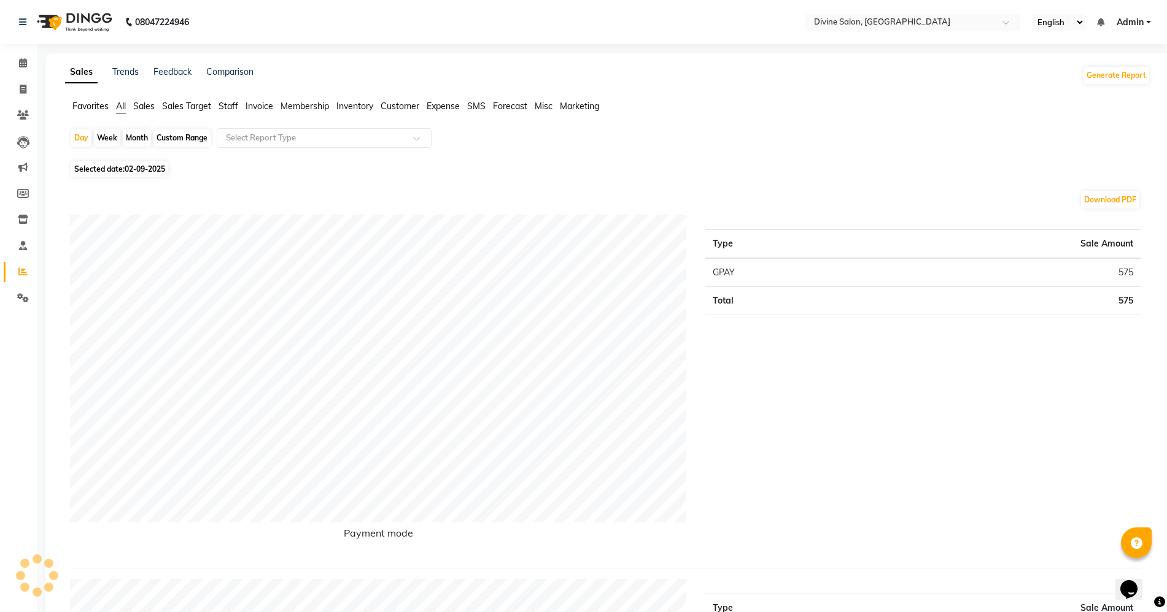
click at [129, 132] on div "Month" at bounding box center [137, 137] width 28 height 17
select select "9"
select select "2025"
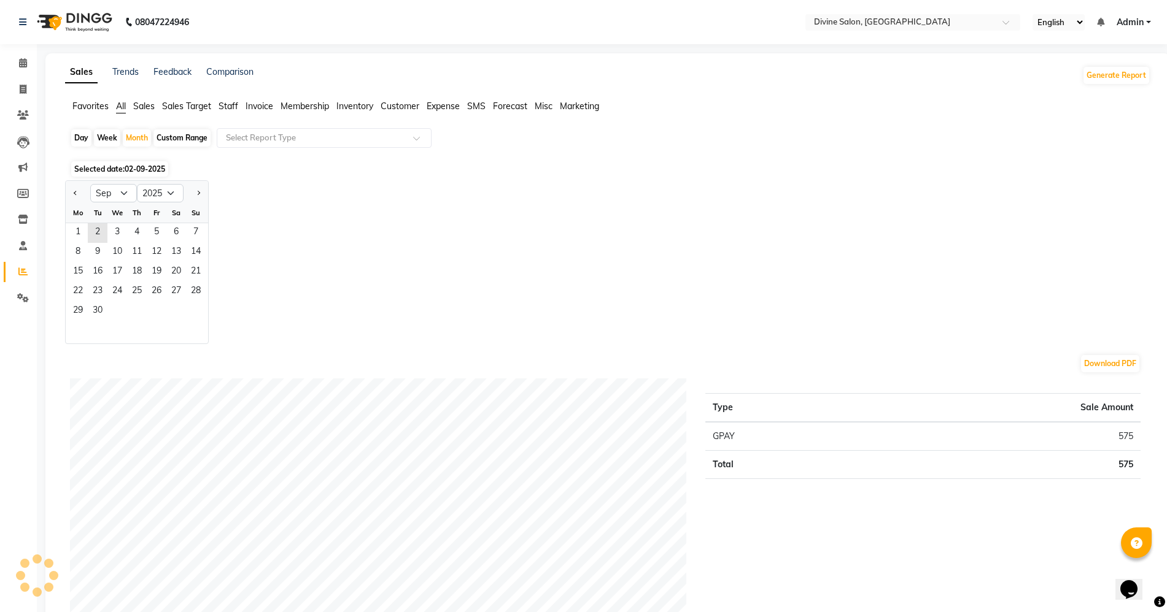
click at [82, 194] on div at bounding box center [78, 193] width 25 height 20
click at [75, 194] on span "Previous month" at bounding box center [76, 192] width 4 height 4
select select "8"
click at [201, 314] on span "31" at bounding box center [196, 312] width 20 height 20
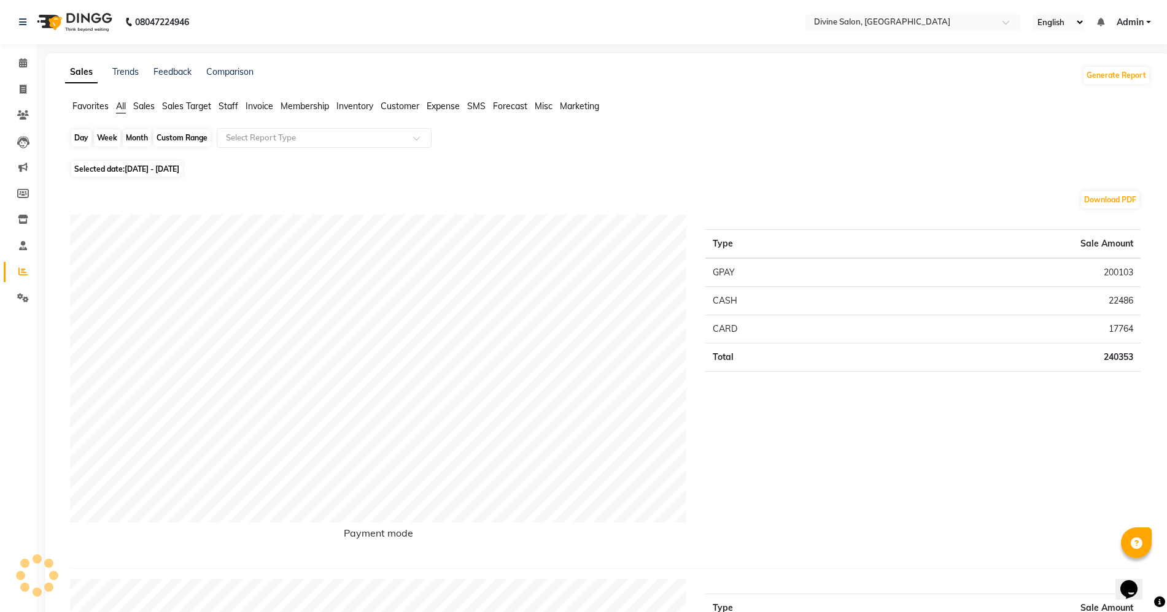
click at [136, 137] on div "Month" at bounding box center [137, 137] width 28 height 17
select select "8"
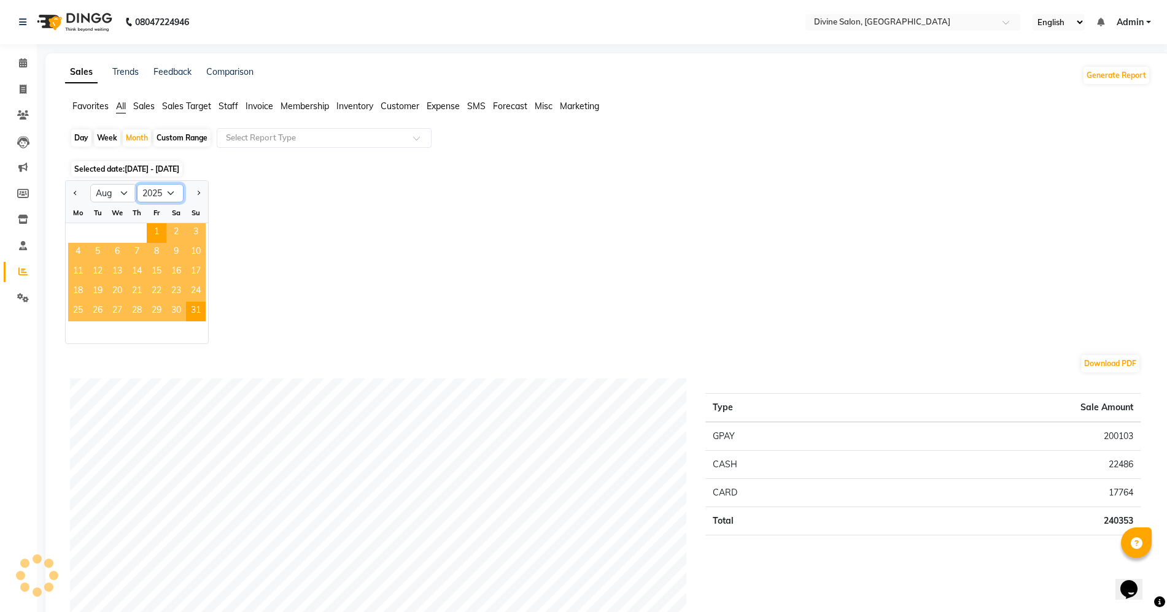
click at [168, 195] on select "2015 2016 2017 2018 2019 2020 2021 2022 2023 2024 2025 2026 2027 2028 2029 2030…" at bounding box center [160, 193] width 47 height 18
select select "2024"
click at [137, 184] on select "2015 2016 2017 2018 2019 2020 2021 2022 2023 2024 2025 2026 2027 2028 2029 2030…" at bounding box center [160, 193] width 47 height 18
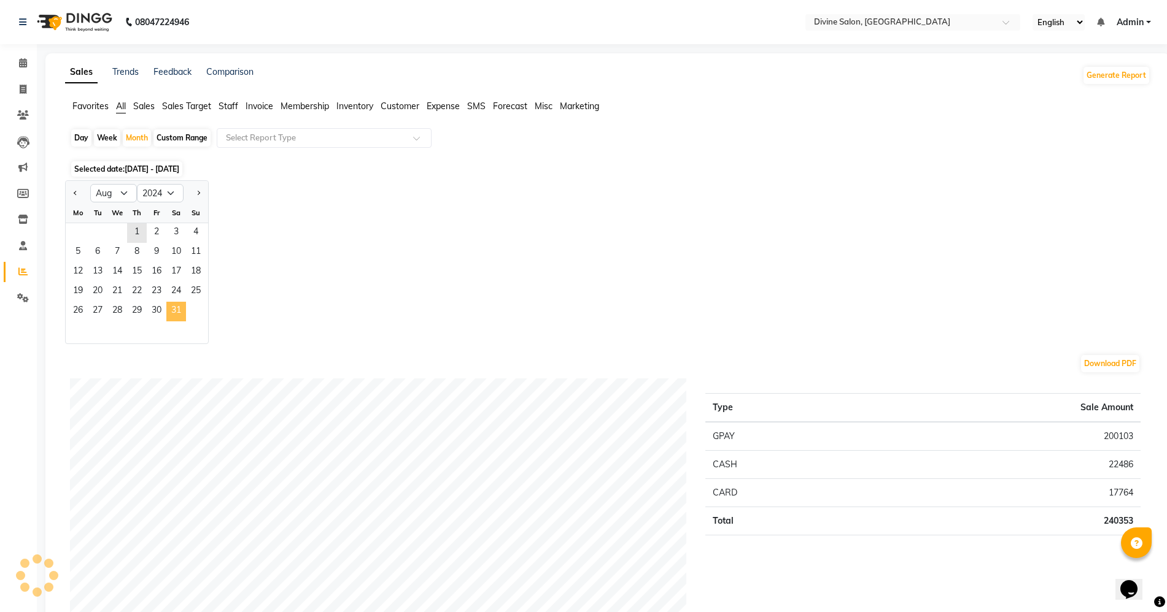
click at [179, 307] on span "31" at bounding box center [176, 312] width 20 height 20
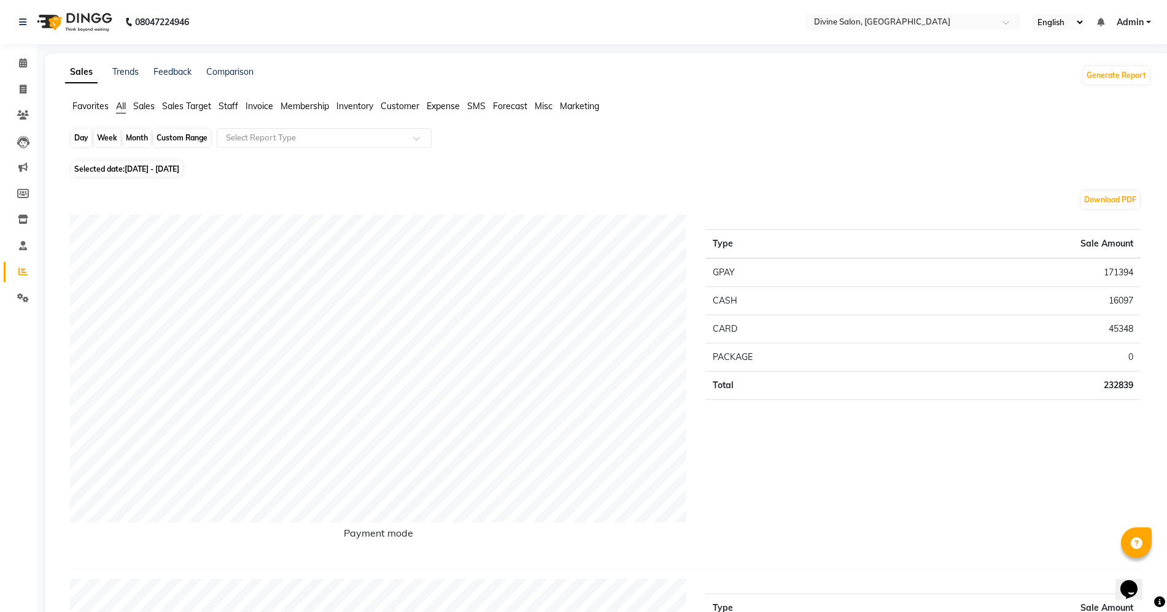
click at [142, 134] on div "Month" at bounding box center [137, 137] width 28 height 17
select select "8"
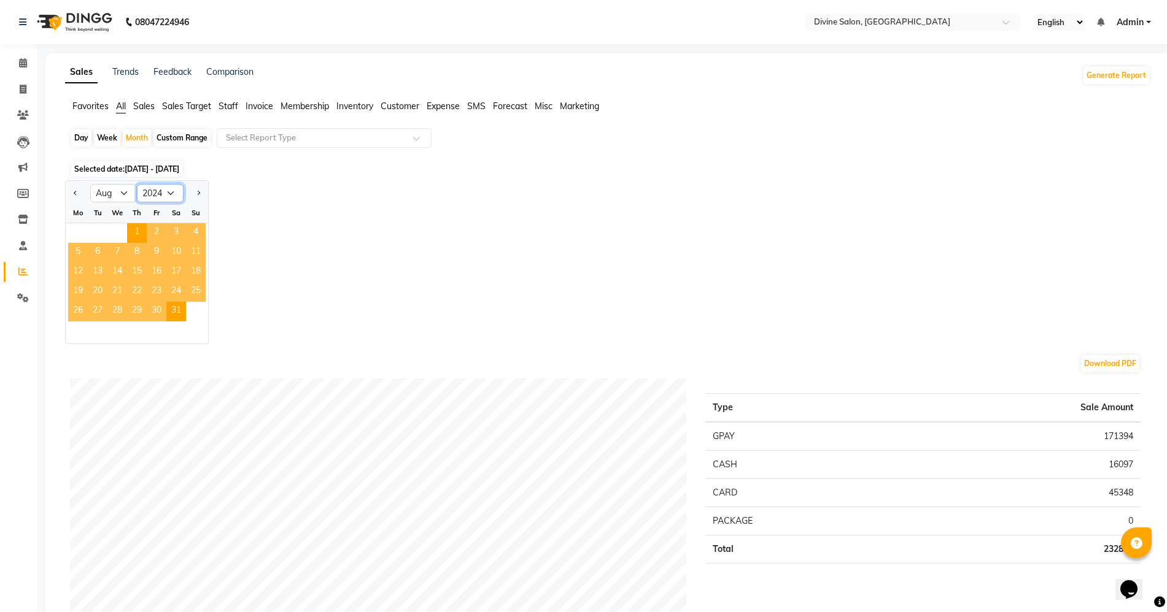
click at [174, 188] on select "2014 2015 2016 2017 2018 2019 2020 2021 2022 2023 2024 2025 2026 2027 2028 2029…" at bounding box center [160, 193] width 47 height 18
select select "2023"
click at [137, 184] on select "2014 2015 2016 2017 2018 2019 2020 2021 2022 2023 2024 2025 2026 2027 2028 2029…" at bounding box center [160, 193] width 47 height 18
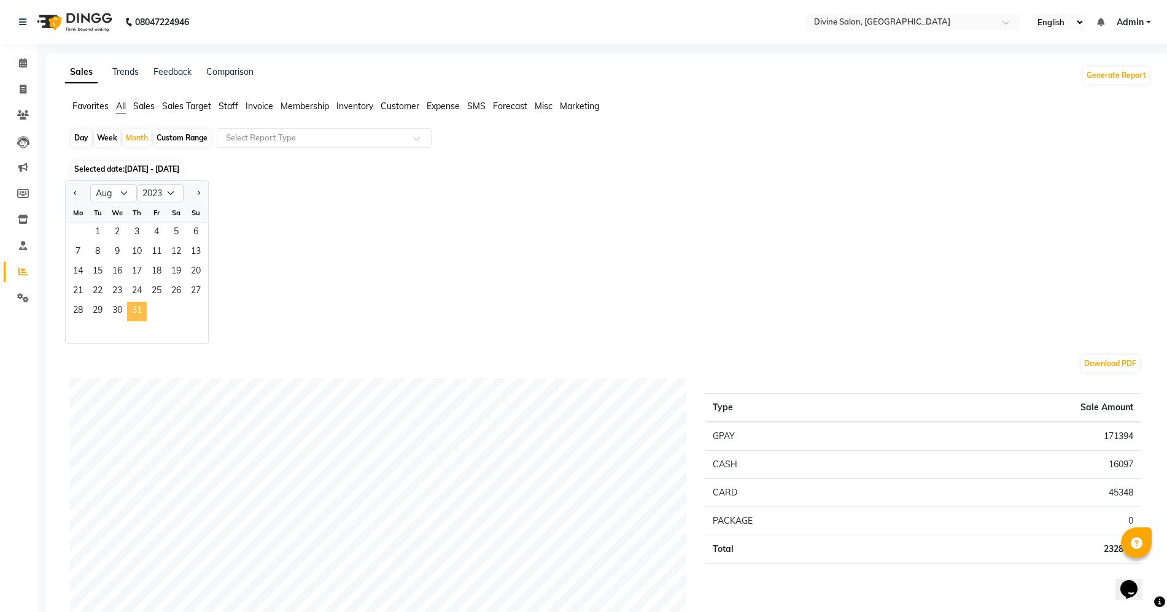
click at [140, 313] on span "31" at bounding box center [137, 312] width 20 height 20
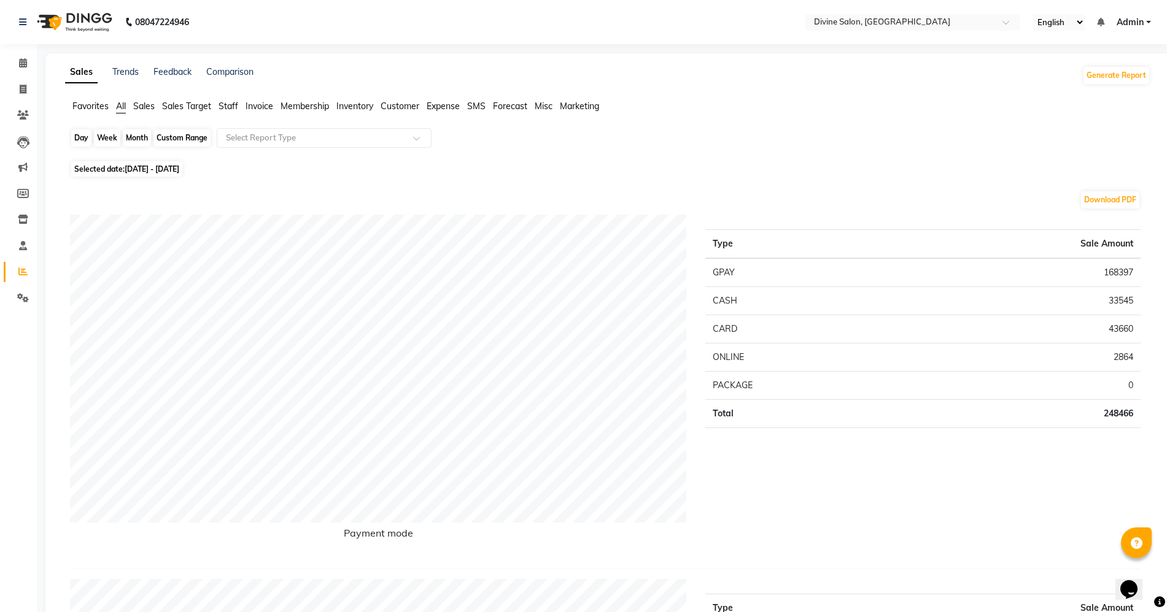
click at [126, 144] on div "Month" at bounding box center [137, 137] width 28 height 17
select select "8"
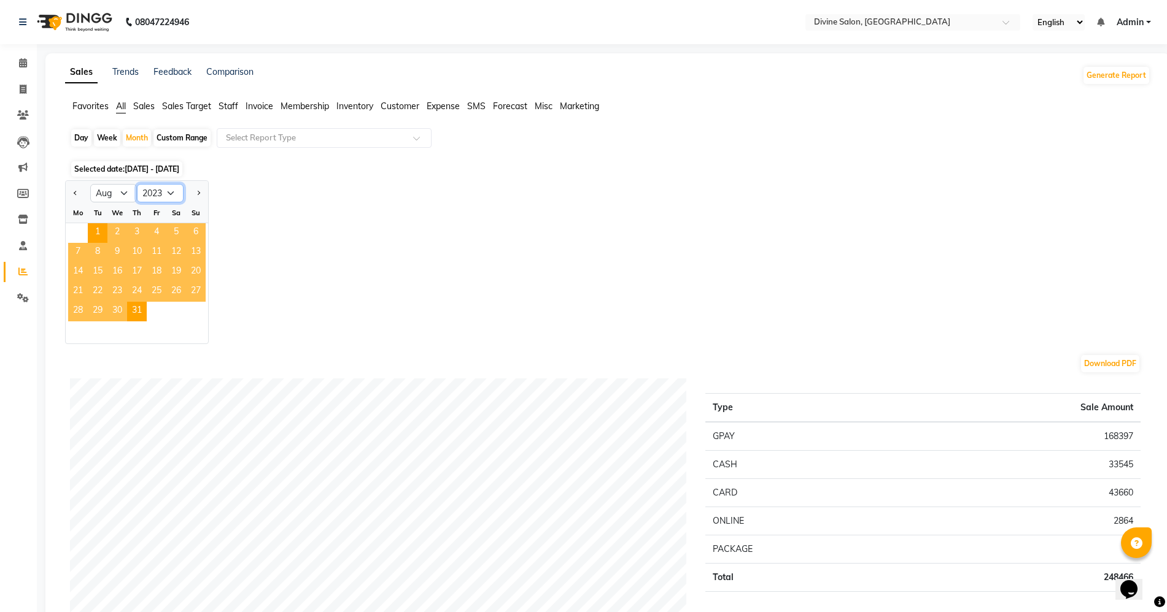
click at [169, 190] on select "2013 2014 2015 2016 2017 2018 2019 2020 2021 2022 2023 2024 2025 2026 2027 2028…" at bounding box center [160, 193] width 47 height 18
select select "2022"
click at [137, 184] on select "2013 2014 2015 2016 2017 2018 2019 2020 2021 2022 2023 2024 2025 2026 2027 2028…" at bounding box center [160, 193] width 47 height 18
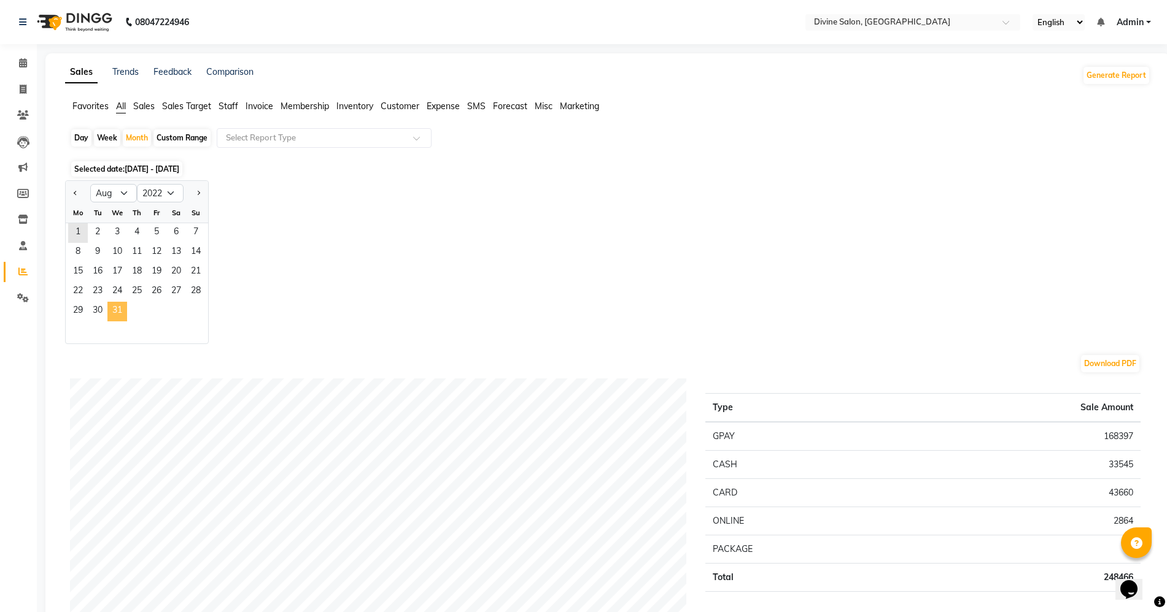
click at [114, 316] on span "31" at bounding box center [117, 312] width 20 height 20
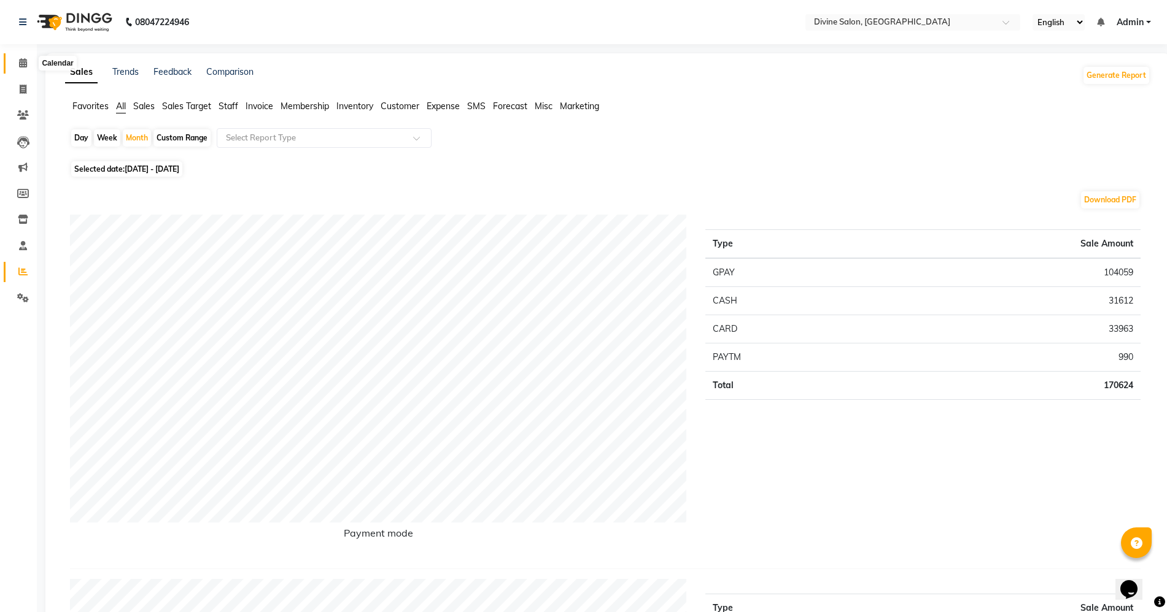
click at [21, 67] on icon at bounding box center [23, 62] width 8 height 9
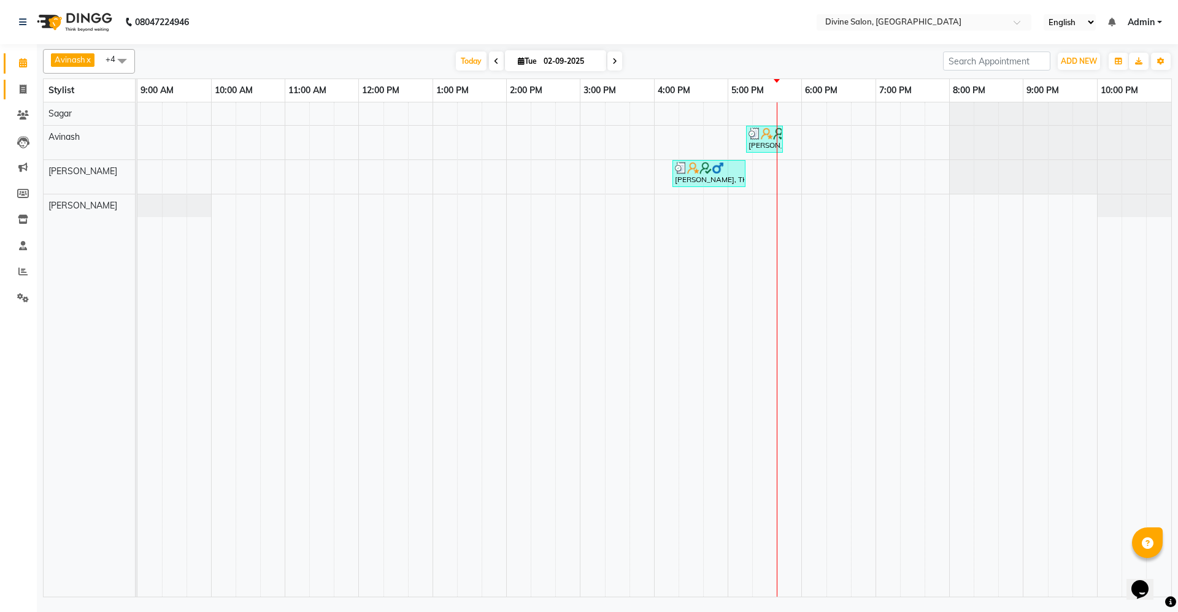
click at [28, 80] on link "Invoice" at bounding box center [18, 90] width 29 height 20
select select "service"
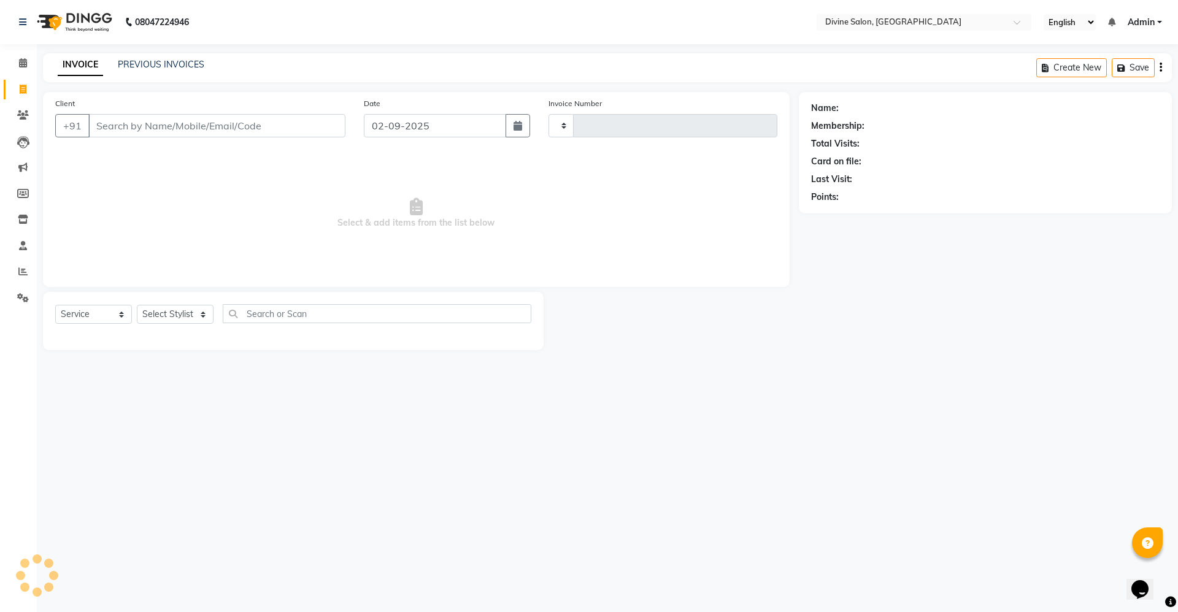
type input "1498"
select select "745"
click at [169, 318] on select "Select Stylist [PERSON_NAME] Pooja [PERSON_NAME] pooja [PERSON_NAME] [PERSON_NA…" at bounding box center [175, 314] width 77 height 19
select select "11820"
click at [137, 305] on select "Select Stylist [PERSON_NAME] Pooja [PERSON_NAME] pooja [PERSON_NAME] [PERSON_NA…" at bounding box center [175, 314] width 77 height 19
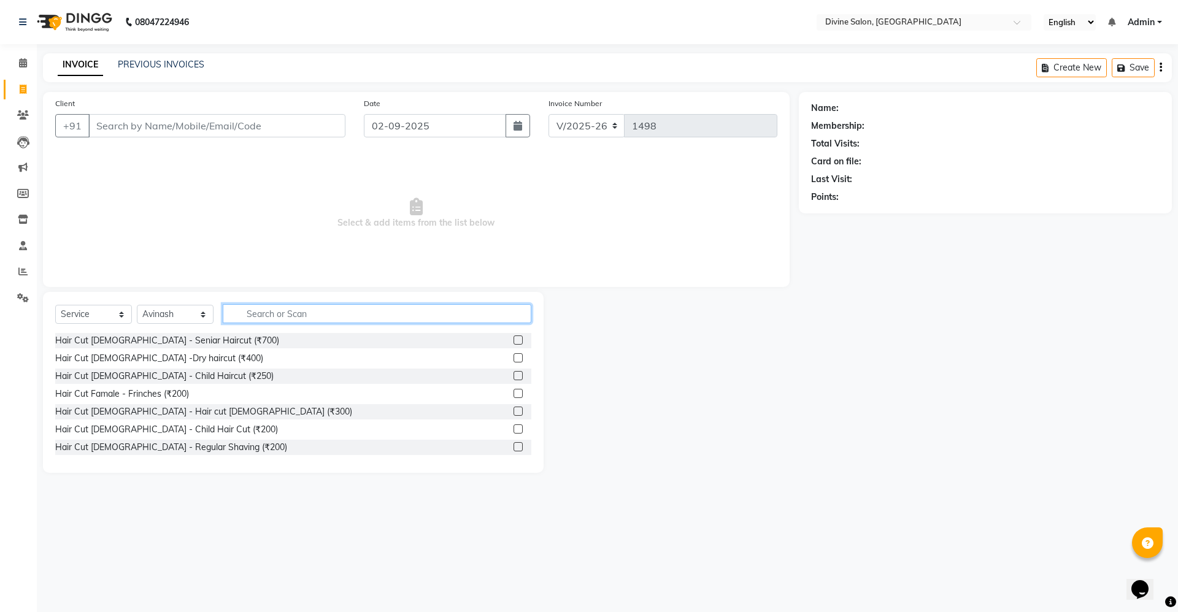
click at [280, 316] on input "text" at bounding box center [377, 313] width 309 height 19
type input "300"
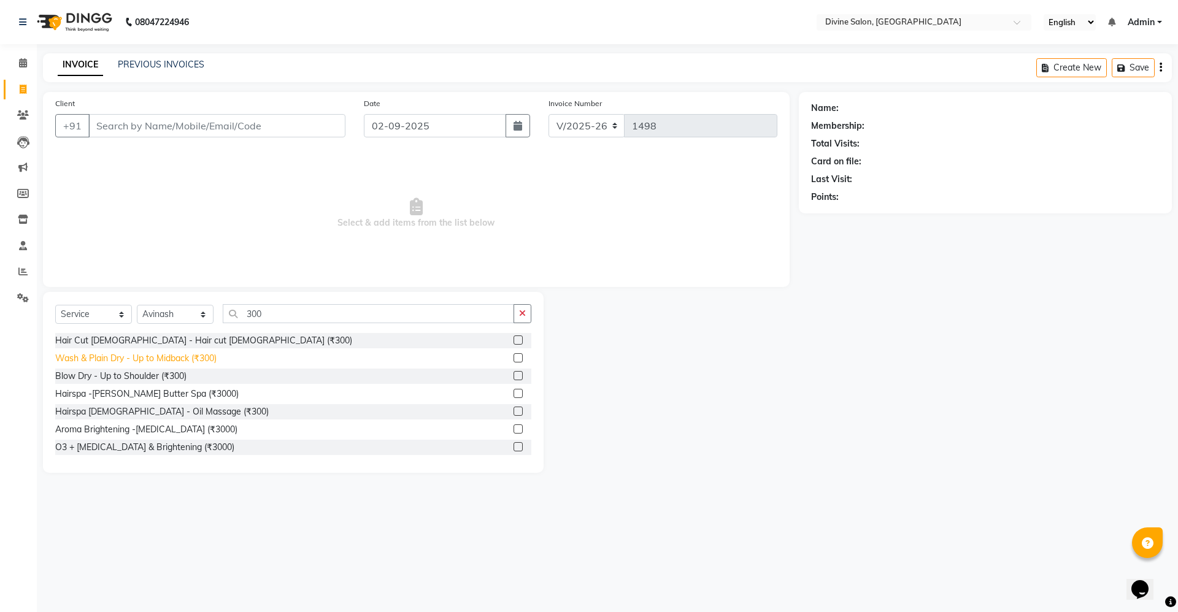
click at [106, 360] on div "Wash & Plain Dry - Up to Midback (₹300)" at bounding box center [135, 358] width 161 height 13
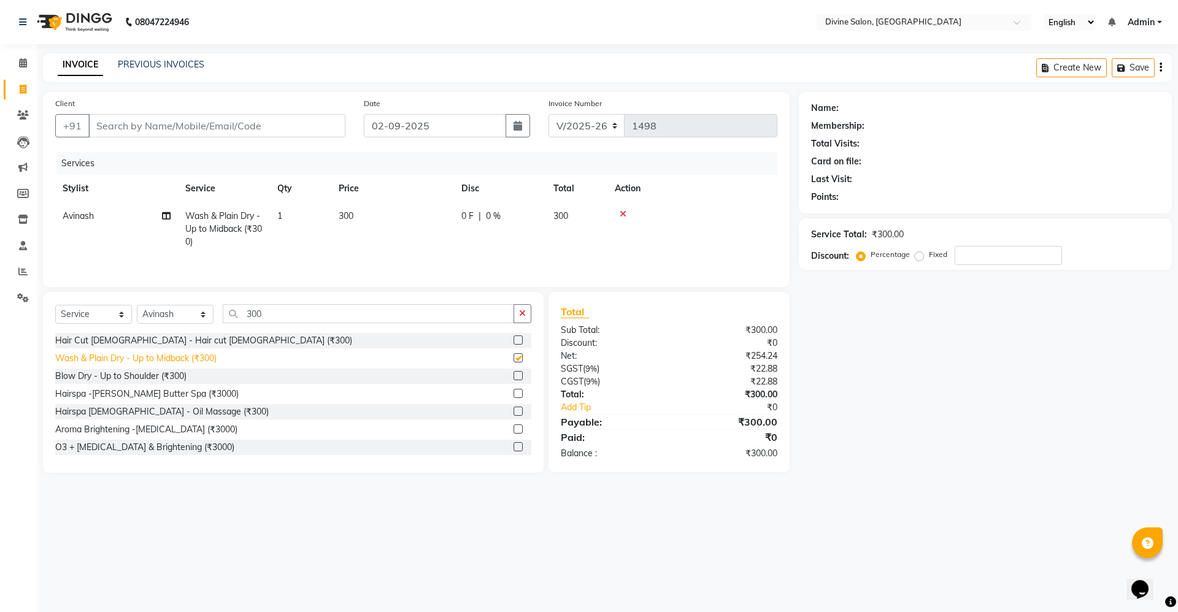
checkbox input "false"
click at [276, 126] on input "Client" at bounding box center [216, 125] width 257 height 23
click at [313, 120] on input "Client" at bounding box center [216, 125] width 257 height 23
type input "8"
type input "0"
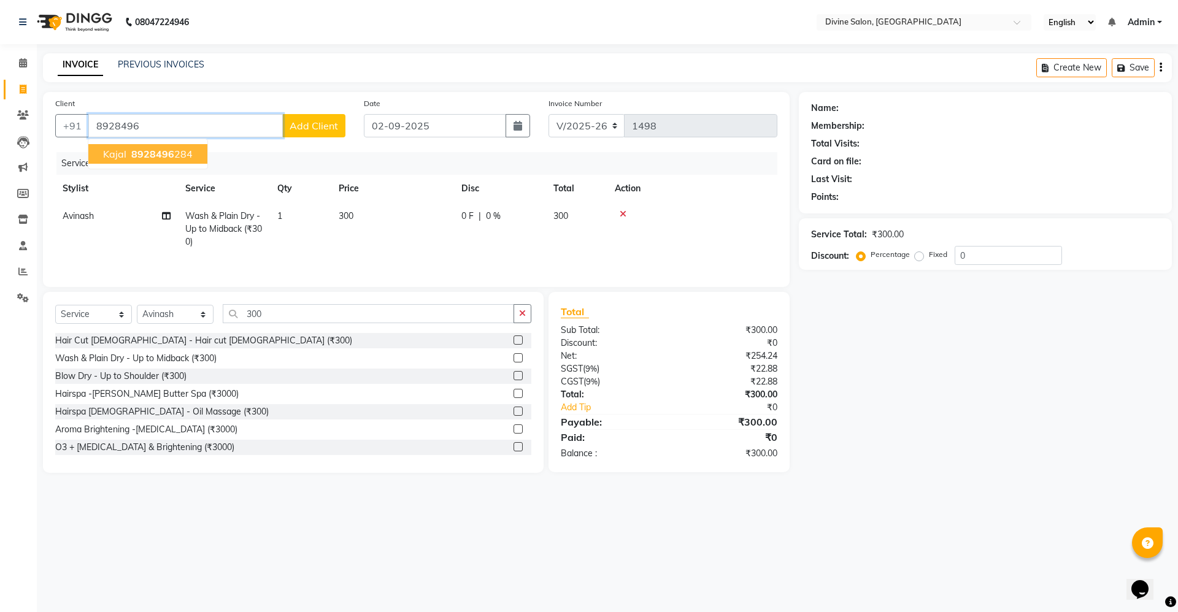
click at [149, 152] on span "8928496" at bounding box center [152, 154] width 43 height 12
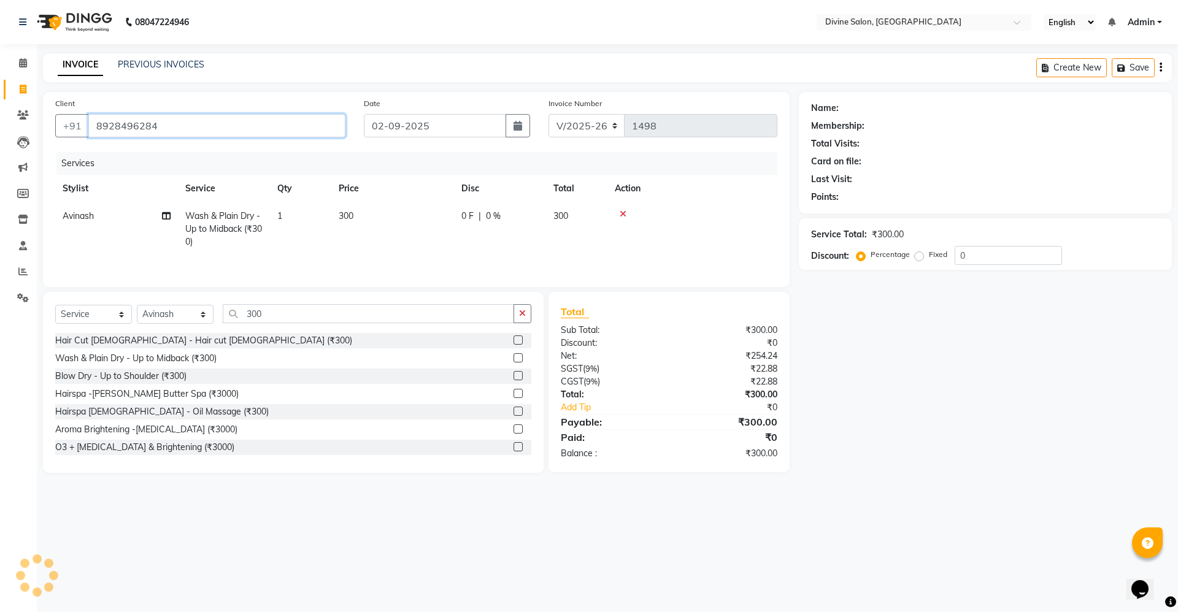
type input "8928496284"
select select "1: Object"
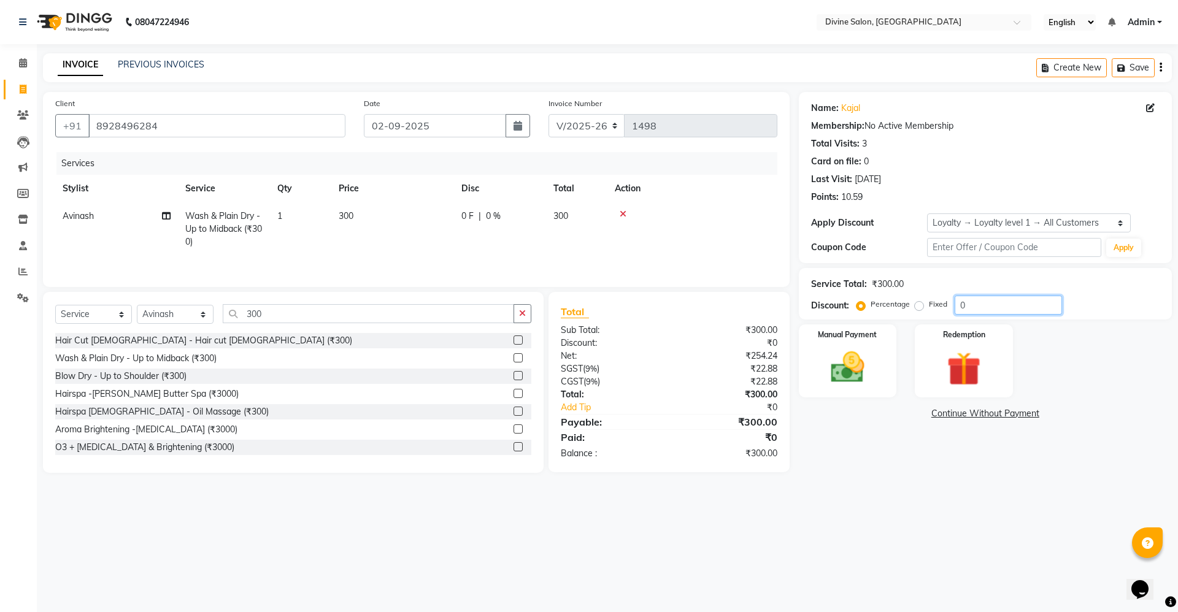
click at [975, 303] on input "0" at bounding box center [1008, 305] width 107 height 19
type input "15"
click at [849, 368] on img at bounding box center [847, 367] width 57 height 41
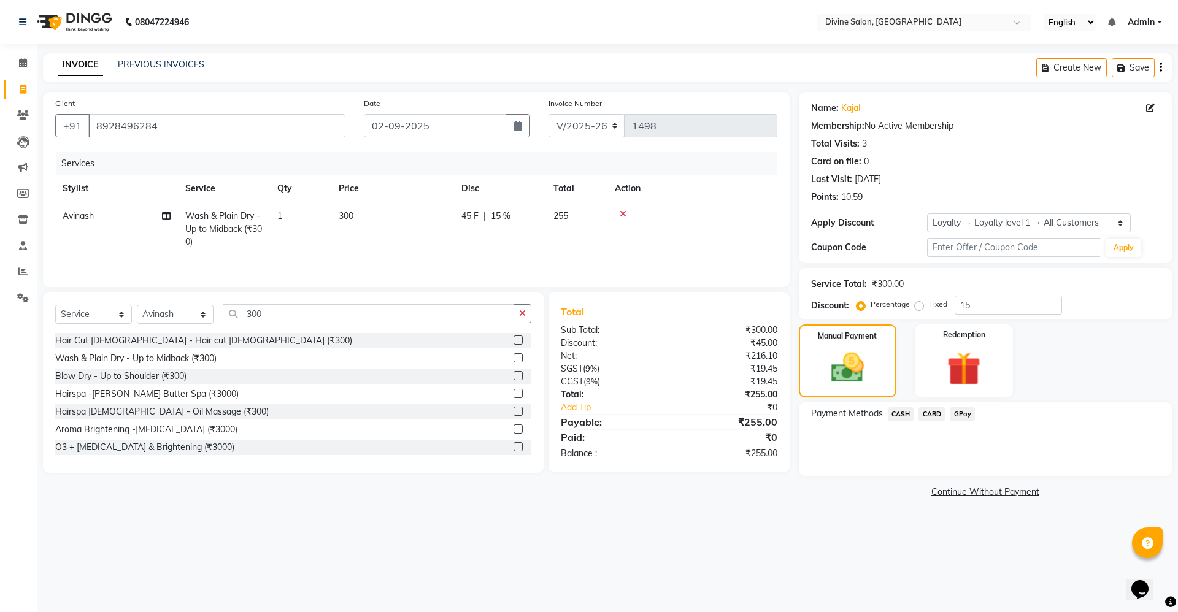
click at [899, 418] on span "CASH" at bounding box center [901, 414] width 26 height 14
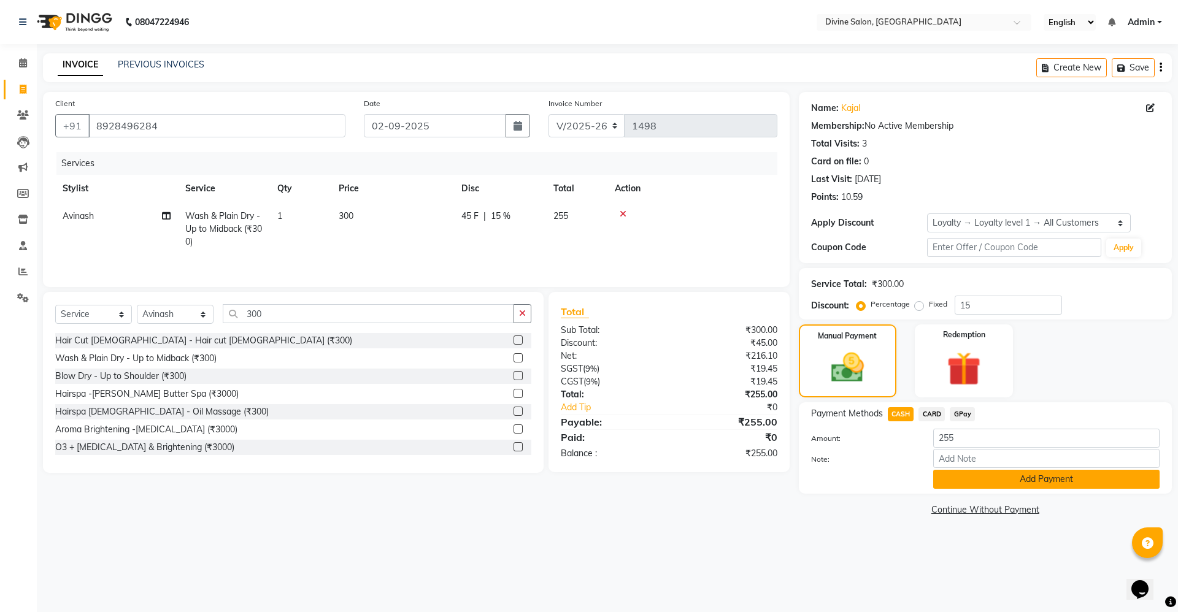
click at [1046, 477] on button "Add Payment" at bounding box center [1046, 479] width 226 height 19
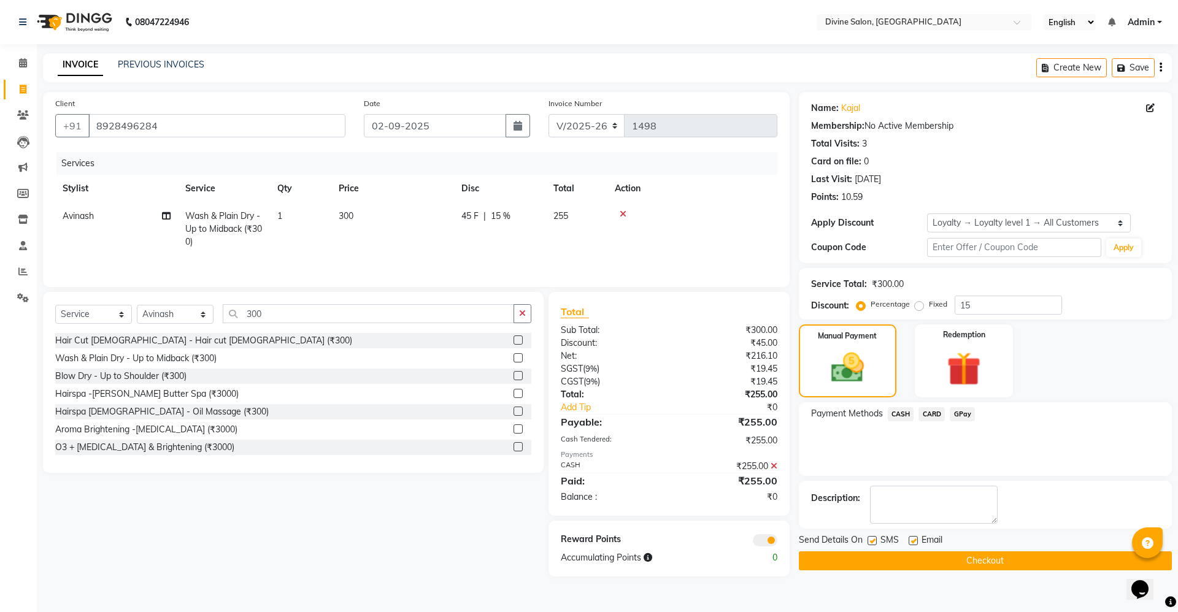
click at [996, 560] on button "Checkout" at bounding box center [985, 561] width 373 height 19
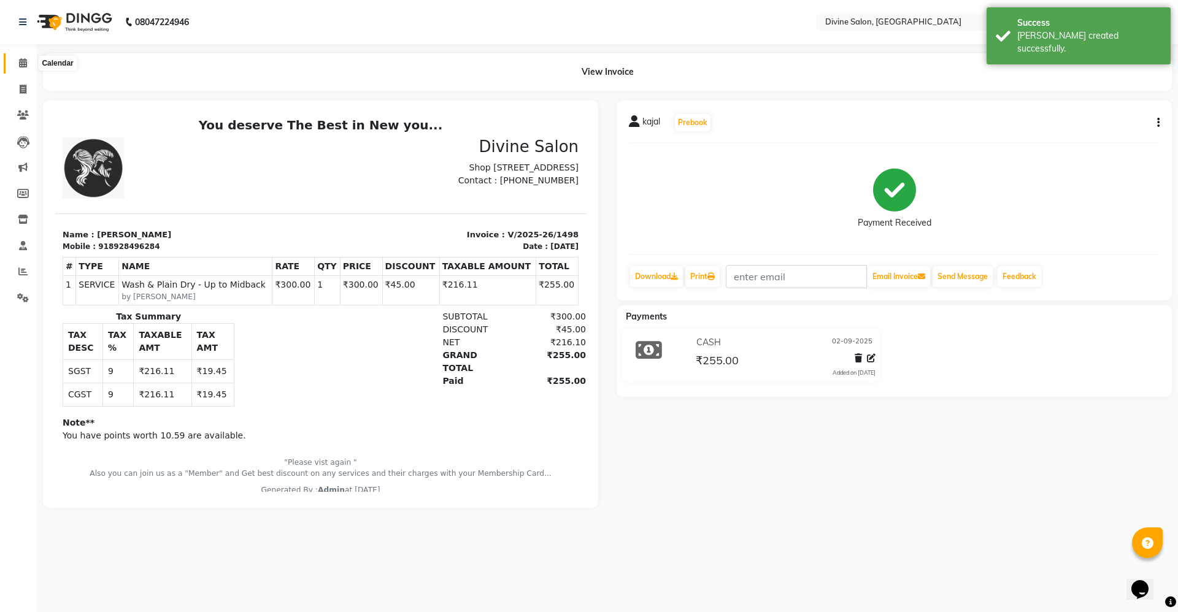
click at [29, 61] on span at bounding box center [22, 63] width 21 height 14
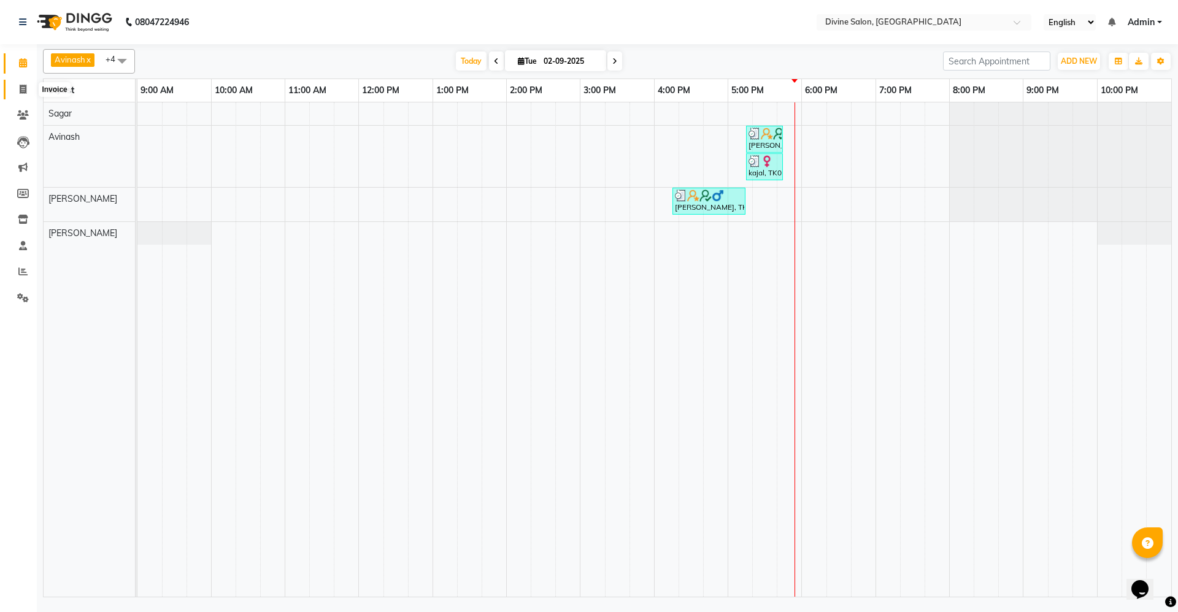
click at [27, 88] on span at bounding box center [22, 90] width 21 height 14
select select "service"
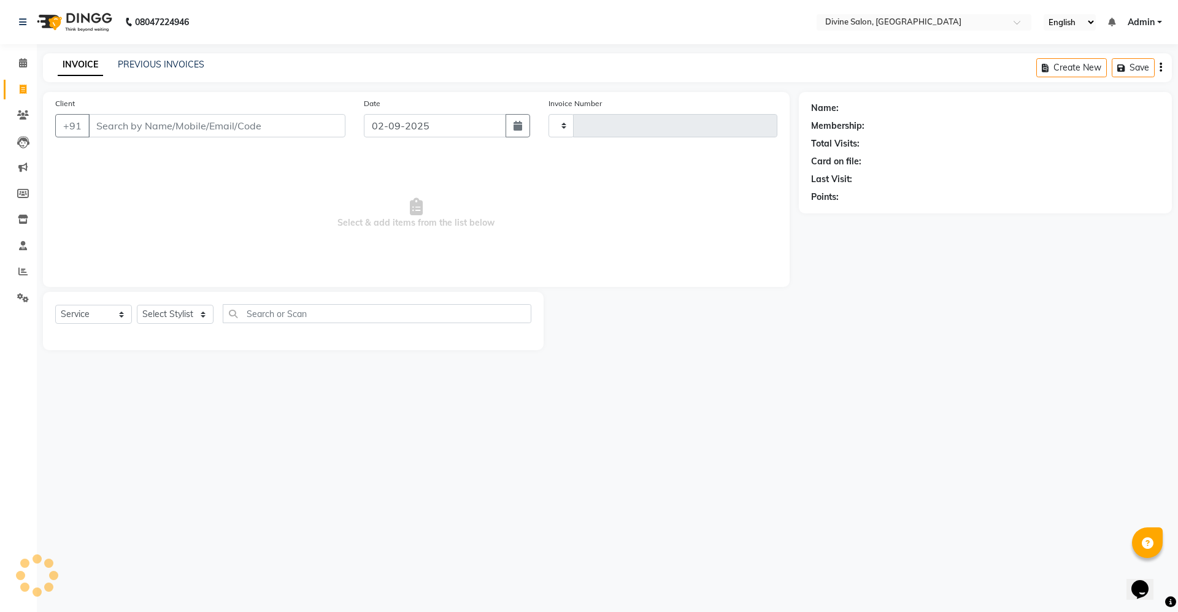
type input "1499"
select select "745"
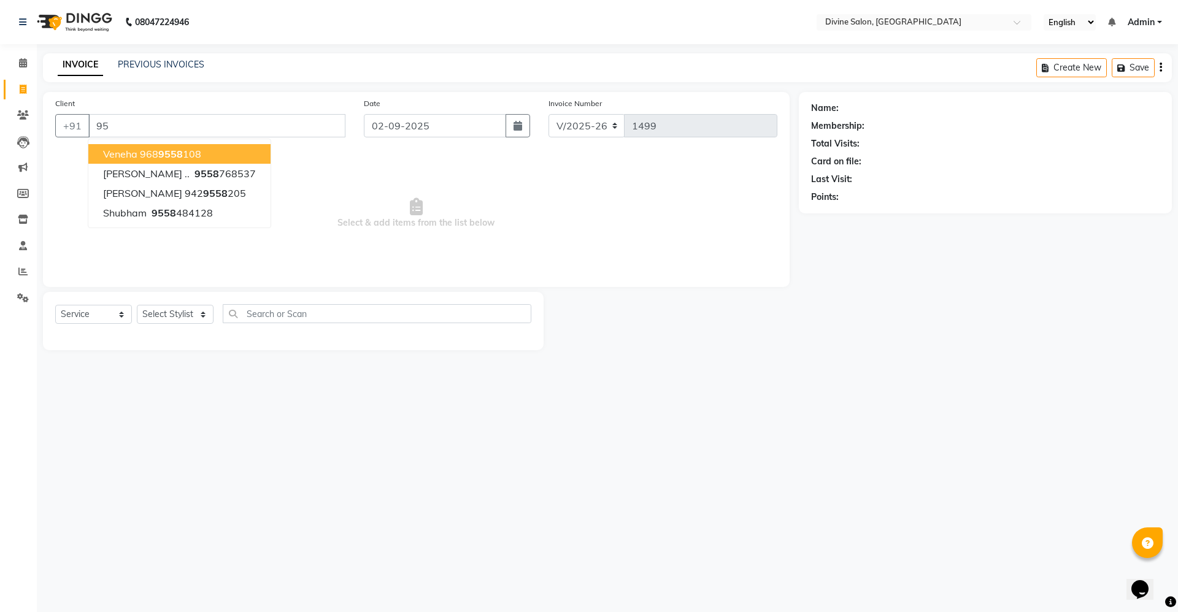
type input "9"
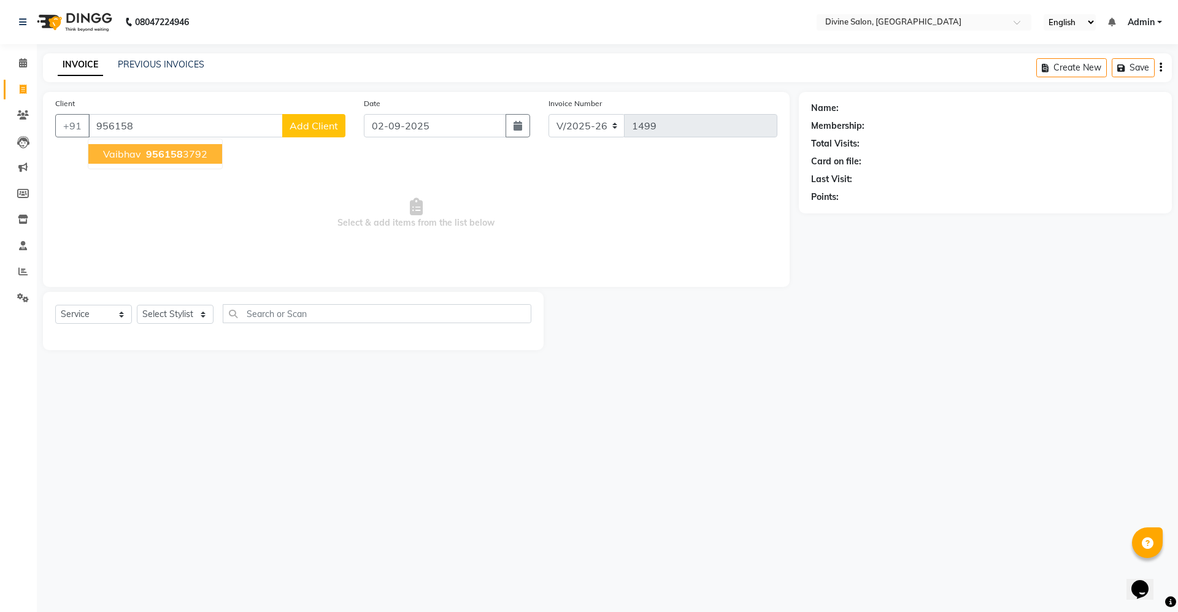
click at [156, 153] on span "956158" at bounding box center [164, 154] width 37 height 12
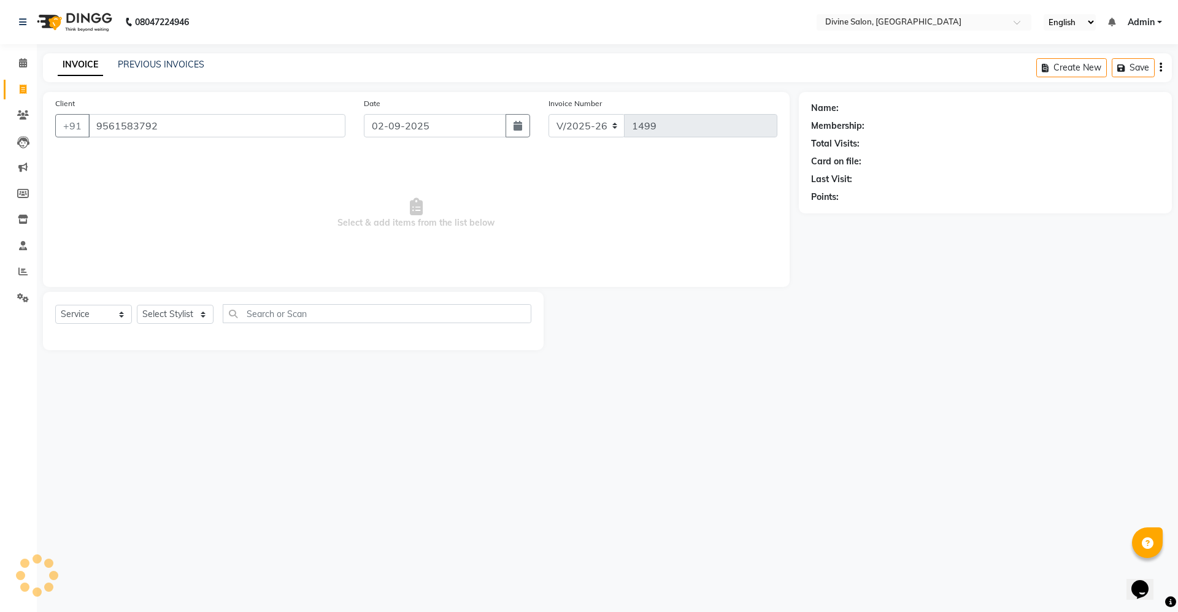
type input "9561583792"
select select "1: Object"
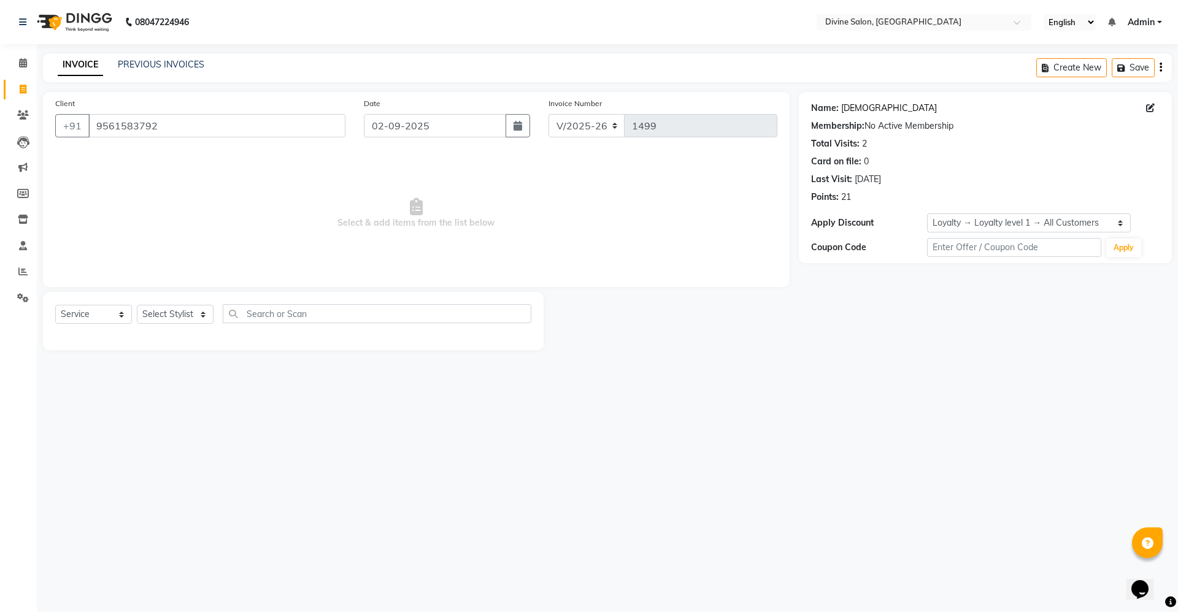
click at [862, 111] on link "[DEMOGRAPHIC_DATA]" at bounding box center [889, 108] width 96 height 13
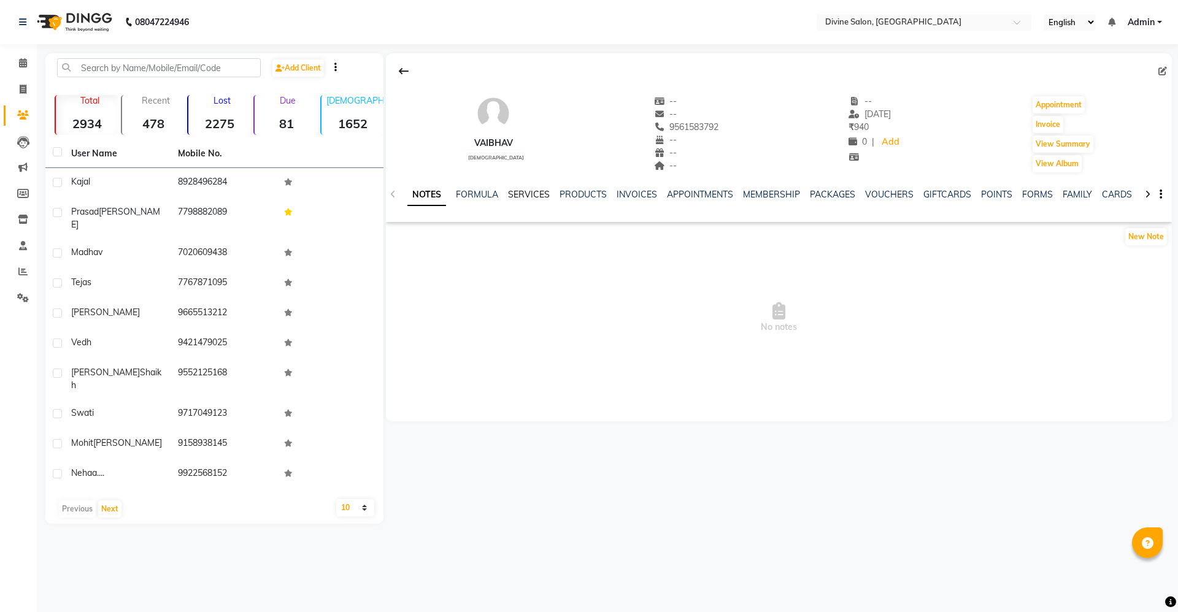
click at [514, 198] on link "SERVICES" at bounding box center [529, 194] width 42 height 11
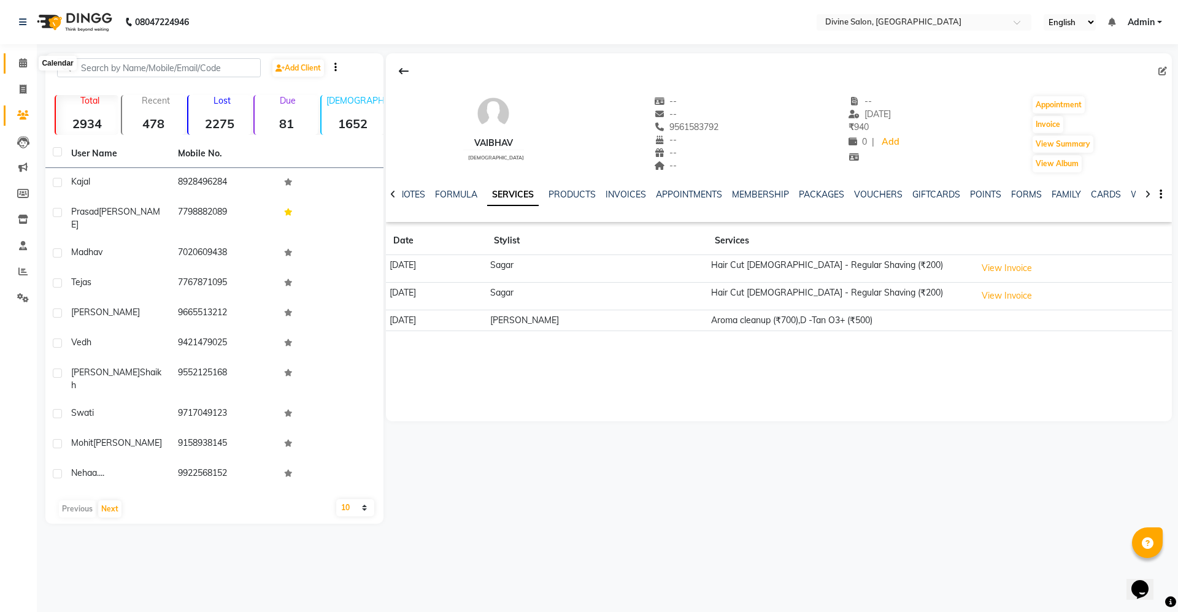
click at [30, 58] on span at bounding box center [22, 63] width 21 height 14
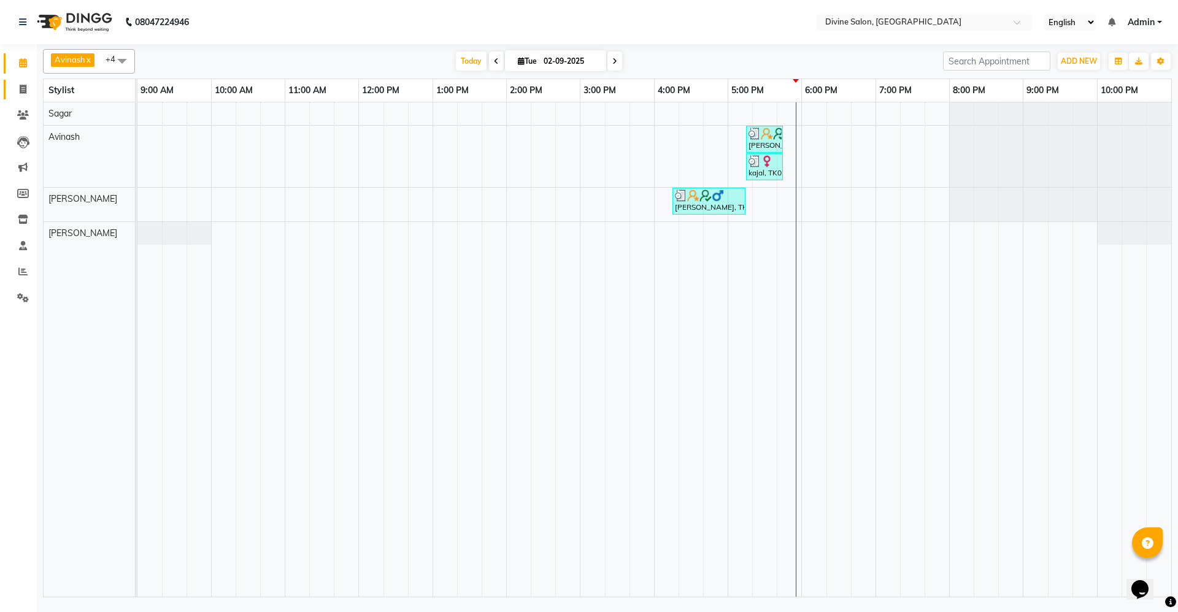
click at [13, 87] on span at bounding box center [22, 90] width 21 height 14
select select "service"
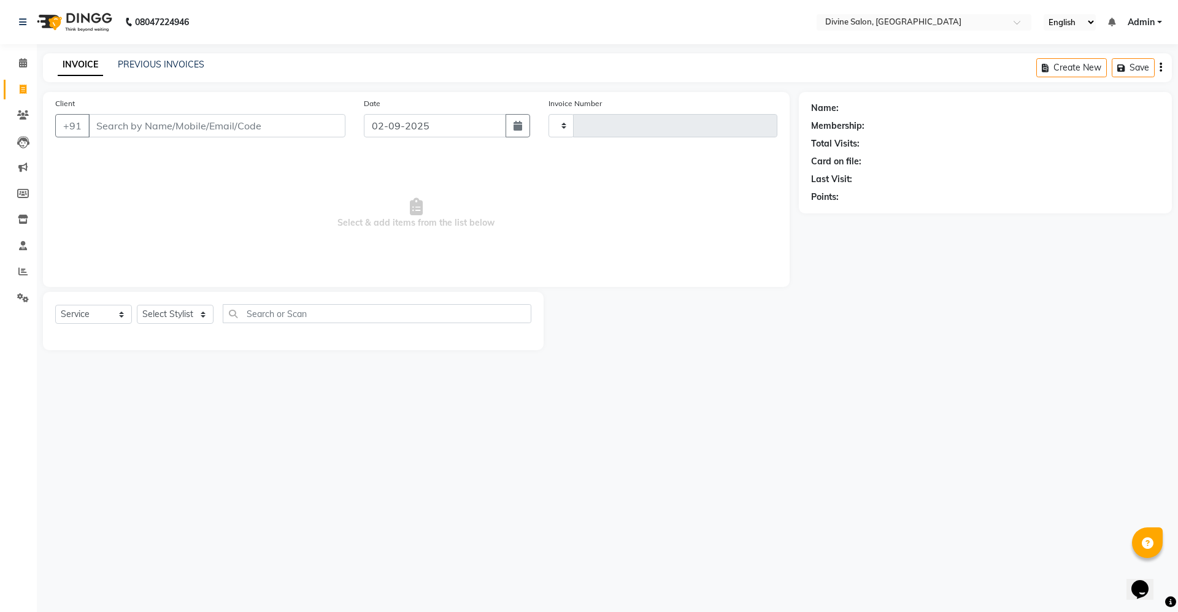
type input "1499"
select select "745"
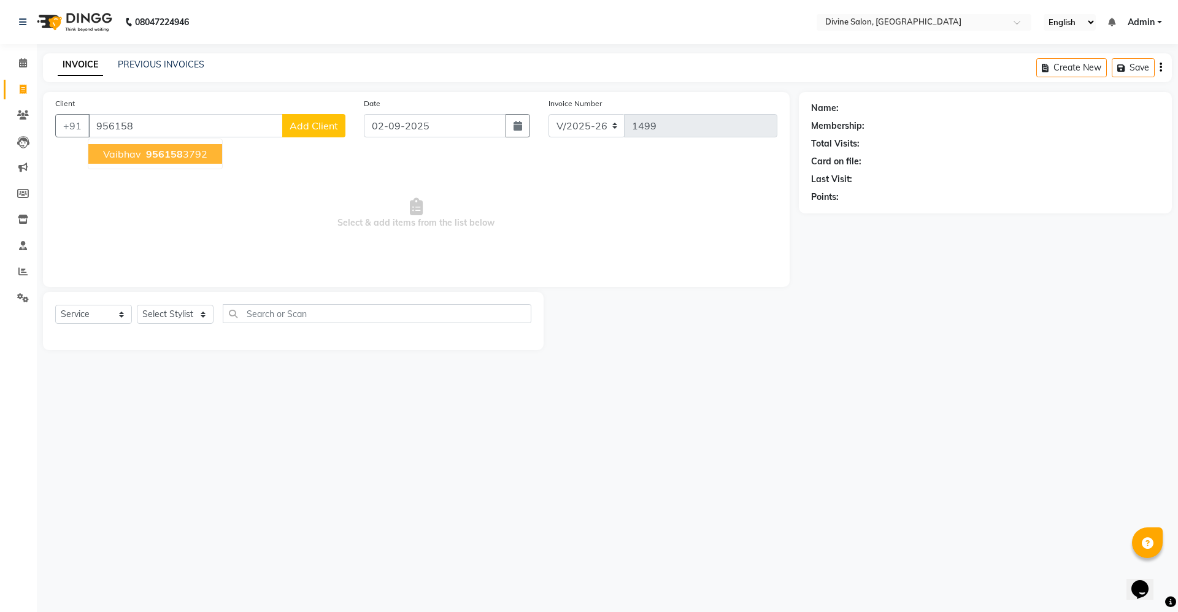
click at [185, 144] on button "vaibhav 956158 3792" at bounding box center [155, 154] width 134 height 20
type input "9561583792"
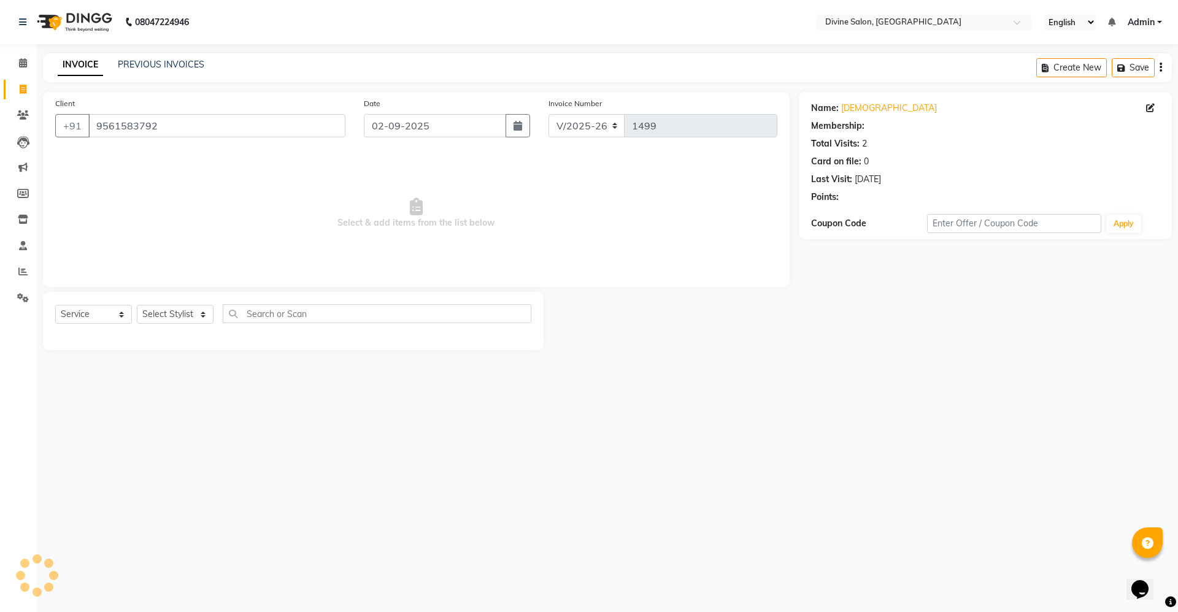
select select "1: Object"
click at [154, 315] on select "Select Stylist [PERSON_NAME] Pooja [PERSON_NAME] pooja [PERSON_NAME] [PERSON_NA…" at bounding box center [175, 314] width 77 height 19
select select "11820"
click at [137, 305] on select "Select Stylist [PERSON_NAME] Pooja [PERSON_NAME] pooja [PERSON_NAME] [PERSON_NA…" at bounding box center [175, 314] width 77 height 19
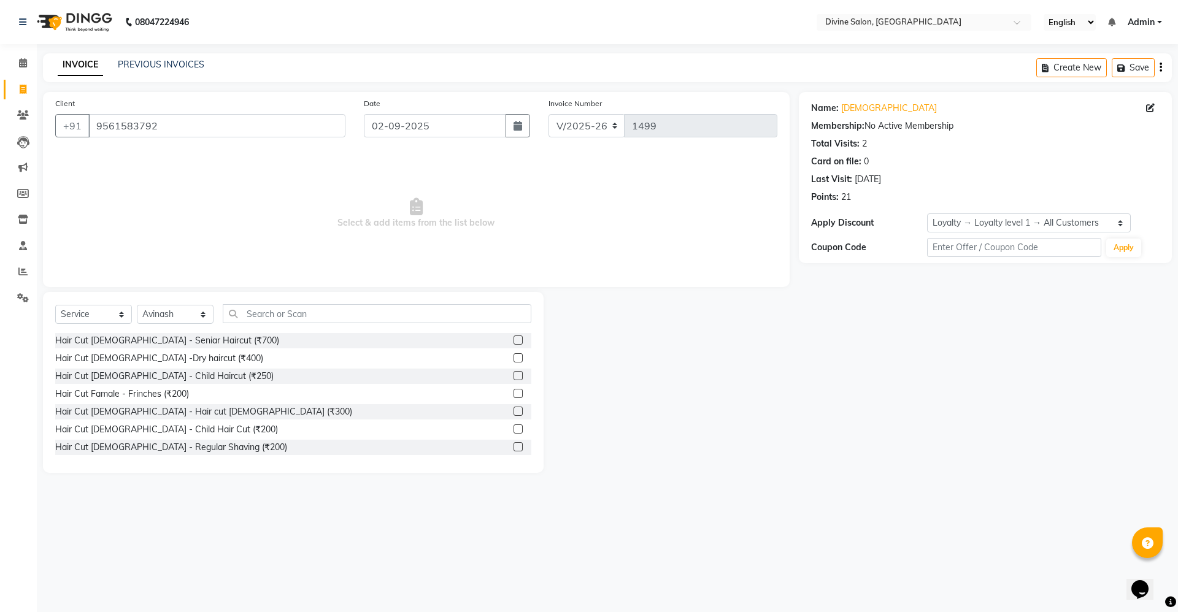
click at [514, 410] on label at bounding box center [518, 411] width 9 height 9
click at [514, 410] on input "checkbox" at bounding box center [518, 412] width 8 height 8
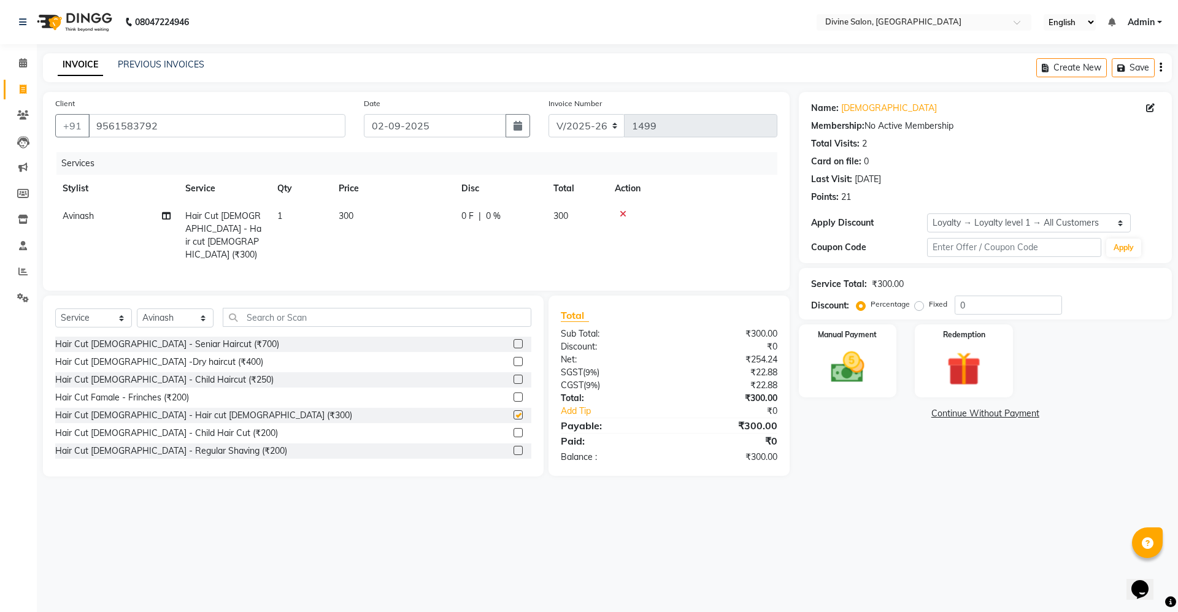
checkbox input "false"
click at [372, 208] on td "300" at bounding box center [392, 236] width 123 height 66
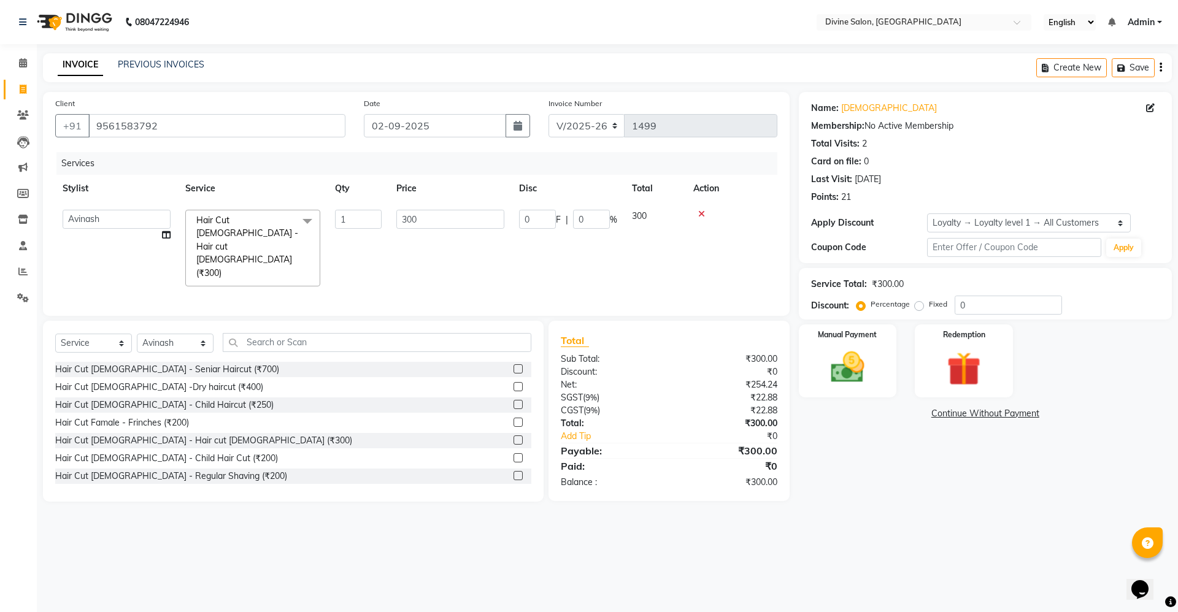
click at [439, 207] on td "300" at bounding box center [450, 248] width 123 height 91
click at [443, 223] on input "300" at bounding box center [450, 219] width 108 height 19
type input "3"
type input "200"
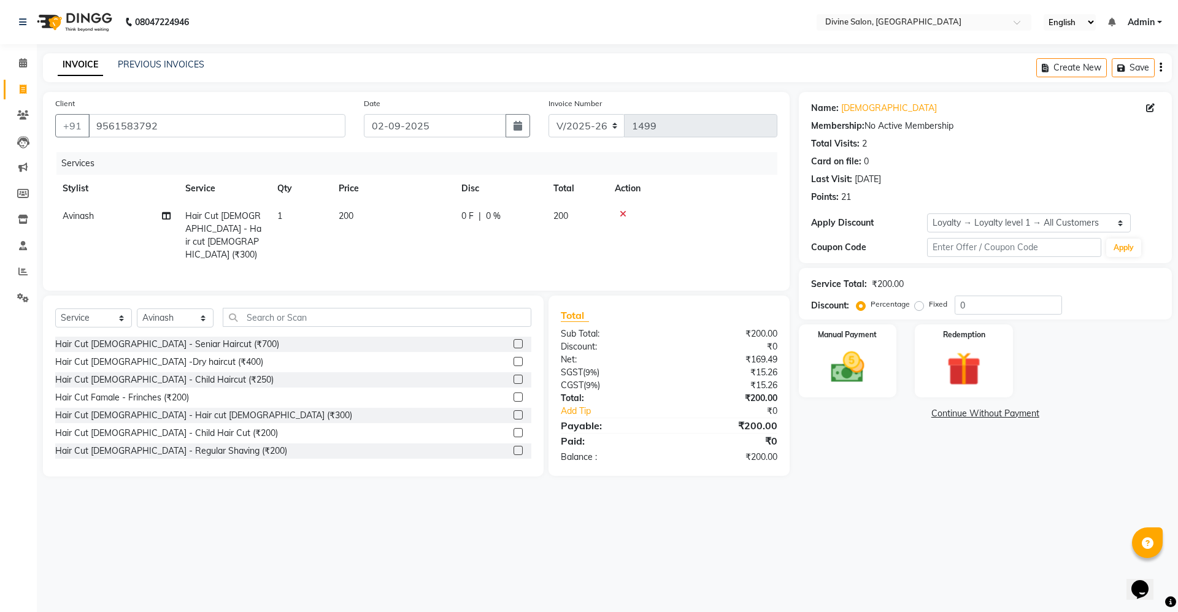
click at [792, 465] on div "Total Sub Total: ₹200.00 Discount: ₹0 Net: ₹169.49 SGST ( 9% ) ₹15.26 CGST ( 9%…" at bounding box center [671, 386] width 255 height 181
click at [853, 391] on div "Manual Payment" at bounding box center [848, 360] width 102 height 75
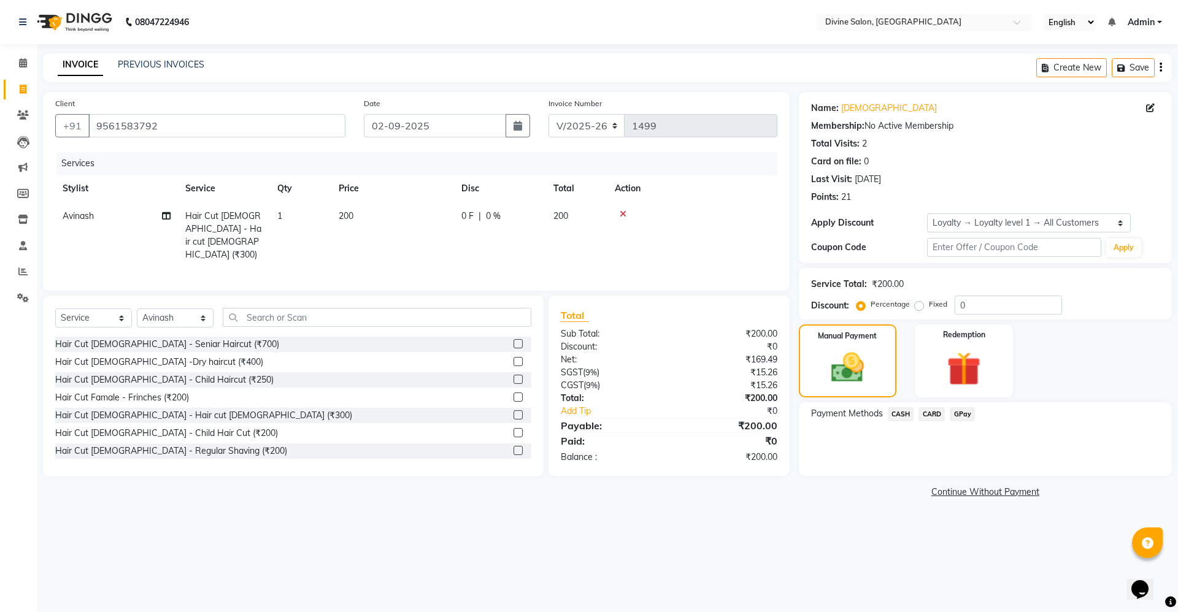
click at [971, 413] on span "GPay" at bounding box center [962, 414] width 25 height 14
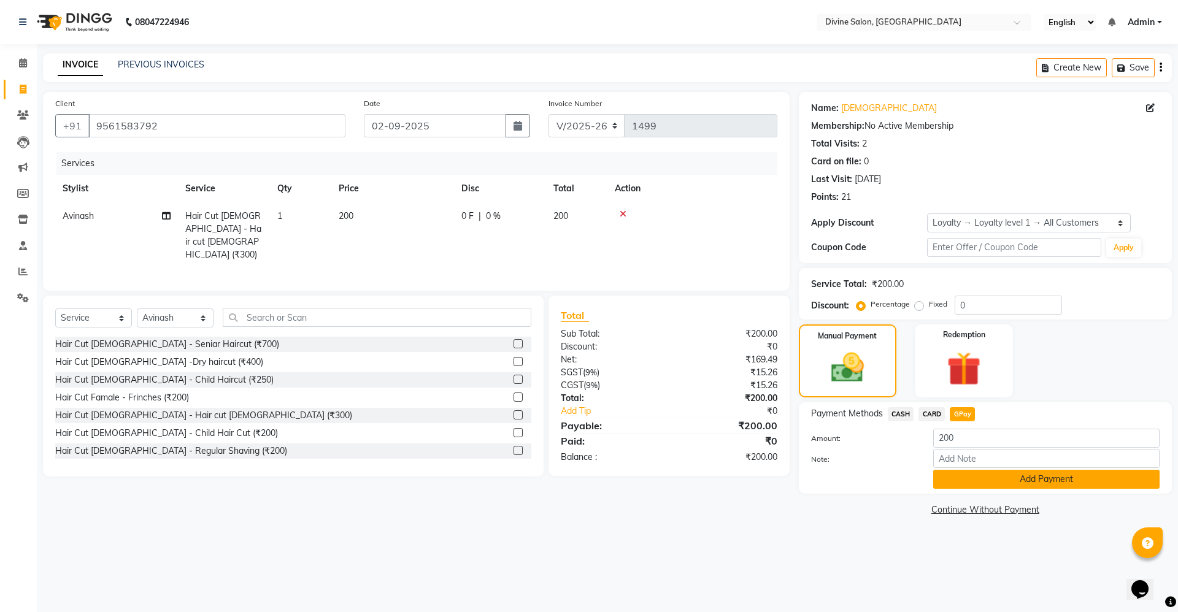
click at [973, 473] on button "Add Payment" at bounding box center [1046, 479] width 226 height 19
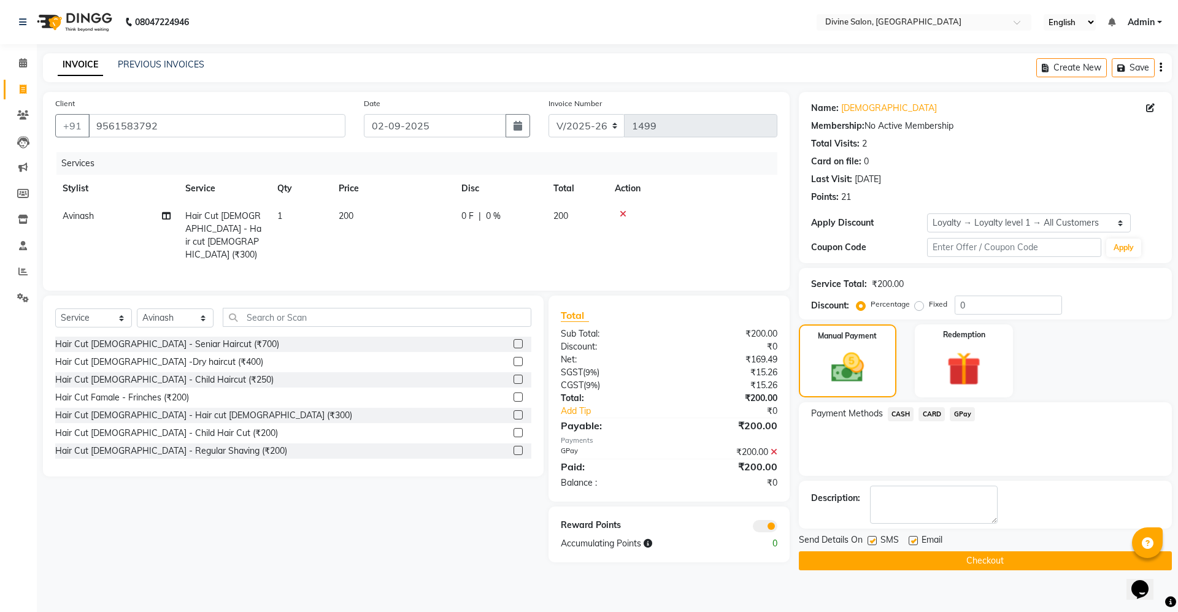
click at [984, 563] on button "Checkout" at bounding box center [985, 561] width 373 height 19
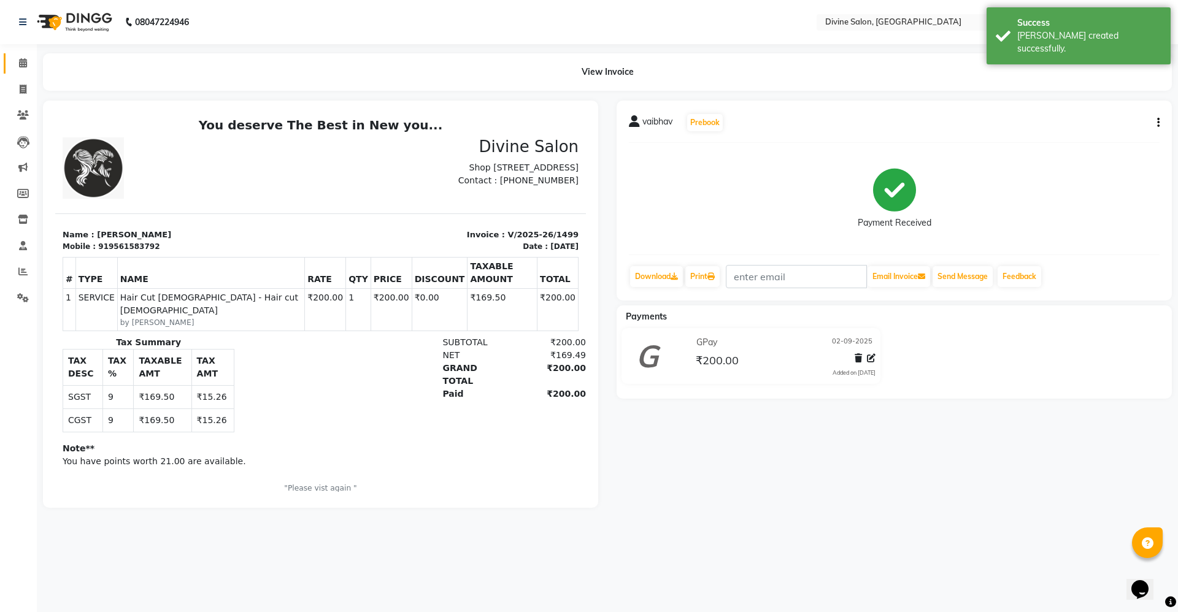
click at [25, 54] on link "Calendar" at bounding box center [18, 63] width 29 height 20
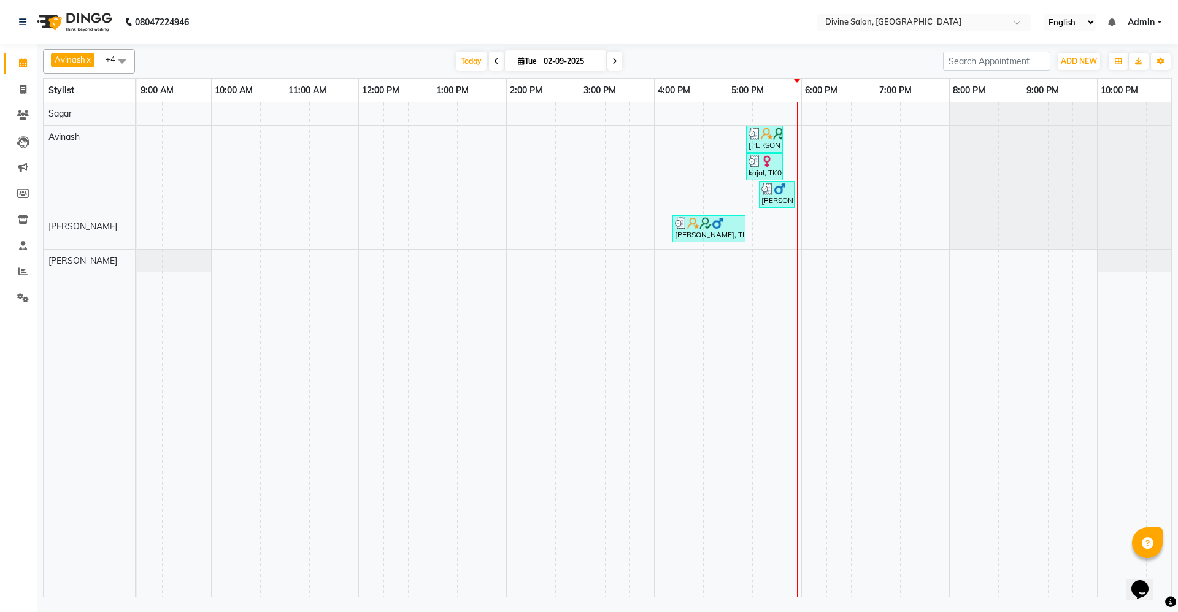
click at [37, 266] on div "Avinash x Ashiwini x Pratik x Sagar x Kirti x +4 Select All Avinash Kirti Pooja…" at bounding box center [607, 322] width 1141 height 557
click at [18, 277] on span at bounding box center [22, 272] width 21 height 14
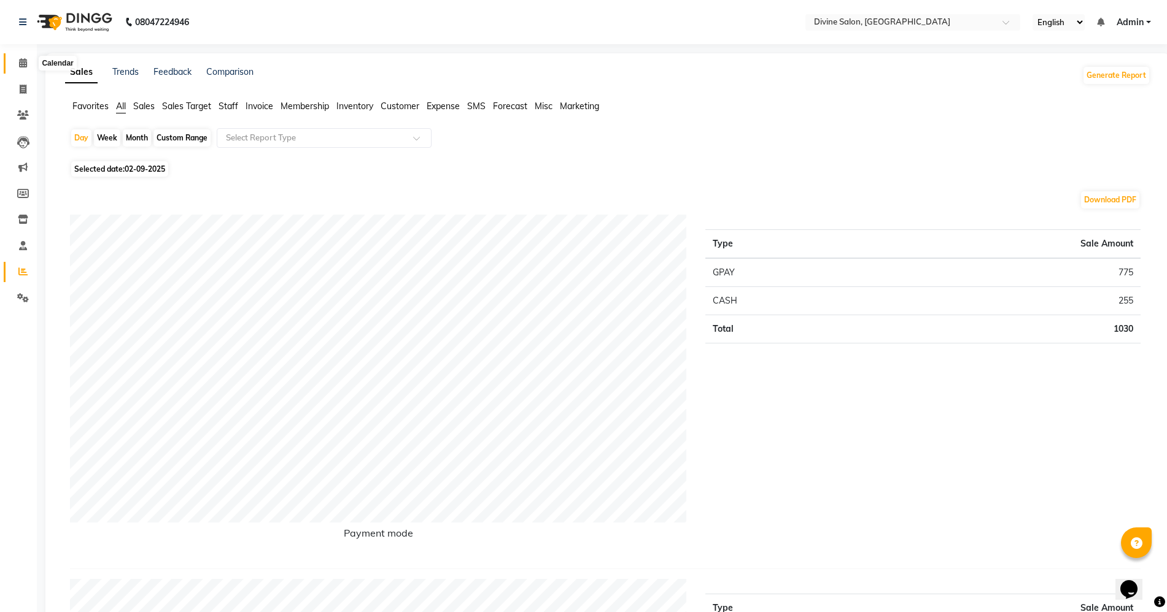
click at [18, 57] on span at bounding box center [22, 63] width 21 height 14
